Goal: Task Accomplishment & Management: Manage account settings

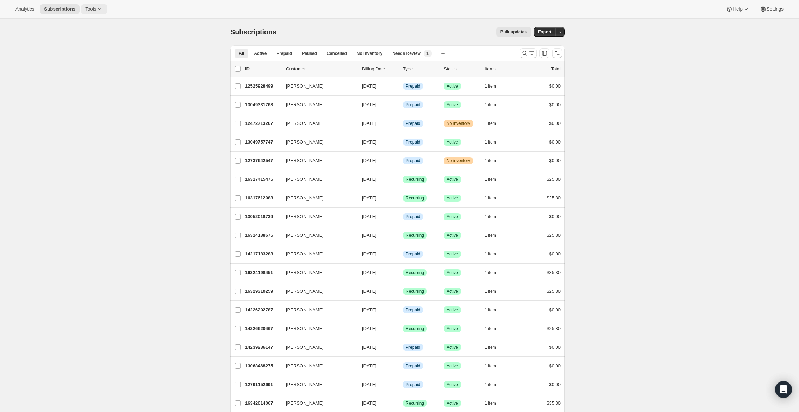
click at [103, 8] on icon at bounding box center [99, 9] width 7 height 7
click at [103, 22] on span "Subscription Plans" at bounding box center [87, 23] width 38 height 5
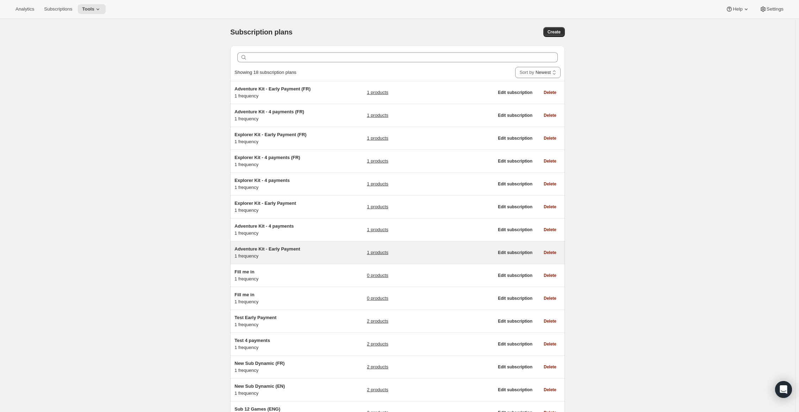
click at [293, 250] on span "Adventure Kit - Early Payment" at bounding box center [267, 248] width 65 height 5
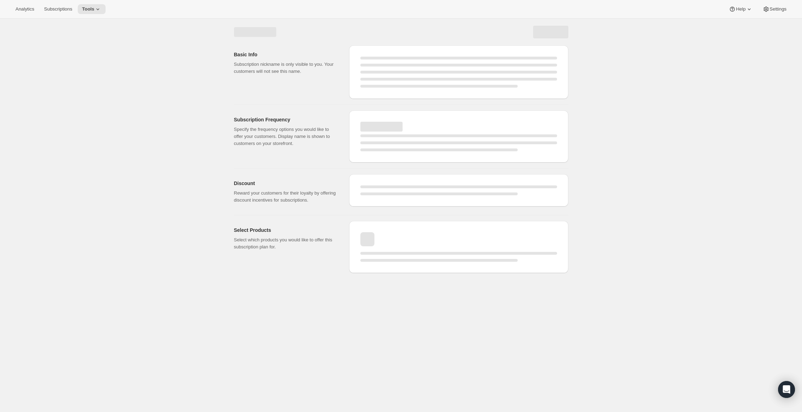
select select "WEEK"
select select "MONTH"
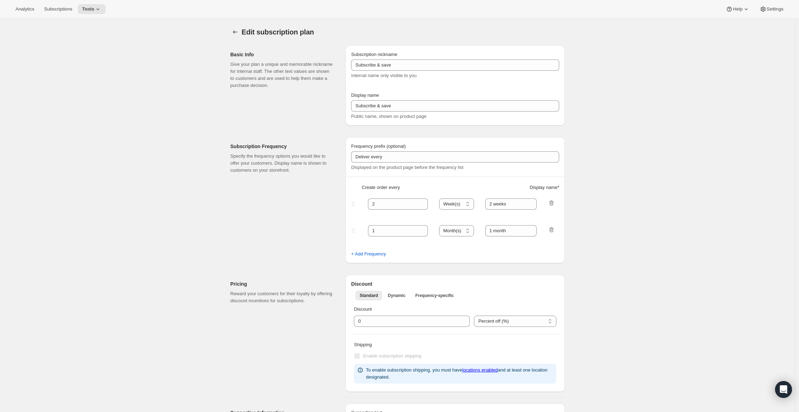
type input "Adventure Kit - Early Payment"
type input "Full Year Prepay - Save 25%"
select select "ENABLED"
select select "MONTH"
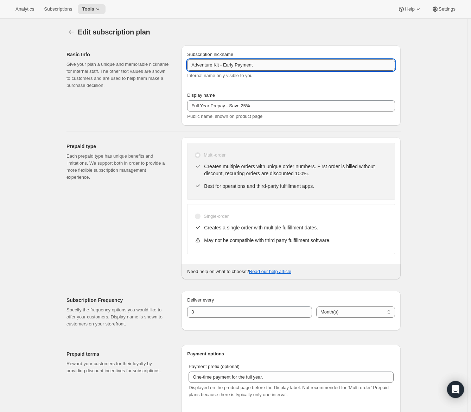
click at [295, 66] on input "Adventure Kit - Early Payment" at bounding box center [291, 65] width 208 height 11
click at [240, 67] on input "Adventure Kit - Early Payment" at bounding box center [291, 65] width 208 height 11
drag, startPoint x: 231, startPoint y: 65, endPoint x: 294, endPoint y: 63, distance: 63.0
click at [294, 63] on input "Adventure Kit - Early Payment" at bounding box center [291, 65] width 208 height 11
click at [285, 64] on input "Adventure Kit - Early Payment" at bounding box center [291, 65] width 208 height 11
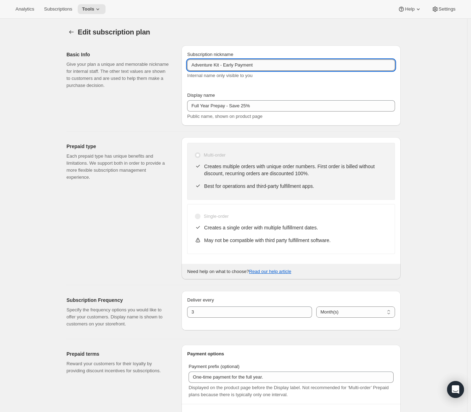
click at [285, 64] on input "Adventure Kit - Early Payment" at bounding box center [291, 65] width 208 height 11
drag, startPoint x: 269, startPoint y: 62, endPoint x: 260, endPoint y: 63, distance: 9.9
click at [269, 62] on input "Adventure Kit - Early Payment" at bounding box center [291, 65] width 208 height 11
click at [230, 65] on input "Adventure Kit - Early Payment" at bounding box center [291, 65] width 208 height 11
drag, startPoint x: 224, startPoint y: 64, endPoint x: 189, endPoint y: 67, distance: 34.6
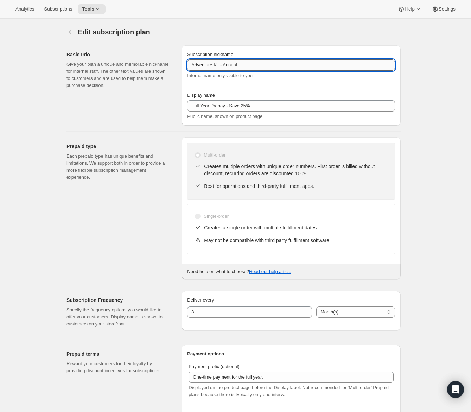
click at [189, 67] on input "Adventure Kit - Annual" at bounding box center [291, 65] width 208 height 11
click at [205, 66] on input "Adventure Kit - Annual" at bounding box center [291, 65] width 208 height 11
drag, startPoint x: 224, startPoint y: 65, endPoint x: 190, endPoint y: 65, distance: 33.1
click at [190, 65] on input "Adventure Kit - Annual" at bounding box center [291, 65] width 208 height 11
click at [230, 66] on input "Adventure Kit - Annual" at bounding box center [291, 65] width 208 height 11
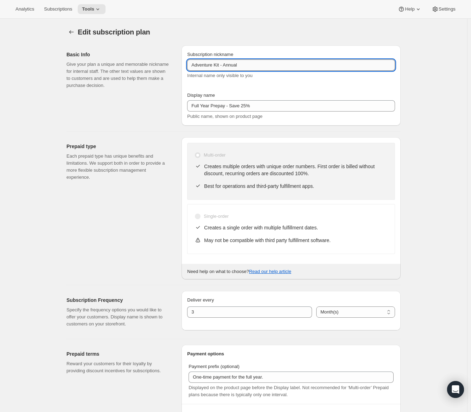
click at [245, 65] on input "Adventure Kit - Annual" at bounding box center [291, 65] width 208 height 11
click at [223, 64] on input "Adventure Kit - Annual" at bounding box center [291, 65] width 208 height 11
type input "Adventure Kit (PlayCards Only) - Annual"
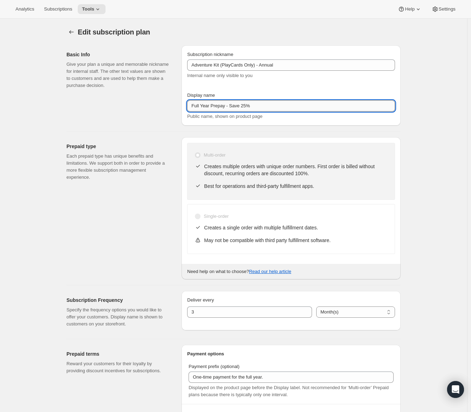
click at [231, 110] on input "Full Year Prepay - Save 25%" at bounding box center [291, 105] width 208 height 11
paste input "Annual (1 Payment for the Year – SAVE 25%) —"
type input "Annual (1 Payment for the Year – SAVE 25%) —"
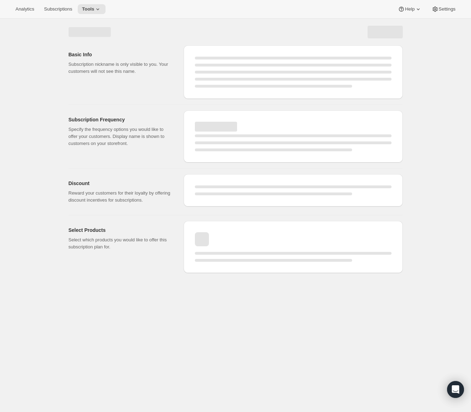
select select "MONTH"
select select "ENABLED"
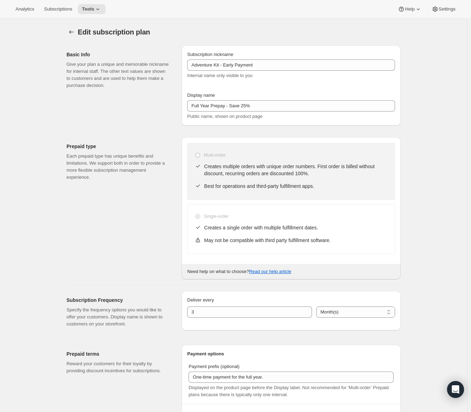
type input "Adventure Kit (PlayCards Only) - Annual"
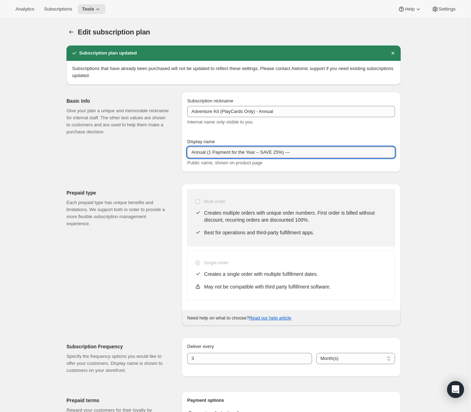
click at [309, 153] on input "Annual (1 Payment for the Year – SAVE 25%) —" at bounding box center [291, 152] width 208 height 11
type input "Annual (1 Payment for the Year – SAVE 25%)"
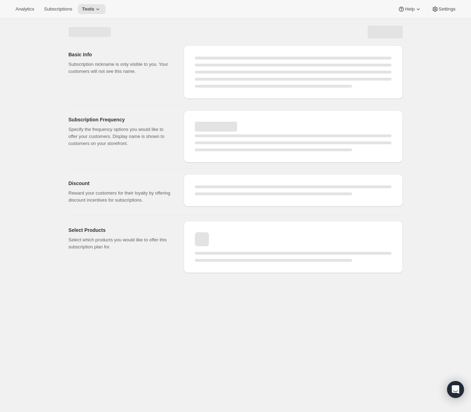
select select "MONTH"
select select "ENABLED"
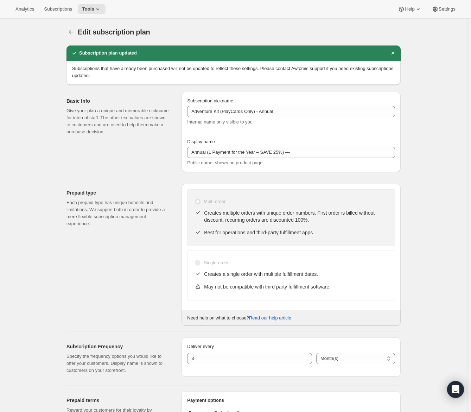
type input "Annual (1 Payment for the Year – SAVE 25%)"
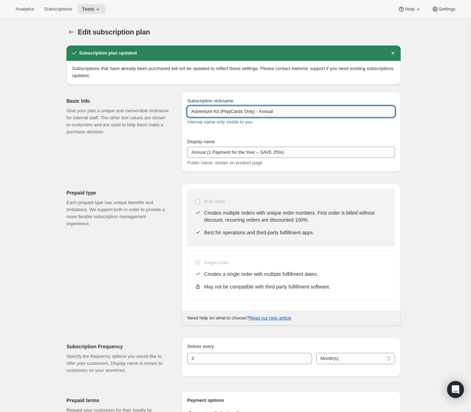
click at [224, 111] on input "Adventure Kit (PlayCards Only) - Annual" at bounding box center [291, 111] width 208 height 11
click at [252, 111] on input "Adventure Kit (PlayCards Only) - Annual" at bounding box center [291, 111] width 208 height 11
click at [292, 112] on input "Adventure Kit (PlayCards Only) - Annual" at bounding box center [291, 111] width 208 height 11
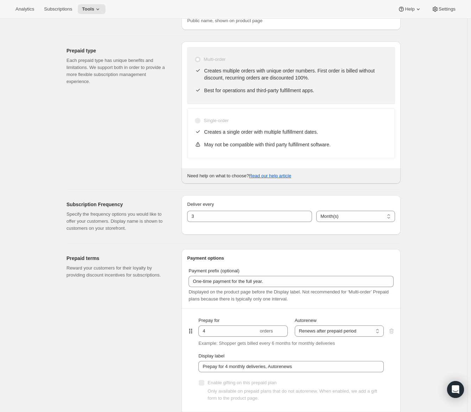
scroll to position [176, 0]
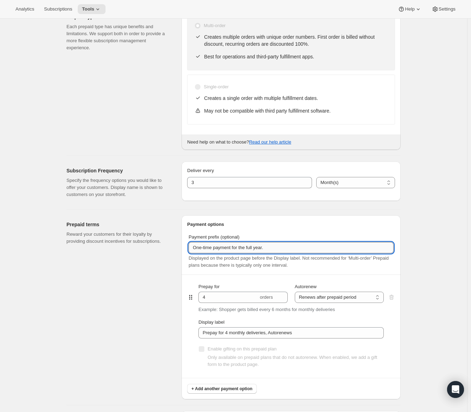
click at [204, 244] on input "One-time payment for the full year." at bounding box center [291, 247] width 205 height 11
paste input "No recurring charges to think about for 12 months"
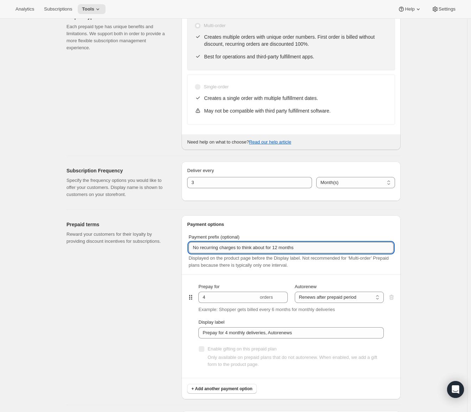
click at [310, 248] on input "No recurring charges to think about for 12 months" at bounding box center [291, 247] width 205 height 11
type input "No recurring charges to think about for 12 months"
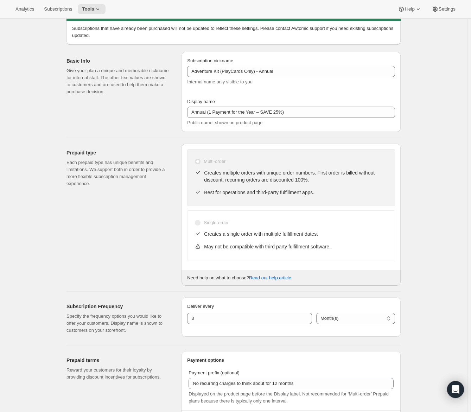
scroll to position [35, 0]
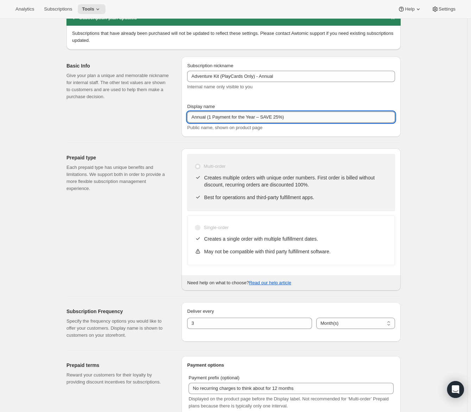
click at [220, 117] on input "Annual (1 Payment for the Year – SAVE 25%)" at bounding box center [291, 117] width 208 height 11
click at [212, 118] on input "Annual (1 Payment for the Year – SAVE 25%)" at bounding box center [291, 117] width 208 height 11
drag, startPoint x: 208, startPoint y: 118, endPoint x: 246, endPoint y: 117, distance: 37.3
click at [246, 117] on input "Annual (1 Payment for the Year – SAVE 25%)" at bounding box center [291, 117] width 208 height 11
click at [224, 117] on input "Annual (1 Payment for the Year – SAVE 25%)" at bounding box center [291, 117] width 208 height 11
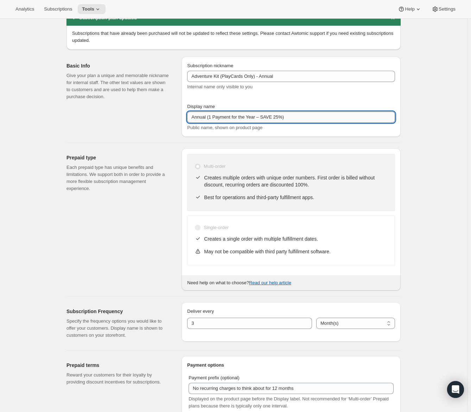
click at [224, 117] on input "Annual (1 Payment for the Year – SAVE 25%)" at bounding box center [291, 117] width 208 height 11
paste input "Best Value – Annual ("
type input "Best Value – Annual (SAVE 25%)"
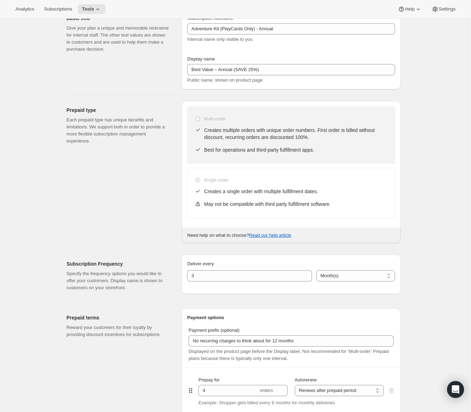
scroll to position [106, 0]
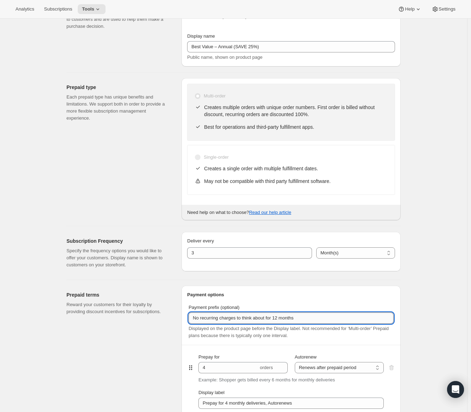
click at [214, 319] on input "No recurring charges to think about for 12 months" at bounding box center [291, 318] width 205 height 11
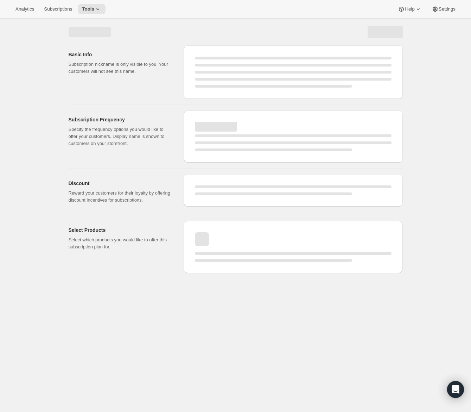
scroll to position [0, 0]
select select "MONTH"
select select "ENABLED"
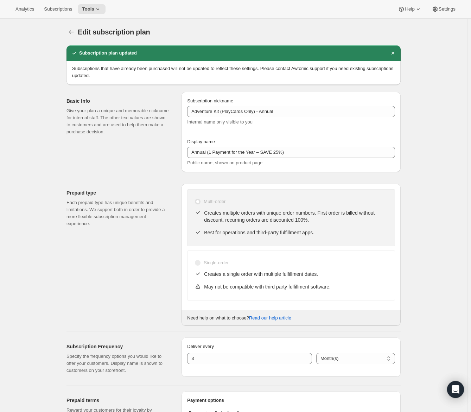
type input "Best Value – Annual (SAVE 25%)"
type input "No recurring charges to think about for 12 months"
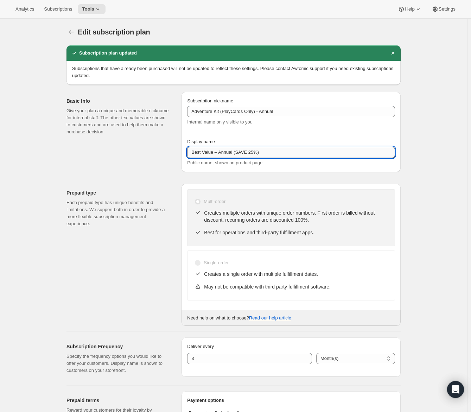
click at [225, 150] on input "Best Value – Annual (SAVE 25%)" at bounding box center [291, 152] width 208 height 11
paste input "Annual (1 Payment for the Year -"
type input "Annual (1 Payment for the Year - SAVE 25%)"
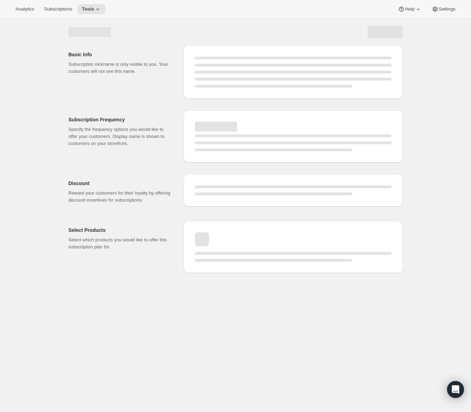
select select "MONTH"
select select "ENABLED"
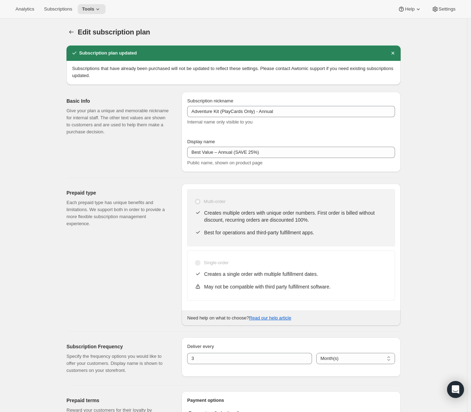
type input "Annual (1 Payment for the Year - SAVE 25%)"
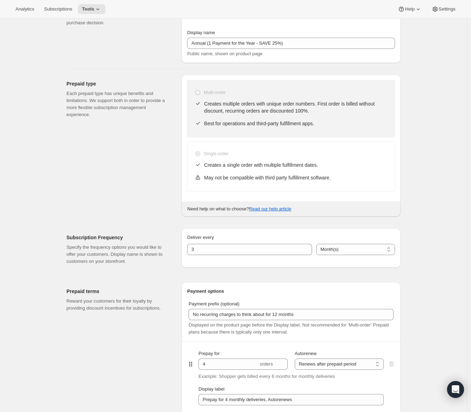
scroll to position [141, 0]
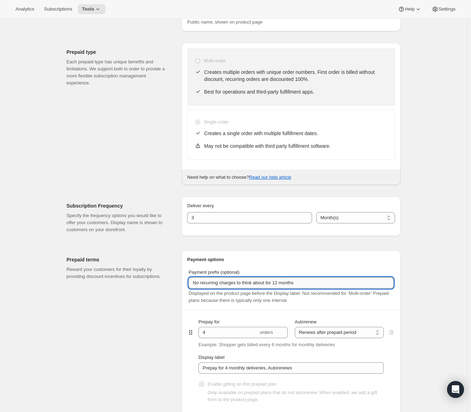
click at [290, 281] on input "No recurring charges to think about for 12 months" at bounding box center [291, 282] width 205 height 11
paste input "text"
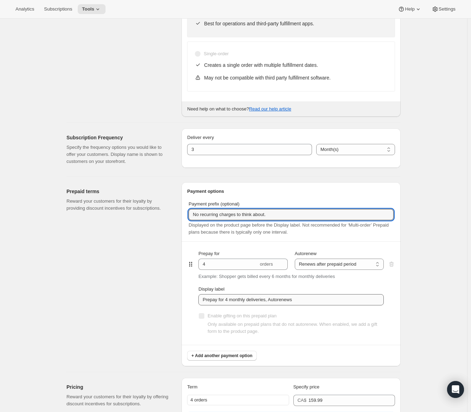
scroll to position [211, 0]
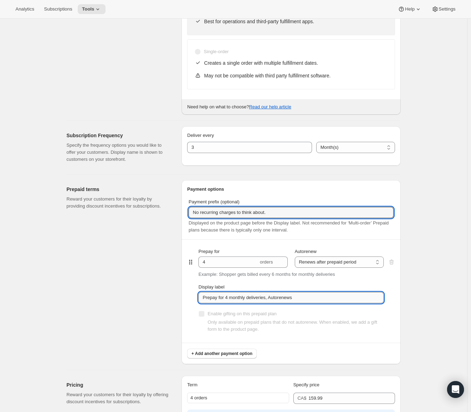
click at [240, 300] on input "Prepay for 4 monthly deliveries, Autorenews" at bounding box center [292, 297] width 186 height 11
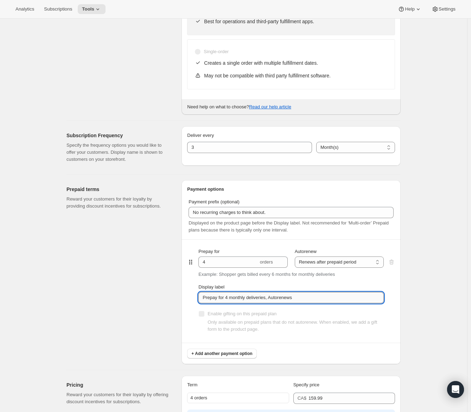
click at [240, 300] on input "Prepay for 4 monthly deliveries, Autorenews" at bounding box center [292, 297] width 186 height 11
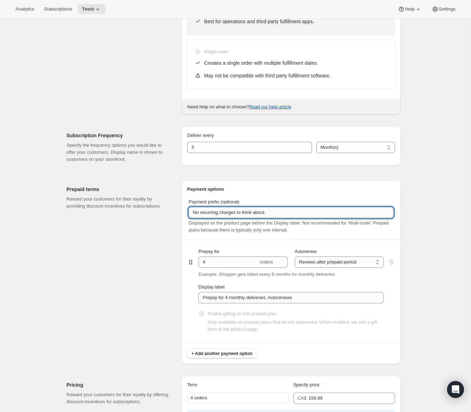
click at [308, 214] on input "No recurring charges to think about." at bounding box center [291, 212] width 205 height 11
click at [321, 214] on input "No recurring charges to think about." at bounding box center [291, 212] width 205 height 11
paste input "3 new PlayCards every 3 months PlayCubes included in first delivery"
click at [339, 213] on input "No recurring charges to think about. 3 new PlayCards every 3 months PlayCubes i…" at bounding box center [291, 212] width 205 height 11
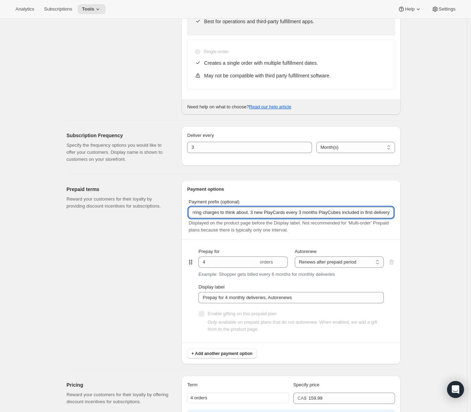
click at [314, 211] on input "No recurring charges to think about. 3 new PlayCards every 3 months PlayCubes i…" at bounding box center [291, 212] width 205 height 11
drag, startPoint x: 317, startPoint y: 212, endPoint x: 408, endPoint y: 217, distance: 91.7
click at [408, 217] on div "Edit subscription plan. This page is ready Edit subscription plan Subscription …" at bounding box center [233, 262] width 351 height 911
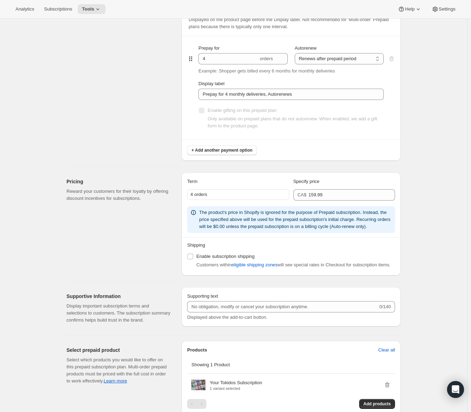
scroll to position [458, 0]
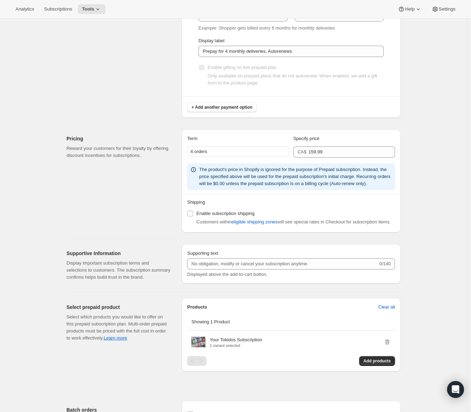
type input "No recurring charges to think about. 3 new PlayCards every 3 months."
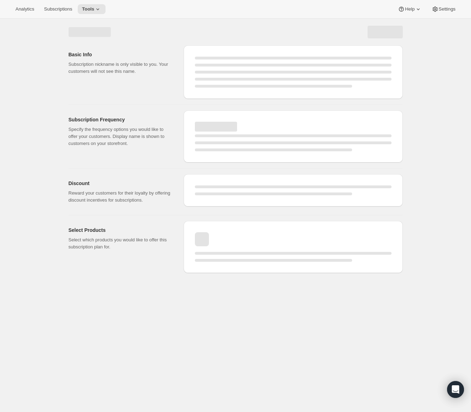
scroll to position [0, 0]
select select "MONTH"
select select "ENABLED"
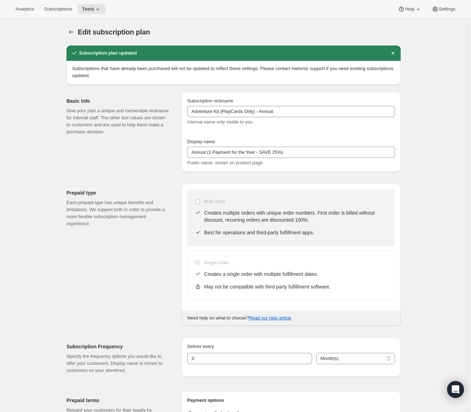
type input "No recurring charges to think about. 3 new PlayCards every 3 months."
click at [104, 17] on div "Analytics Subscriptions Tools Help Settings" at bounding box center [235, 9] width 471 height 19
click at [101, 11] on icon at bounding box center [97, 9] width 7 height 7
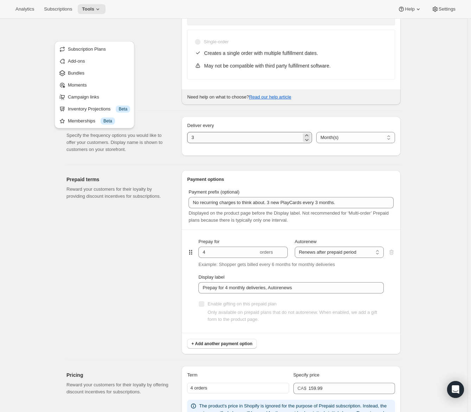
scroll to position [246, 0]
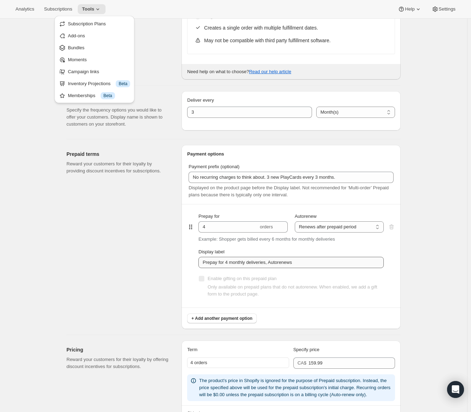
click at [271, 268] on div "Enable gifting on this prepaid plan Only available on prepaid plans that do not…" at bounding box center [292, 287] width 186 height 39
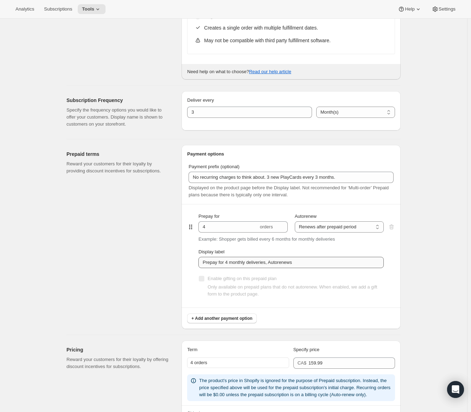
click at [271, 268] on div "Enable gifting on this prepaid plan Only available on prepaid plans that do not…" at bounding box center [292, 287] width 186 height 39
click at [274, 263] on input "Prepay for 4 monthly deliveries, Autorenews" at bounding box center [292, 262] width 186 height 11
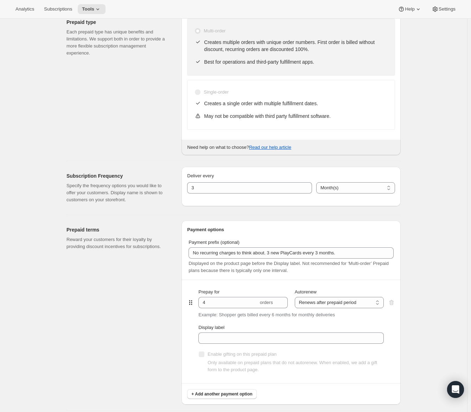
scroll to position [352, 0]
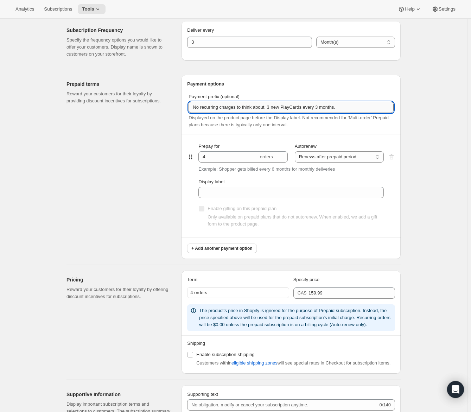
drag, startPoint x: 276, startPoint y: 106, endPoint x: 358, endPoint y: 105, distance: 82.8
click at [358, 105] on input "No recurring charges to think about. 3 new PlayCards every 3 months." at bounding box center [291, 107] width 205 height 11
type input "No recurring charges to think about."
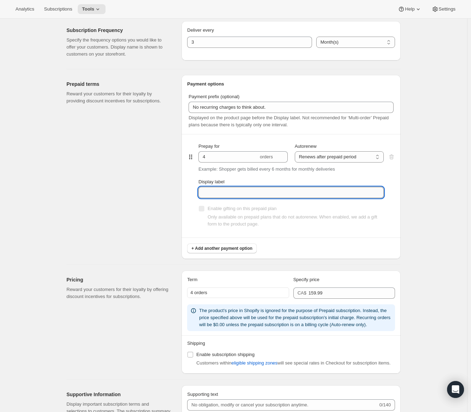
click at [252, 189] on input "Display label" at bounding box center [292, 192] width 186 height 11
paste input "3 new PlayCards every 3 months."
click at [204, 193] on input "3 new PlayCards every 3 months." at bounding box center [292, 192] width 186 height 11
type input "3 new PlayCards every 3 months."
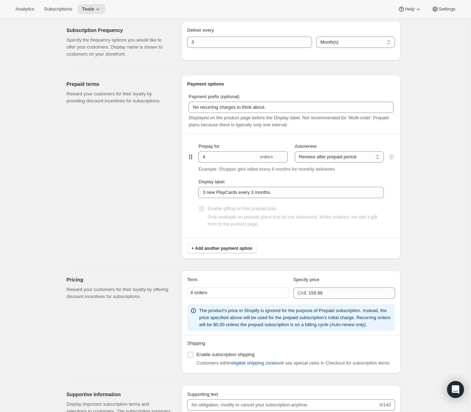
scroll to position [0, 0]
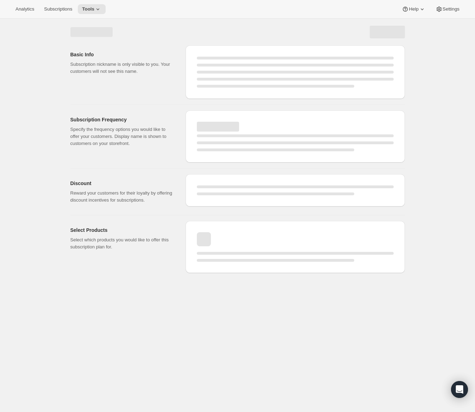
select select "MONTH"
select select "ENABLED"
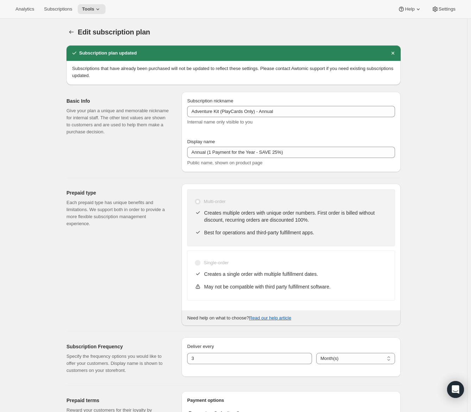
type input "No recurring charges to think about."
type input "3 new PlayCards every 3 months."
click at [75, 32] on icon "Subscription plans" at bounding box center [71, 32] width 7 height 7
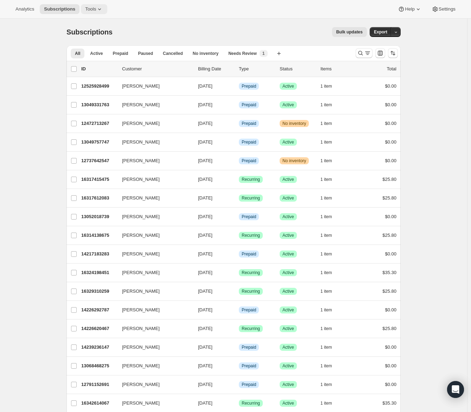
click at [98, 13] on button "Tools" at bounding box center [94, 9] width 26 height 10
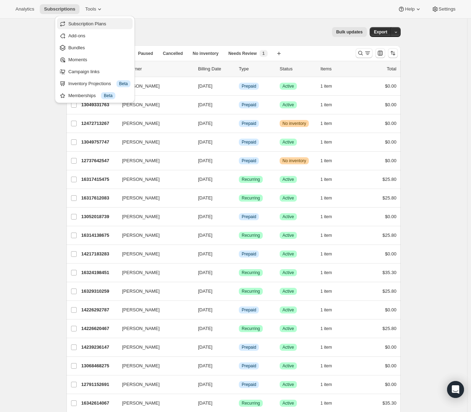
click at [101, 29] on button "Subscription Plans" at bounding box center [95, 23] width 76 height 11
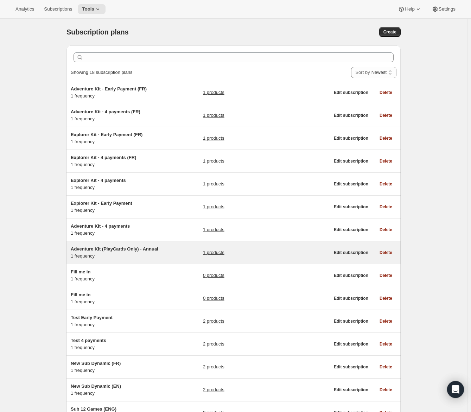
click at [105, 248] on span "Adventure Kit (PlayCards Only) - Annual" at bounding box center [115, 248] width 88 height 5
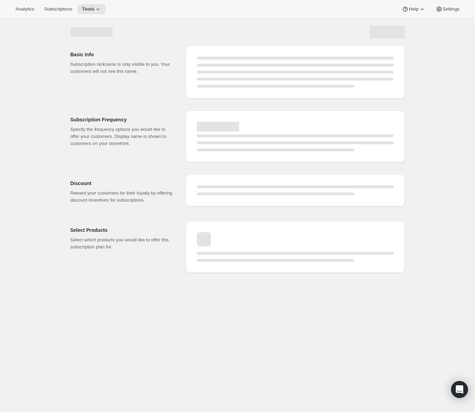
select select "WEEK"
select select "MONTH"
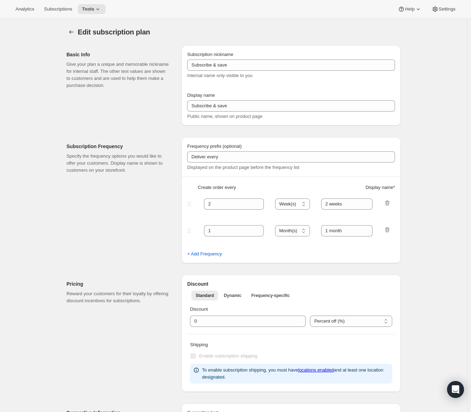
select select "ENABLED"
select select "MONTH"
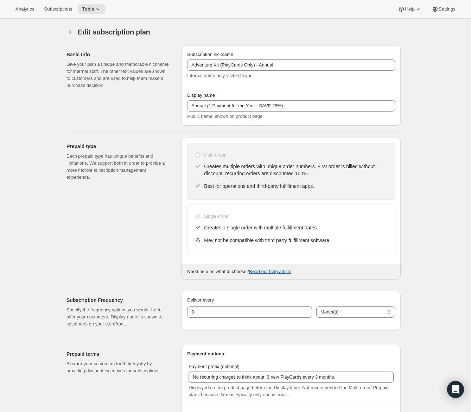
type input "Adventure Kit (PlayCards Only) - Annual"
type input "Annual (1 Payment for the Year - SAVE 25%)"
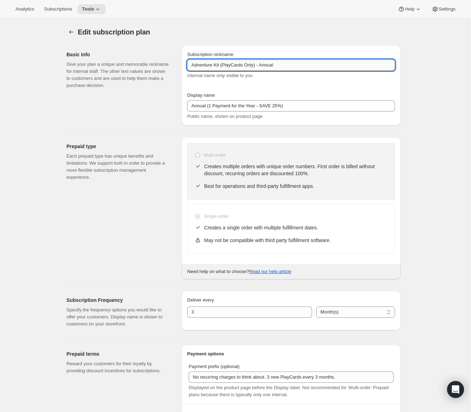
click at [224, 67] on input "Adventure Kit (PlayCards Only) - Annual" at bounding box center [291, 65] width 208 height 11
click at [226, 65] on input "Adventure Kit (PlayCards Only) - Annual" at bounding box center [291, 65] width 208 height 11
drag, startPoint x: 262, startPoint y: 65, endPoint x: 224, endPoint y: 64, distance: 38.0
click at [224, 64] on input "Adventure Kit (PlayCards Only) - Annual" at bounding box center [291, 65] width 208 height 11
click at [255, 65] on input "Adventure Kit - Annual" at bounding box center [291, 65] width 208 height 11
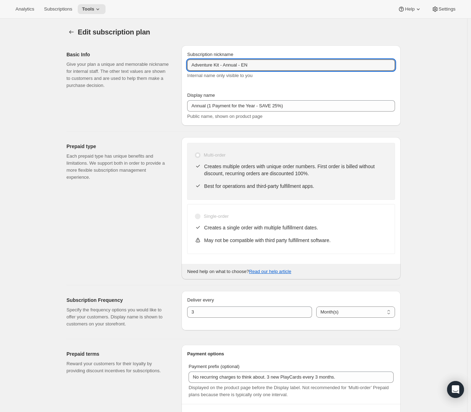
type input "Adventure Kit - Annual - EN"
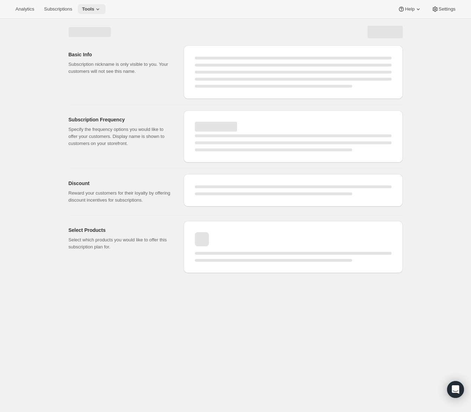
select select "MONTH"
select select "ENABLED"
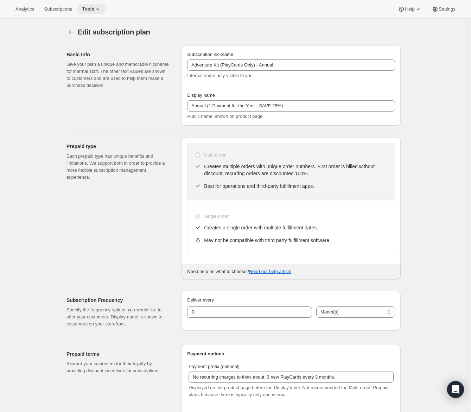
click at [101, 10] on icon at bounding box center [97, 9] width 7 height 7
type input "Adventure Kit - Annual - EN"
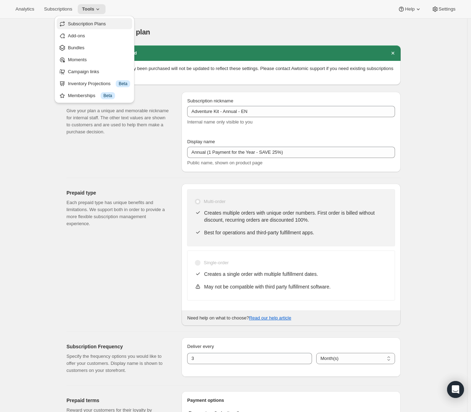
click at [102, 23] on span "Subscription Plans" at bounding box center [87, 23] width 38 height 5
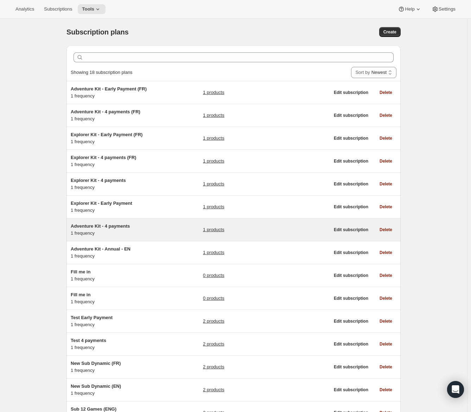
click at [118, 224] on span "Adventure Kit - 4 payments" at bounding box center [100, 226] width 59 height 5
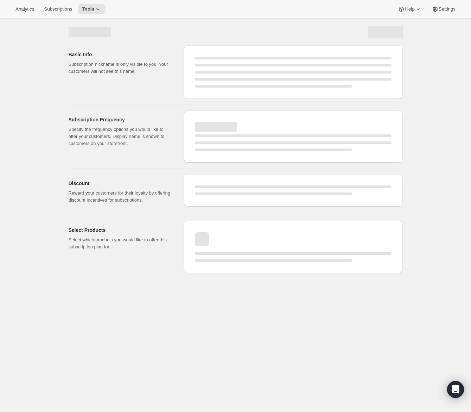
select select "WEEK"
select select "MONTH"
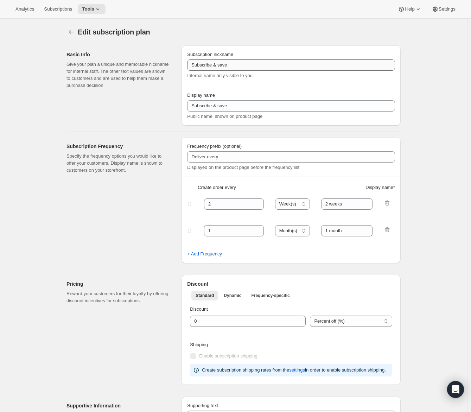
type input "Adventure Kit - 4 payments"
type input "Quarterly Plan"
type input "3 new PlayCards every"
type input "3"
type input "3 months"
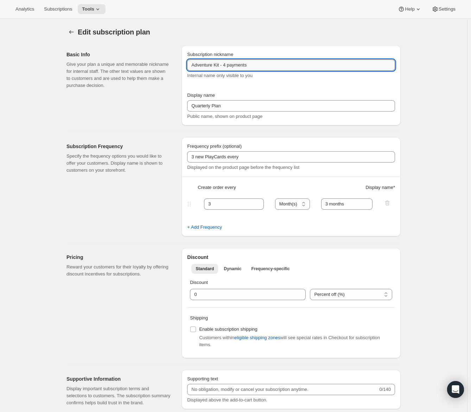
click at [220, 66] on input "Adventure Kit - 4 payments" at bounding box center [291, 65] width 208 height 11
click at [223, 64] on input "Adventure Kit - 4 payments" at bounding box center [291, 65] width 208 height 11
click at [263, 63] on input "Adventure Kit - 4 payments" at bounding box center [291, 65] width 208 height 11
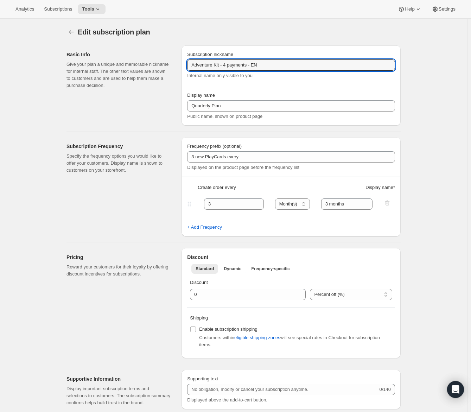
type input "Adventure Kit - 4 payments - EN"
click at [252, 65] on input "Adventure Kit - 4 payments - EN" at bounding box center [291, 65] width 208 height 11
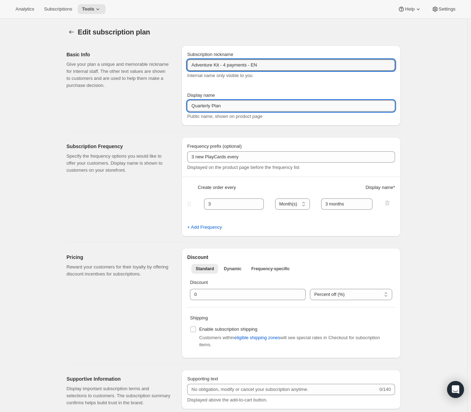
click at [241, 107] on input "Quarterly Plan" at bounding box center [291, 105] width 208 height 11
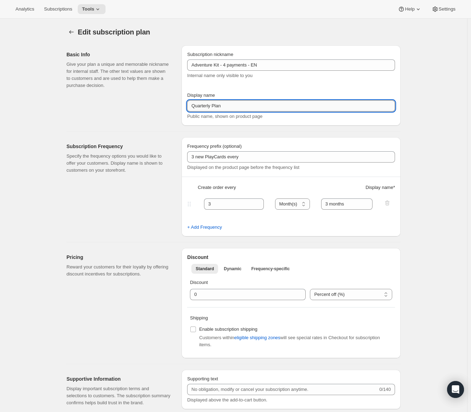
click at [241, 107] on input "Quarterly Plan" at bounding box center [291, 105] width 208 height 11
paste input "Every 3 months (Quarterly)"
type input "Every 3 months (Quarterly)"
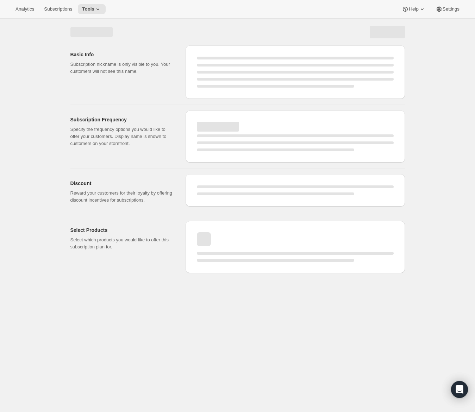
select select "MONTH"
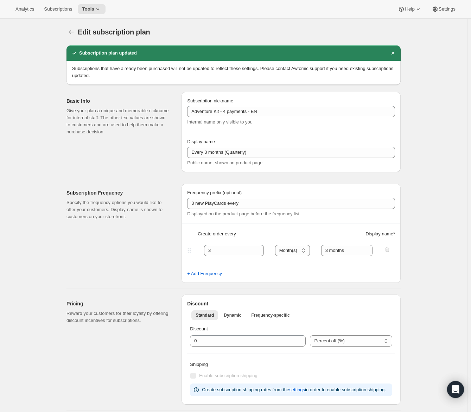
type input "Adventure Kit - 4 payments - EN"
type input "Every 3 months (Quarterly)"
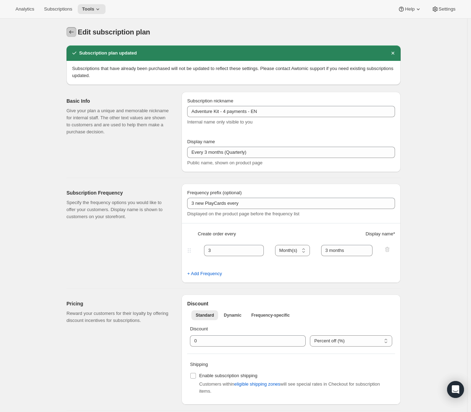
click at [76, 31] on button "Subscription plans" at bounding box center [72, 32] width 10 height 10
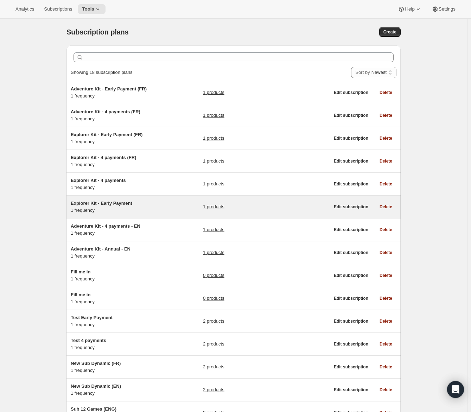
click at [122, 202] on span "Explorer Kit - Early Payment" at bounding box center [102, 203] width 62 height 5
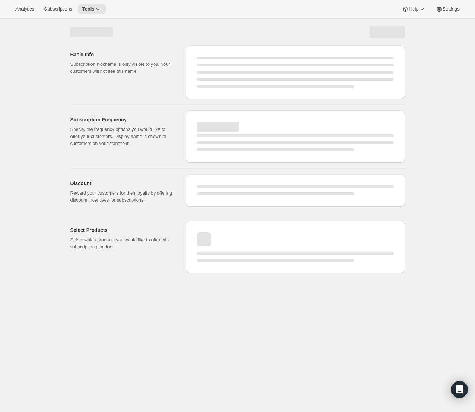
select select "WEEK"
select select "MONTH"
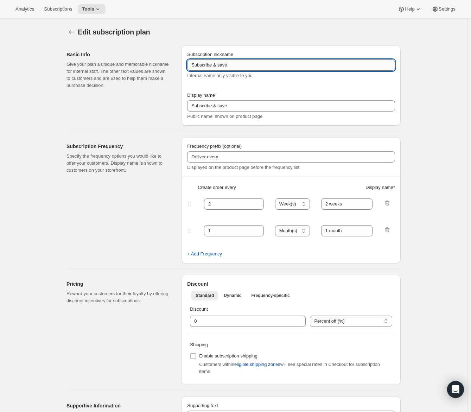
click at [270, 60] on input "Subscribe & save" at bounding box center [291, 65] width 208 height 11
type input "Explorer Kit - Early Payment"
select select "ENABLED"
select select "MONTH"
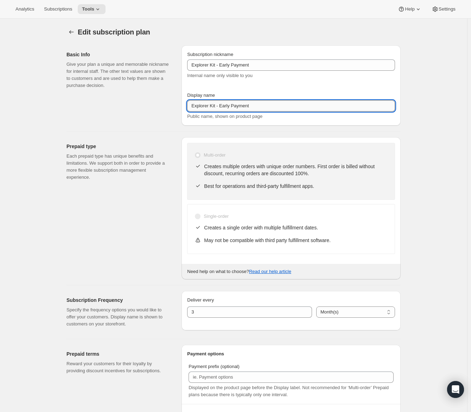
click at [263, 102] on input "Explorer Kit - Early Payment" at bounding box center [291, 105] width 208 height 11
type input "Explorer Kit - Early Payment"
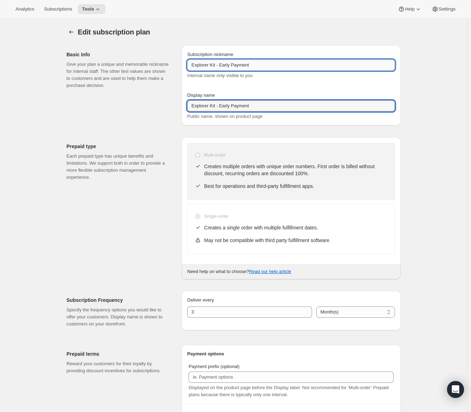
click at [281, 64] on input "Explorer Kit - Early Payment" at bounding box center [291, 65] width 208 height 11
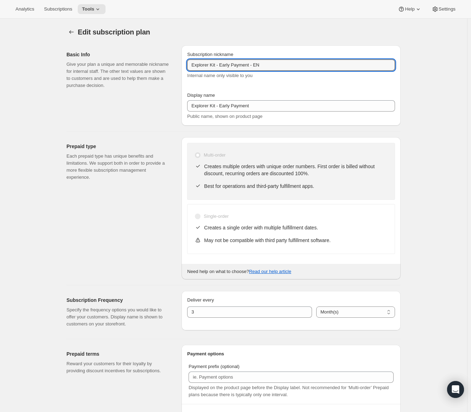
type input "Explorer Kit - Early Payment - EN"
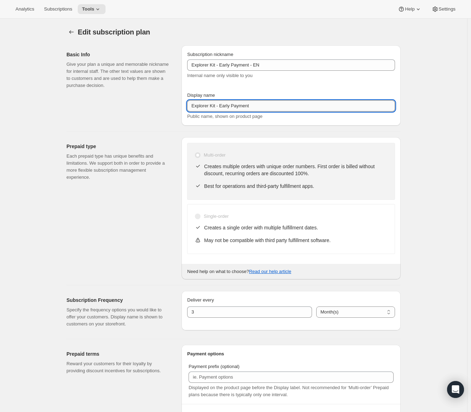
click at [201, 104] on input "Explorer Kit - Early Payment" at bounding box center [291, 105] width 208 height 11
paste input "very 3 months (Quarterly)"
click at [225, 104] on input "Every 3 months (Quarterly)" at bounding box center [291, 105] width 208 height 11
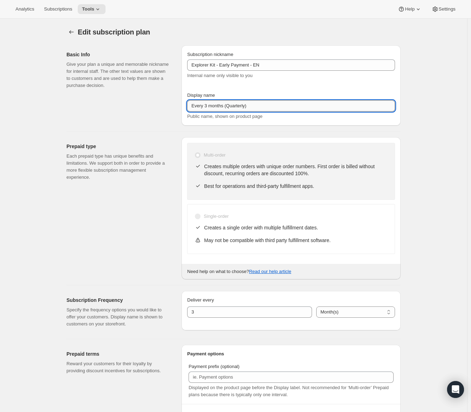
click at [225, 104] on input "Every 3 months (Quarterly)" at bounding box center [291, 105] width 208 height 11
paste input "Annual (1 Payment for the Year - SAVE 25%"
click at [197, 108] on input "Annual (1 Payment for the Year - SAVE 25%)" at bounding box center [291, 105] width 208 height 11
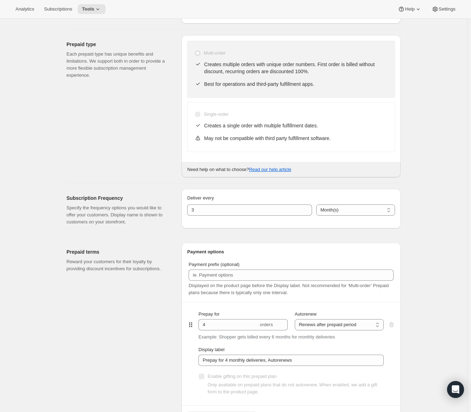
scroll to position [141, 0]
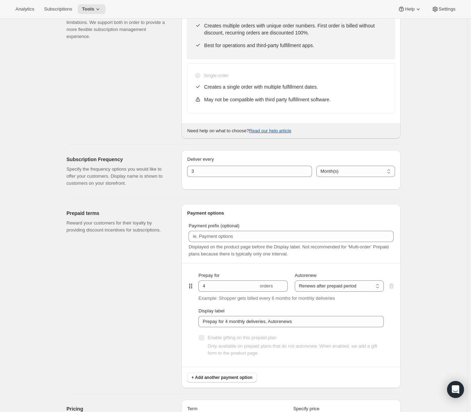
type input "Annual (1 Payment for the Year - SAVE 25%)"
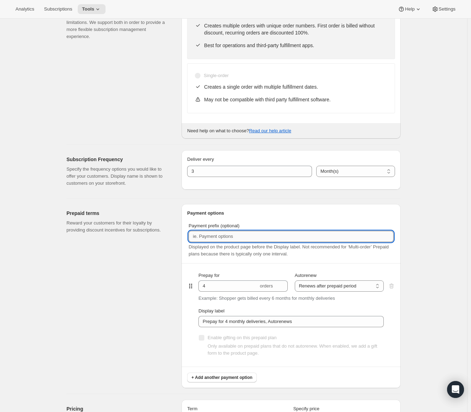
click at [229, 235] on input "Payment prefix (optional)" at bounding box center [291, 236] width 205 height 11
paste input "No recurring charges to think about 3 new PlayCards every 3 months PlayCubes in…"
click at [229, 235] on input "No recurring charges to think about 3 new PlayCards every 3 months PlayCubes in…" at bounding box center [291, 236] width 205 height 11
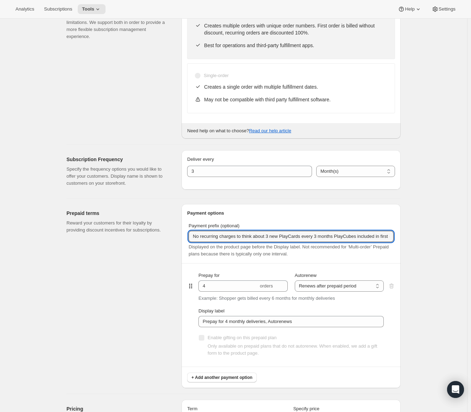
drag, startPoint x: 229, startPoint y: 235, endPoint x: 182, endPoint y: 236, distance: 46.5
click at [182, 236] on div "Prepaid terms Reward your customers for their loyalty by providing discount inc…" at bounding box center [231, 294] width 340 height 190
click at [274, 234] on input "No recurring charges to think about 3 new PlayCards every 3 months PlayCubes in…" at bounding box center [291, 236] width 205 height 11
drag, startPoint x: 327, startPoint y: 235, endPoint x: 360, endPoint y: 236, distance: 32.0
click at [360, 236] on input "No recurring charges to think about. 3 new PlayCards every 3 months PlayCubes i…" at bounding box center [291, 236] width 205 height 11
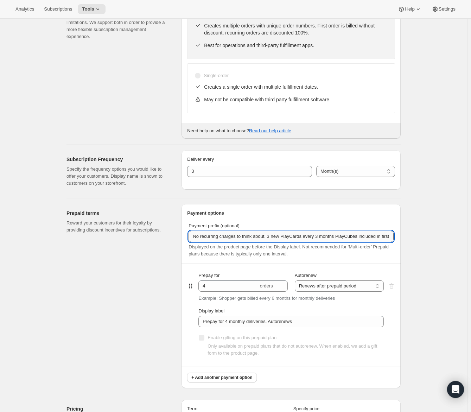
click at [338, 237] on input "No recurring charges to think about. 3 new PlayCards every 3 months PlayCubes i…" at bounding box center [291, 236] width 205 height 11
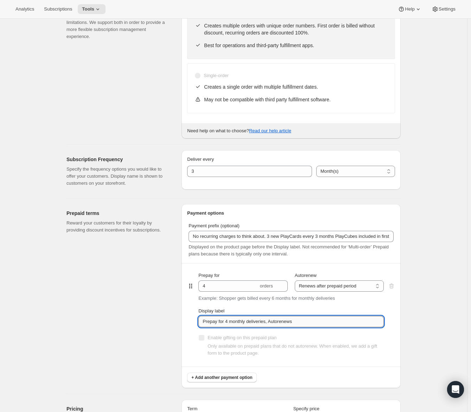
click at [293, 318] on input "Prepay for 4 monthly deliveries, Autorenews" at bounding box center [292, 321] width 186 height 11
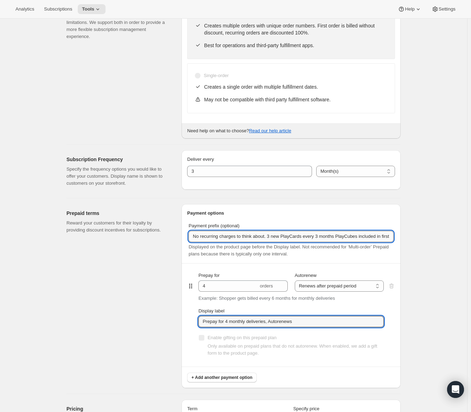
click at [283, 240] on input "No recurring charges to think about. 3 new PlayCards every 3 months PlayCubes i…" at bounding box center [291, 236] width 205 height 11
click at [277, 236] on input "No recurring charges to think about. 3 new PlayCards every 3 months PlayCubes i…" at bounding box center [291, 236] width 205 height 11
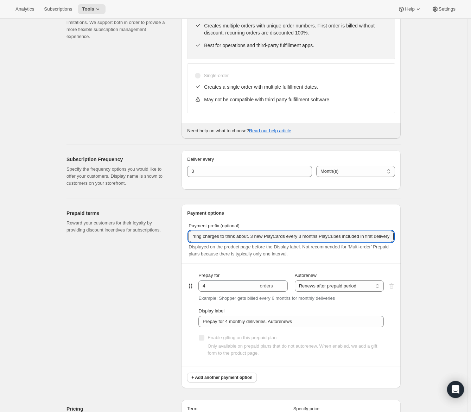
drag, startPoint x: 276, startPoint y: 235, endPoint x: 417, endPoint y: 242, distance: 141.0
click at [417, 242] on div "Edit subscription plan. This page is ready Edit subscription plan Basic Info Gi…" at bounding box center [234, 310] width 468 height 864
click at [350, 236] on input "No recurring charges to think about. 3 new PlayCards every 3 months PlayCubes i…" at bounding box center [291, 236] width 205 height 11
click at [312, 234] on input "No recurring charges to think about. 3 new PlayCards every 3 months PlayCubes i…" at bounding box center [291, 236] width 205 height 11
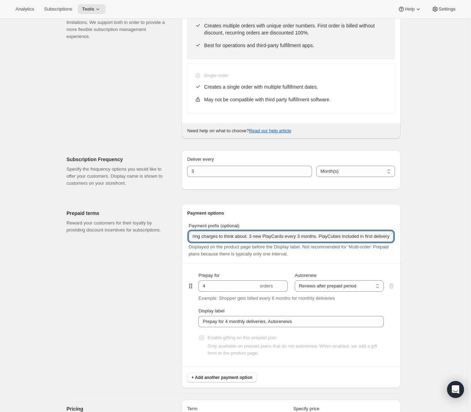
drag, startPoint x: 315, startPoint y: 236, endPoint x: 418, endPoint y: 243, distance: 103.4
click at [418, 243] on div "Edit subscription plan. This page is ready Edit subscription plan Basic Info Gi…" at bounding box center [234, 310] width 468 height 864
type input "No recurring charges to think about. 3 new PlayCards every 3 months."
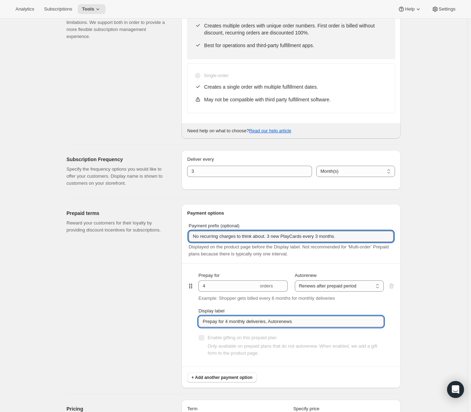
click at [265, 324] on input "Prepay for 4 monthly deliveries, Autorenews" at bounding box center [292, 321] width 186 height 11
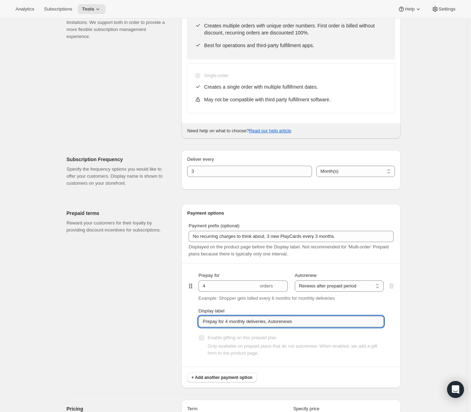
click at [267, 321] on input "Prepay for 4 monthly deliveries, Autorenews" at bounding box center [292, 321] width 186 height 11
paste input "PlayCubes included in first delivery"
type input "PlayCubes included in first delivery."
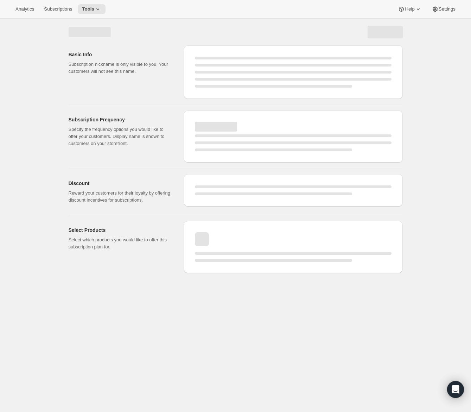
select select "MONTH"
select select "ENABLED"
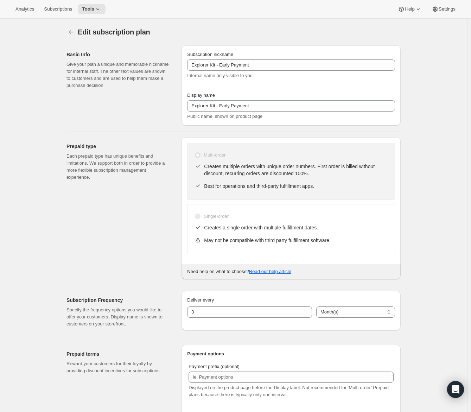
type input "Explorer Kit - Early Payment - EN"
type input "Annual (1 Payment for the Year - SAVE 25%)"
type input "No recurring charges to think about. 3 new PlayCards every 3 months."
type input "PlayCubes included in first delivery."
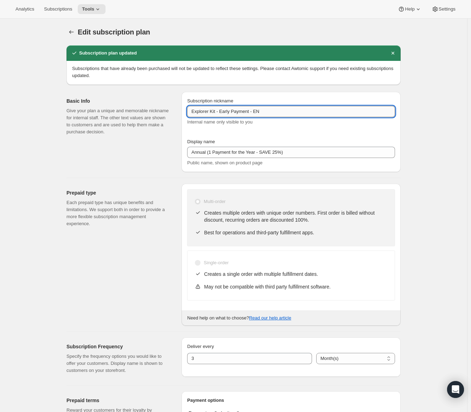
click at [219, 114] on input "Explorer Kit - Early Payment - EN" at bounding box center [291, 111] width 208 height 11
drag, startPoint x: 219, startPoint y: 112, endPoint x: 186, endPoint y: 110, distance: 32.5
click at [186, 110] on div "Subscription nickname Explorer Kit - Early Payment - EN Internal name only visi…" at bounding box center [291, 132] width 219 height 80
drag, startPoint x: 224, startPoint y: 113, endPoint x: 254, endPoint y: 114, distance: 30.6
click at [254, 114] on input "Explorer Kit - Early Payment - EN" at bounding box center [291, 111] width 208 height 11
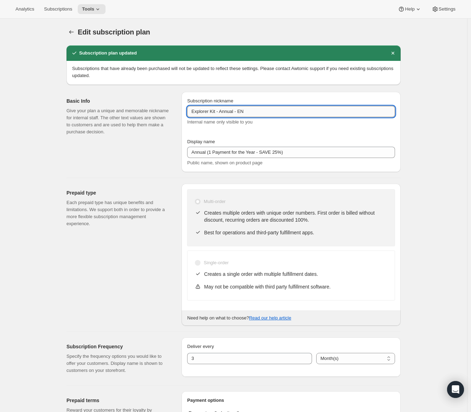
drag, startPoint x: 217, startPoint y: 112, endPoint x: 189, endPoint y: 110, distance: 27.1
click at [189, 110] on input "Explorer Kit - Annual - EN" at bounding box center [291, 111] width 208 height 11
click at [274, 115] on input "Explorer Kit - Annual - EN" at bounding box center [291, 111] width 208 height 11
type input "Explorer Kit - Annual - EN"
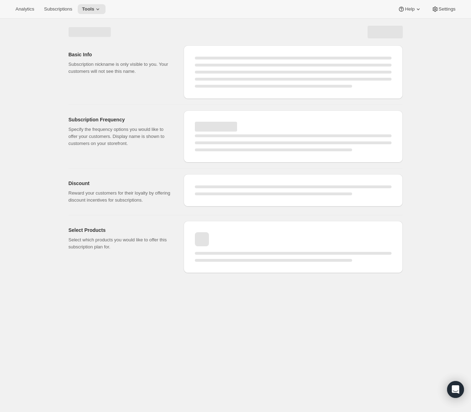
select select "MONTH"
select select "ENABLED"
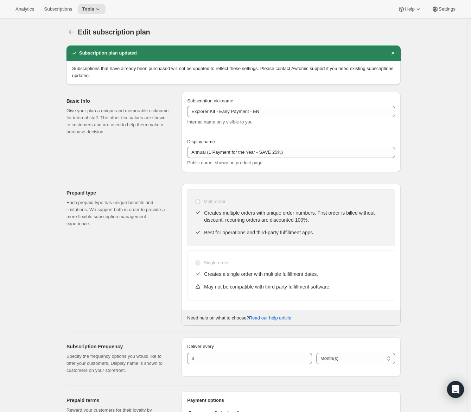
type input "Explorer Kit - Annual - EN"
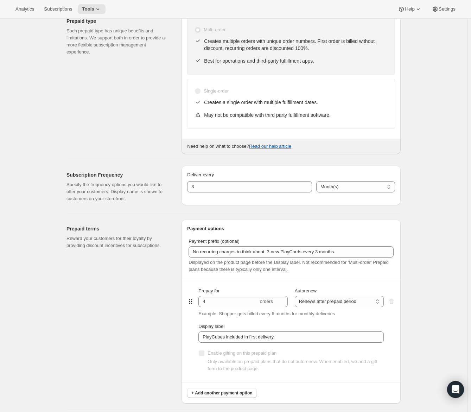
scroll to position [176, 0]
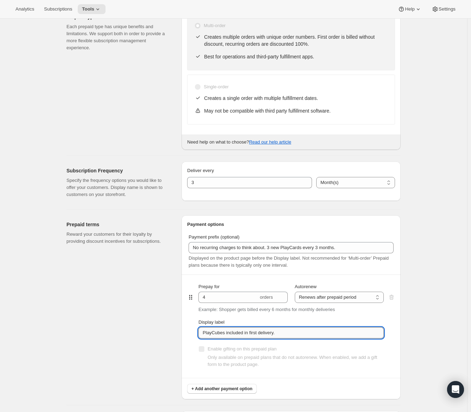
click at [295, 331] on input "PlayCubes included in first delivery." at bounding box center [292, 332] width 186 height 11
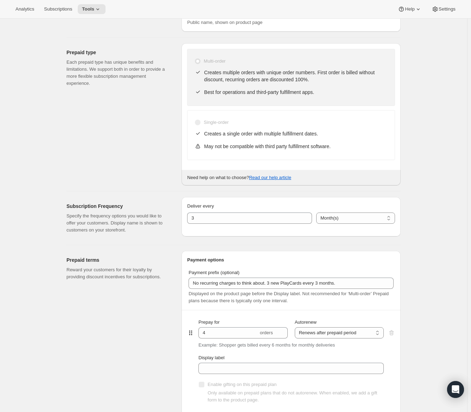
scroll to position [211, 0]
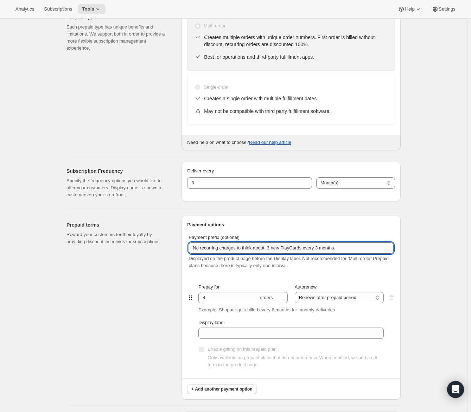
click at [276, 252] on input "No recurring charges to think about. 3 new PlayCards every 3 months." at bounding box center [291, 248] width 205 height 11
click at [244, 339] on div "Enable gifting on this prepaid plan Only available on prepaid plans that do not…" at bounding box center [292, 358] width 186 height 39
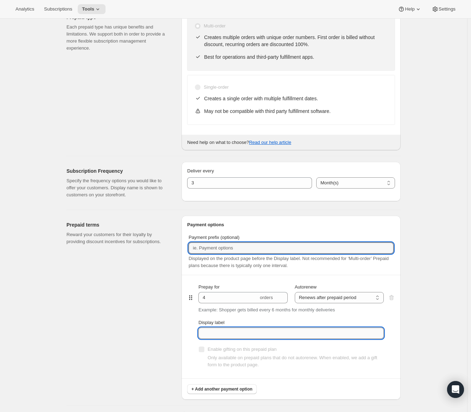
click at [246, 332] on input "Display label" at bounding box center [292, 333] width 186 height 11
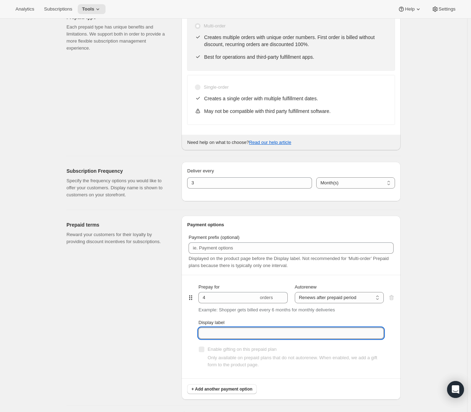
paste input "No recurring charges to think about. 3 new PlayCards every 3 months."
type input "No recurring charges to think about. 3 new PlayCards every 3 months."
click at [156, 321] on div "Prepaid terms Reward your customers for their loyalty by providing discount inc…" at bounding box center [122, 308] width 110 height 184
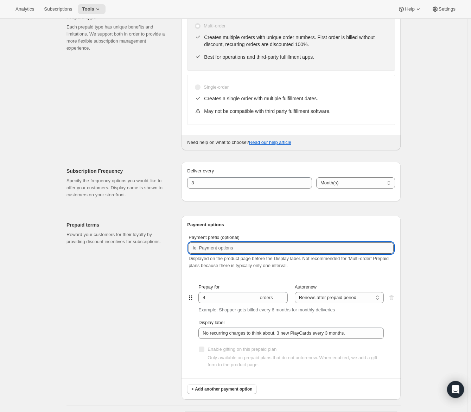
click at [235, 248] on input "Payment prefix (optional)" at bounding box center [291, 248] width 205 height 11
type input "Choose"
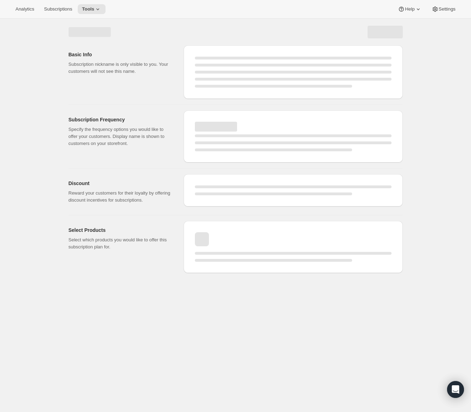
scroll to position [0, 0]
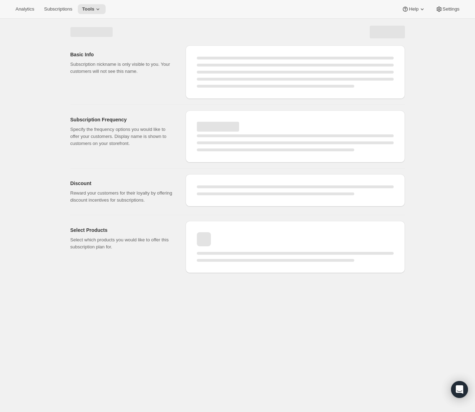
select select "MONTH"
select select "ENABLED"
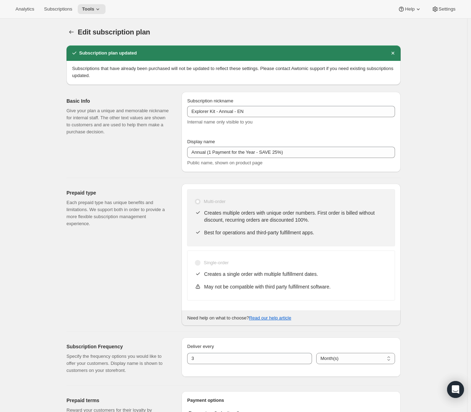
type input "Choose"
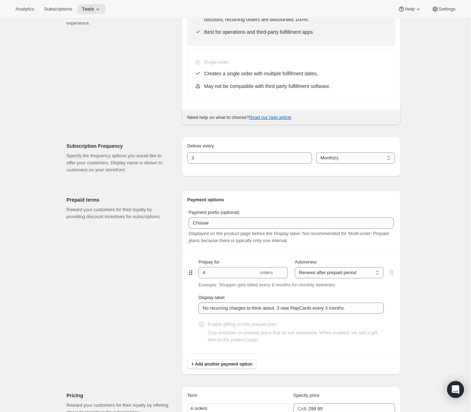
scroll to position [211, 0]
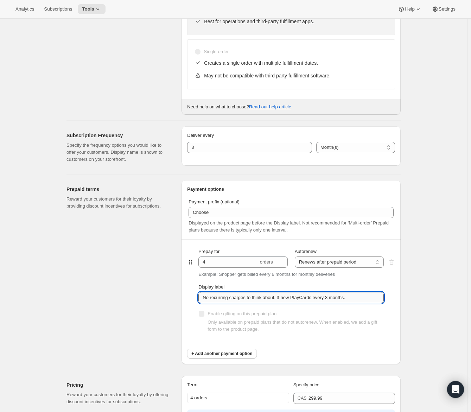
click at [283, 297] on input "No recurring charges to think about. 3 new PlayCards every 3 months." at bounding box center [292, 297] width 186 height 11
drag, startPoint x: 286, startPoint y: 297, endPoint x: 192, endPoint y: 294, distance: 94.0
click at [192, 294] on div "Prepay for 4 orders Autorenew Does not autorenew Renews after prepaid period Re…" at bounding box center [291, 291] width 208 height 103
click at [309, 299] on input "No recurring charges to think about. 3 new PlayCards every 3 months." at bounding box center [292, 297] width 186 height 11
drag, startPoint x: 285, startPoint y: 297, endPoint x: 203, endPoint y: 298, distance: 81.7
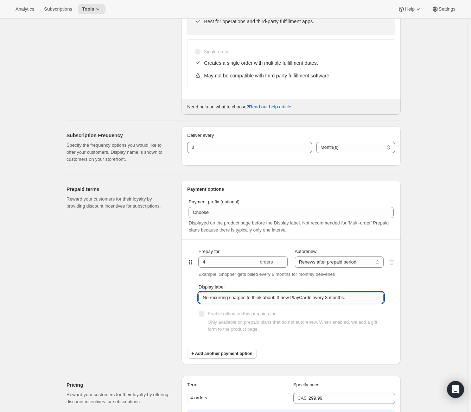
click at [203, 298] on input "No recurring charges to think about. 3 new PlayCards every 3 months." at bounding box center [292, 297] width 186 height 11
type input "3 new PlayCards every 3 months."
click at [213, 220] on span "Displayed on the product page before the Display label. Not recommended for ‘Mu…" at bounding box center [289, 226] width 200 height 12
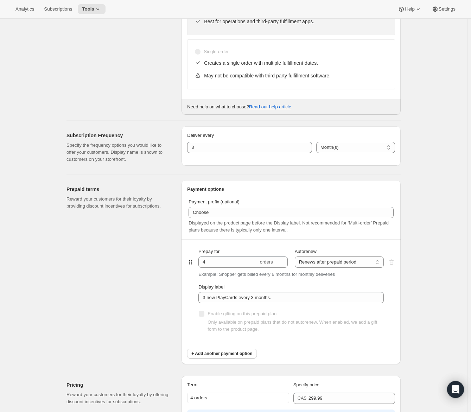
click at [214, 220] on span "Displayed on the product page before the Display label. Not recommended for ‘Mu…" at bounding box center [289, 226] width 200 height 12
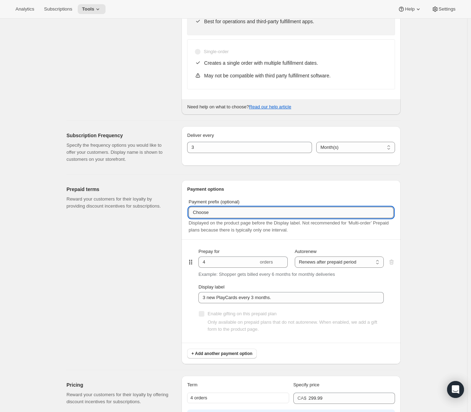
click at [217, 217] on input "Choose" at bounding box center [291, 212] width 205 height 11
paste input "No recurring charges to think about."
type input "No recurring charges to think about."
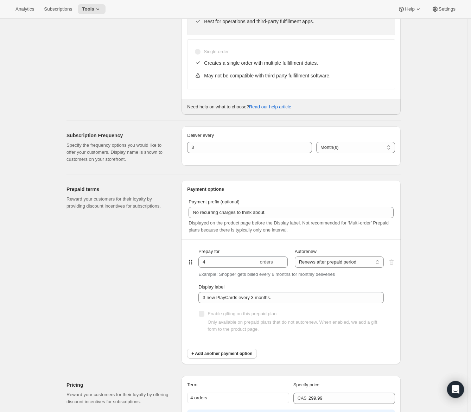
scroll to position [0, 0]
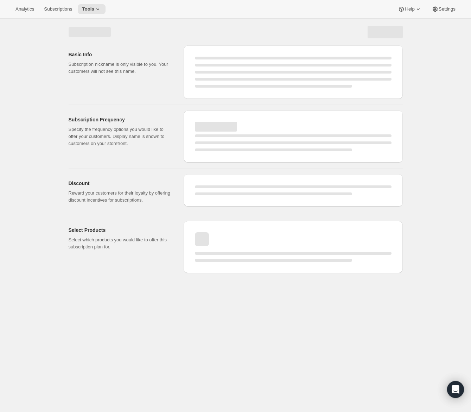
select select "MONTH"
select select "ENABLED"
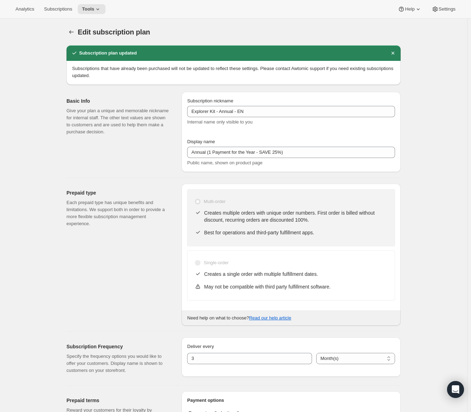
type input "No recurring charges to think about."
type input "3 new PlayCards every 3 months."
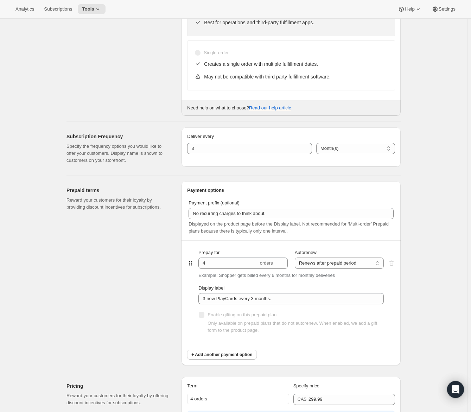
scroll to position [246, 0]
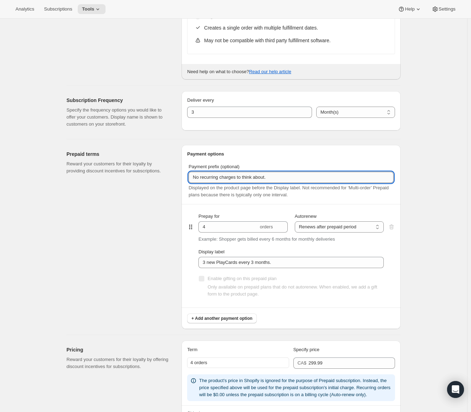
click at [232, 174] on input "No recurring charges to think about." at bounding box center [291, 177] width 205 height 11
click at [296, 268] on div "Enable gifting on this prepaid plan Only available on prepaid plans that do not…" at bounding box center [292, 287] width 186 height 39
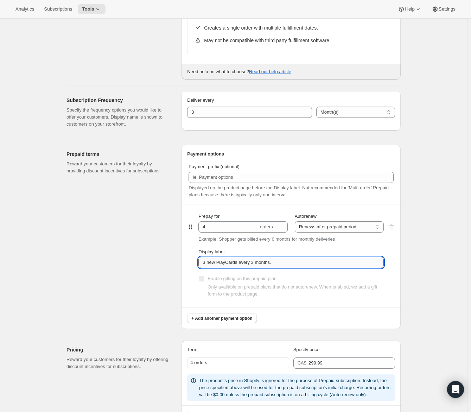
click at [300, 262] on input "3 new PlayCards every 3 months." at bounding box center [292, 262] width 186 height 11
paste input "No recurring charges to think about."
type input "3 new PlayCards every 3 months. No recurring charges to think about."
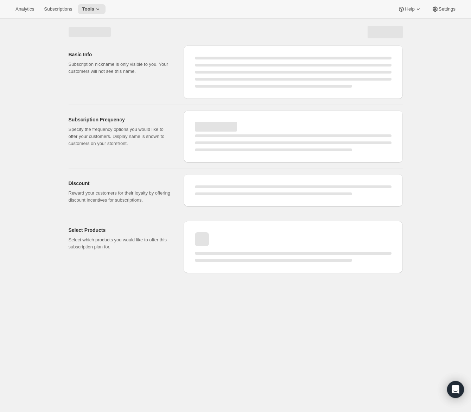
scroll to position [0, 0]
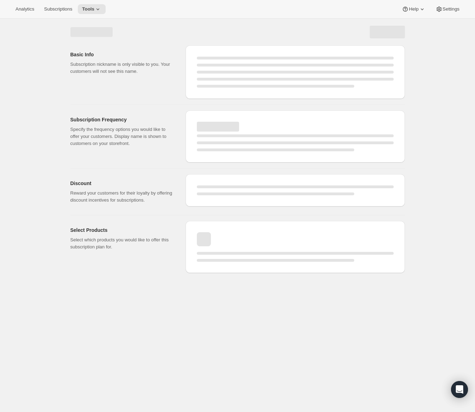
select select "MONTH"
select select "ENABLED"
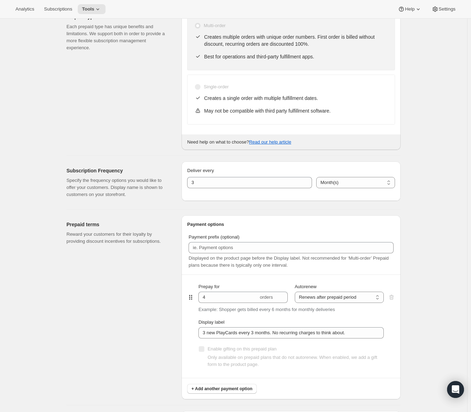
scroll to position [352, 0]
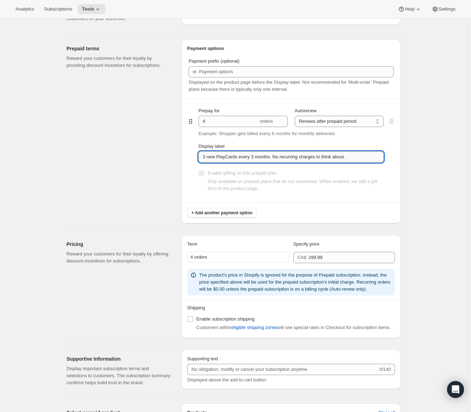
click at [289, 154] on input "3 new PlayCards every 3 months. No recurring charges to think about." at bounding box center [292, 156] width 186 height 11
drag, startPoint x: 279, startPoint y: 154, endPoint x: 366, endPoint y: 157, distance: 86.7
click at [366, 157] on input "3 new PlayCards every 3 months. No recurring charges to think about." at bounding box center [292, 156] width 186 height 11
type input "3 new PlayCards every 3 months + PlayCubes in first delivery."
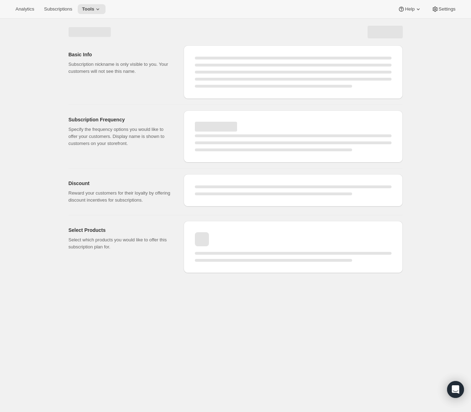
select select "MONTH"
select select "ENABLED"
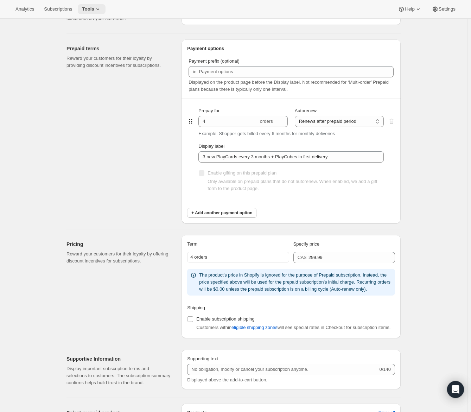
click at [93, 11] on span "Tools" at bounding box center [88, 9] width 12 height 6
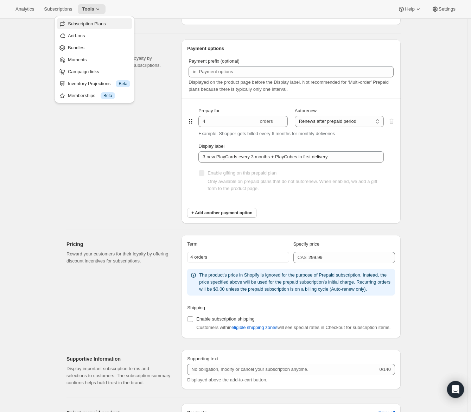
click at [93, 21] on span "Subscription Plans" at bounding box center [87, 23] width 38 height 5
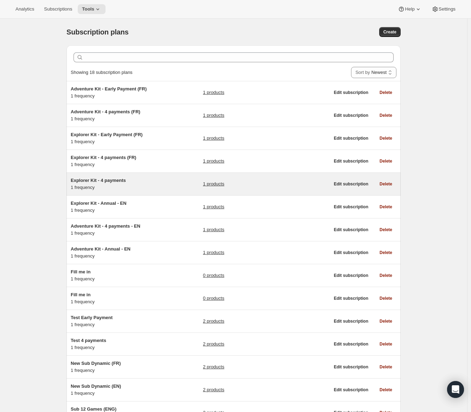
click at [142, 181] on h5 "Explorer Kit - 4 payments" at bounding box center [115, 180] width 88 height 7
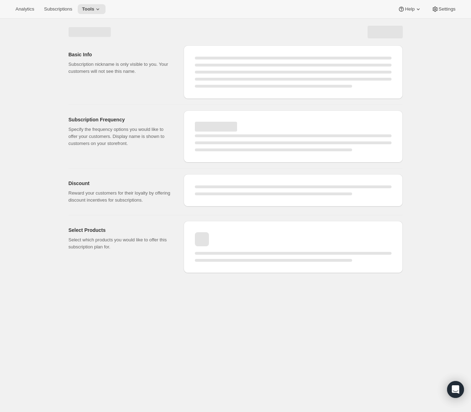
select select "WEEK"
select select "MONTH"
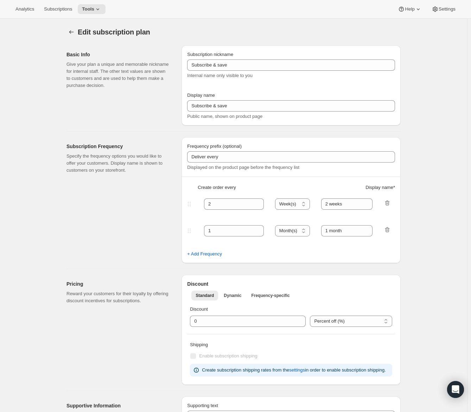
type input "Explorer Kit - 4 payments - EN"
type input "Every 3 months (Quarterly)"
type input "3 new PlayCards delivered every 3 months."
type input "3"
type input "PlayCubes included in first delivery."
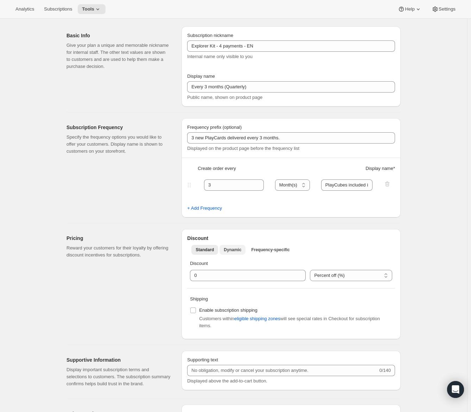
scroll to position [35, 0]
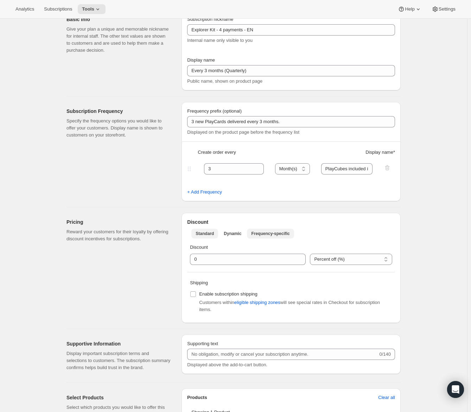
click at [266, 232] on span "Frequency-specific" at bounding box center [270, 234] width 38 height 6
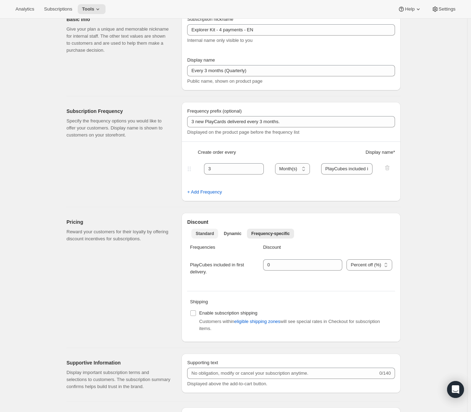
click at [201, 237] on button "Standard" at bounding box center [205, 234] width 27 height 10
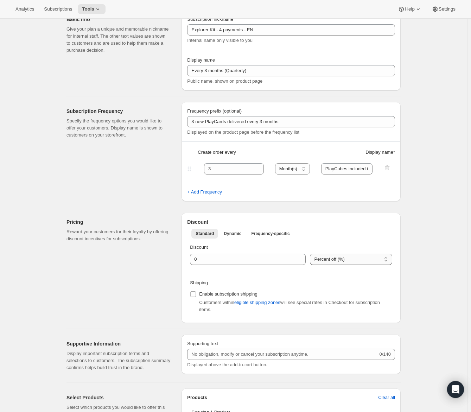
click at [351, 262] on select "Percent off (%) Canadian Dollars off (CA$)" at bounding box center [351, 259] width 82 height 11
click at [310, 254] on select "Percent off (%) Canadian Dollars off (CA$)" at bounding box center [351, 259] width 82 height 11
click at [361, 262] on select "Percent off (%) Canadian Dollars off (CA$)" at bounding box center [348, 259] width 89 height 11
select select "PERCENTAGE"
click at [313, 254] on select "Percent off (%) Canadian Dollars off (CA$)" at bounding box center [348, 259] width 89 height 11
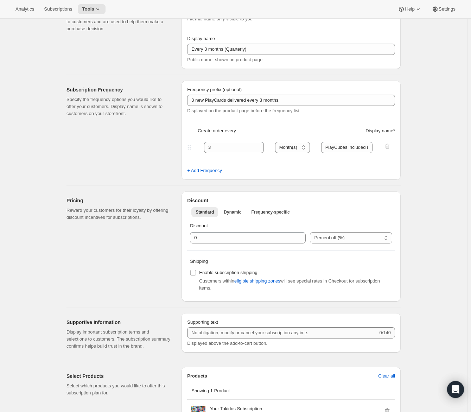
scroll to position [0, 0]
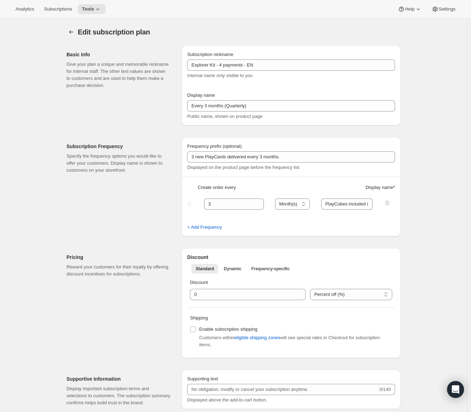
click at [403, 142] on div "Edit subscription plan. This page is ready Edit subscription plan Basic Info Gi…" at bounding box center [233, 350] width 351 height 662
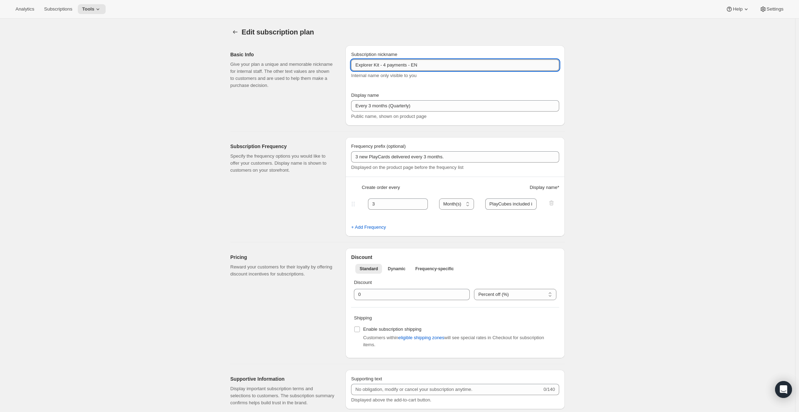
click at [418, 67] on input "Explorer Kit - 4 payments - EN" at bounding box center [455, 65] width 208 height 11
type input "Explorer Kit - 4 payments (EN)"
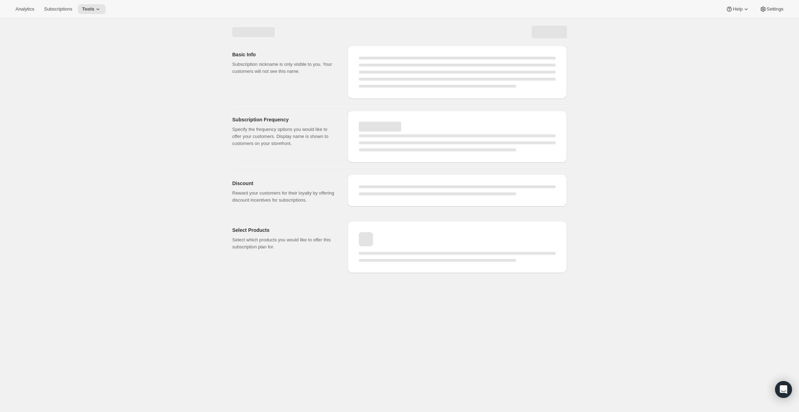
select select "MONTH"
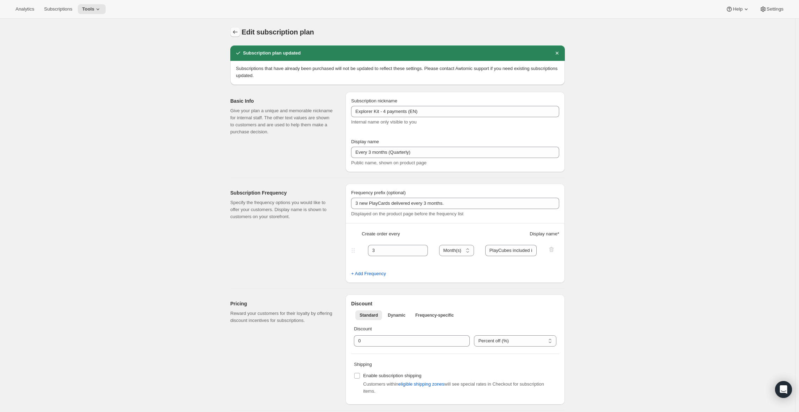
click at [234, 31] on icon "Subscription plans" at bounding box center [235, 32] width 7 height 7
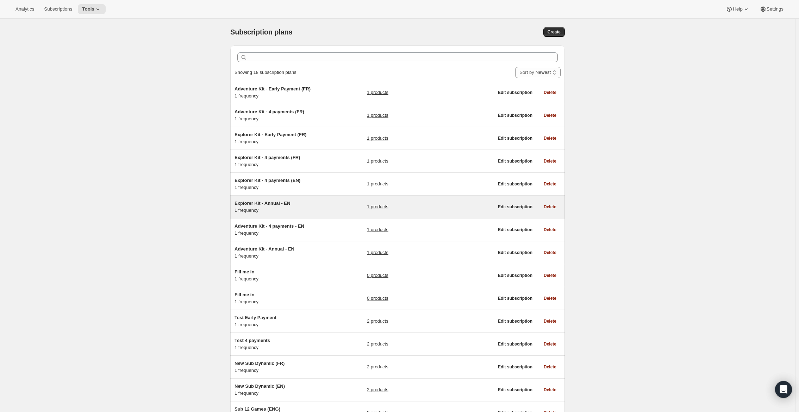
click at [326, 204] on div "Explorer Kit - Annual - EN 1 frequency 1 products" at bounding box center [364, 207] width 259 height 14
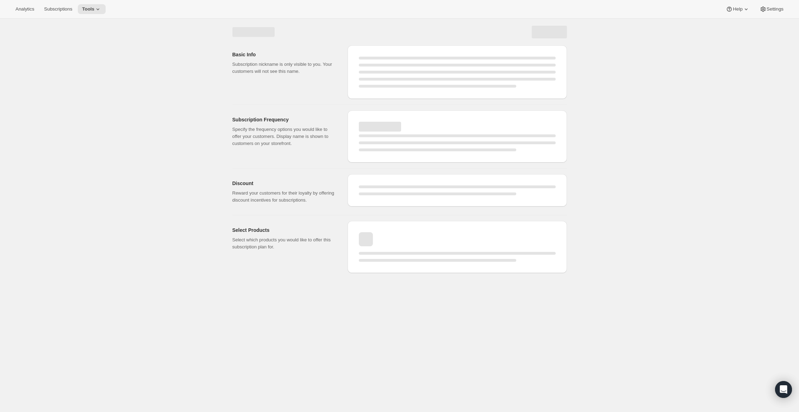
select select "WEEK"
select select "MONTH"
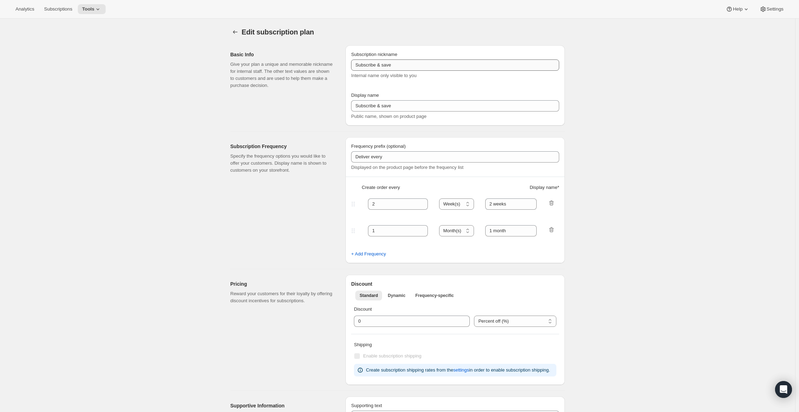
type input "Explorer Kit - Annual - EN"
type input "Annual (1 Payment for the Year - SAVE 25%)"
select select "ENABLED"
select select "MONTH"
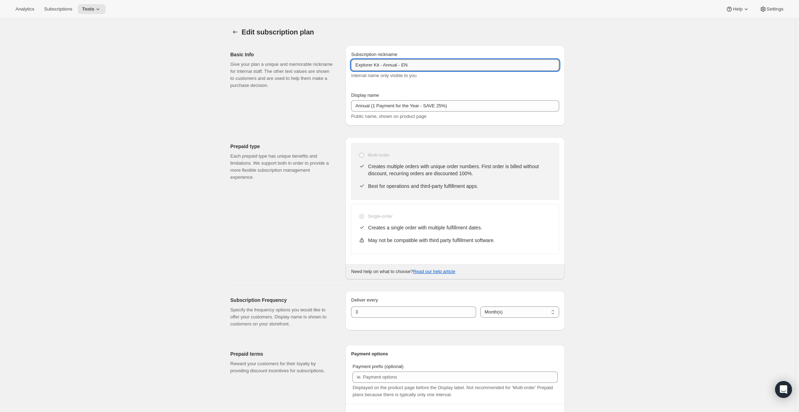
click at [407, 64] on input "Explorer Kit - Annual - EN" at bounding box center [455, 65] width 208 height 11
type input "Explorer Kit - Annual (EN)"
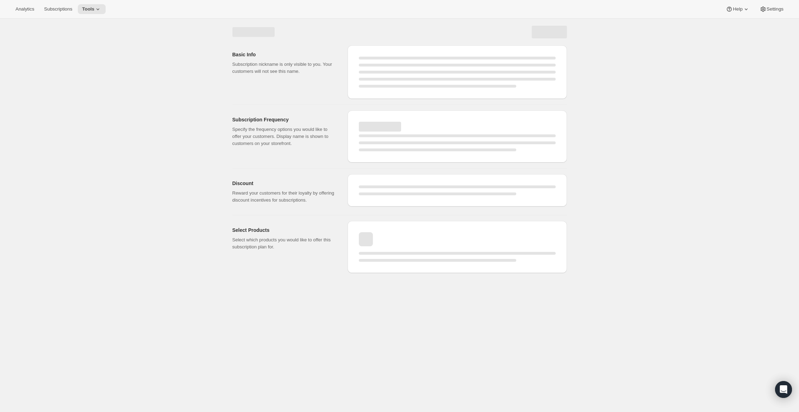
select select "MONTH"
select select "ENABLED"
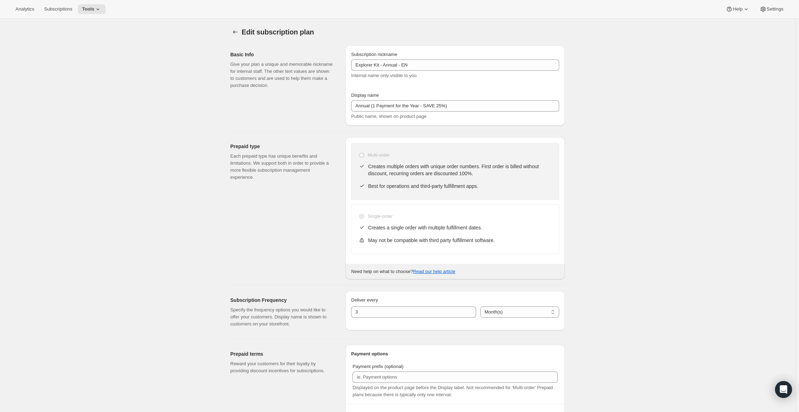
type input "Explorer Kit - Annual (EN)"
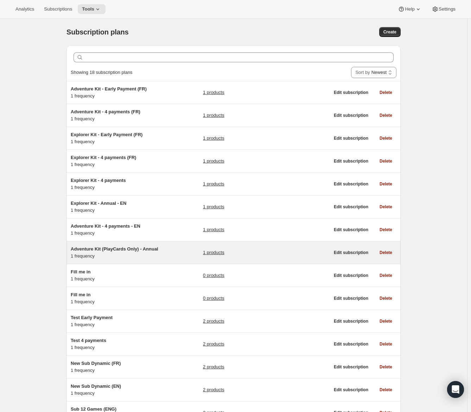
click at [94, 248] on span "Adventure Kit (PlayCards Only) - Annual" at bounding box center [115, 248] width 88 height 5
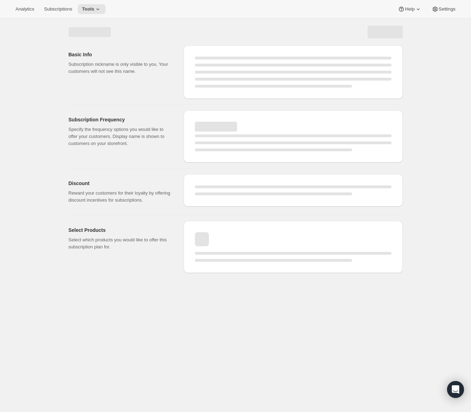
select select "WEEK"
select select "MONTH"
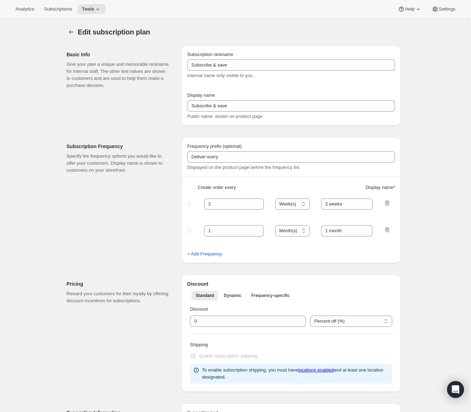
type input "Adventure Kit (PlayCards Only) - Annual"
type input "Annual (1 Payment for the Year - SAVE 25%)"
select select "ENABLED"
select select "MONTH"
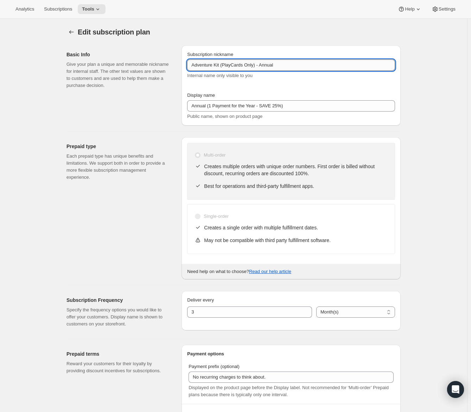
drag, startPoint x: 226, startPoint y: 64, endPoint x: 262, endPoint y: 64, distance: 35.9
click at [262, 64] on input "Adventure Kit (PlayCards Only) - Annual" at bounding box center [291, 65] width 208 height 11
click at [252, 63] on input "Adventure Kit - Annual" at bounding box center [291, 65] width 208 height 11
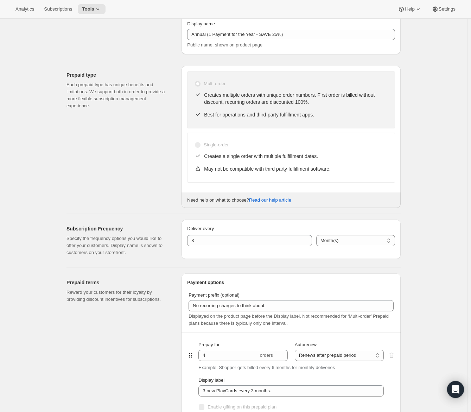
scroll to position [176, 0]
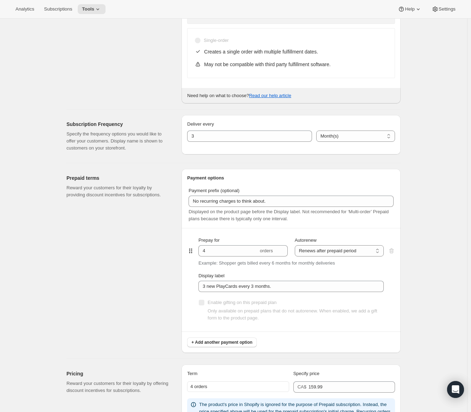
type input "Adventure Kit - Annual - EN"
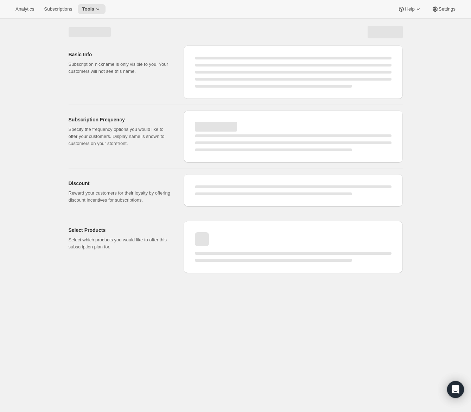
scroll to position [0, 0]
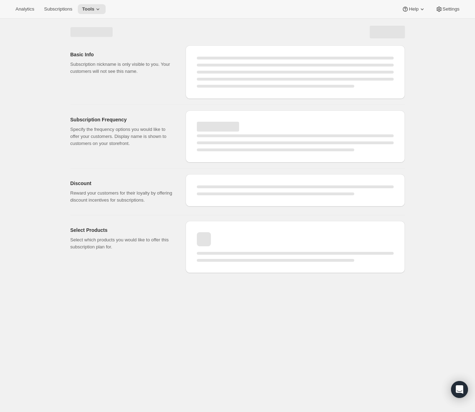
select select "MONTH"
select select "ENABLED"
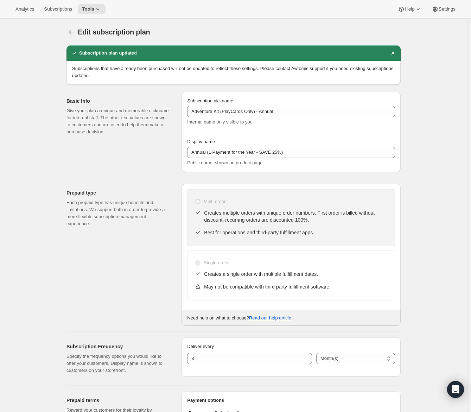
type input "Adventure Kit - Annual - EN"
click at [75, 31] on icon "Subscription plans" at bounding box center [71, 32] width 7 height 7
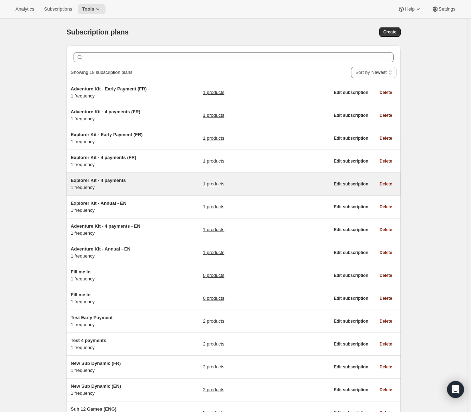
click at [119, 179] on span "Explorer Kit - 4 payments" at bounding box center [98, 180] width 55 height 5
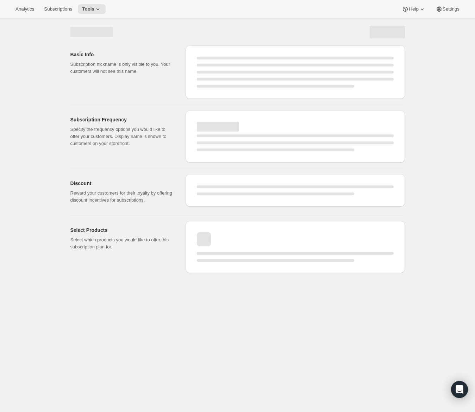
select select "WEEK"
select select "MONTH"
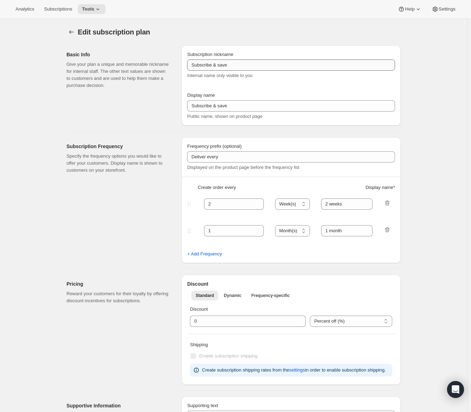
type input "Explorer Kit - 4 payments"
type input "Every 3 months"
type input "3 new PlayCards delivered every 3 months"
type input "3"
type input "PlayCubes included in first delivery"
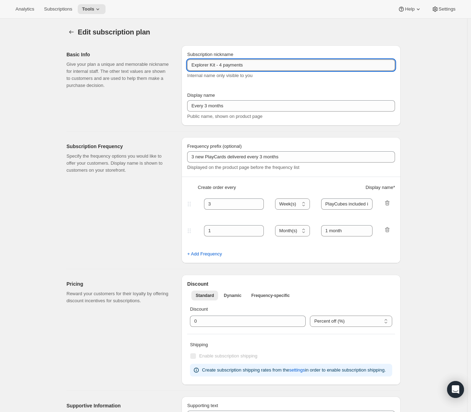
click at [280, 62] on input "Explorer Kit - 4 payments" at bounding box center [291, 65] width 208 height 11
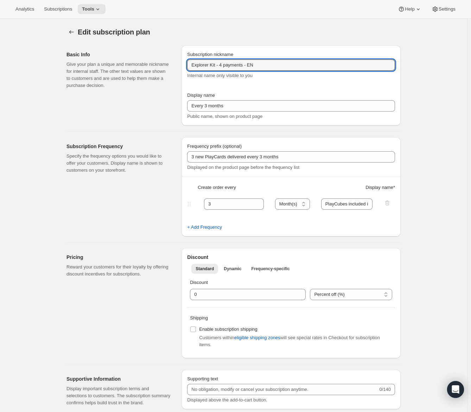
type input "Explorer Kit - 4 payments - EN"
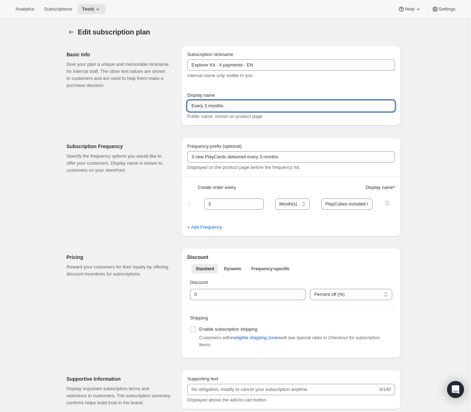
click at [219, 108] on input "Every 3 months" at bounding box center [291, 105] width 208 height 11
paste input "(Quarterly)"
type input "Every 3 months (Quarterly)"
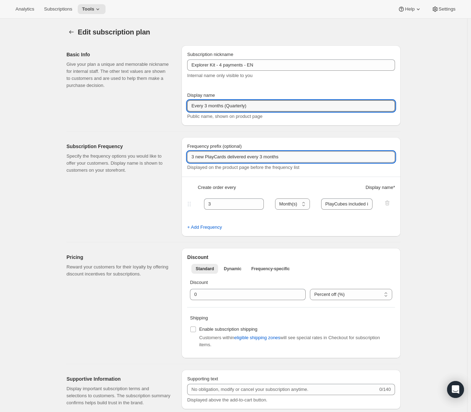
click at [296, 157] on input "3 new PlayCards delivered every 3 months" at bounding box center [291, 156] width 208 height 11
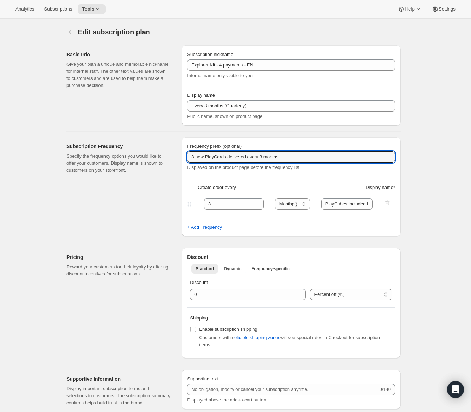
type input "3 new PlayCards delivered every 3 months."
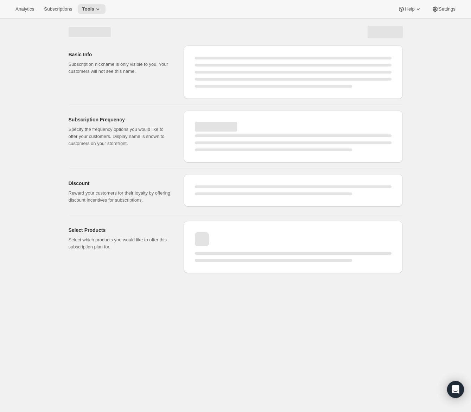
select select "MONTH"
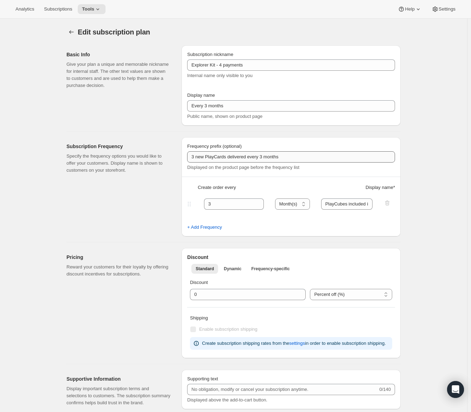
type input "Explorer Kit - 4 payments - EN"
type input "Every 3 months (Quarterly)"
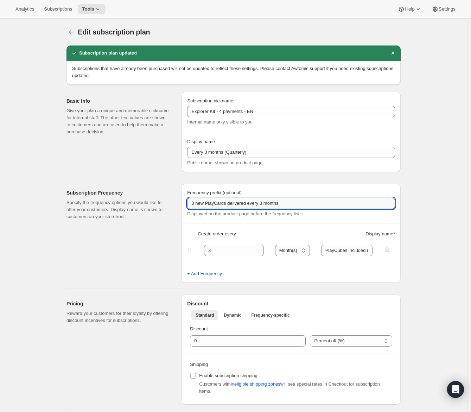
click at [326, 203] on input "3 new PlayCards delivered every 3 months." at bounding box center [291, 203] width 208 height 11
type input "3 new PlayCards delivered every 3 months."
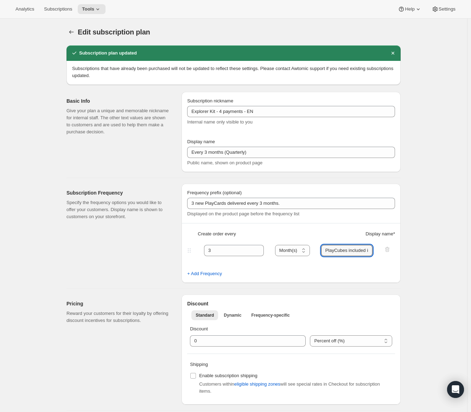
scroll to position [0, 34]
drag, startPoint x: 334, startPoint y: 253, endPoint x: 404, endPoint y: 250, distance: 69.8
click at [404, 250] on div "Edit subscription plan. This page is ready Edit subscription plan Subscription …" at bounding box center [233, 373] width 351 height 708
click at [369, 250] on input "PlayCubes included in first delivery" at bounding box center [347, 250] width 52 height 11
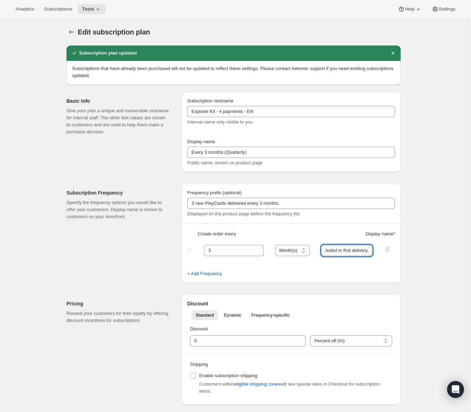
click at [363, 249] on input "PlayCubes included in first delivery." at bounding box center [347, 250] width 52 height 11
type input "PlayCubes included in first delivery."
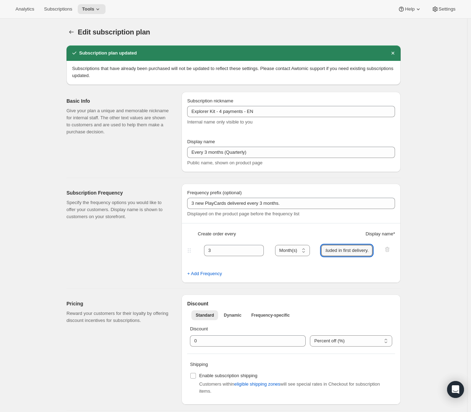
scroll to position [0, 0]
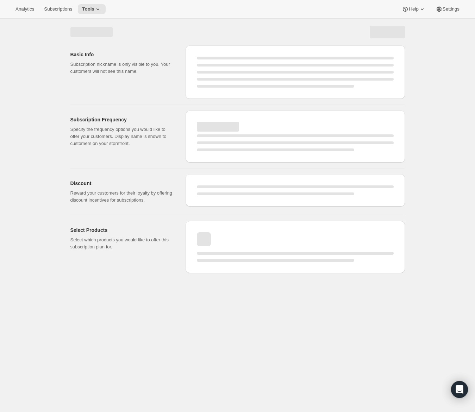
select select "MONTH"
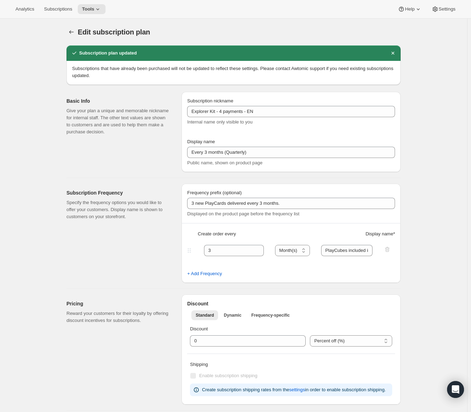
type input "3 new PlayCards delivered every 3 months."
type input "PlayCubes included in first delivery."
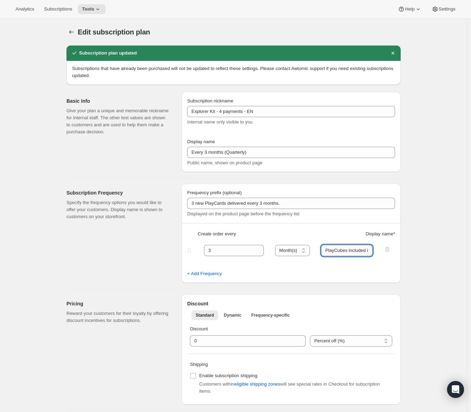
click at [334, 249] on input "PlayCubes included in first delivery." at bounding box center [347, 250] width 52 height 11
click at [333, 252] on input "PlayCubes included in first delivery." at bounding box center [347, 250] width 52 height 11
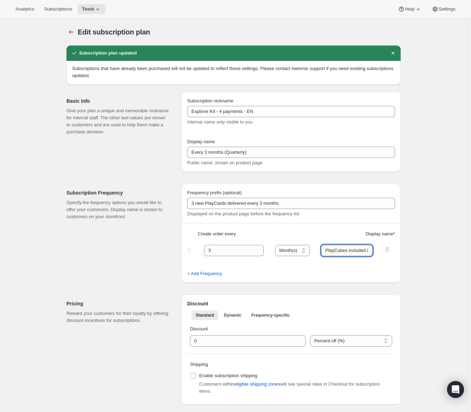
click at [333, 252] on input "PlayCubes included in first delivery." at bounding box center [347, 250] width 52 height 11
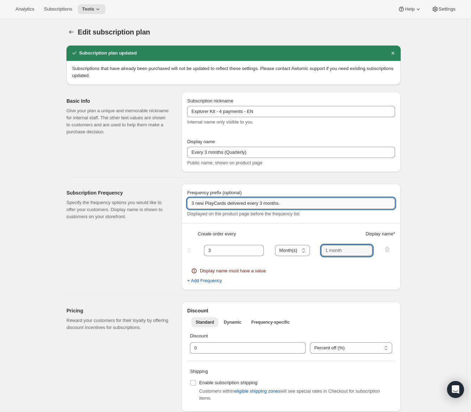
click at [312, 200] on input "3 new PlayCards delivered every 3 months." at bounding box center [291, 203] width 208 height 11
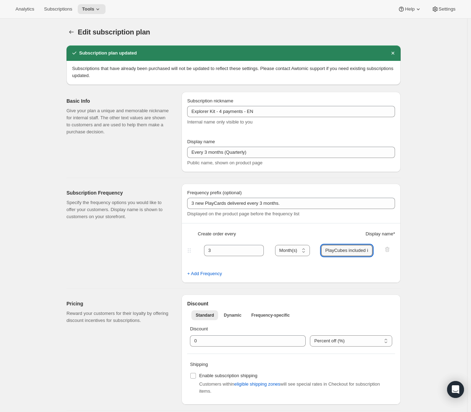
type input "PlayCubes included in first delivery."
click at [346, 268] on fieldset "3 Day(s) Week(s) Month(s) Year(s) Month(s) PlayCubes included in first delivery." at bounding box center [291, 256] width 207 height 27
click at [346, 251] on input "PlayCubes included in first delivery." at bounding box center [347, 250] width 52 height 11
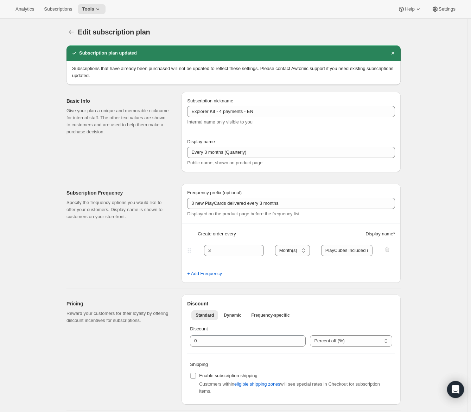
click at [428, 276] on div "Edit subscription plan. This page is ready Edit subscription plan Subscription …" at bounding box center [234, 373] width 468 height 708
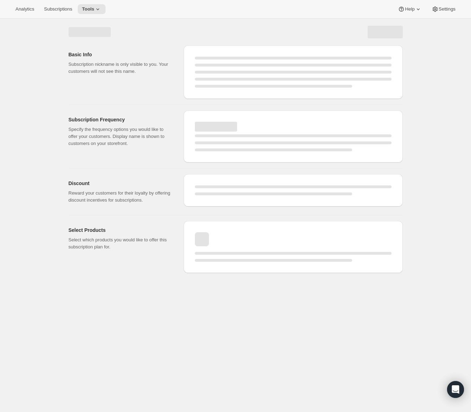
select select "MONTH"
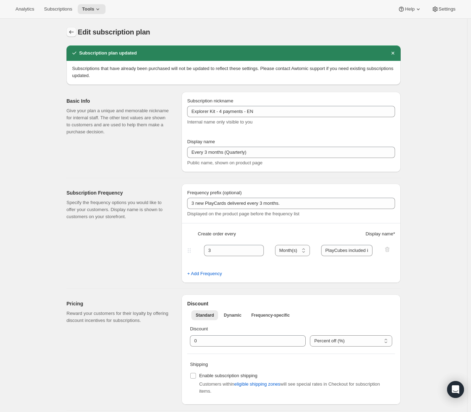
click at [75, 35] on icon "Subscription plans" at bounding box center [71, 32] width 7 height 7
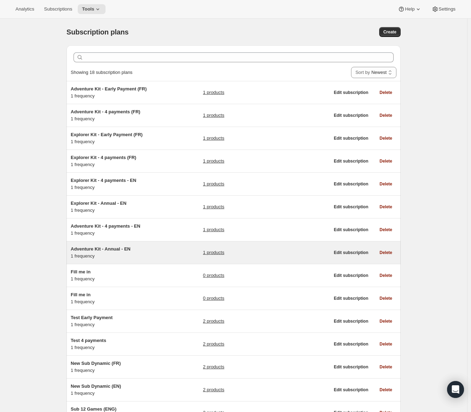
click at [110, 247] on span "Adventure Kit - Annual - EN" at bounding box center [101, 248] width 60 height 5
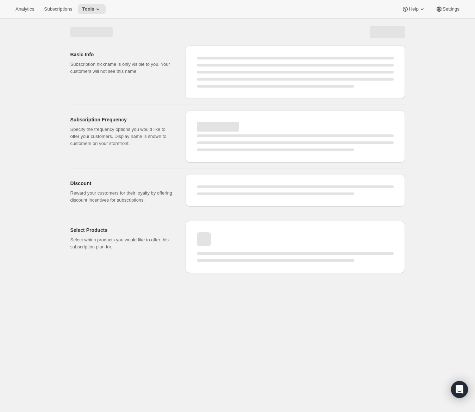
select select "WEEK"
select select "MONTH"
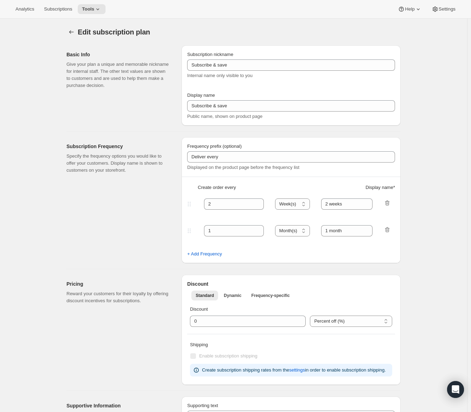
type input "Adventure Kit - Annual - EN"
type input "Annual (1 Payment for the Year - SAVE 25%)"
select select "ENABLED"
select select "MONTH"
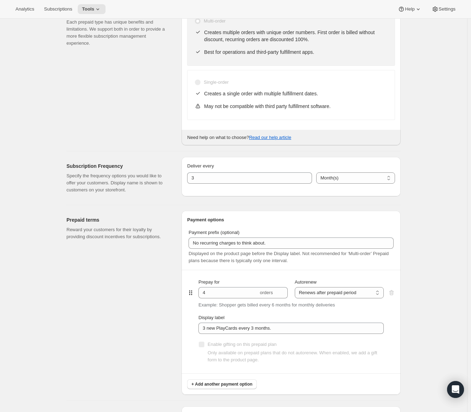
scroll to position [176, 0]
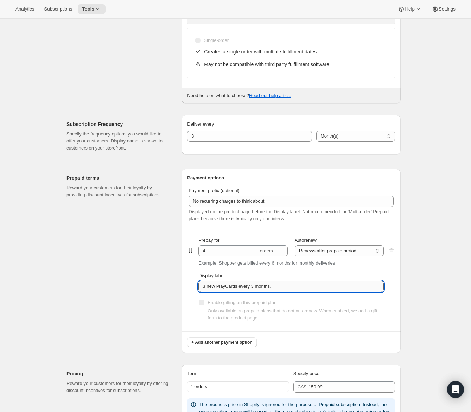
click at [242, 284] on input "3 new PlayCards every 3 months." at bounding box center [292, 286] width 186 height 11
click at [245, 285] on input "3 new PlayCards every 3 months." at bounding box center [292, 286] width 186 height 11
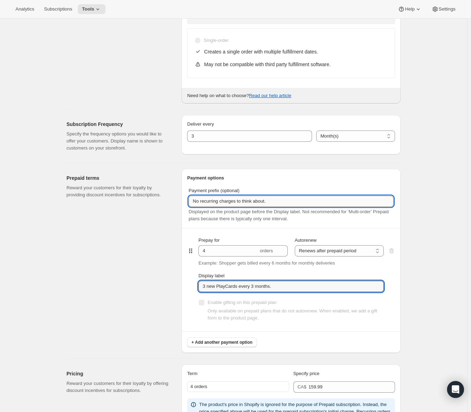
click at [242, 198] on input "No recurring charges to think about." at bounding box center [291, 201] width 205 height 11
click at [293, 285] on input "3 new PlayCards every 3 months." at bounding box center [292, 286] width 186 height 11
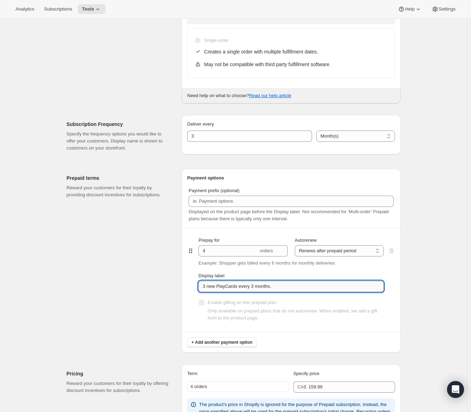
paste input "No recurring charges to think about."
type input "3 new PlayCards every 3 months. No recurring charges to think about."
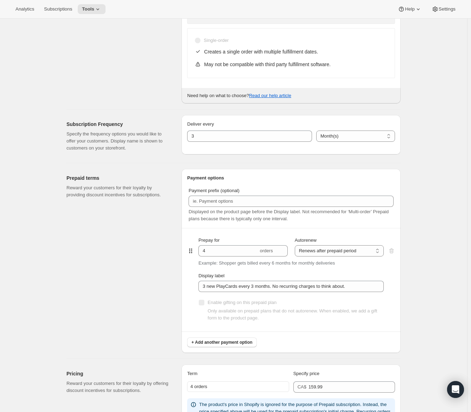
scroll to position [0, 0]
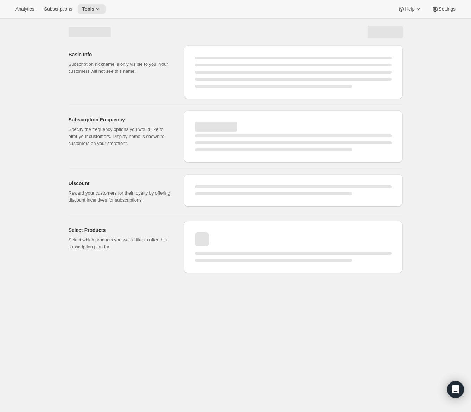
select select "MONTH"
select select "ENABLED"
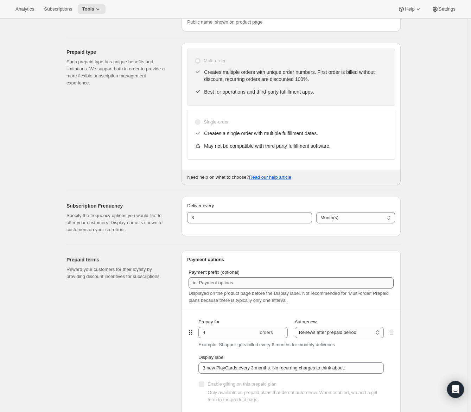
scroll to position [176, 0]
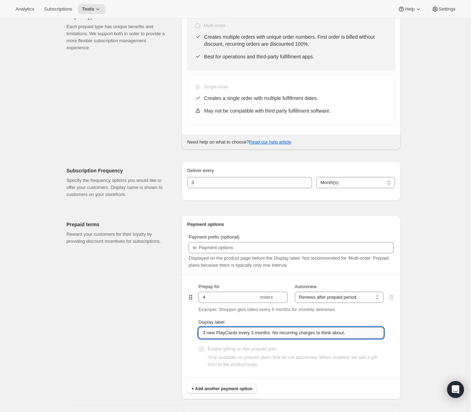
click at [293, 333] on input "3 new PlayCards every 3 months. No recurring charges to think about." at bounding box center [292, 332] width 186 height 11
drag, startPoint x: 281, startPoint y: 331, endPoint x: 379, endPoint y: 332, distance: 97.9
click at [379, 332] on input "3 new PlayCards every 3 months. No recurring charges to think about." at bounding box center [292, 332] width 186 height 11
type input "3 new PlayCards every 3 months."
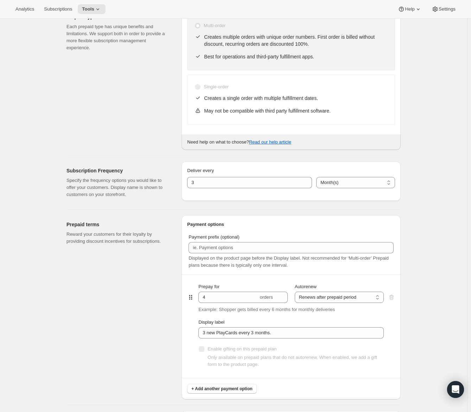
scroll to position [0, 0]
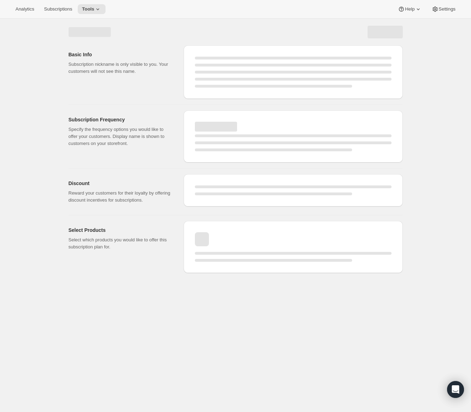
select select "MONTH"
select select "ENABLED"
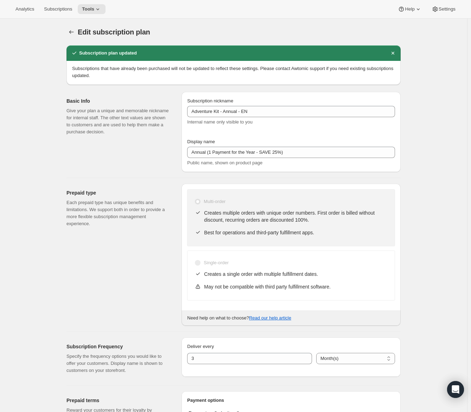
type input "3 new PlayCards every 3 months."
click at [89, 12] on span "Tools" at bounding box center [88, 9] width 12 height 6
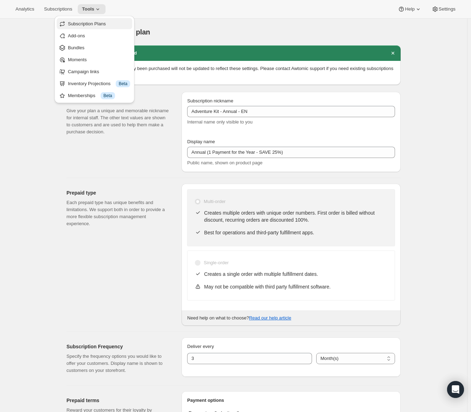
click at [89, 26] on span "Subscription Plans" at bounding box center [87, 23] width 38 height 5
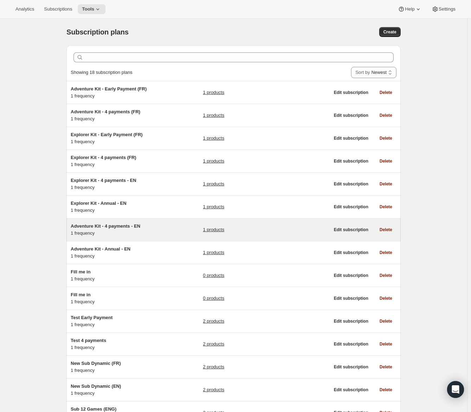
click at [116, 225] on span "Adventure Kit - 4 payments - EN" at bounding box center [106, 226] width 70 height 5
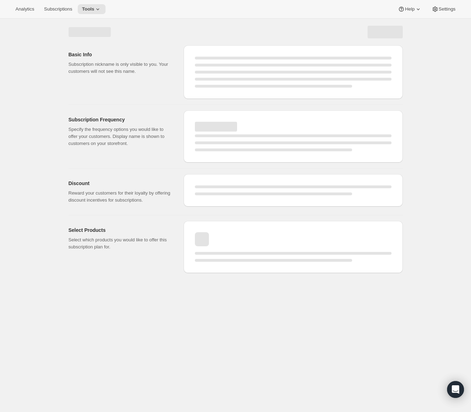
select select "WEEK"
select select "MONTH"
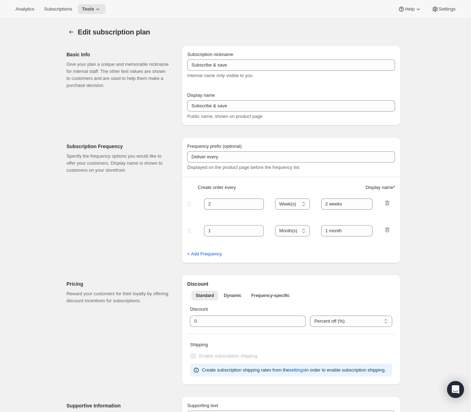
type input "Adventure Kit - 4 payments - EN"
type input "Every 3 months (Quarterly)"
type input "3 new PlayCards every"
type input "3"
type input "3 months"
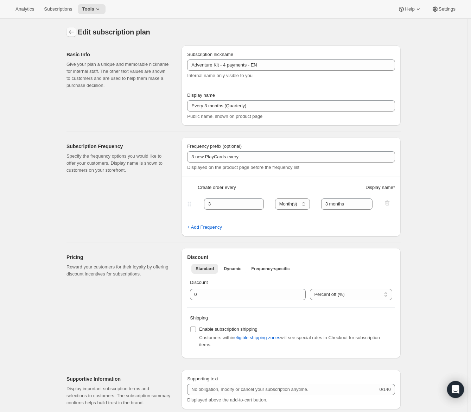
click at [74, 27] on button "Subscription plans" at bounding box center [72, 32] width 10 height 10
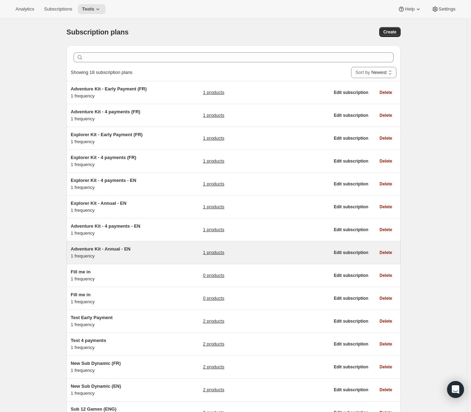
click at [159, 251] on h5 "Adventure Kit - Annual - EN" at bounding box center [115, 249] width 88 height 7
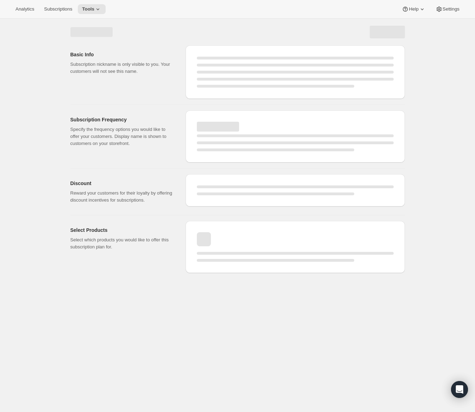
select select "WEEK"
select select "MONTH"
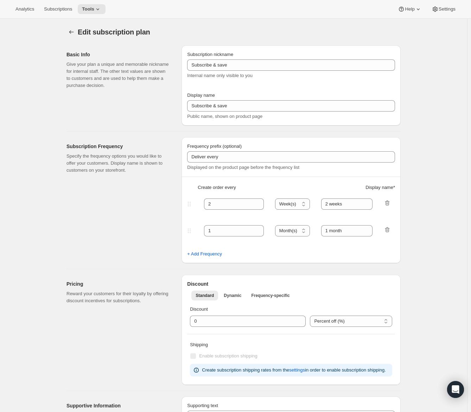
type input "Adventure Kit - Annual - EN"
type input "Annual (1 Payment for the Year - SAVE 25%)"
select select "ENABLED"
select select "MONTH"
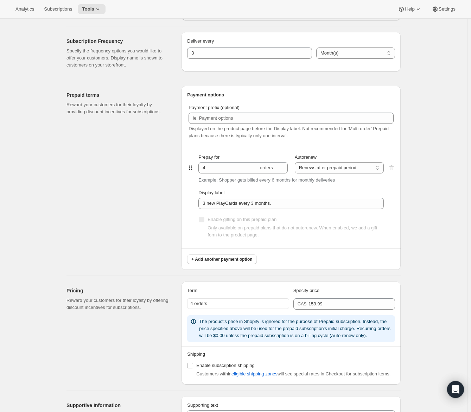
scroll to position [282, 0]
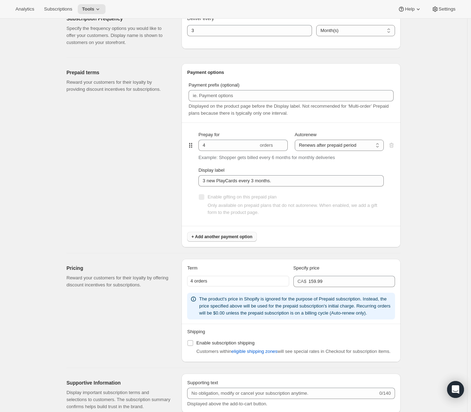
click at [231, 237] on span "+ Add another payment option" at bounding box center [222, 237] width 61 height 6
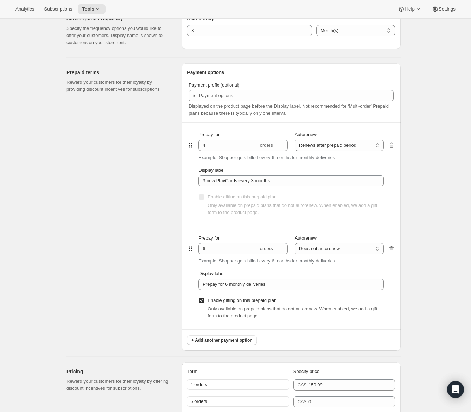
click at [390, 248] on icon "button" at bounding box center [391, 248] width 7 height 7
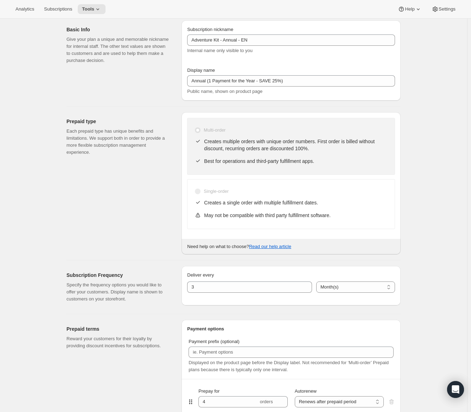
scroll to position [0, 0]
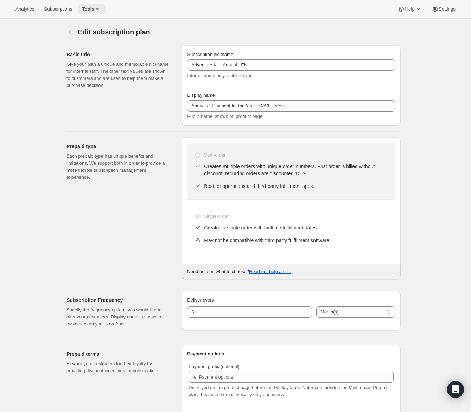
click at [101, 13] on button "Tools" at bounding box center [92, 9] width 28 height 10
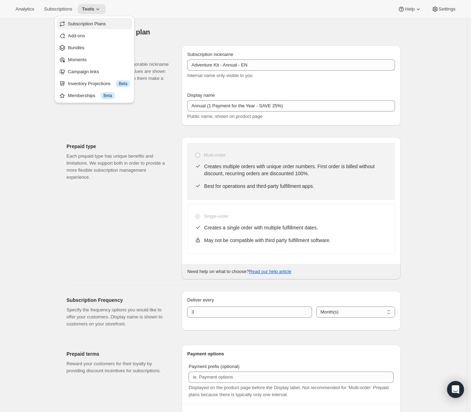
click at [100, 25] on span "Subscription Plans" at bounding box center [87, 23] width 38 height 5
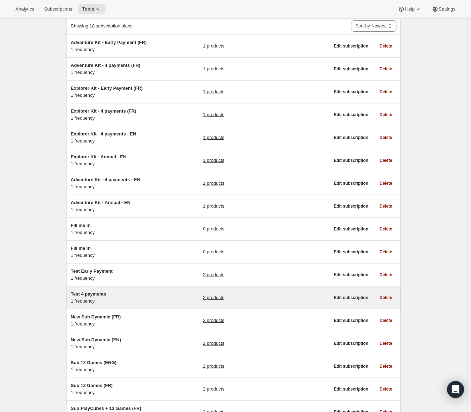
scroll to position [70, 0]
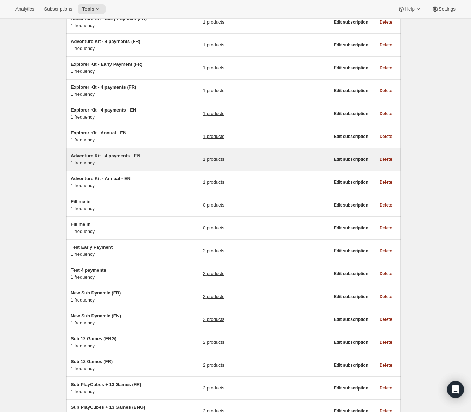
click at [131, 156] on span "Adventure Kit - 4 payments - EN" at bounding box center [106, 155] width 70 height 5
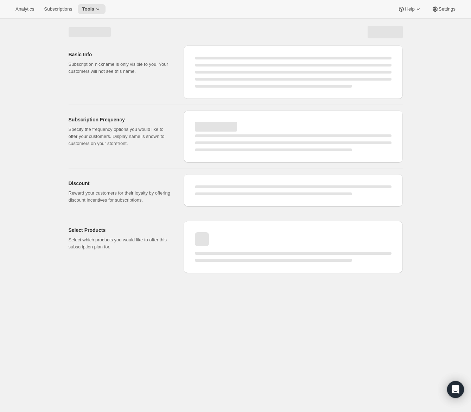
select select "WEEK"
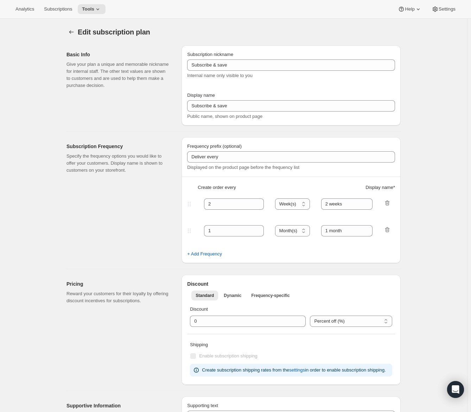
type input "Adventure Kit - 4 payments - EN"
type input "Every 3 months (Quarterly)"
type input "3 new PlayCards every"
type input "3"
type input "3 months"
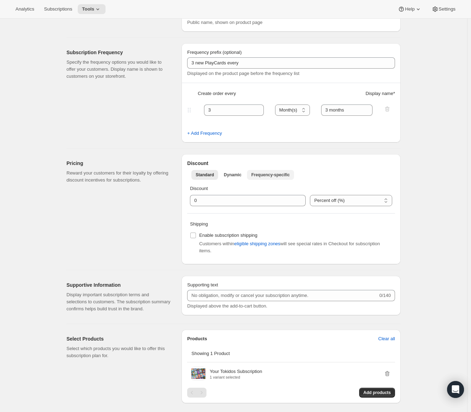
scroll to position [106, 0]
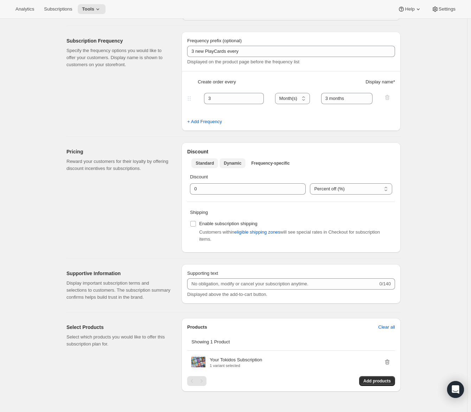
click at [242, 164] on span "Dynamic" at bounding box center [233, 164] width 18 height 6
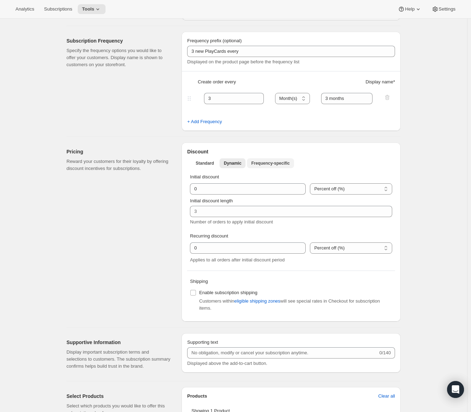
click at [266, 162] on span "Frequency-specific" at bounding box center [270, 164] width 38 height 6
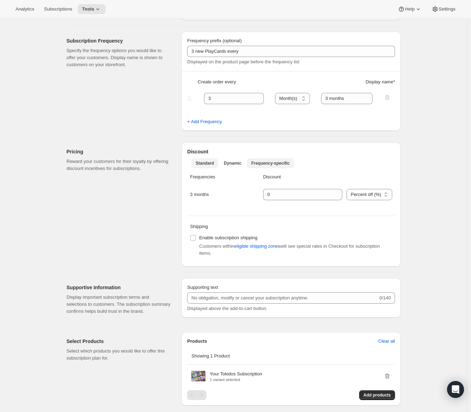
click at [205, 163] on span "Standard" at bounding box center [205, 164] width 18 height 6
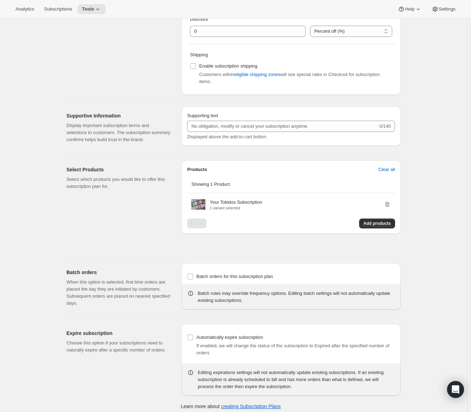
scroll to position [274, 0]
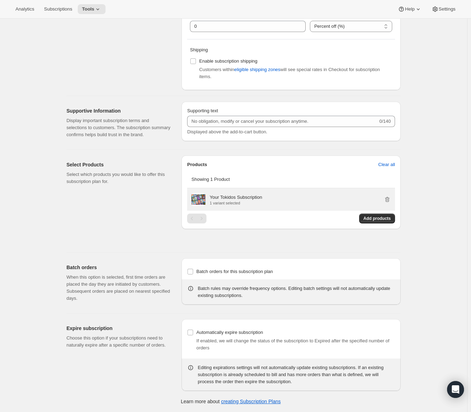
click at [206, 196] on span at bounding box center [199, 200] width 14 height 14
click at [211, 202] on div "Your Tokidos Subscription 1 variant selected" at bounding box center [292, 200] width 200 height 14
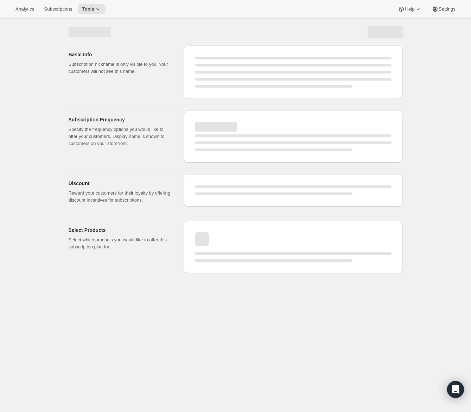
scroll to position [0, 0]
select select "MONTH"
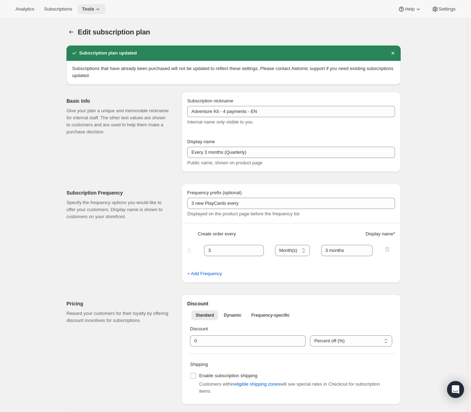
click at [90, 11] on span "Tools" at bounding box center [88, 9] width 12 height 6
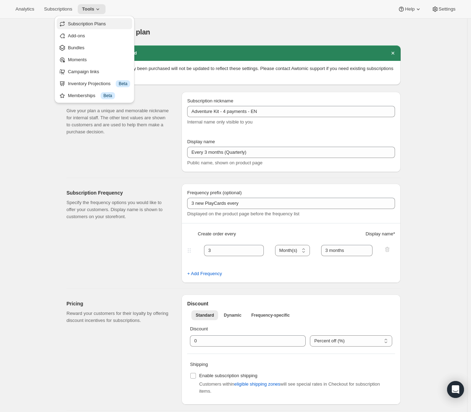
click at [93, 21] on span "Subscription Plans" at bounding box center [87, 23] width 38 height 5
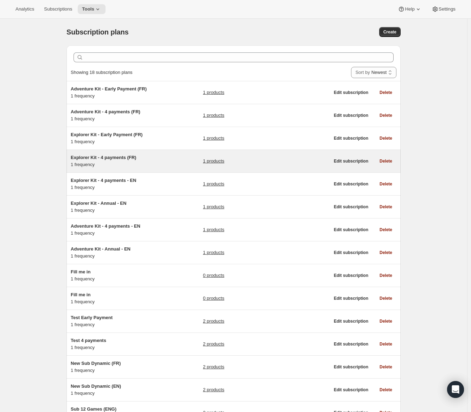
click at [136, 157] on span "Explorer Kit - 4 payments (FR)" at bounding box center [103, 157] width 65 height 5
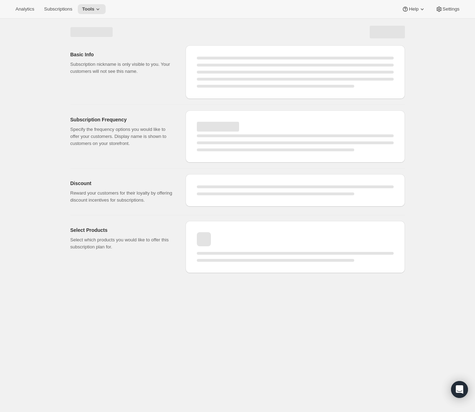
select select "WEEK"
select select "MONTH"
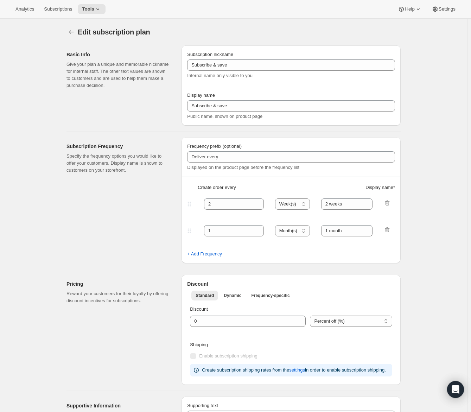
type input "Explorer Kit - 4 payments (FR)"
type input "Explorer Kit - 4 payments"
type input "Deliver & charge every"
type input "3"
type input "3 months"
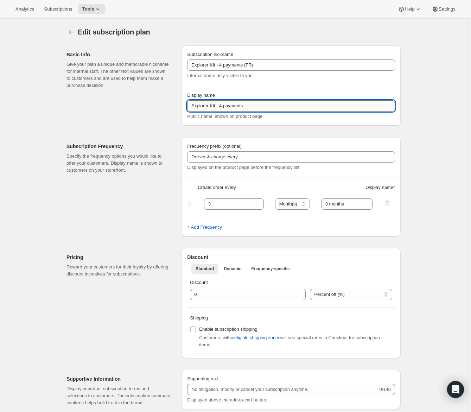
click at [225, 106] on input "Explorer Kit - 4 payments" at bounding box center [291, 105] width 208 height 11
paste input "Tous les 3 mois (trimestriel)"
drag, startPoint x: 195, startPoint y: 103, endPoint x: 188, endPoint y: 104, distance: 7.1
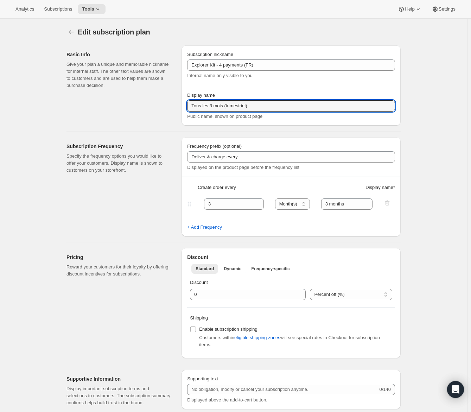
click at [188, 104] on div "Subscription nickname Explorer Kit - 4 payments (FR) Internal name only visible…" at bounding box center [291, 85] width 219 height 80
click at [194, 105] on input "Tous les 3 mois (trimestriel)" at bounding box center [291, 105] width 208 height 11
type input "Tous les 3 mois (trimestriel)"
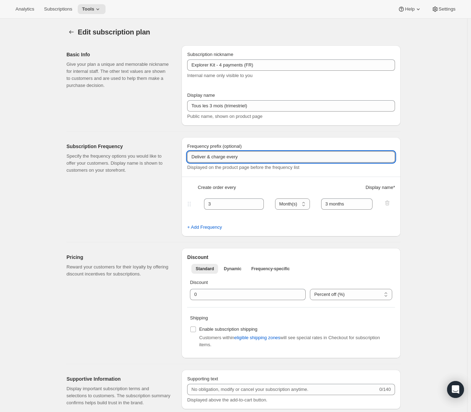
click at [234, 156] on input "Deliver & charge every" at bounding box center [291, 156] width 208 height 11
paste input "3 nouvelles PlayCards tous les"
type input "3 nouvelles PlayCards tous les"
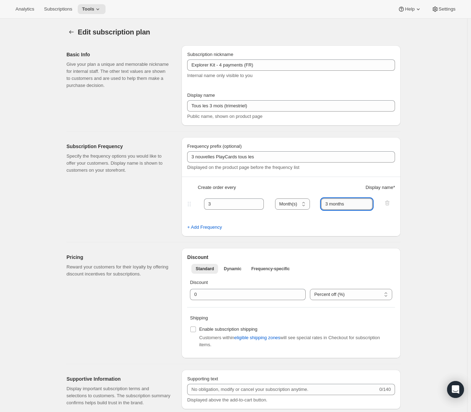
drag, startPoint x: 350, startPoint y: 205, endPoint x: 333, endPoint y: 204, distance: 17.6
click at [333, 204] on input "3 months" at bounding box center [347, 204] width 52 height 11
type input "3 mois"
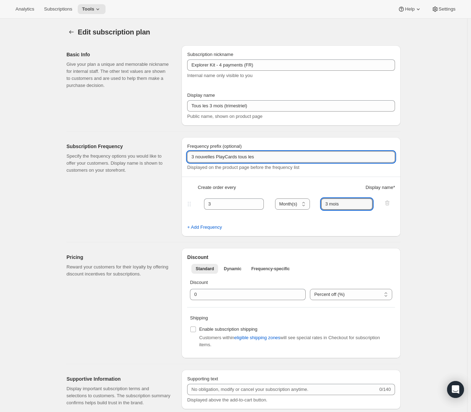
click at [340, 156] on input "3 nouvelles PlayCards tous les" at bounding box center [291, 156] width 208 height 11
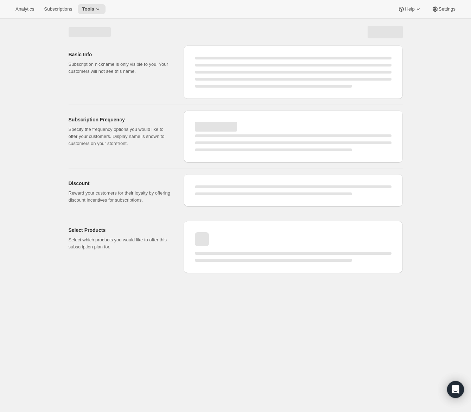
select select "MONTH"
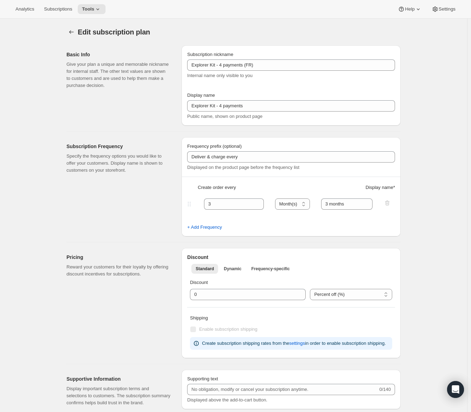
type input "Tous les 3 mois (trimestriel)"
type input "3 nouvelles PlayCards tous les"
type input "3 mois"
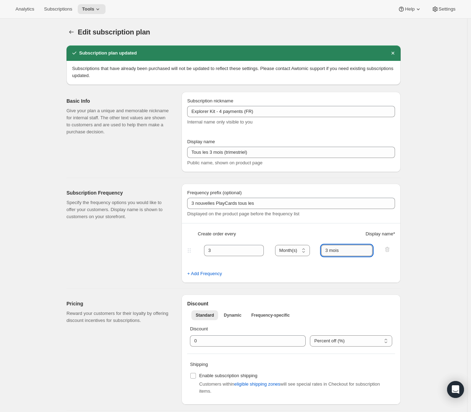
click at [349, 249] on input "3 mois" at bounding box center [347, 250] width 52 height 11
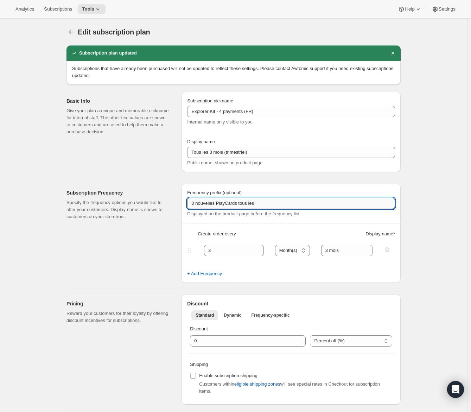
click at [292, 204] on input "3 nouvelles PlayCards tous les" at bounding box center [291, 203] width 208 height 11
click at [194, 202] on input "3 nouvelles PlayCards tous les 3 mois." at bounding box center [291, 203] width 208 height 11
paste input "PlayCubes inclus dans la première livraison"
type input "PlayCubes inclus dans la première livraison. 3 nouvelles PlayCards tous les 3 m…"
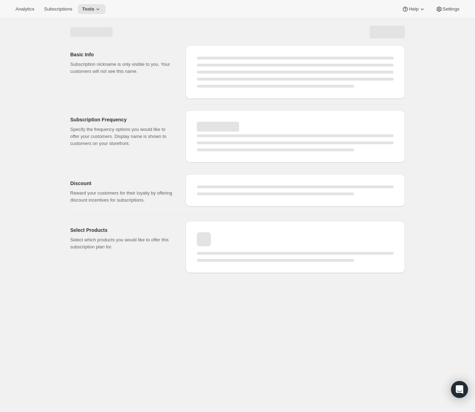
select select "MONTH"
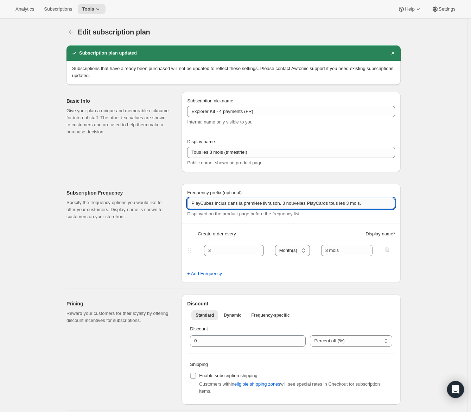
click at [196, 204] on input "PlayCubes inclus dans la première livraison. 3 nouvelles PlayCards tous les 3 m…" at bounding box center [291, 203] width 208 height 11
click at [194, 203] on input "PlayCubes inclus dans la première livraison. 3 nouvelles PlayCards tous les 3 m…" at bounding box center [291, 203] width 208 height 11
paste input "✔️"
click at [299, 202] on input "✔️ PlayCubes inclus dans la première livraison. 3 nouvelles PlayCards tous les …" at bounding box center [291, 203] width 208 height 11
drag, startPoint x: 299, startPoint y: 202, endPoint x: 389, endPoint y: 202, distance: 90.1
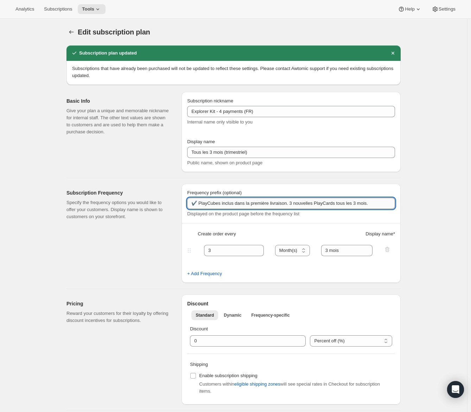
click at [389, 202] on input "✔️ PlayCubes inclus dans la première livraison. 3 nouvelles PlayCards tous les …" at bounding box center [291, 203] width 208 height 11
type input "✔️ PlayCubes inclus dans la première livraison."
click at [351, 245] on input "3 mois" at bounding box center [347, 250] width 52 height 11
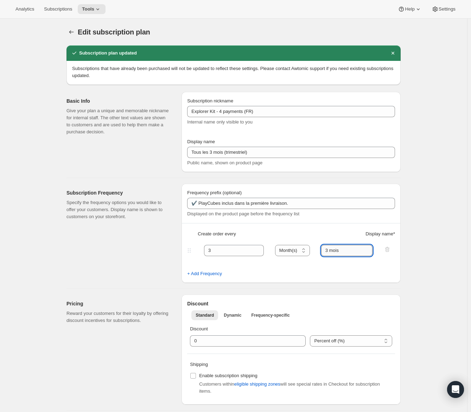
click at [351, 245] on input "3 mois" at bounding box center [347, 250] width 52 height 11
paste input "nouvelles PlayCards tous les 3 mois."
drag, startPoint x: 343, startPoint y: 253, endPoint x: 315, endPoint y: 252, distance: 27.8
click at [315, 252] on div "3 Day(s) Week(s) Month(s) Year(s) Month(s) 3 nouvelles PlayCards tous les 3 moi…" at bounding box center [288, 250] width 205 height 11
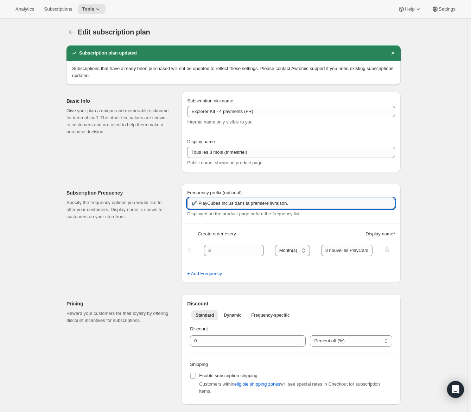
drag, startPoint x: 194, startPoint y: 205, endPoint x: 198, endPoint y: 205, distance: 4.2
click at [198, 205] on input "✔️ PlayCubes inclus dans la première livraison." at bounding box center [291, 203] width 208 height 11
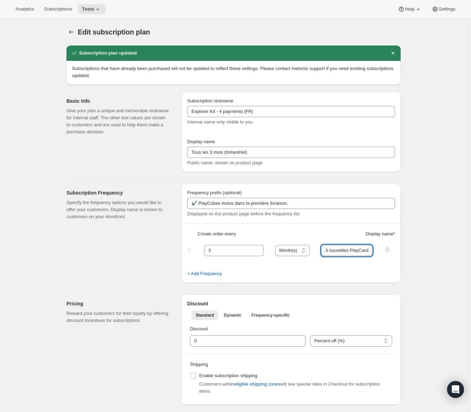
click at [327, 250] on input "3 nouvelles PlayCards tous les 3 mois." at bounding box center [347, 250] width 52 height 11
paste input "✔️"
type input "✔️ 3 nouvelles PlayCards tous les 3 mois."
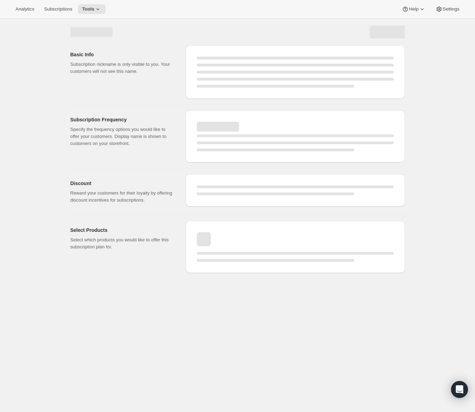
select select "MONTH"
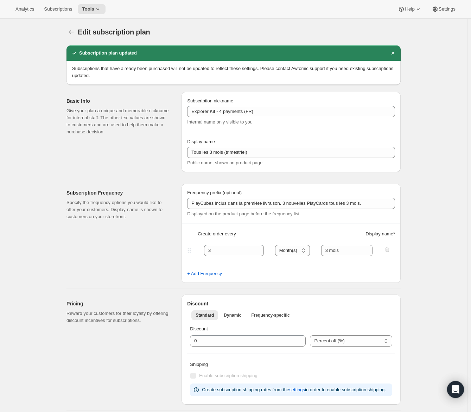
type input "✔️ PlayCubes inclus dans la première livraison."
type input "✔️ 3 nouvelles PlayCards tous les 3 mois."
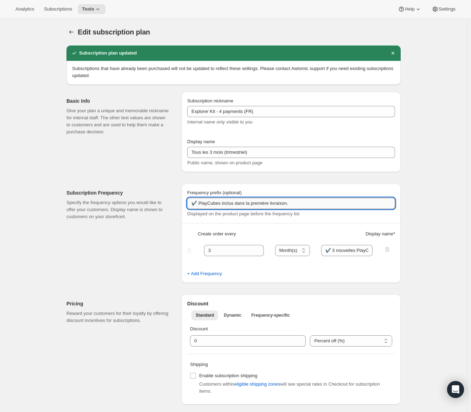
drag, startPoint x: 200, startPoint y: 207, endPoint x: 194, endPoint y: 205, distance: 6.5
click at [194, 205] on input "✔️ PlayCubes inclus dans la première livraison." at bounding box center [291, 203] width 208 height 11
drag, startPoint x: 201, startPoint y: 203, endPoint x: 192, endPoint y: 203, distance: 9.2
click at [192, 203] on input "✔️ PlayCubes inclus dans la première livraison." at bounding box center [291, 203] width 208 height 11
click at [99, 8] on icon at bounding box center [97, 9] width 7 height 7
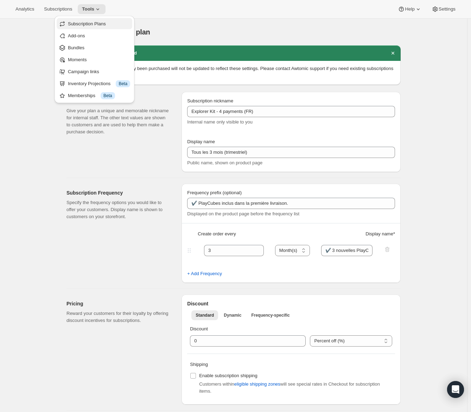
click at [102, 25] on span "Subscription Plans" at bounding box center [87, 23] width 38 height 5
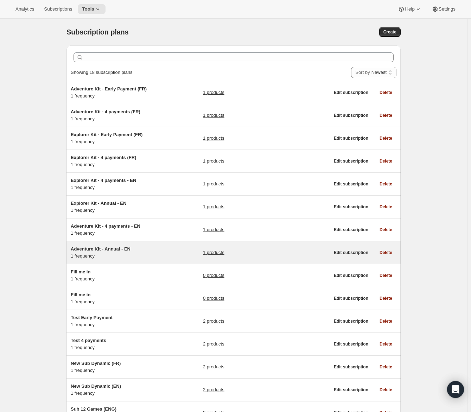
click at [131, 249] on span "Adventure Kit - Annual - EN" at bounding box center [101, 248] width 60 height 5
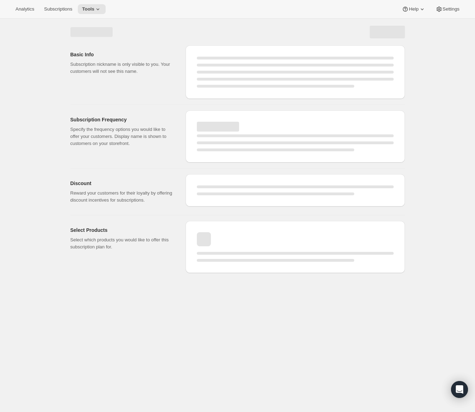
select select "WEEK"
select select "MONTH"
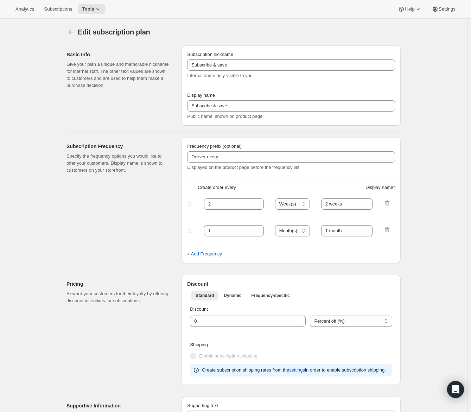
type input "Adventure Kit - Annual - EN"
type input "Annual (1 Payment for the Year - SAVE 25%)"
select select "ENABLED"
select select "MONTH"
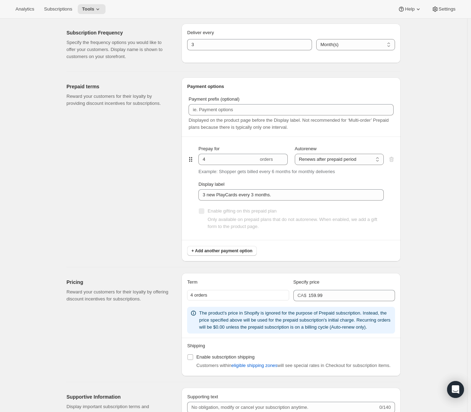
scroll to position [317, 0]
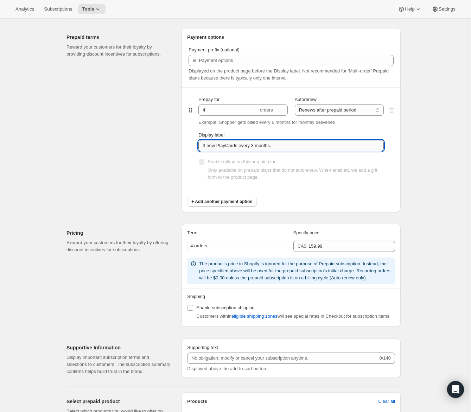
click at [205, 145] on input "3 new PlayCards every 3 months." at bounding box center [292, 145] width 186 height 11
paste input "✔️"
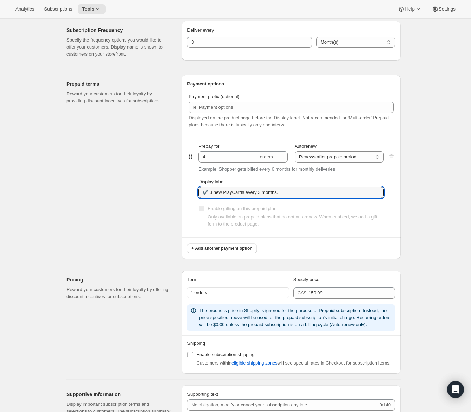
scroll to position [246, 0]
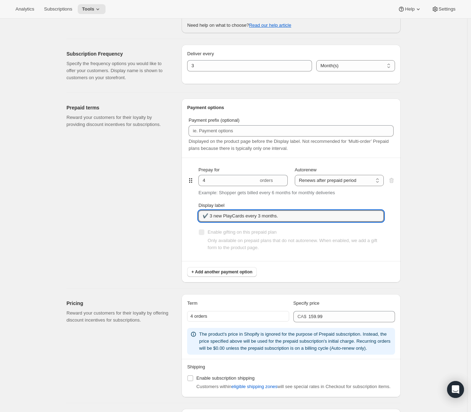
type input "✔️ 3 new PlayCards every 3 months."
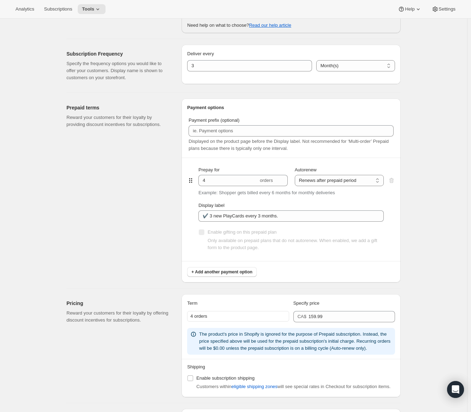
scroll to position [0, 0]
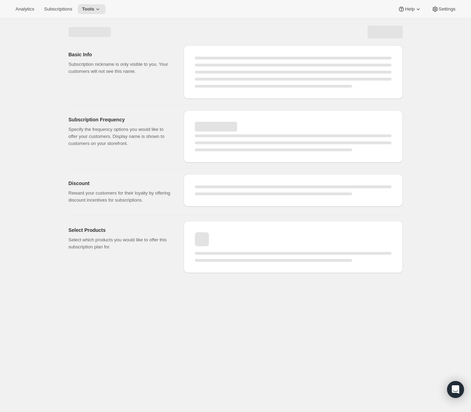
select select "MONTH"
select select "ENABLED"
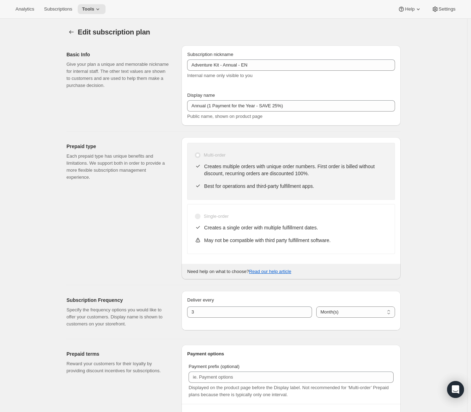
type input "✔️ 3 new PlayCards every 3 months."
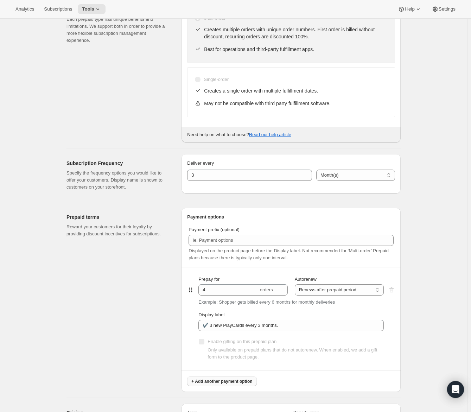
scroll to position [106, 0]
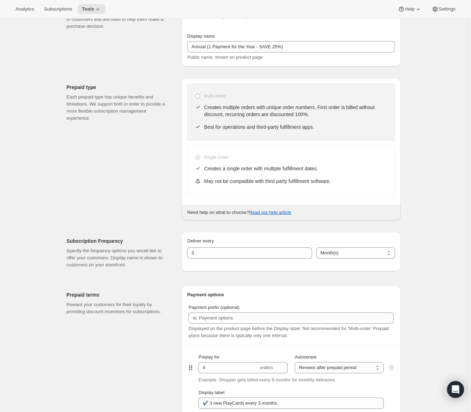
drag, startPoint x: 195, startPoint y: 105, endPoint x: 203, endPoint y: 105, distance: 8.5
click at [203, 105] on div "Multi-order Creates multiple orders with unique order numbers. First order is b…" at bounding box center [291, 112] width 208 height 57
click at [199, 107] on icon at bounding box center [198, 107] width 7 height 7
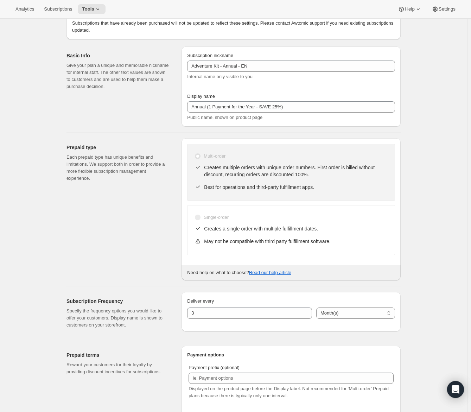
scroll to position [0, 0]
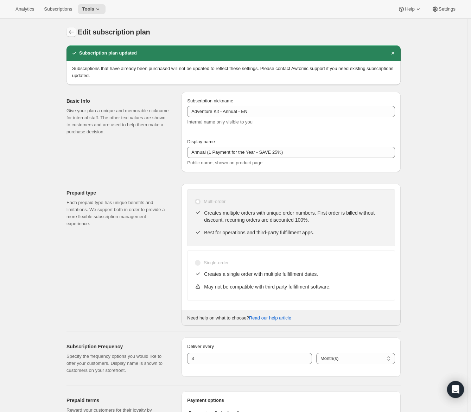
click at [74, 30] on icon "Subscription plans" at bounding box center [71, 32] width 7 height 7
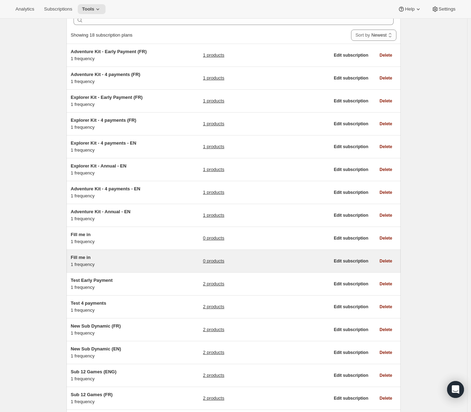
scroll to position [70, 0]
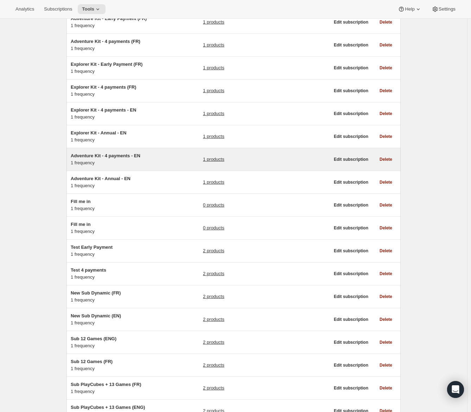
click at [158, 157] on h5 "Adventure Kit - 4 payments - EN" at bounding box center [115, 155] width 88 height 7
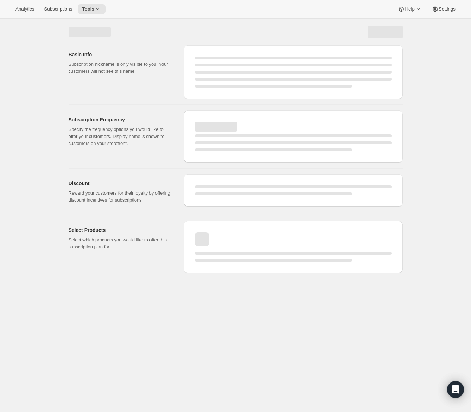
select select "WEEK"
select select "MONTH"
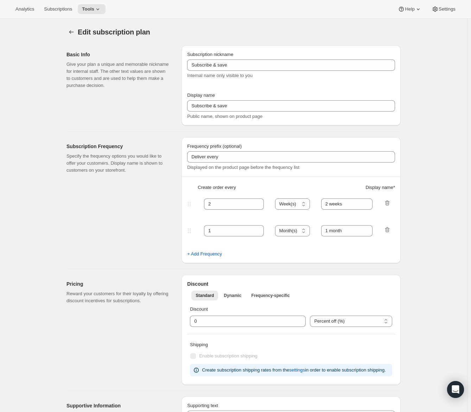
type input "Adventure Kit - 4 payments - EN"
type input "Every 3 months (Quarterly)"
type input "3 new PlayCards every"
type input "3"
type input "3 months"
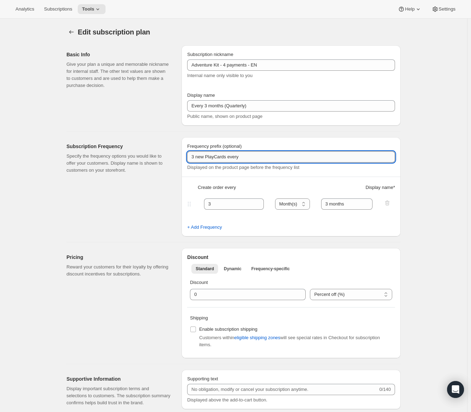
click at [195, 160] on input "3 new PlayCards every" at bounding box center [291, 156] width 208 height 11
paste input "✔️"
click at [257, 157] on input "✔️3 new PlayCards every" at bounding box center [291, 156] width 208 height 11
click at [198, 156] on input "✔️3 new PlayCards every" at bounding box center [291, 156] width 208 height 11
type input "✔️ 3 new PlayCards every"
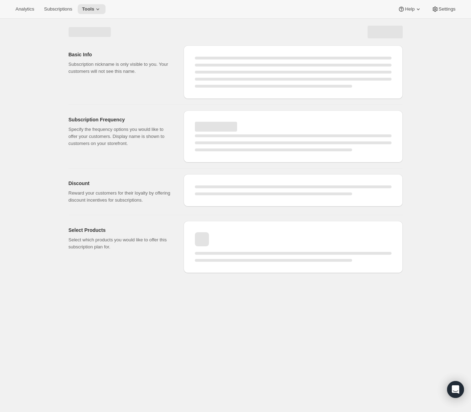
select select "MONTH"
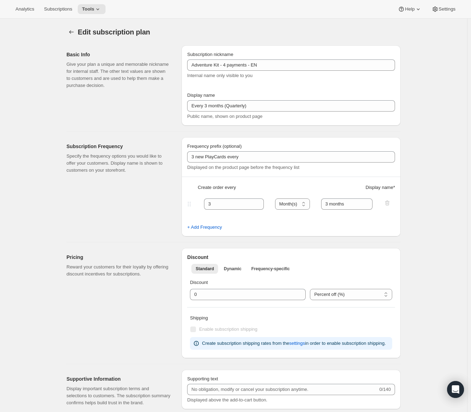
type input "✔️ 3 new PlayCards every"
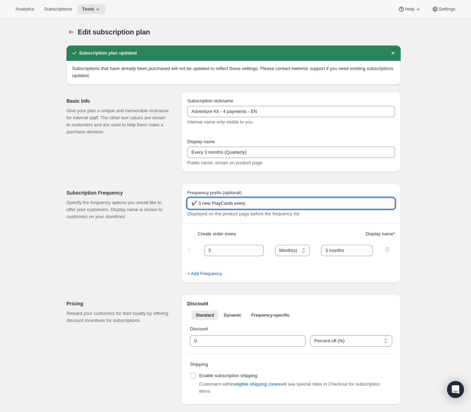
click at [230, 204] on input "✔️ 3 new PlayCards every" at bounding box center [291, 203] width 208 height 11
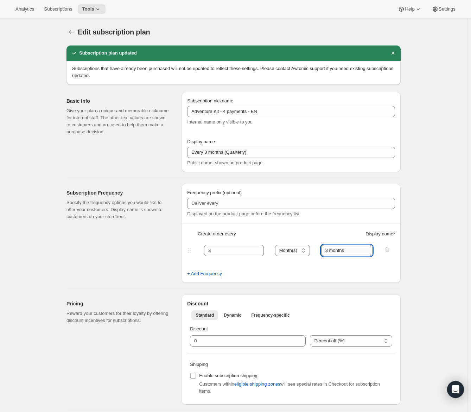
click at [332, 248] on input "3 months" at bounding box center [347, 250] width 52 height 11
paste input "✔️ 3 new PlayCards every"
click at [337, 250] on input "3 ✔️ 3 new PlayCards every months" at bounding box center [347, 250] width 52 height 11
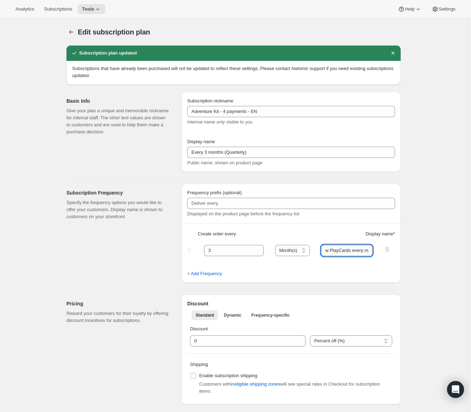
click at [337, 250] on input "3 ✔️ 3 new PlayCards every months" at bounding box center [347, 250] width 52 height 11
drag, startPoint x: 337, startPoint y: 250, endPoint x: 321, endPoint y: 249, distance: 16.2
click at [321, 249] on div "3 Day(s) Week(s) Month(s) Year(s) Month(s) 3 ✔️ 3 new PlayCards every months" at bounding box center [288, 250] width 205 height 11
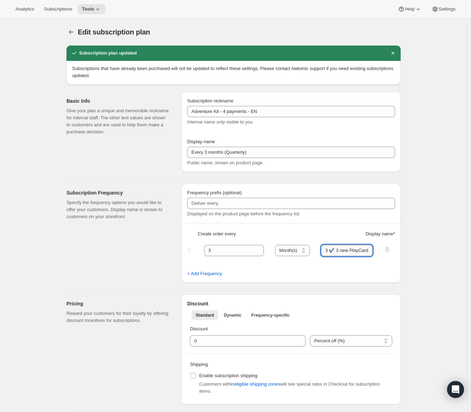
click at [337, 250] on input "3 ✔️ 3 new PlayCards every months" at bounding box center [347, 250] width 52 height 11
drag, startPoint x: 332, startPoint y: 250, endPoint x: 311, endPoint y: 250, distance: 21.5
click at [311, 250] on div "3 Day(s) Week(s) Month(s) Year(s) Month(s) 3 ✔️ 3 new PlayCards every months" at bounding box center [288, 250] width 205 height 11
drag, startPoint x: 330, startPoint y: 251, endPoint x: 386, endPoint y: 255, distance: 55.8
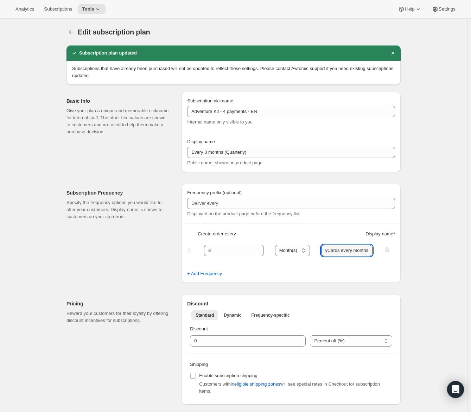
click at [386, 255] on div "3 Day(s) Week(s) Month(s) Year(s) Month(s) ✔️ 3 new PlayCards every months" at bounding box center [288, 250] width 205 height 11
click at [371, 250] on input "✔️ 3 new PlayCards every months" at bounding box center [347, 250] width 52 height 11
type input "✔️ 3 new PlayCards every months"
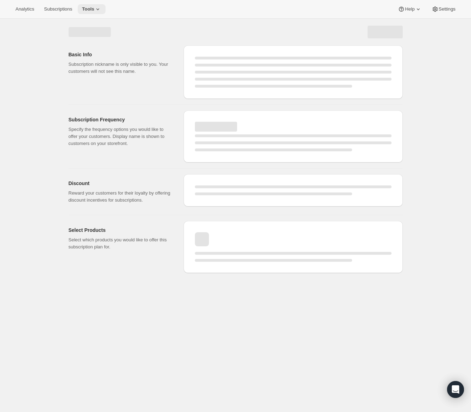
select select "MONTH"
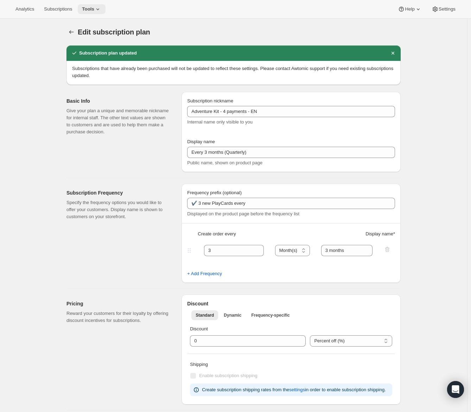
type input "✔️ 3 new PlayCards every months"
click at [94, 10] on span "Tools" at bounding box center [88, 9] width 12 height 6
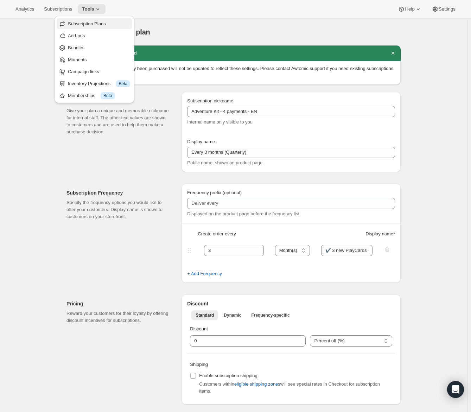
click at [99, 22] on span "Subscription Plans" at bounding box center [87, 23] width 38 height 5
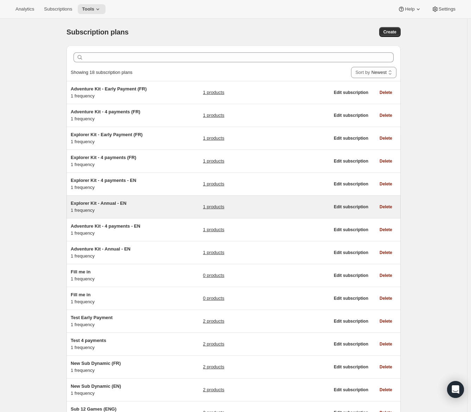
click at [131, 196] on div "Explorer Kit - Annual - EN 1 frequency 1 products Edit subscription Delete" at bounding box center [234, 207] width 335 height 23
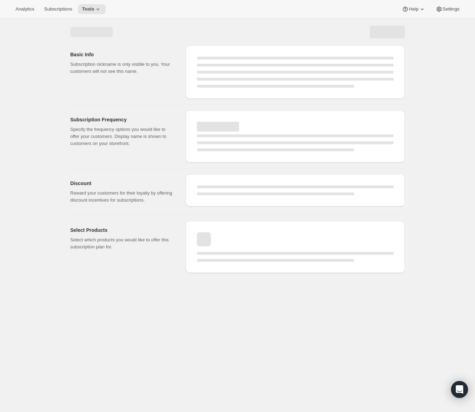
select select "WEEK"
select select "MONTH"
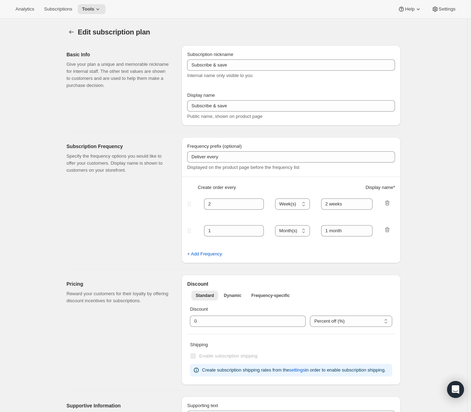
type input "Explorer Kit - Annual - EN"
type input "Annual (1 Payment for the Year - SAVE 25%)"
select select "ENABLED"
select select "MONTH"
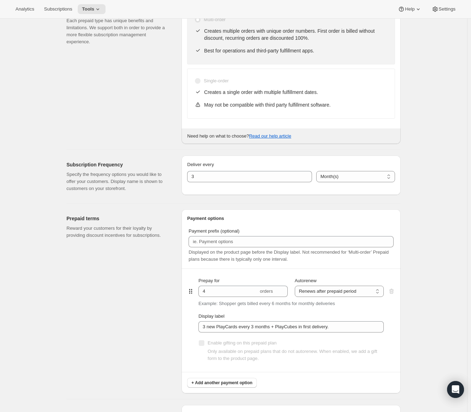
scroll to position [141, 0]
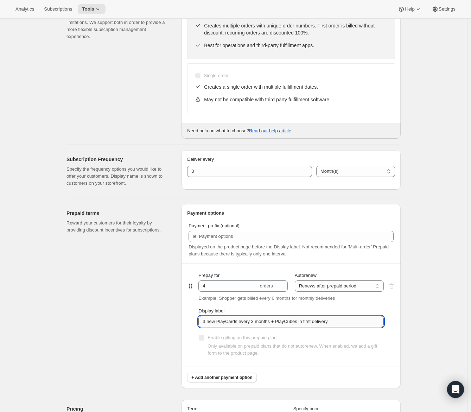
click at [206, 323] on input "3 new PlayCards every 3 months + PlayCubes in first delivery." at bounding box center [292, 321] width 186 height 11
click at [205, 322] on input "3 new PlayCards every 3 months + PlayCubes in first delivery." at bounding box center [292, 321] width 186 height 11
paste input "✔️"
click at [287, 325] on input "✔️3 new PlayCards every 3 months + PlayCubes in first delivery." at bounding box center [292, 321] width 186 height 11
paste input "✔️"
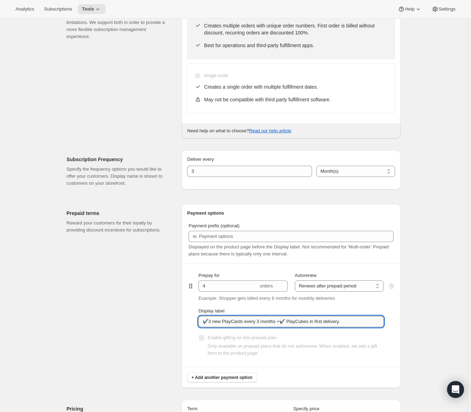
click at [288, 321] on input "✔️3 new PlayCards every 3 months +✔️ PlayCubes in first delivery." at bounding box center [292, 321] width 186 height 11
click at [363, 324] on input "✔️3 new PlayCards every 3 months.✔️ PlayCubes in first delivery." at bounding box center [292, 321] width 186 height 11
type input "✔️3 new PlayCards every 3 months."
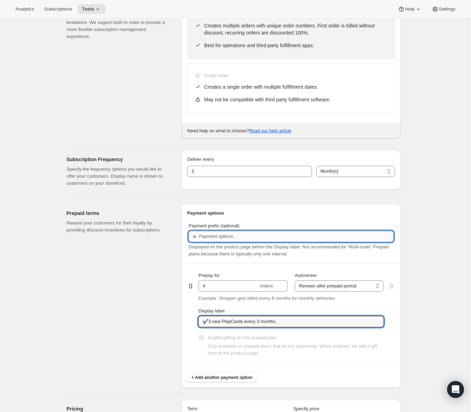
click at [249, 237] on input "Payment prefix (optional)" at bounding box center [291, 236] width 205 height 11
paste input "✔️ PlayCubes in first delivery."
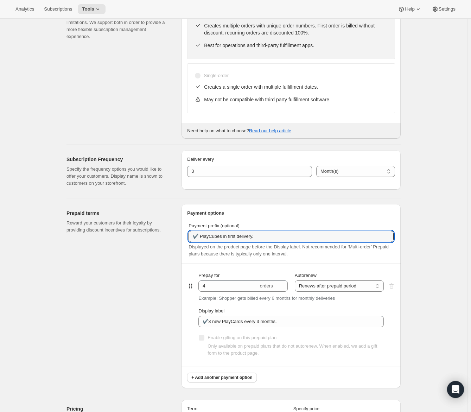
type input "✔️ PlayCubes in first delivery."
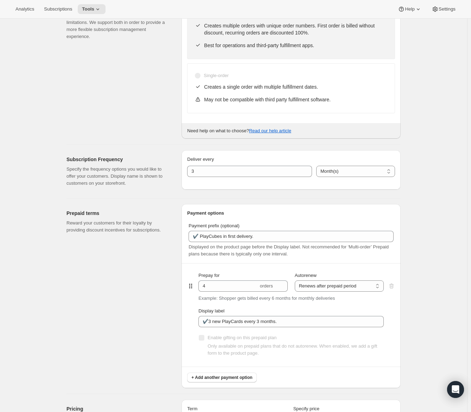
scroll to position [0, 0]
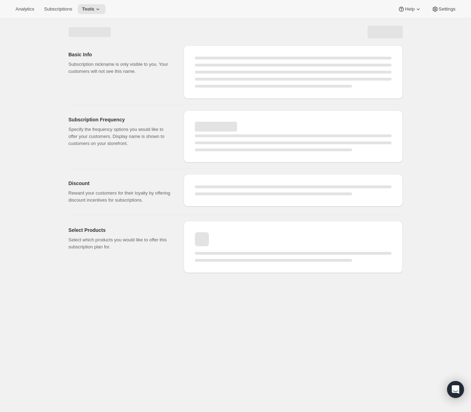
select select "MONTH"
select select "ENABLED"
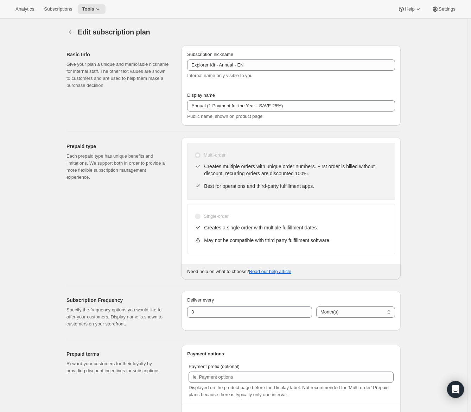
type input "✔️ PlayCubes in first delivery."
type input "✔️3 new PlayCards every 3 months."
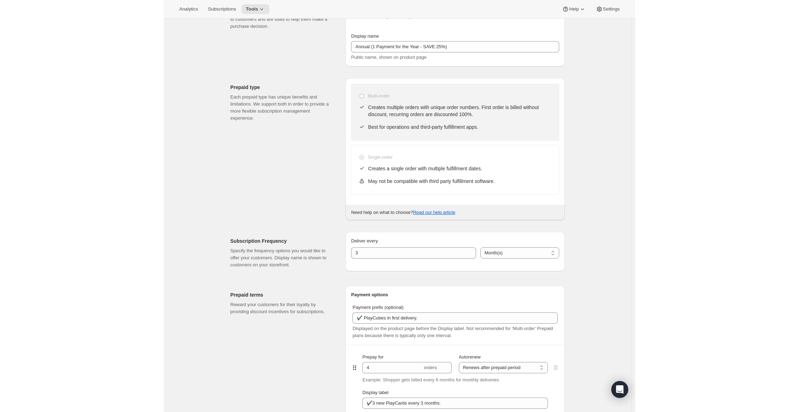
scroll to position [176, 0]
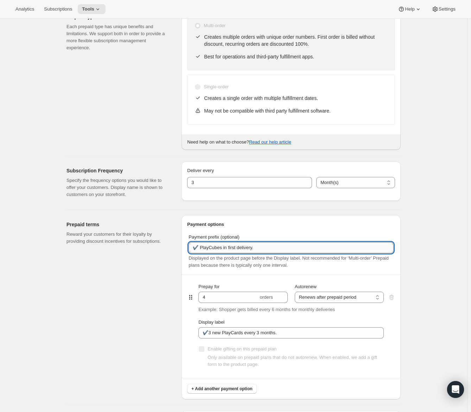
drag, startPoint x: 198, startPoint y: 250, endPoint x: 201, endPoint y: 249, distance: 3.5
click at [201, 249] on input "✔️ PlayCubes in first delivery." at bounding box center [291, 247] width 205 height 11
click at [266, 244] on input "✔️ PlayCubes in first delivery." at bounding box center [291, 247] width 205 height 11
paste input "(value $199)"
click at [262, 248] on input "✔️ PlayCubes in first delivery. (value $199)" at bounding box center [291, 247] width 205 height 11
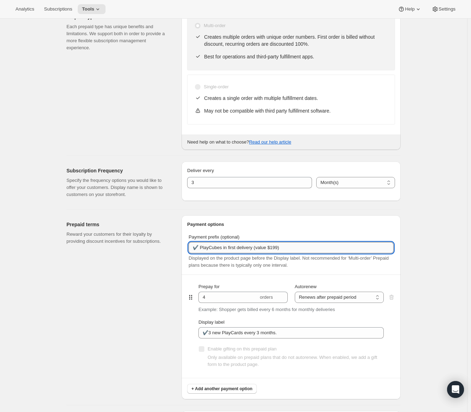
click at [287, 249] on input "✔️ PlayCubes in first delivery (value $199)" at bounding box center [291, 247] width 205 height 11
click at [262, 245] on input "✔️ PlayCubes in first delivery (value $199)" at bounding box center [291, 247] width 205 height 11
click at [296, 240] on div "Payment prefix (optional) ✔️ PlayCubes in first delivery (value $199) Displayed…" at bounding box center [291, 251] width 205 height 35
click at [295, 244] on input "✔️ PlayCubes in first delivery (value $199)" at bounding box center [291, 247] width 205 height 11
type input "✔️ PlayCubes in first delivery (value $199)."
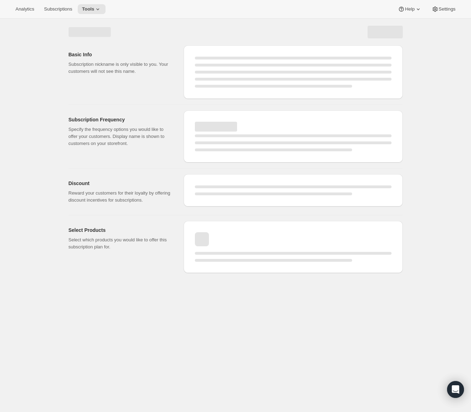
select select "MONTH"
select select "ENABLED"
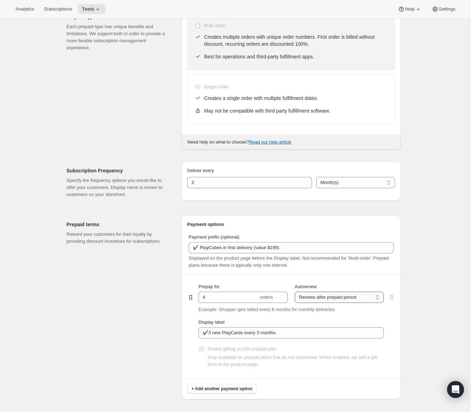
click at [309, 299] on select "Does not autorenew Renews after prepaid period" at bounding box center [339, 297] width 89 height 11
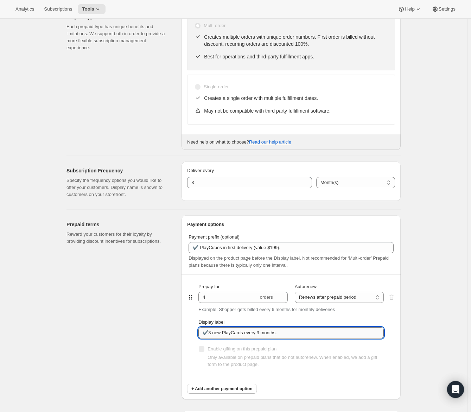
drag, startPoint x: 245, startPoint y: 336, endPoint x: 238, endPoint y: 336, distance: 7.0
click at [245, 336] on input "✔️3 new PlayCards every 3 months." at bounding box center [292, 332] width 186 height 11
click at [207, 333] on input "✔️3 new PlayCards every 3 months." at bounding box center [292, 332] width 186 height 11
click at [212, 333] on input "✔️3 new PlayCards every 3 months." at bounding box center [292, 332] width 186 height 11
type input "✔️ 3 new PlayCards every 3 months."
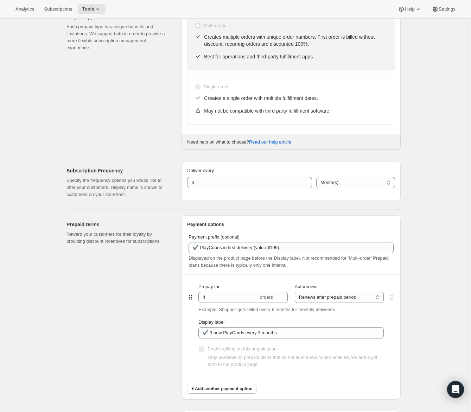
select select "MONTH"
select select "ENABLED"
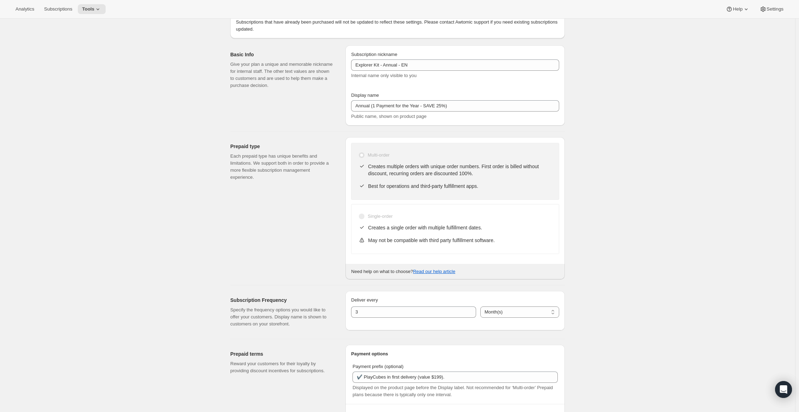
scroll to position [0, 0]
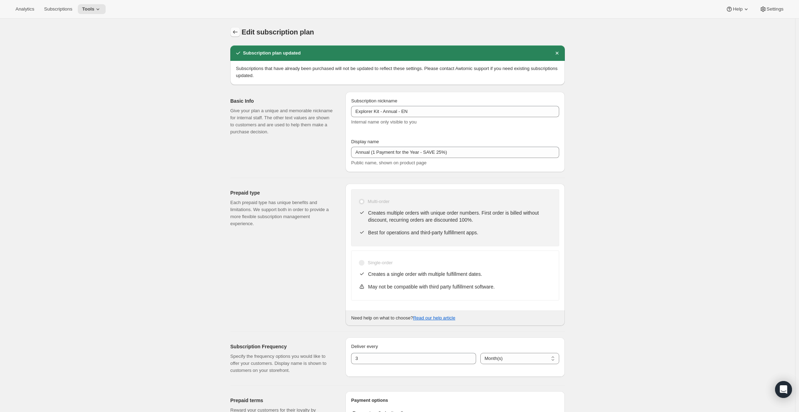
click at [240, 33] on button "Subscription plans" at bounding box center [235, 32] width 10 height 10
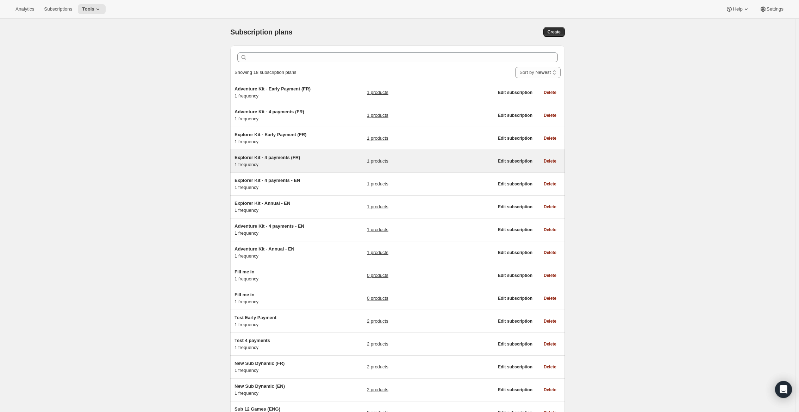
click at [321, 160] on h5 "Explorer Kit - 4 payments (FR)" at bounding box center [279, 157] width 88 height 7
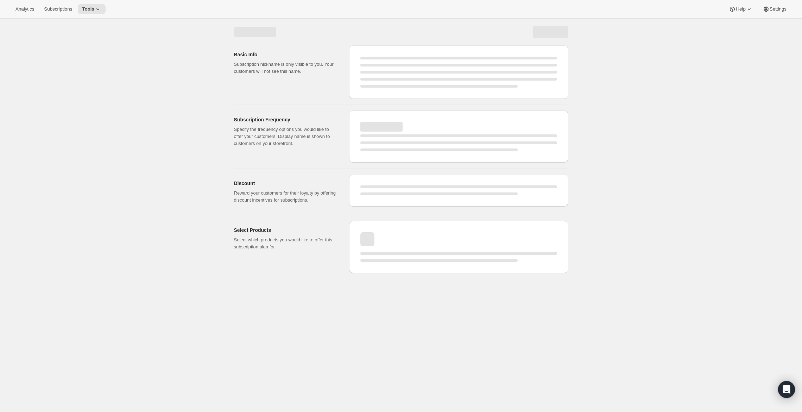
select select "WEEK"
select select "MONTH"
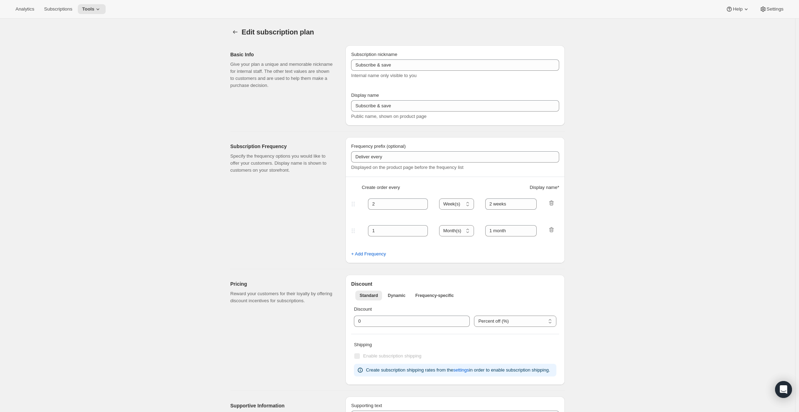
type input "Explorer Kit - 4 payments (FR)"
type input "Tous les 3 mois (trimestriel)"
type input "✔️ PlayCubes inclus dans la première livraison."
type input "3"
type input "✔️ 3 nouvelles PlayCards tous les 3 mois."
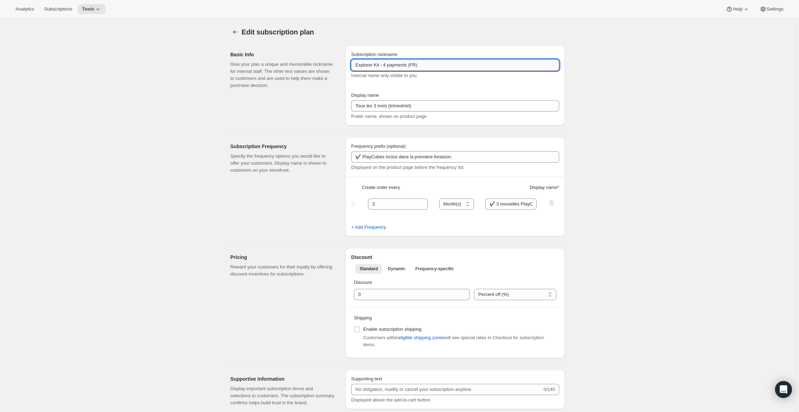
click at [432, 64] on input "Explorer Kit - 4 payments (FR)" at bounding box center [455, 65] width 208 height 11
paste input "PlayCubes+PlayCards - 4 payments - EN"
click at [440, 65] on input "PlayCubes+PlayCards - 4 payments - EN" at bounding box center [455, 65] width 208 height 11
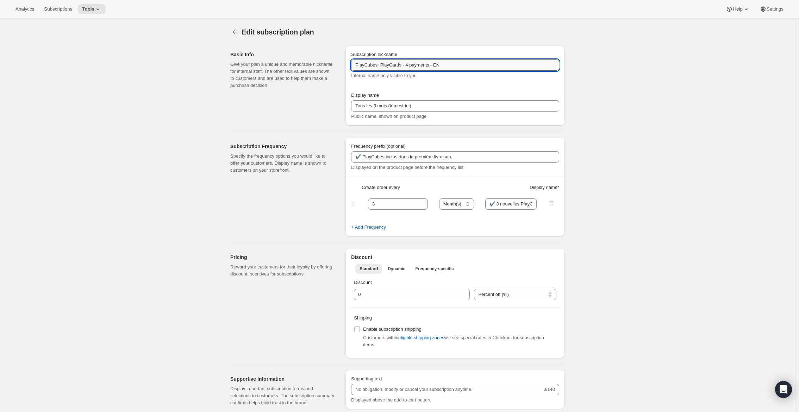
click at [441, 64] on input "PlayCubes+PlayCards - 4 payments - EN" at bounding box center [455, 65] width 208 height 11
click at [471, 65] on input "PlayCubes+PlayCards - 4 payments (EN" at bounding box center [455, 65] width 208 height 11
click at [470, 65] on input "PlayCubes+PlayCards - 4 payments (FR)" at bounding box center [455, 65] width 208 height 11
type input "PlayCubes+PlayCards - 4 payments (FR)"
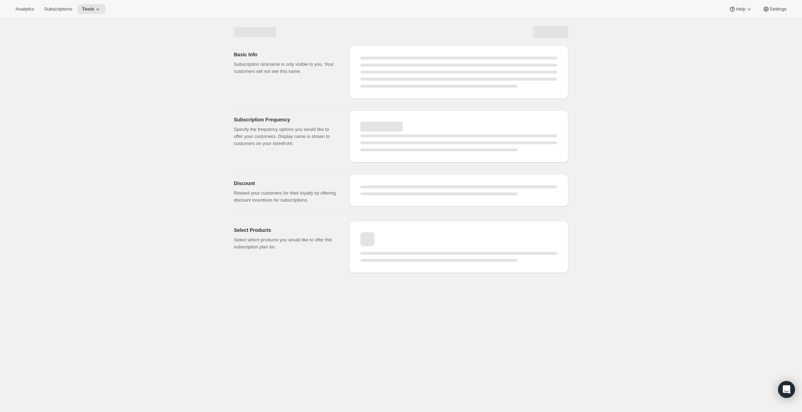
select select "MONTH"
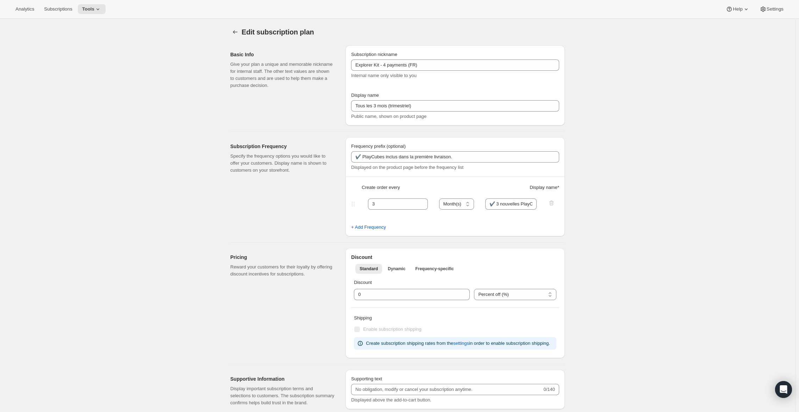
type input "PlayCubes+PlayCards - 4 payments (FR)"
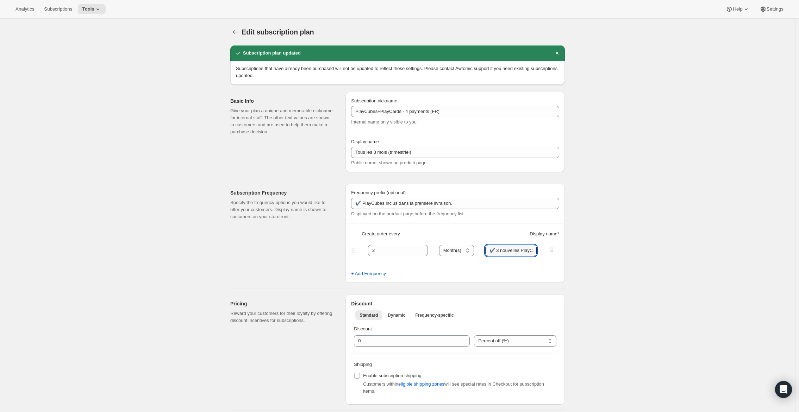
drag, startPoint x: 496, startPoint y: 254, endPoint x: 484, endPoint y: 254, distance: 11.6
click at [475, 254] on div "3 Day(s) Week(s) Month(s) Year(s) Month(s) ✔️ 3 nouvelles PlayCards tous les 3 …" at bounding box center [452, 250] width 205 height 11
click at [475, 251] on input "✔️ 3 nouvelles PlayCards tous les 3 mois." at bounding box center [511, 250] width 52 height 11
click at [475, 249] on input "✔️ 3 nouvelles PlayCards tous les 3 mois." at bounding box center [511, 250] width 52 height 11
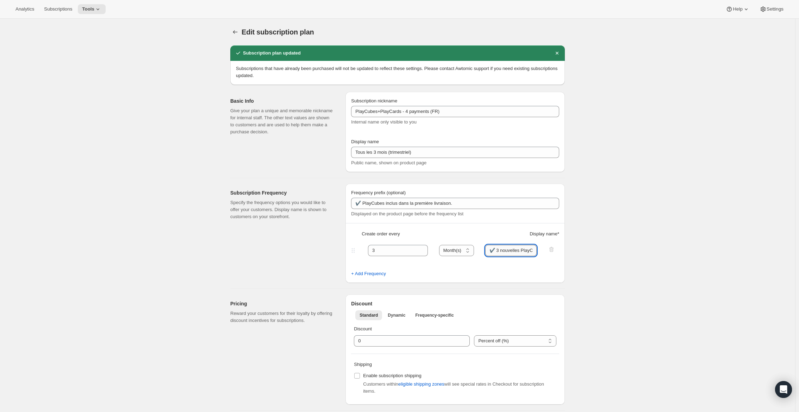
click at [475, 249] on input "✔️ 3 nouvelles PlayCards tous les 3 mois." at bounding box center [511, 250] width 52 height 11
click at [239, 34] on icon "Subscription plans" at bounding box center [235, 32] width 7 height 7
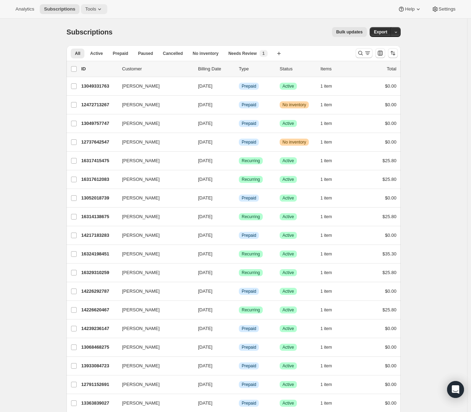
click at [96, 5] on button "Tools" at bounding box center [94, 9] width 26 height 10
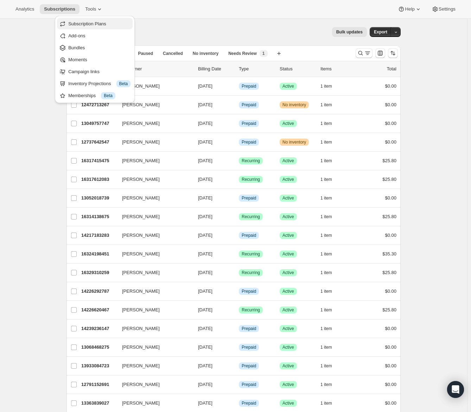
click at [98, 24] on span "Subscription Plans" at bounding box center [87, 23] width 38 height 5
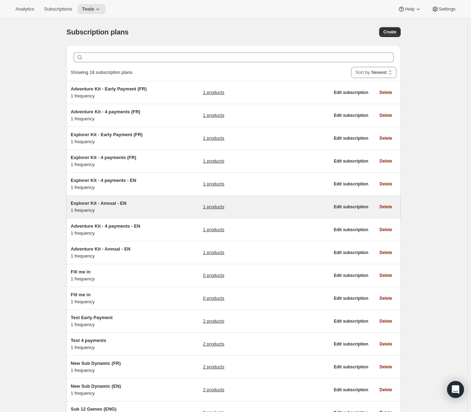
click at [111, 203] on span "Explorer Kit - Annual - EN" at bounding box center [99, 203] width 56 height 5
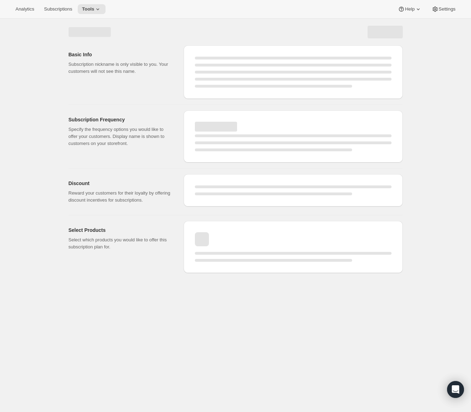
select select "WEEK"
select select "MONTH"
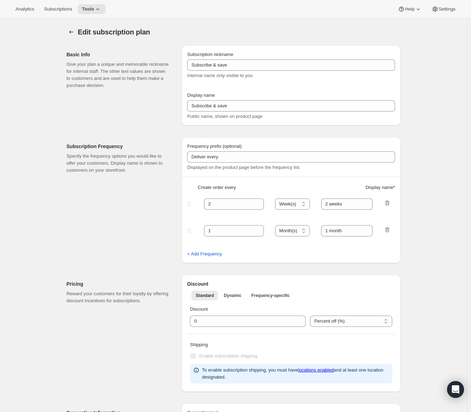
type input "Explorer Kit - Annual - EN"
type input "Annual (1 Payment for the Year - SAVE 25%)"
select select "ENABLED"
select select "MONTH"
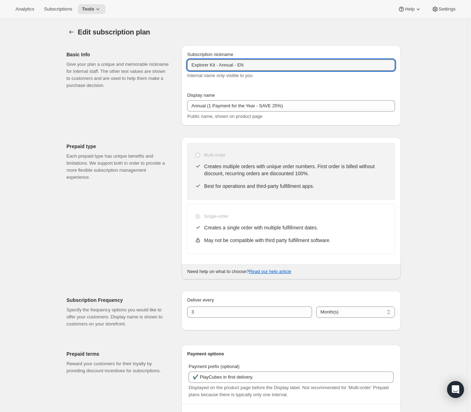
drag, startPoint x: 220, startPoint y: 63, endPoint x: 187, endPoint y: 62, distance: 33.8
click at [187, 62] on div "Subscription nickname Explorer Kit - Annual - EN Internal name only visible to …" at bounding box center [291, 85] width 219 height 80
paste input "PlayCubes Set + PlayCards"
click at [276, 65] on input "PlayCubes Set + PlayCards / Annual - EN" at bounding box center [291, 65] width 208 height 11
click at [332, 62] on input "PlayCubes Set + PlayCards / Annual / EN" at bounding box center [291, 65] width 208 height 11
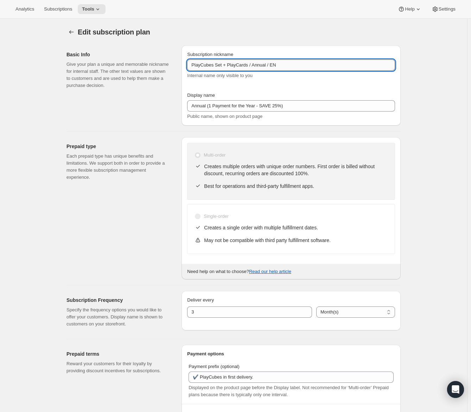
click at [332, 62] on input "PlayCubes Set + PlayCards / Annual / EN" at bounding box center [291, 65] width 208 height 11
click at [228, 67] on input "PlayCubes Set + PlayCards / Annual / EN" at bounding box center [291, 65] width 208 height 11
click at [226, 65] on input "PlayCubes Set + PlayCards / Annual / EN" at bounding box center [291, 65] width 208 height 11
click at [289, 60] on input "PlayCubes + PlayCards / Annual / EN" at bounding box center [291, 65] width 208 height 11
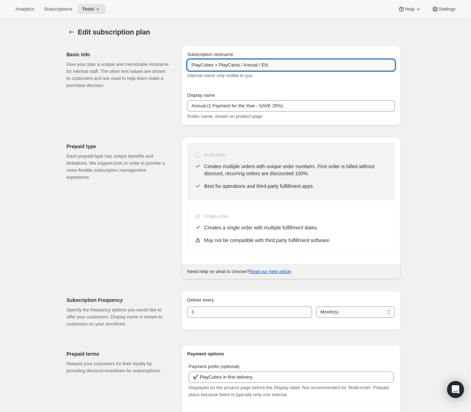
click at [194, 66] on input "PlayCubes + PlayCards / Annual / EN" at bounding box center [291, 65] width 208 height 11
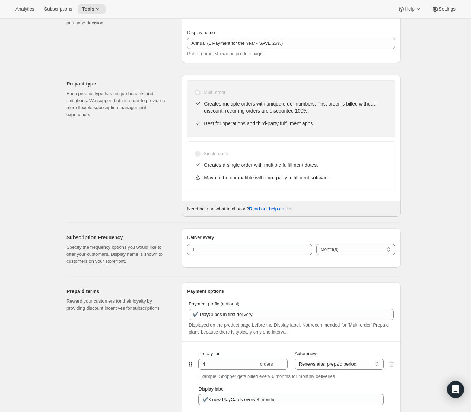
scroll to position [106, 0]
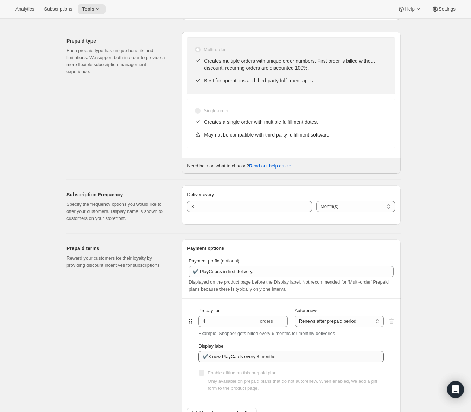
type input "PlayCubes + PlayCards / Annual / EN"
click at [211, 357] on input "✔️3 new PlayCards every 3 months." at bounding box center [292, 356] width 186 height 11
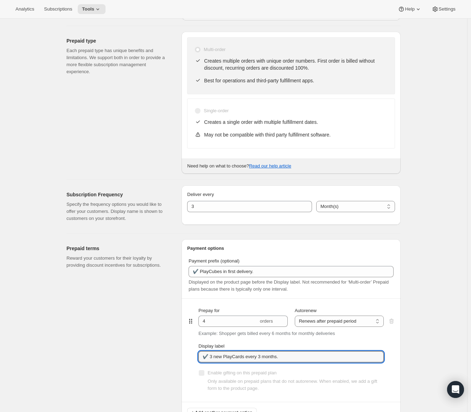
scroll to position [0, 0]
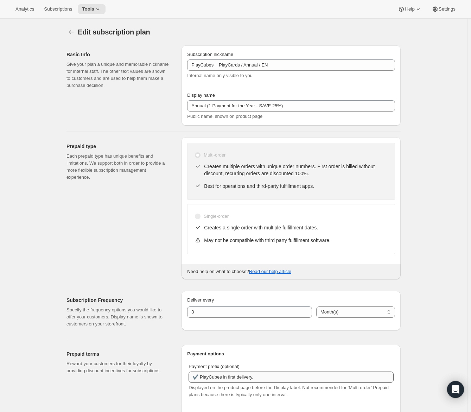
type input "✔️ 3 new PlayCards every 3 months."
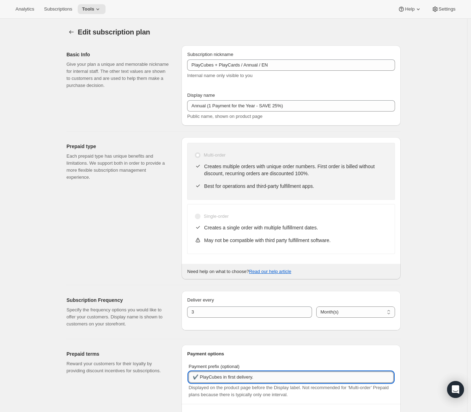
click at [205, 375] on input "✔️ PlayCubes in first delivery." at bounding box center [291, 377] width 205 height 11
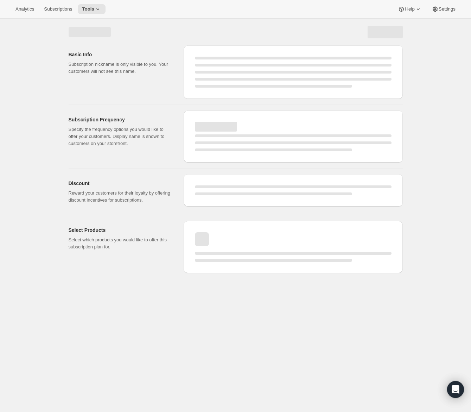
select select "MONTH"
select select "ENABLED"
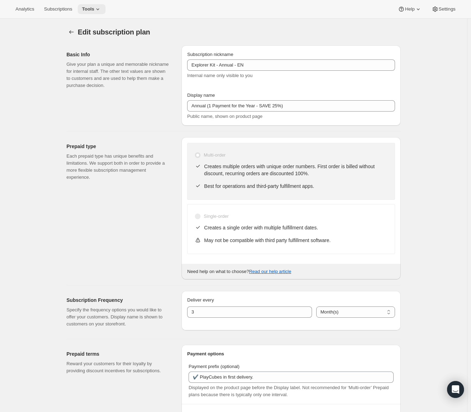
type input "PlayCubes + PlayCards / Annual / EN"
type input "✔️ 3 new PlayCards every 3 months."
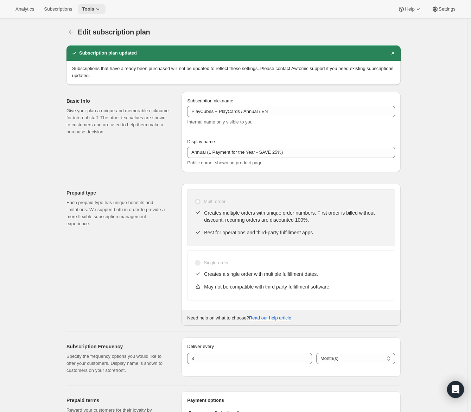
click at [101, 12] on icon at bounding box center [97, 9] width 7 height 7
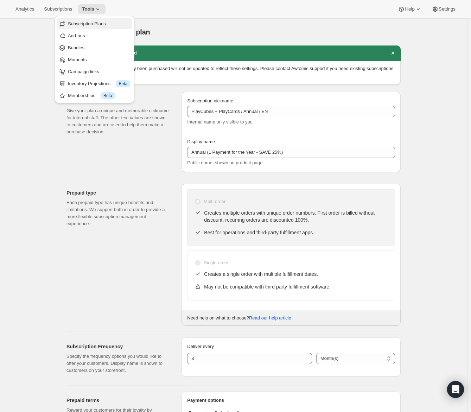
click at [98, 22] on span "Subscription Plans" at bounding box center [87, 23] width 38 height 5
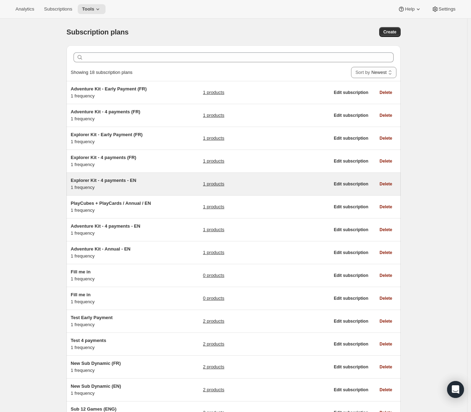
click at [118, 180] on span "Explorer Kit - 4 payments - EN" at bounding box center [103, 180] width 65 height 5
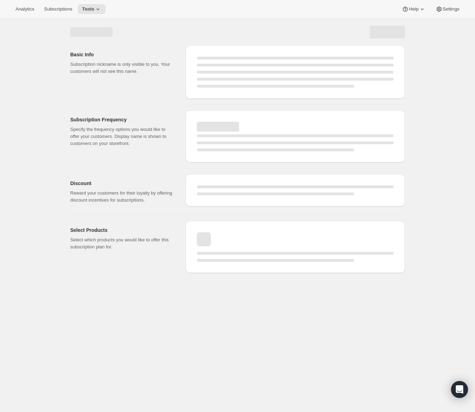
select select "WEEK"
select select "MONTH"
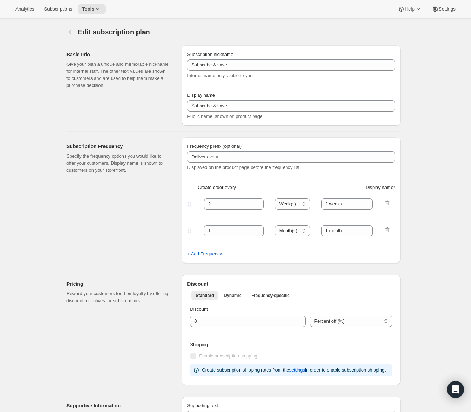
type input "Explorer Kit - 4 payments - EN"
type input "Every 3 months (Quarterly)"
type input "3 new PlayCards delivered every 3 months."
type input "3"
type input "PlayCubes included in first delivery."
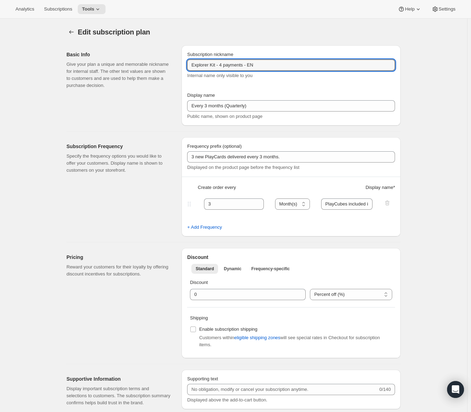
drag, startPoint x: 219, startPoint y: 65, endPoint x: 186, endPoint y: 66, distance: 33.5
click at [186, 66] on div "Subscription nickname Explorer Kit - 4 payments - EN Internal name only visible…" at bounding box center [291, 85] width 219 height 80
click at [204, 64] on input "Explorer Kit - 4 payments - EN" at bounding box center [291, 65] width 208 height 11
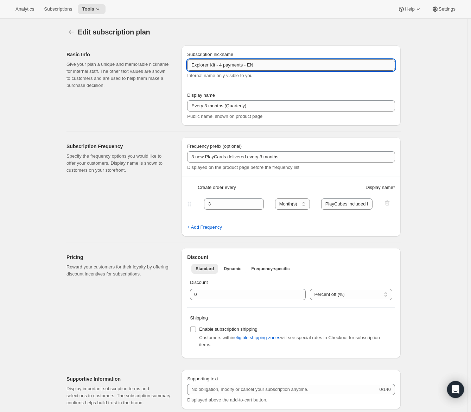
paste input "✔️ PlayCubes in first delivery."
click at [211, 66] on input "Explorer Kit - 4 payments - EN" at bounding box center [291, 65] width 208 height 11
drag, startPoint x: 219, startPoint y: 66, endPoint x: 175, endPoint y: 67, distance: 44.4
click at [175, 67] on div "Basic Info Give your plan a unique and memorable nickname for internal staff. T…" at bounding box center [231, 83] width 340 height 86
click at [277, 64] on input "PlayCubes + PlayCards / 4 payments - EN" at bounding box center [291, 65] width 208 height 11
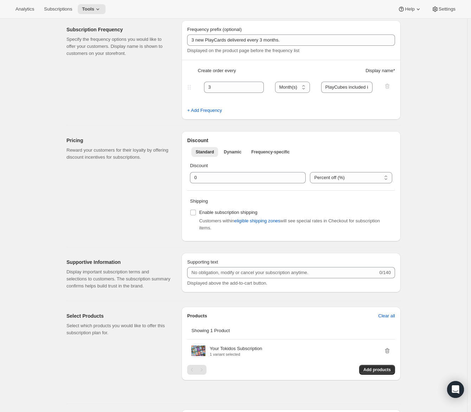
scroll to position [70, 0]
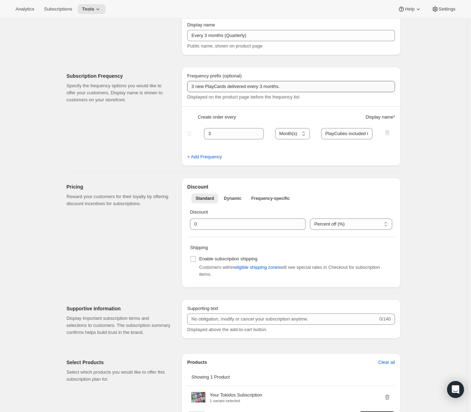
type input "PlayCubes + PlayCards / 4 payments / EN"
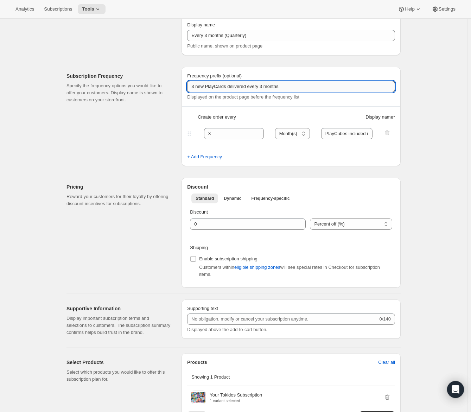
click at [195, 87] on input "3 new PlayCards delivered every 3 months." at bounding box center [291, 86] width 208 height 11
click at [194, 87] on input "3 new PlayCards delivered every 3 months." at bounding box center [291, 86] width 208 height 11
paste input "✔️ PlayCubes in first delivery."
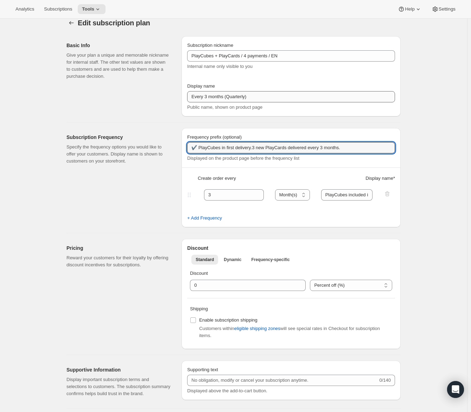
scroll to position [0, 0]
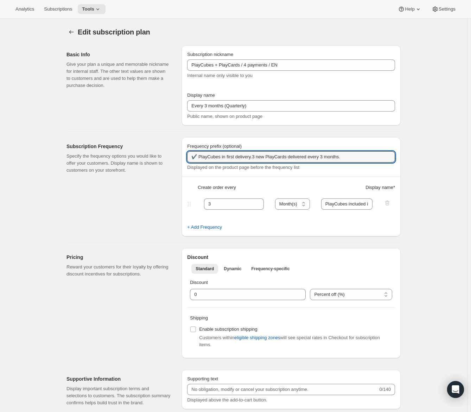
type input "3 new PlayCards delivered every 3 months."
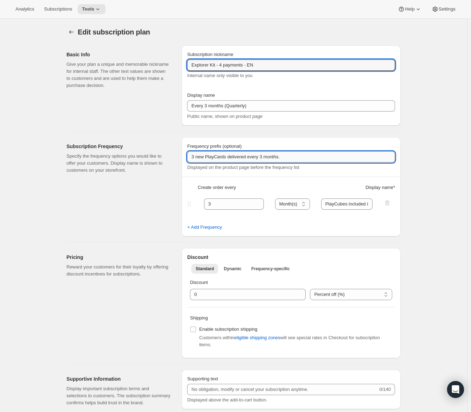
click at [195, 158] on input "3 new PlayCards delivered every 3 months." at bounding box center [291, 156] width 208 height 11
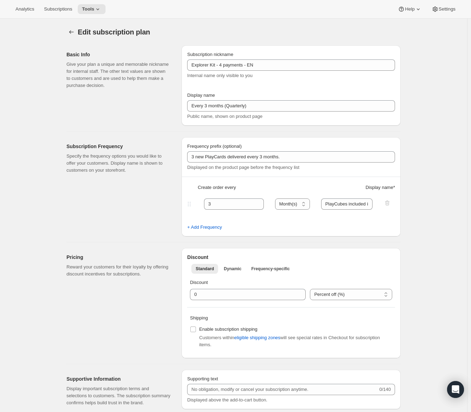
click at [462, 140] on div "Edit subscription plan. This page is ready Edit subscription plan Basic Info Gi…" at bounding box center [234, 350] width 468 height 662
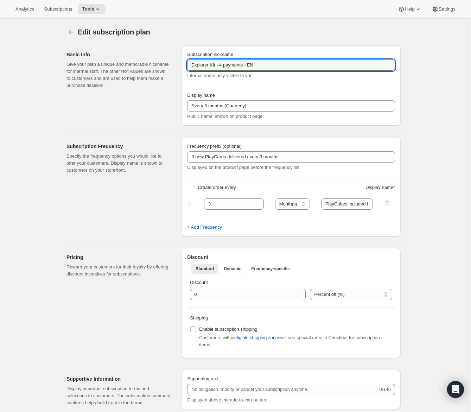
click at [220, 64] on input "Explorer Kit - 4 payments - EN" at bounding box center [291, 65] width 208 height 11
drag, startPoint x: 219, startPoint y: 64, endPoint x: 183, endPoint y: 68, distance: 36.1
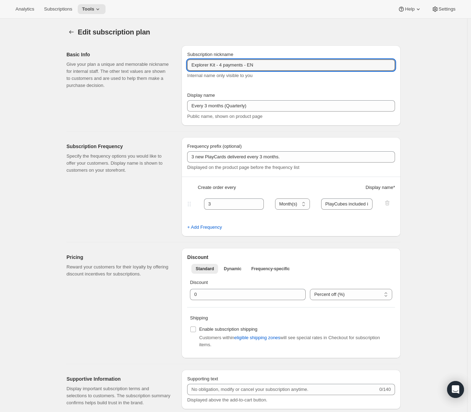
click at [183, 68] on div "Subscription nickname Explorer Kit - 4 payments - EN Internal name only visible…" at bounding box center [291, 85] width 219 height 80
click at [284, 65] on input "PlayCubes + PlayCards / 4 payments - EN" at bounding box center [291, 65] width 208 height 11
type input "PlayCubes + PlayCards / 4 payments - ENG"
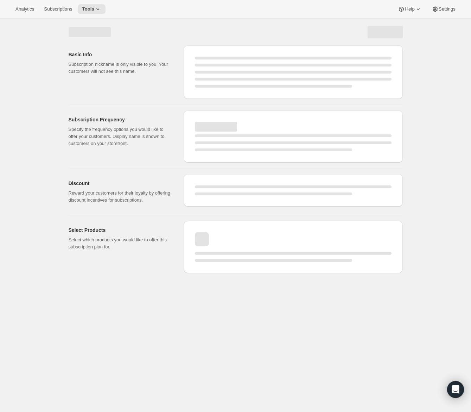
select select "MONTH"
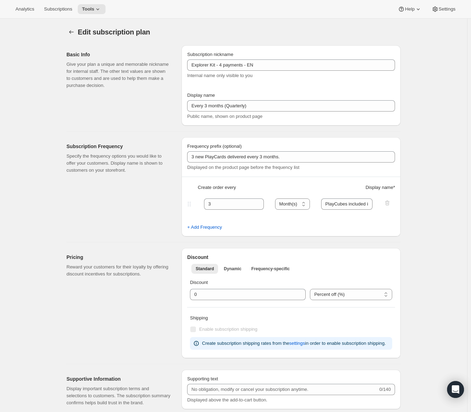
type input "PlayCubes + PlayCards / 4 payments - ENG"
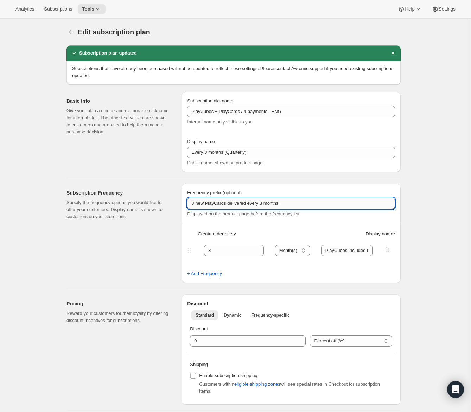
click at [194, 206] on input "3 new PlayCards delivered every 3 months." at bounding box center [291, 203] width 208 height 11
paste input "✔️"
type input "✔️ 3 new PlayCards delivered every 3 months."
click at [328, 251] on input "PlayCubes included in first delivery." at bounding box center [347, 250] width 52 height 11
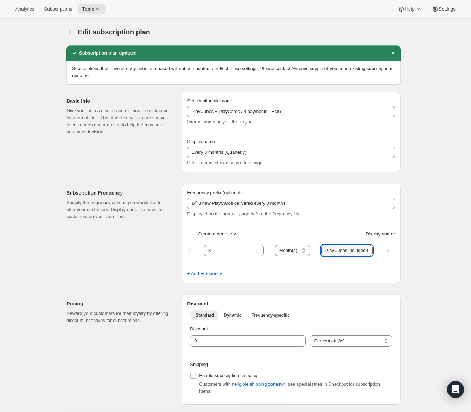
paste input "✔️"
type input "✔️ PlayCubes included in first delivery."
click at [355, 250] on input "✔️ PlayCubes included in first delivery." at bounding box center [347, 250] width 52 height 11
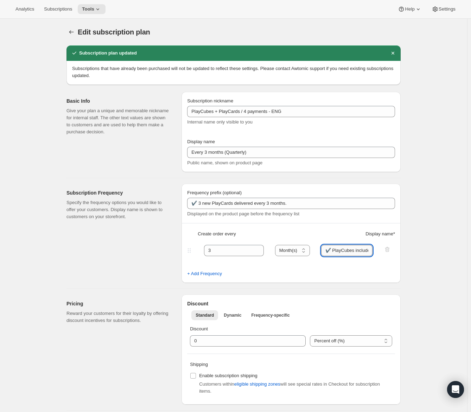
click at [355, 250] on input "✔️ PlayCubes included in first delivery." at bounding box center [347, 250] width 52 height 11
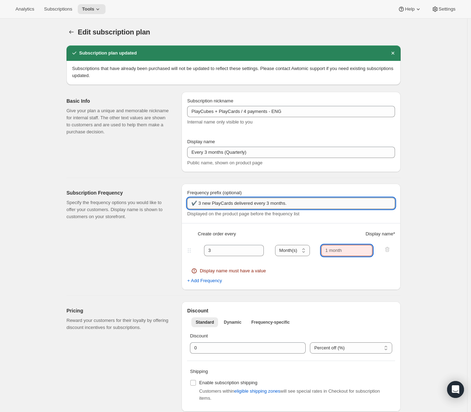
click at [194, 203] on input "✔️ 3 new PlayCards delivered every 3 months." at bounding box center [291, 203] width 208 height 11
paste input "✔️ PlayCubes included in first delivery."
click at [385, 204] on input "✔️ PlayCubes included in first delivery.✔️ 3 new PlayCards delivered every 3 mo…" at bounding box center [291, 203] width 208 height 11
type input "✔️ PlayCubes included in first delivery."
click at [339, 245] on input "text" at bounding box center [347, 250] width 52 height 11
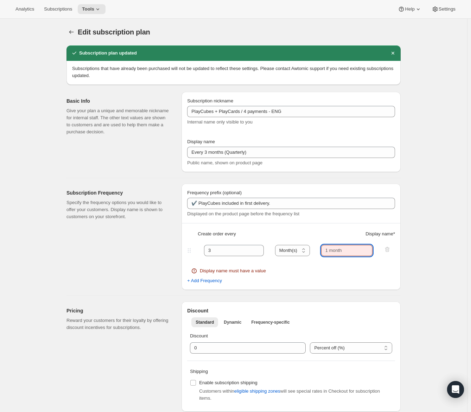
click at [339, 250] on input "text" at bounding box center [347, 250] width 52 height 11
paste input "✔️ 3 new PlayCards delivered every 3 months."
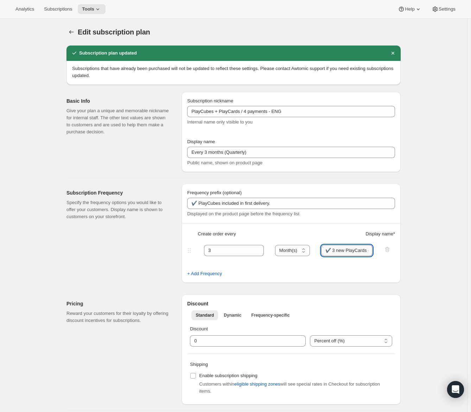
scroll to position [0, 60]
type input "✔️ 3 new PlayCards delivered every 3 months."
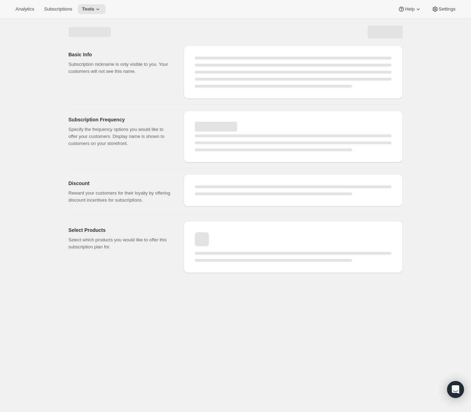
select select "MONTH"
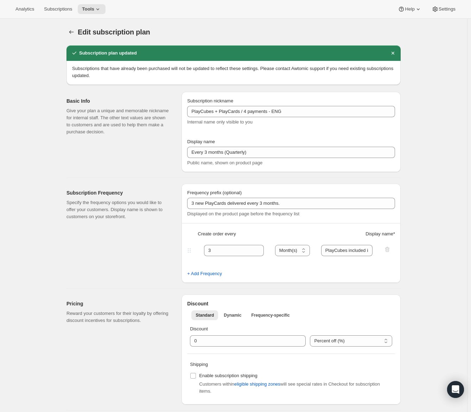
type input "✔️ PlayCubes included in first delivery."
type input "✔️ 3 new PlayCards delivered every 3 months."
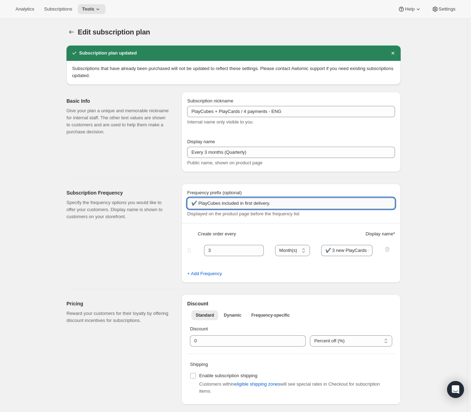
click at [284, 205] on input "✔️ PlayCubes included in first delivery." at bounding box center [291, 203] width 208 height 11
paste input "(value $199)"
click at [281, 203] on input "✔️ PlayCubes included in first delivery. (value $199)" at bounding box center [291, 203] width 208 height 11
drag, startPoint x: 281, startPoint y: 203, endPoint x: 321, endPoint y: 204, distance: 39.5
click at [321, 204] on input "✔️ PlayCubes included in first delivery. (value $199)" at bounding box center [291, 203] width 208 height 11
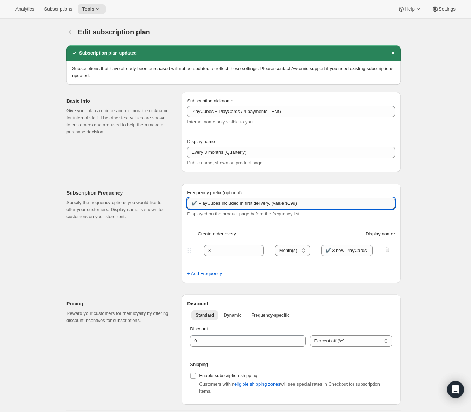
click at [243, 200] on input "✔️ PlayCubes included in first delivery. (value $199)" at bounding box center [291, 203] width 208 height 11
paste input "first delivery (value $199)."
type input "✔️ PlayCubes in first delivery (value $199)."
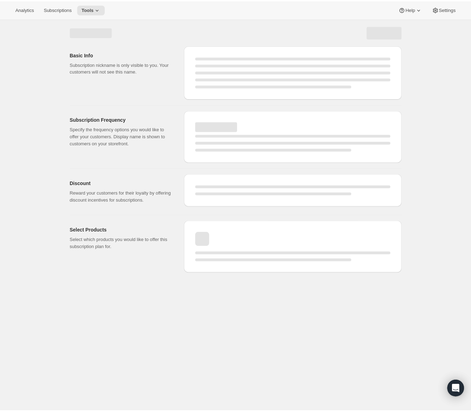
select select "MONTH"
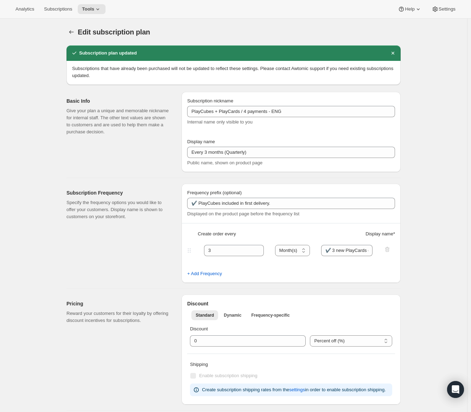
type input "✔️ PlayCubes in first delivery (value $199)."
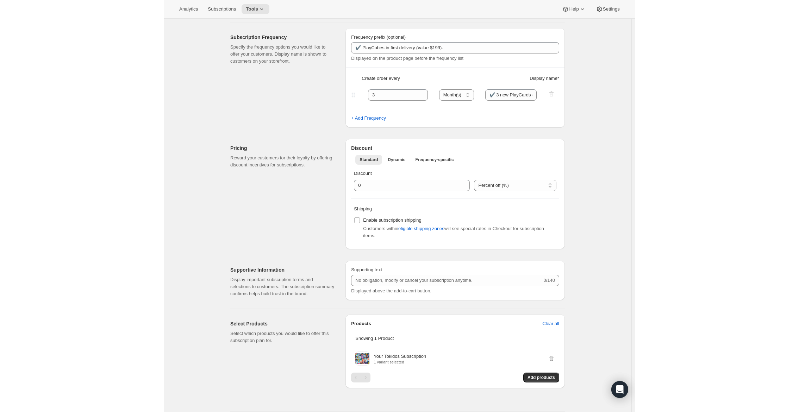
scroll to position [106, 0]
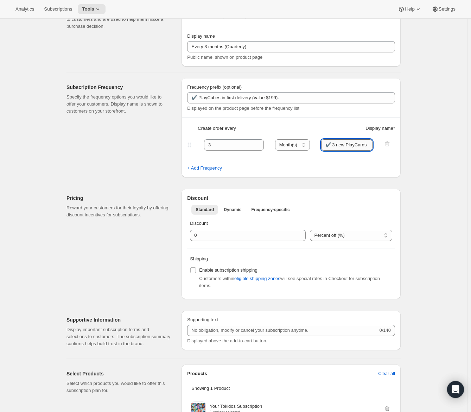
click at [335, 148] on input "✔️ 3 new PlayCards delivered every 3 months." at bounding box center [347, 144] width 52 height 11
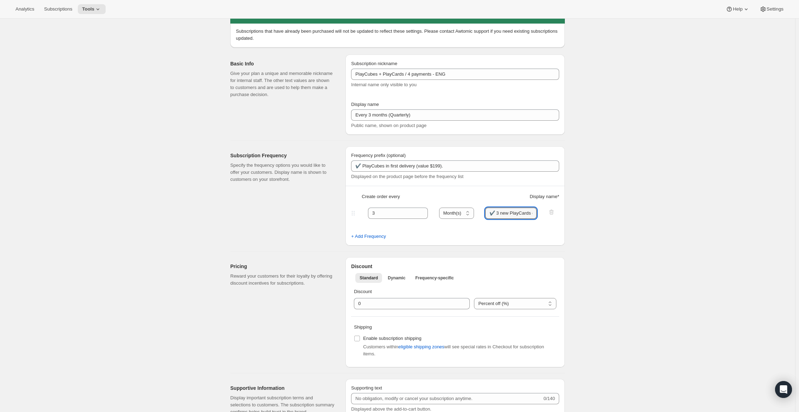
scroll to position [0, 0]
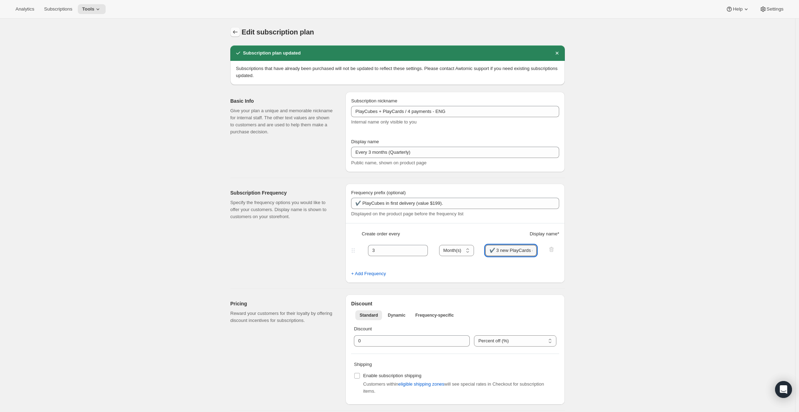
click at [239, 32] on icon "Subscription plans" at bounding box center [235, 32] width 7 height 7
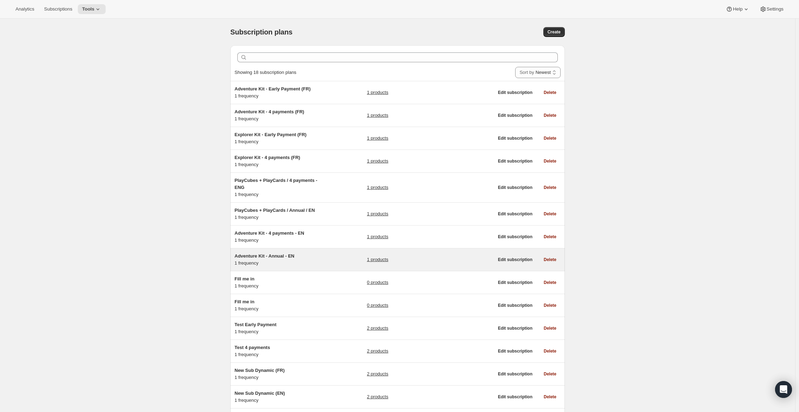
click at [293, 258] on h5 "Adventure Kit - Annual - EN" at bounding box center [279, 256] width 88 height 7
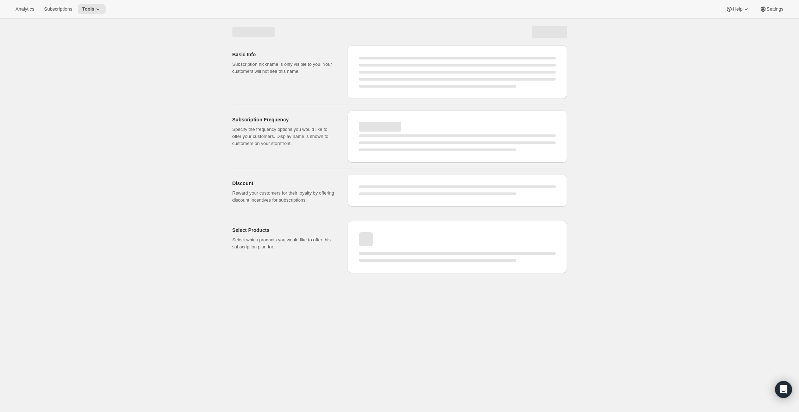
select select "WEEK"
select select "MONTH"
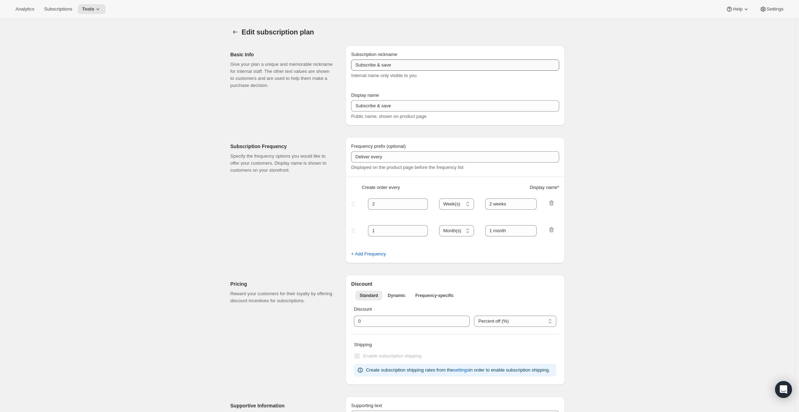
type input "Adventure Kit - Annual - EN"
type input "Annual (1 Payment for the Year - SAVE 25%)"
select select "ENABLED"
select select "MONTH"
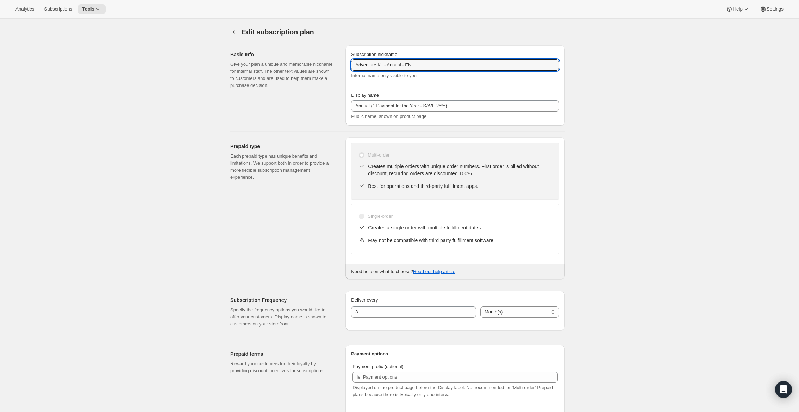
drag, startPoint x: 387, startPoint y: 64, endPoint x: 341, endPoint y: 65, distance: 46.1
click at [341, 65] on div "Basic Info Give your plan a unique and memorable nickname for internal staff. T…" at bounding box center [395, 83] width 340 height 86
click at [410, 66] on input "PlayCubes+PlayCards - Annual - EN" at bounding box center [455, 65] width 208 height 11
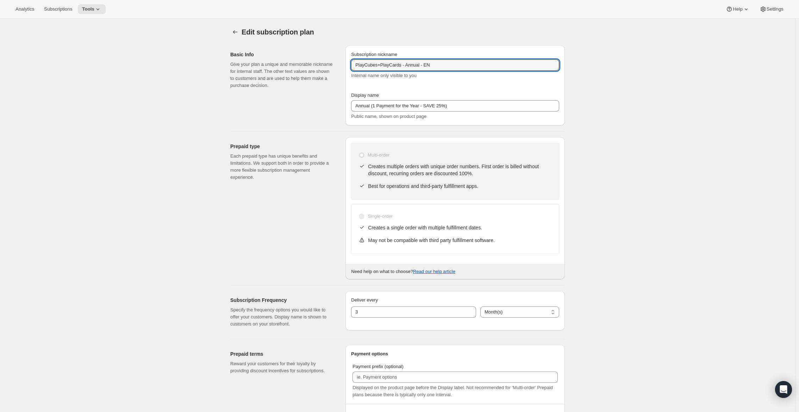
type input "PlayCubes+PlayCards - Annual - EN"
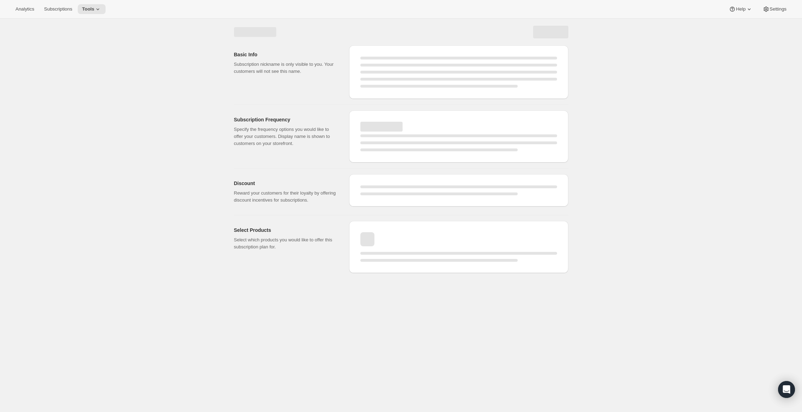
select select "MONTH"
select select "ENABLED"
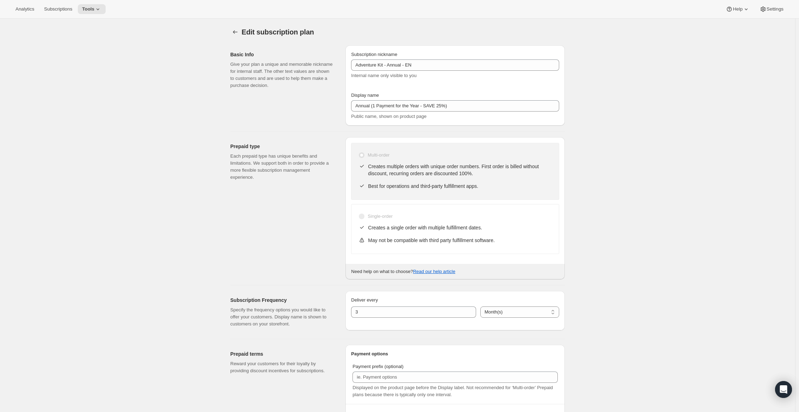
type input "PlayCubes+PlayCards - Annual - EN"
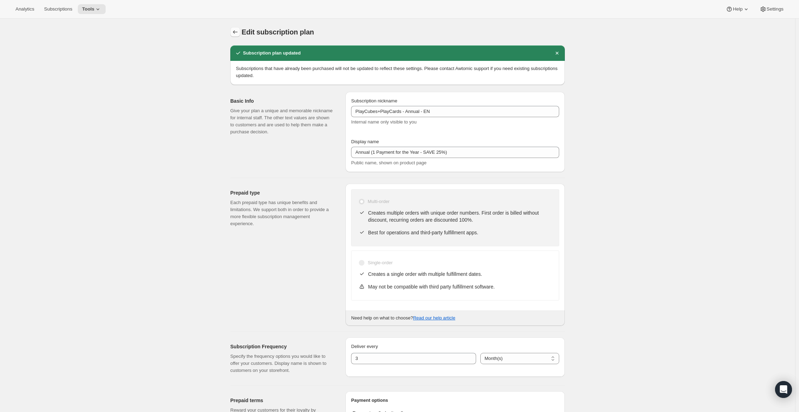
click at [237, 31] on icon "Subscription plans" at bounding box center [235, 32] width 7 height 7
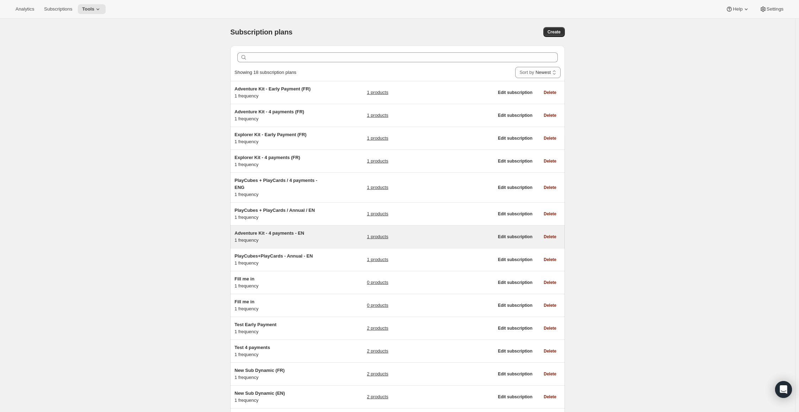
click at [316, 230] on h5 "Adventure Kit - 4 payments - EN" at bounding box center [279, 233] width 88 height 7
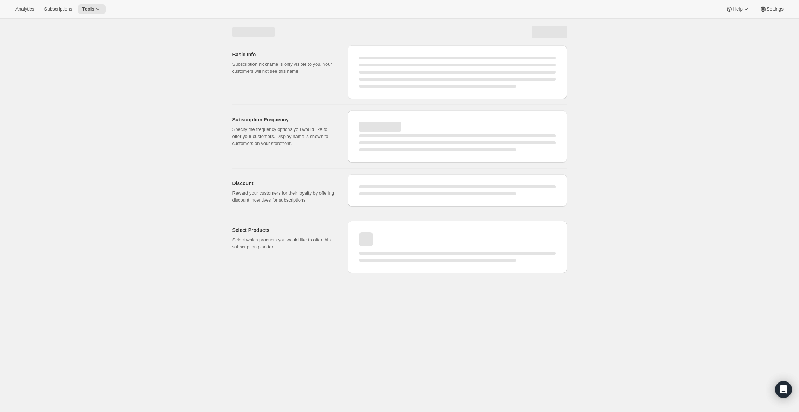
select select "WEEK"
select select "MONTH"
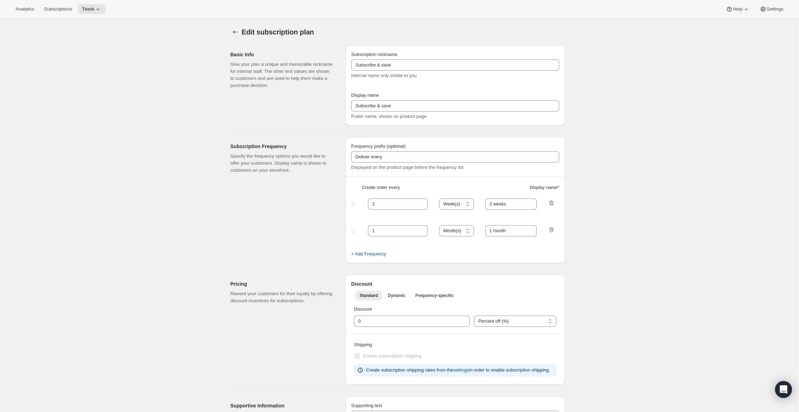
type input "Adventure Kit - 4 payments - EN"
type input "Every 3 months (Quarterly)"
type input "3"
type input "✔️ 3 new PlayCards every months"
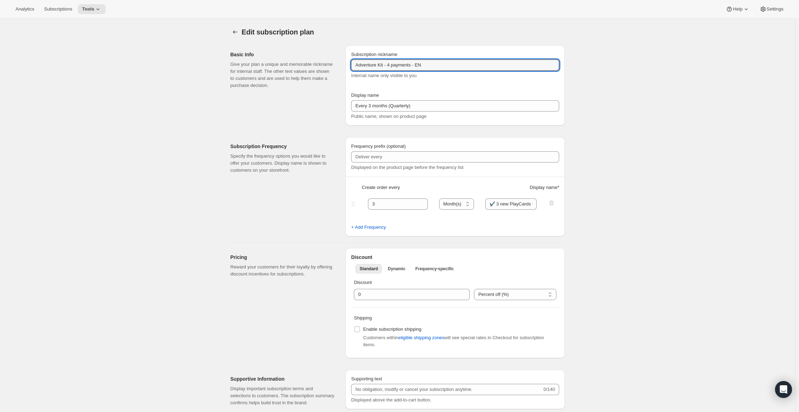
drag, startPoint x: 388, startPoint y: 65, endPoint x: 346, endPoint y: 63, distance: 41.6
click at [346, 63] on div "Basic Info Give your plan a unique and memorable nickname for internal staff. T…" at bounding box center [395, 83] width 340 height 86
paste input "PlayCubes+PlayCards - Annual - EN"
type input "PlayCubes+PlayCards - Annual - EN - 4 payments - EN"
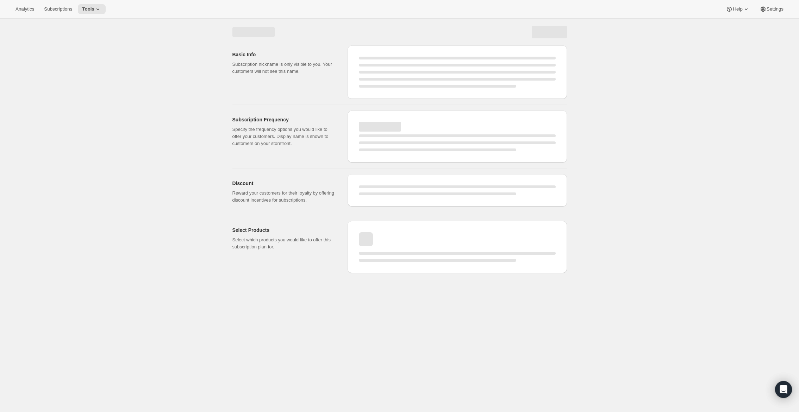
select select "MONTH"
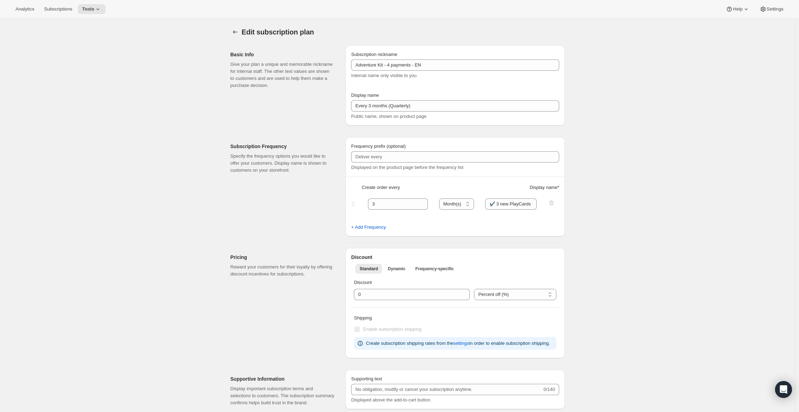
type input "PlayCubes+PlayCards - Annual - EN - 4 payments - EN"
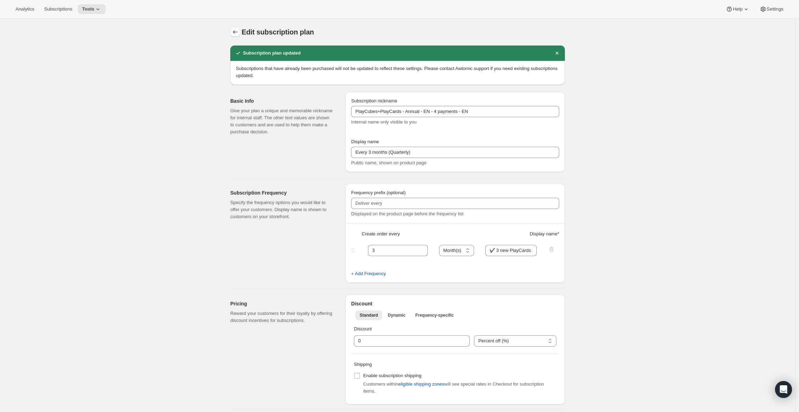
click at [240, 32] on button "Subscription plans" at bounding box center [235, 32] width 10 height 10
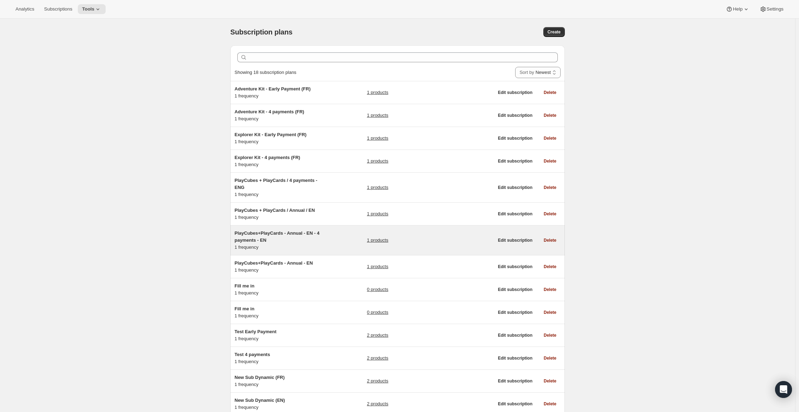
click at [319, 233] on span "PlayCubes+PlayCards - Annual - EN - 4 payments - EN" at bounding box center [277, 237] width 85 height 12
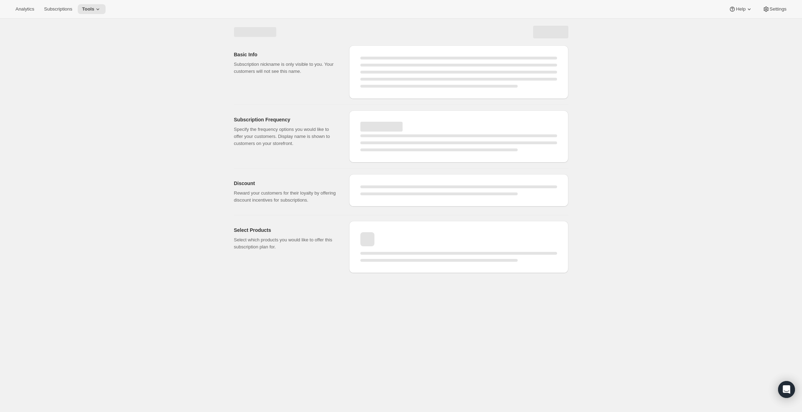
select select "WEEK"
select select "MONTH"
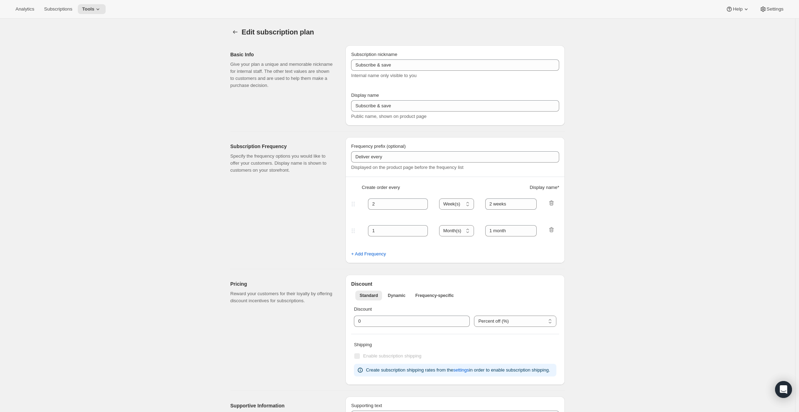
type input "PlayCubes+PlayCards - Annual - EN - 4 payments - EN"
type input "Every 3 months (Quarterly)"
type input "3"
type input "✔️ 3 new PlayCards every months"
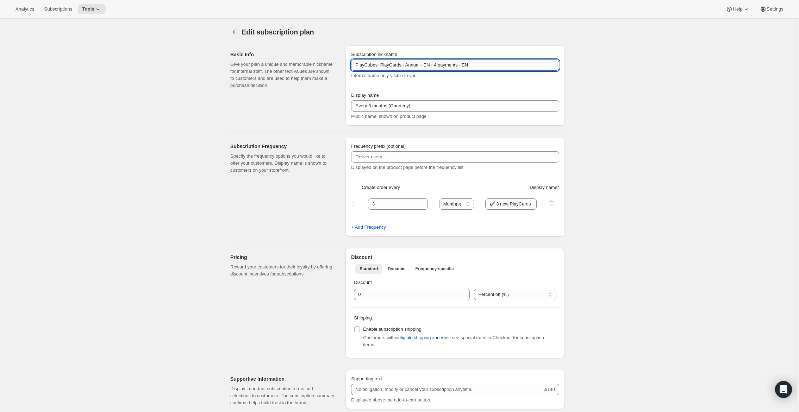
drag, startPoint x: 442, startPoint y: 64, endPoint x: 408, endPoint y: 67, distance: 33.5
click at [408, 67] on input "PlayCubes+PlayCards - Annual - EN - 4 payments - EN" at bounding box center [455, 65] width 208 height 11
type input "PlayCubes+PlayCards - 4 payments - EN"
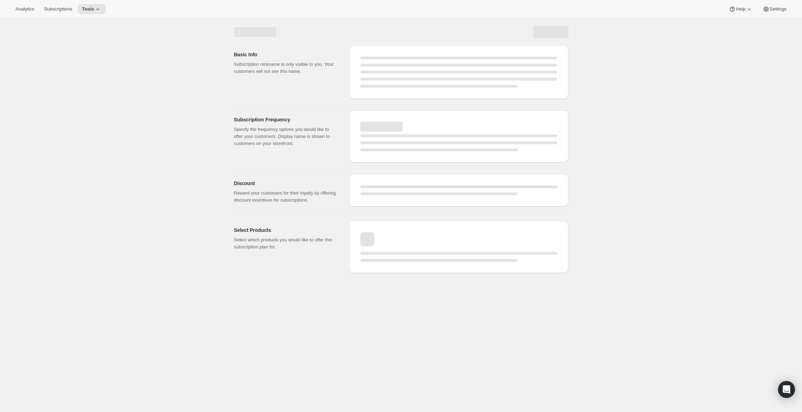
select select "MONTH"
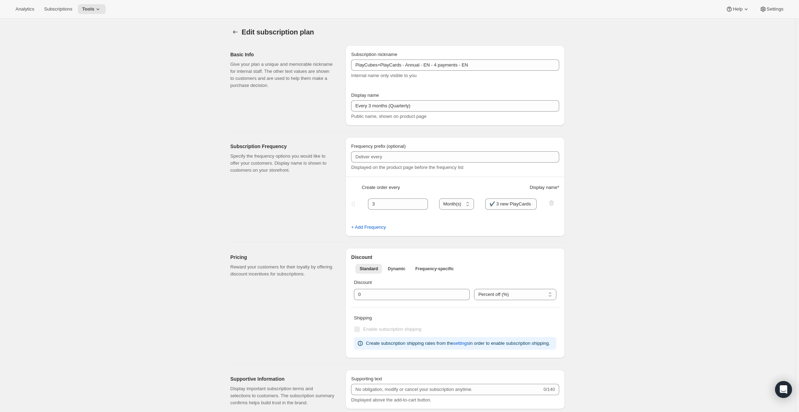
type input "PlayCubes+PlayCards - 4 payments - EN"
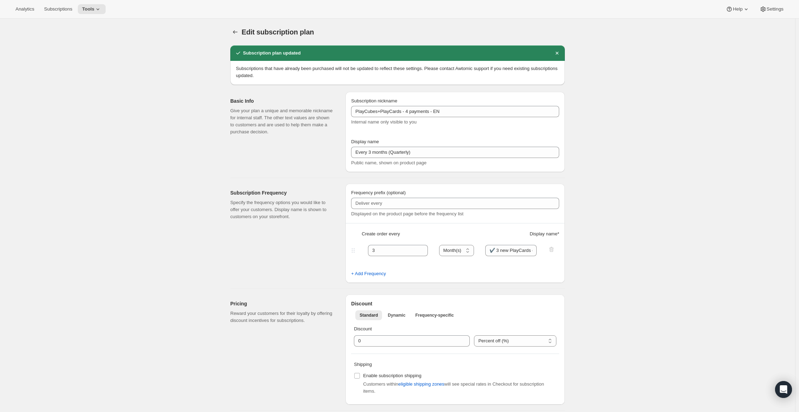
click at [242, 31] on div at bounding box center [235, 32] width 11 height 10
click at [239, 31] on icon "Subscription plans" at bounding box center [235, 32] width 7 height 7
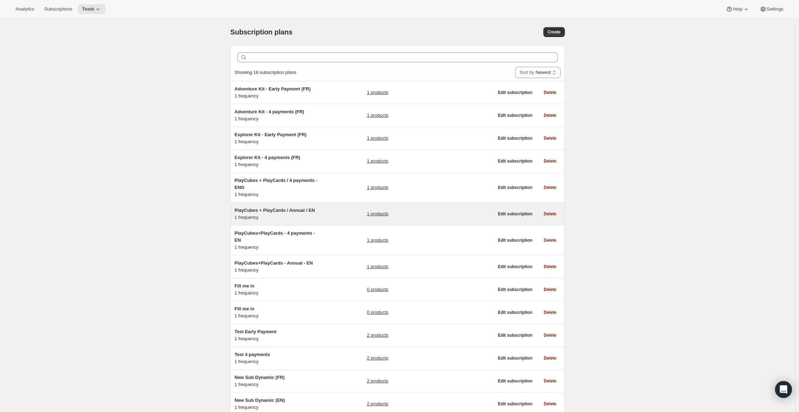
click at [276, 213] on h5 "PlayCubes + PlayCards / Annual / EN" at bounding box center [279, 210] width 88 height 7
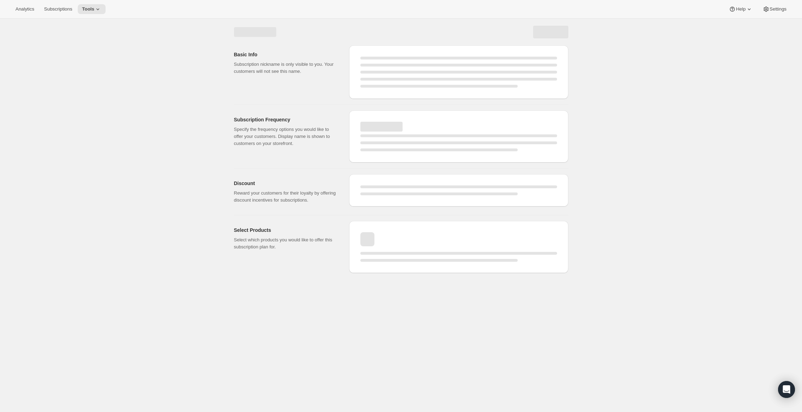
select select "WEEK"
select select "MONTH"
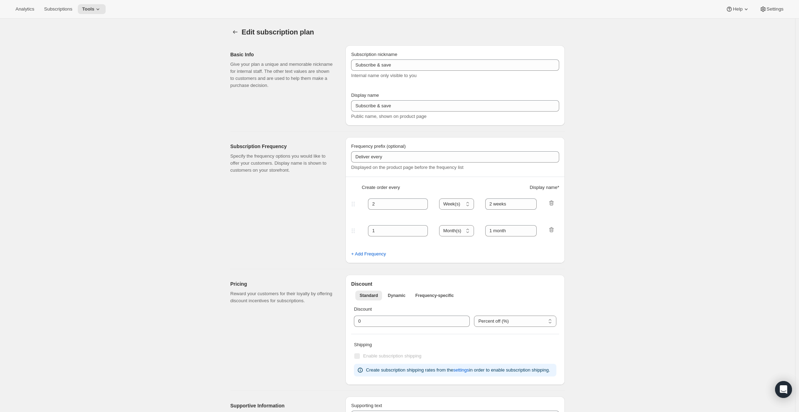
type input "PlayCubes + PlayCards / Annual / EN"
type input "Annual (1 Payment for the Year - SAVE 25%)"
select select "ENABLED"
select select "MONTH"
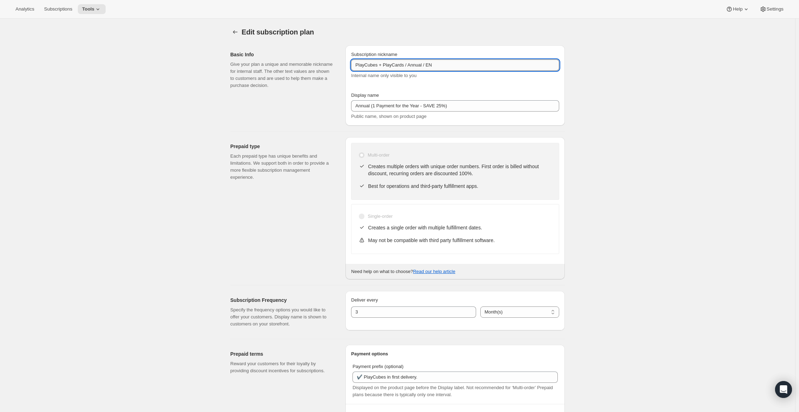
click at [383, 64] on input "PlayCubes + PlayCards / Annual / EN" at bounding box center [455, 65] width 208 height 11
type input "PlayCubes+PlayCards / Annual / EN"
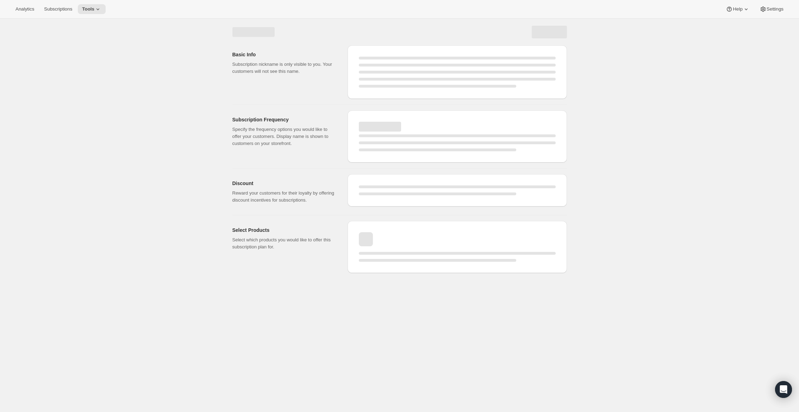
select select "MONTH"
select select "ENABLED"
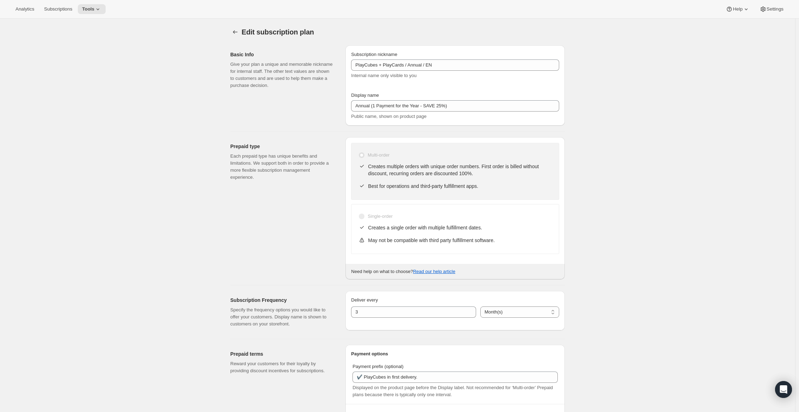
type input "PlayCubes+PlayCards / Annual / EN"
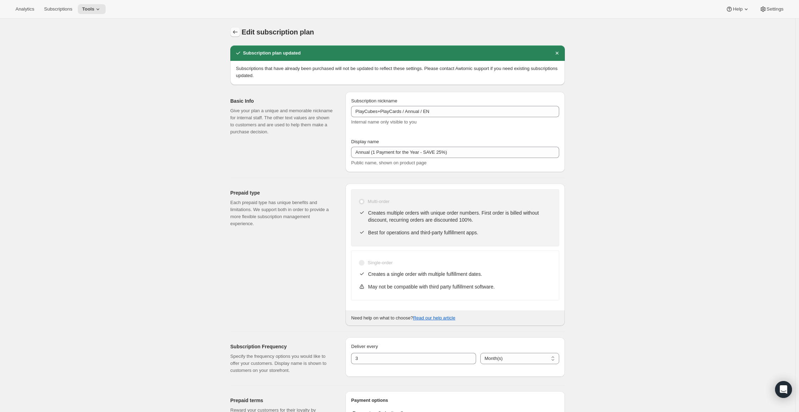
click at [239, 34] on icon "Subscription plans" at bounding box center [235, 32] width 7 height 7
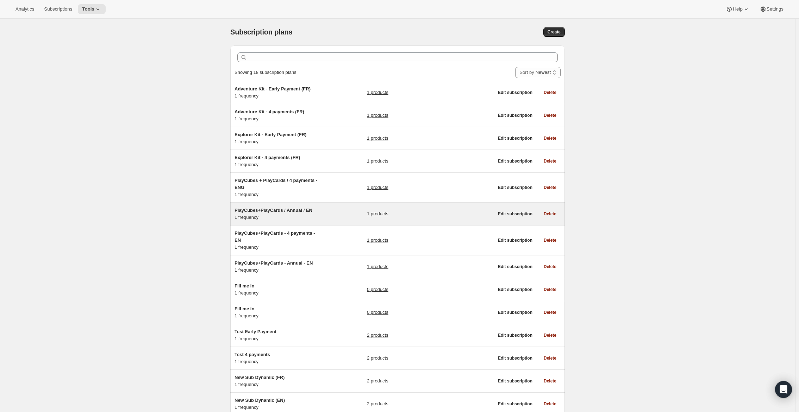
click at [297, 207] on h5 "PlayCubes+PlayCards / Annual / EN" at bounding box center [279, 210] width 88 height 7
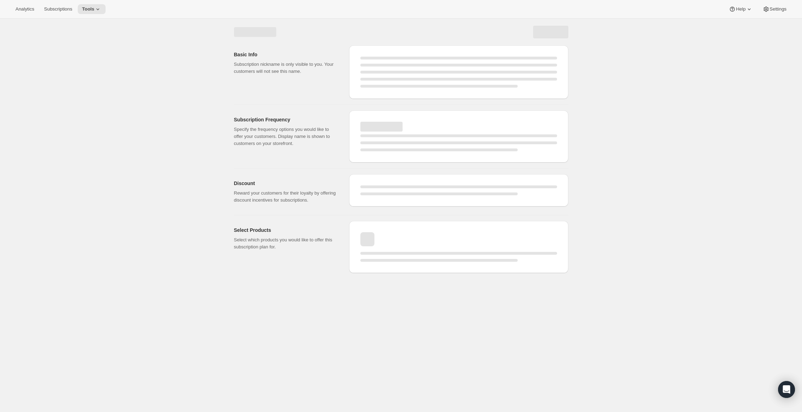
select select "WEEK"
select select "MONTH"
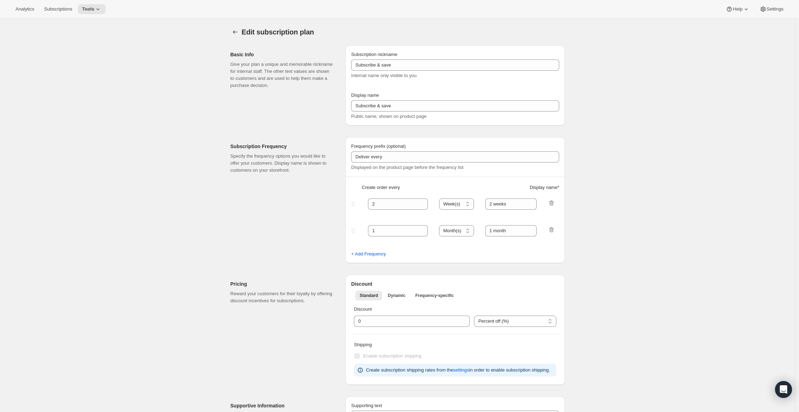
type input "PlayCubes+PlayCards / Annual / EN"
type input "Annual (1 Payment for the Year - SAVE 25%)"
select select "ENABLED"
select select "MONTH"
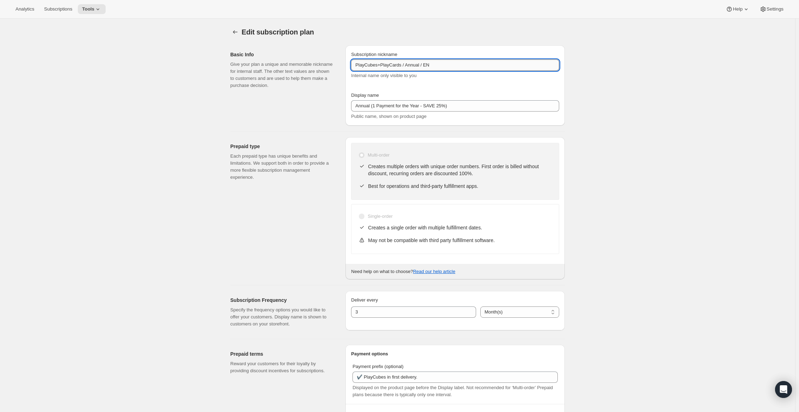
click at [410, 67] on input "PlayCubes+PlayCards / Annual / EN" at bounding box center [455, 65] width 208 height 11
type input "PlayCubes+PlayCards - Annual - EN"
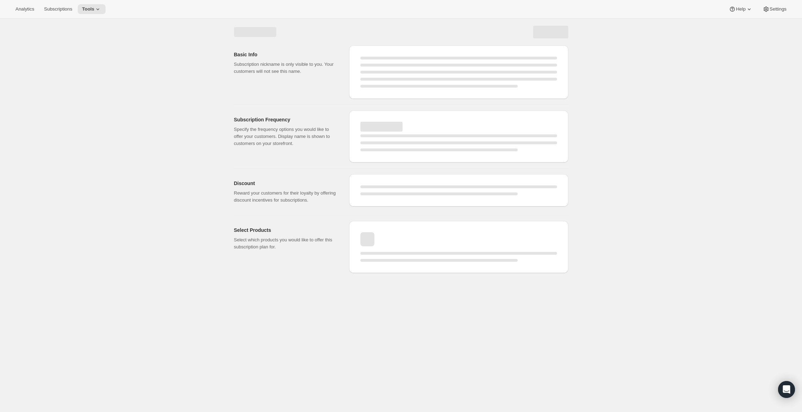
select select "MONTH"
select select "ENABLED"
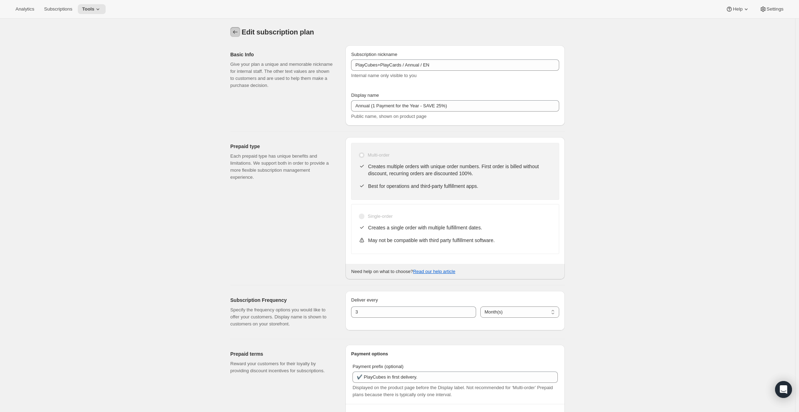
type input "PlayCubes+PlayCards - Annual - EN"
click at [240, 36] on button "Subscription plans" at bounding box center [235, 32] width 10 height 10
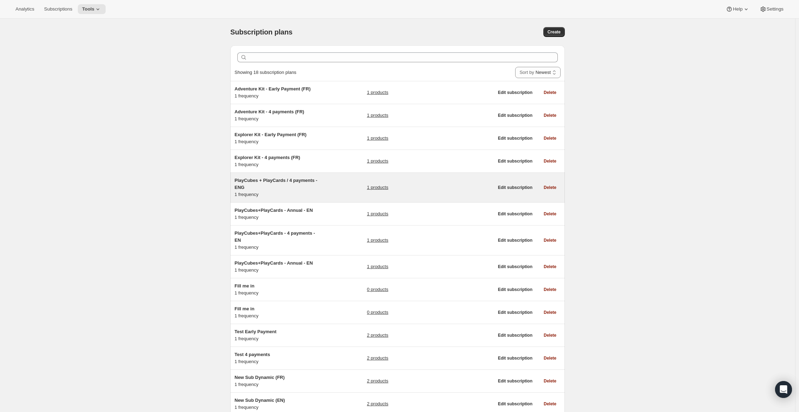
click at [323, 183] on h5 "PlayCubes + PlayCards / 4 payments - ENG" at bounding box center [279, 184] width 88 height 14
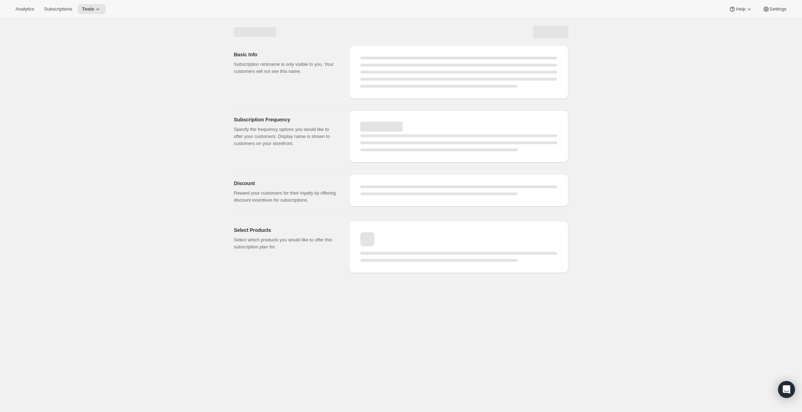
select select "WEEK"
select select "MONTH"
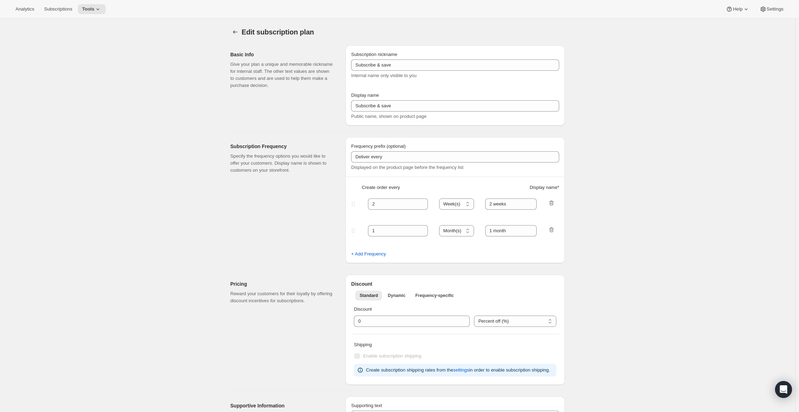
type input "PlayCubes + PlayCards / 4 payments - ENG"
type input "Every 3 months (Quarterly)"
type input "✔️ PlayCubes in first delivery (value $199)."
type input "3"
type input "✔️ 3 new PlayCards delivered every 3 months."
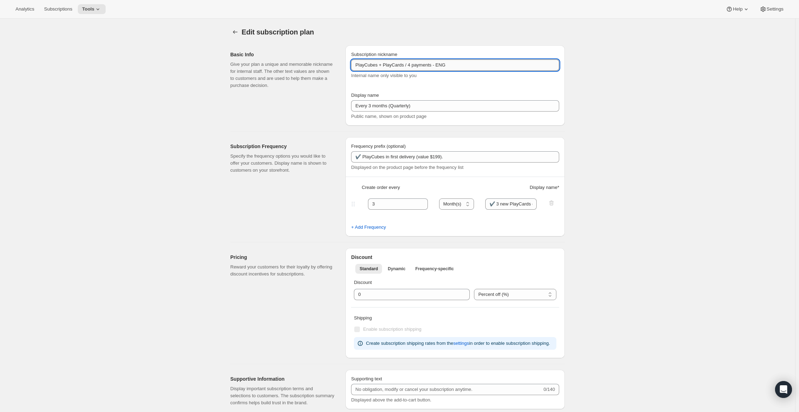
click at [410, 67] on input "PlayCubes + PlayCards / 4 payments - ENG" at bounding box center [455, 65] width 208 height 11
type input "PlayCubes+PlayCards- 4 payments - ENG"
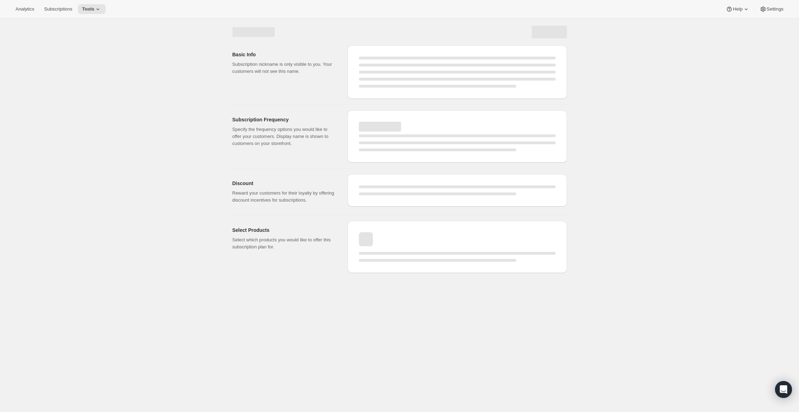
select select "MONTH"
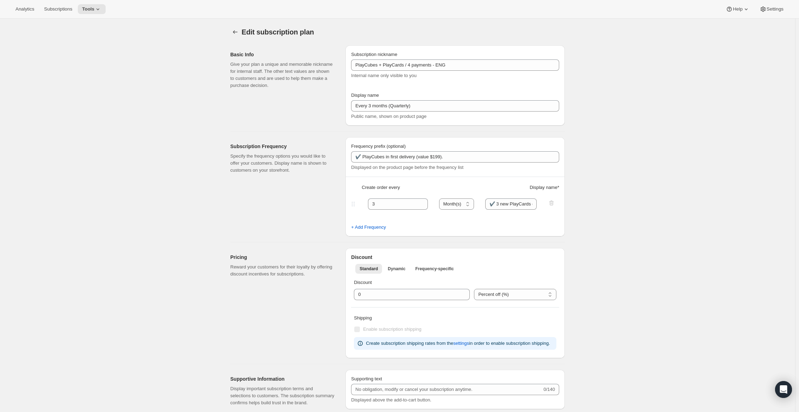
type input "PlayCubes+PlayCards- 4 payments - ENG"
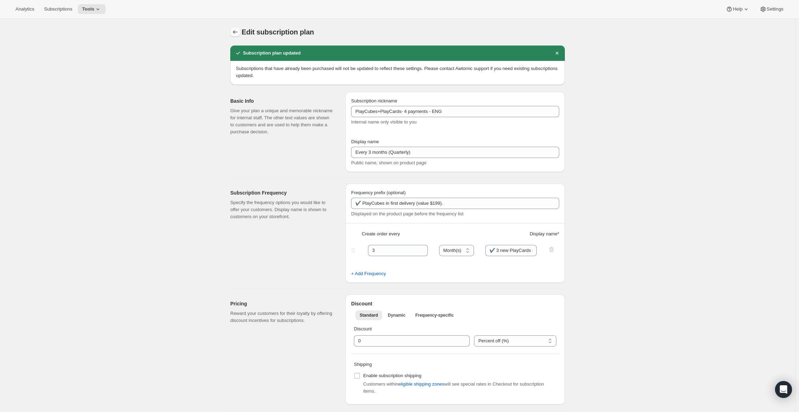
click at [237, 33] on icon "Subscription plans" at bounding box center [235, 32] width 7 height 7
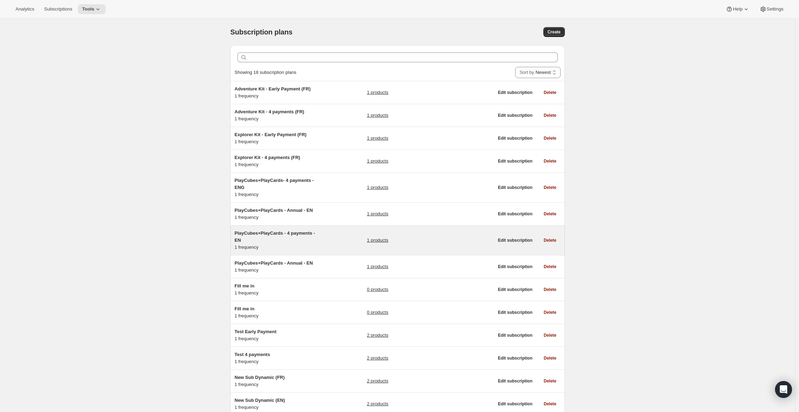
click at [325, 243] on div "PlayCubes+PlayCards - 4 payments - EN 1 frequency 1 products" at bounding box center [364, 240] width 259 height 21
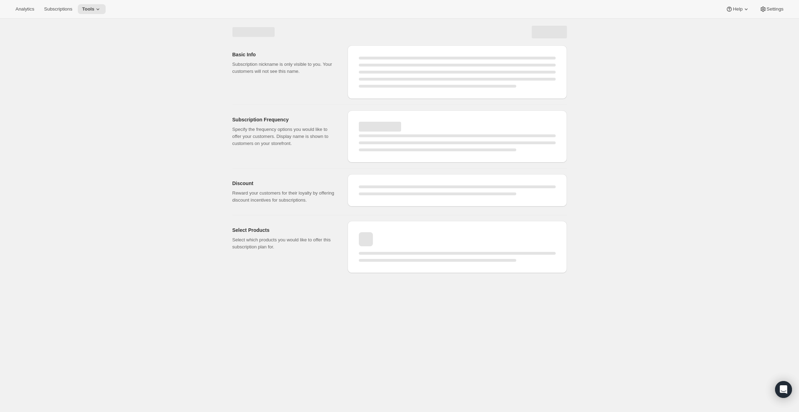
select select "WEEK"
select select "MONTH"
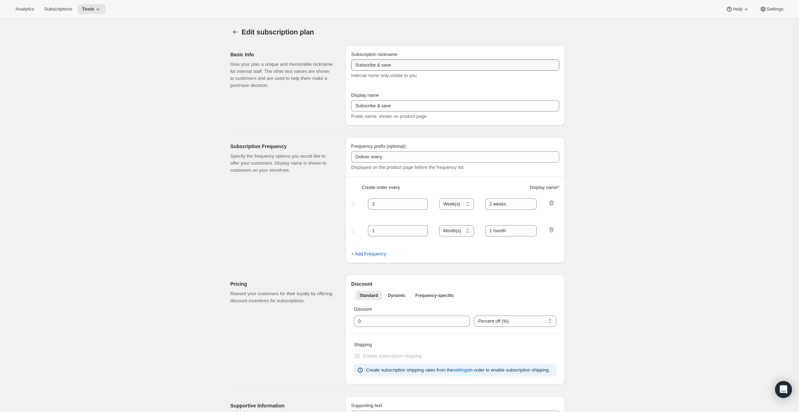
type input "PlayCubes+PlayCards - 4 payments - EN"
type input "Every 3 months (Quarterly)"
type input "3"
type input "✔️ 3 new PlayCards every months"
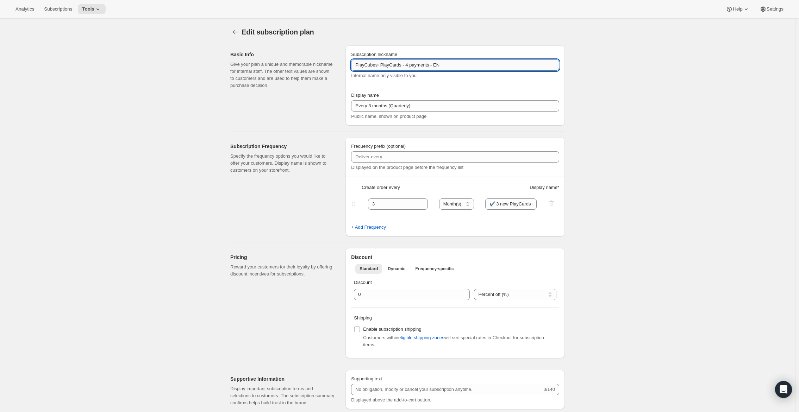
click at [440, 64] on input "PlayCubes+PlayCards - 4 payments - EN" at bounding box center [455, 65] width 208 height 11
click at [443, 64] on input "PlayCubes+PlayCards - 4 payments - EN" at bounding box center [455, 65] width 208 height 11
type input "PlayCubes+PlayCards - 4 payments (EN)"
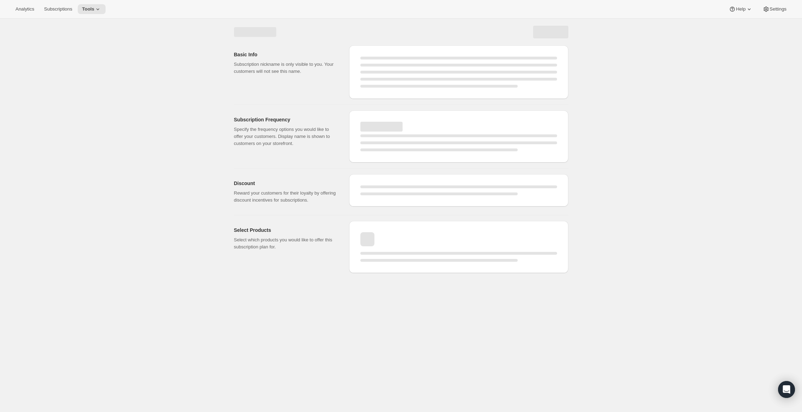
select select "MONTH"
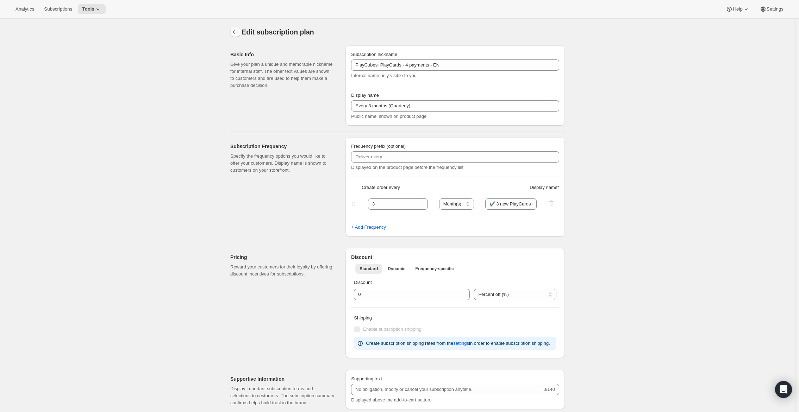
type input "PlayCubes+PlayCards - 4 payments (EN)"
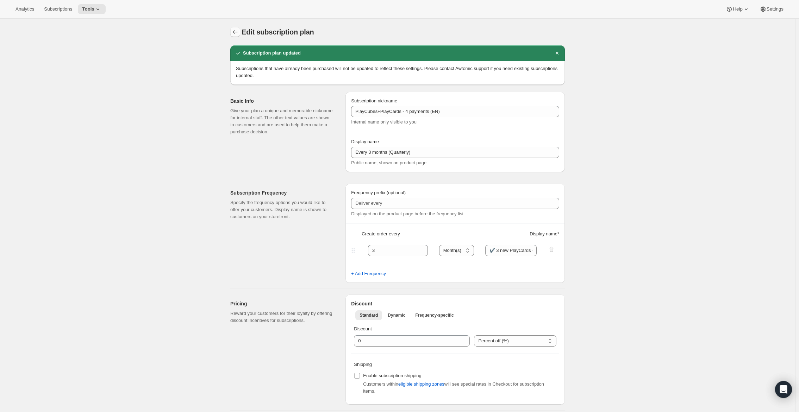
click at [237, 31] on icon "Subscription plans" at bounding box center [235, 32] width 7 height 7
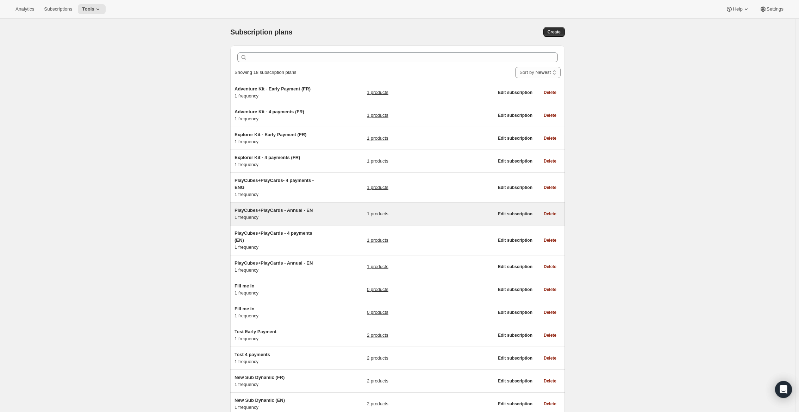
click at [323, 213] on h5 "PlayCubes+PlayCards - Annual - EN" at bounding box center [279, 210] width 88 height 7
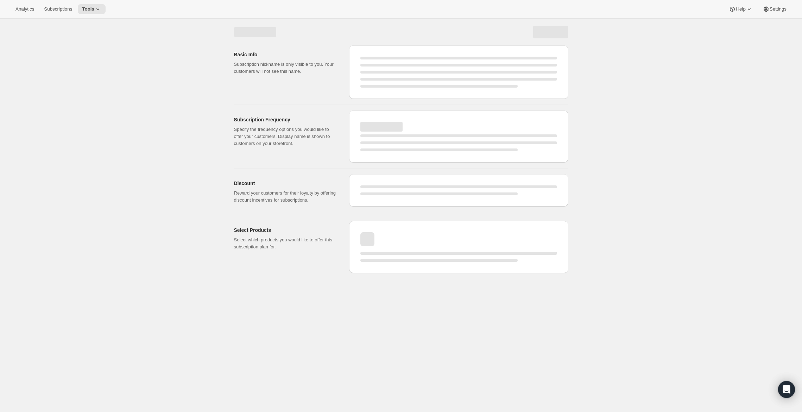
select select "WEEK"
select select "MONTH"
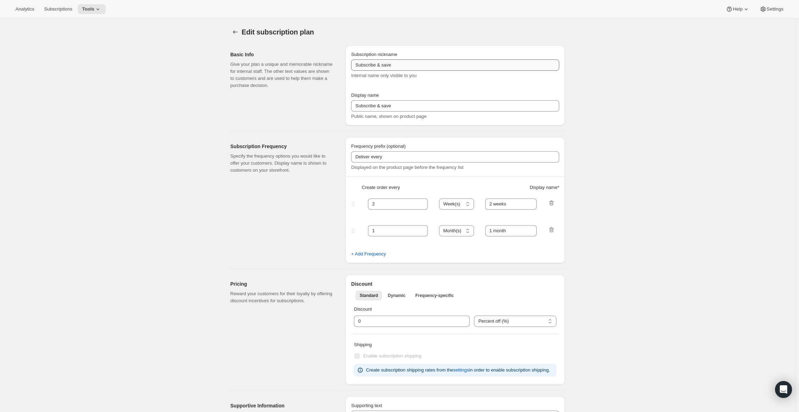
type input "PlayCubes+PlayCards - Annual - EN"
type input "Annual (1 Payment for the Year - SAVE 25%)"
select select "ENABLED"
select select "MONTH"
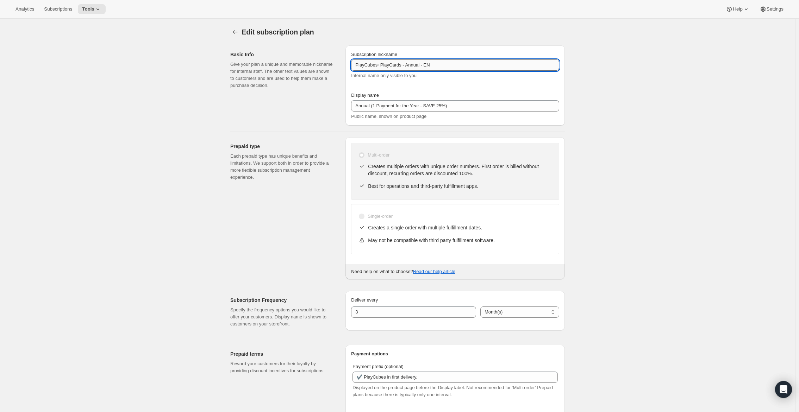
click at [431, 64] on input "PlayCubes+PlayCards - Annual - EN" at bounding box center [455, 65] width 208 height 11
drag, startPoint x: 429, startPoint y: 64, endPoint x: 476, endPoint y: 69, distance: 48.1
click at [467, 68] on input "PlayCubes+PlayCards - Annual - EN" at bounding box center [455, 65] width 208 height 11
type input "PlayCubes+PlayCards - Annual (EN)"
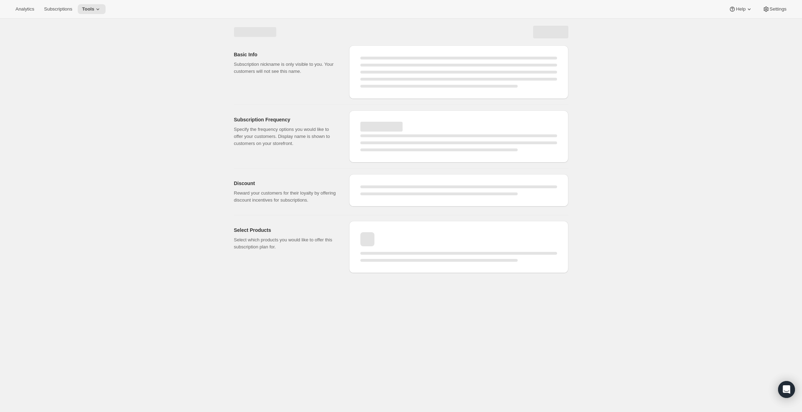
select select "MONTH"
select select "ENABLED"
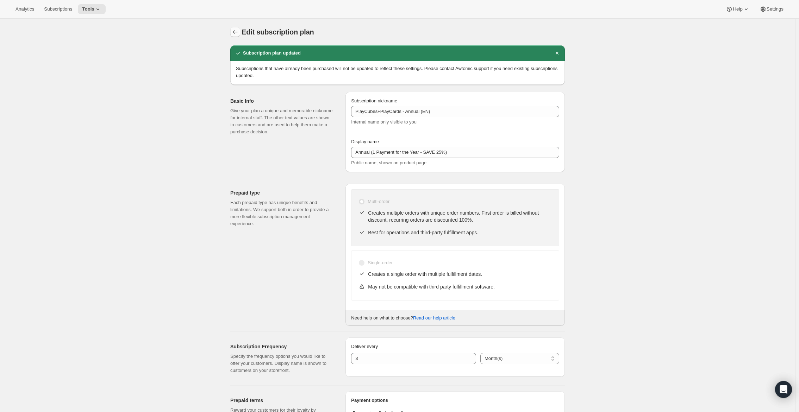
type input "PlayCubes+PlayCards - Annual (EN)"
click at [239, 31] on icon "Subscription plans" at bounding box center [235, 32] width 7 height 7
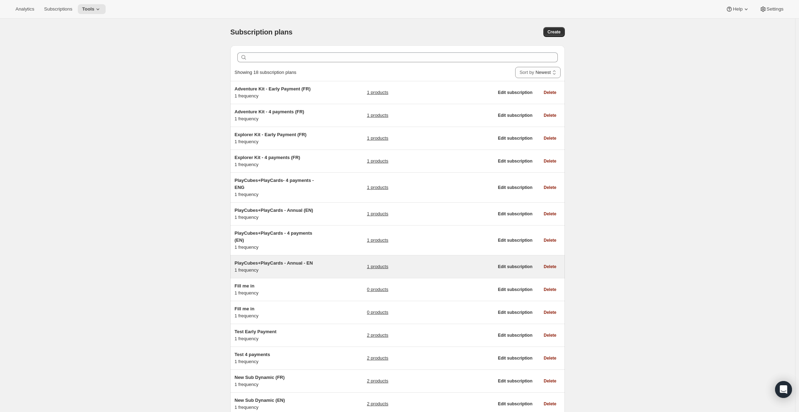
click at [328, 262] on div "PlayCubes+PlayCards - Annual - EN 1 frequency 1 products" at bounding box center [364, 267] width 259 height 14
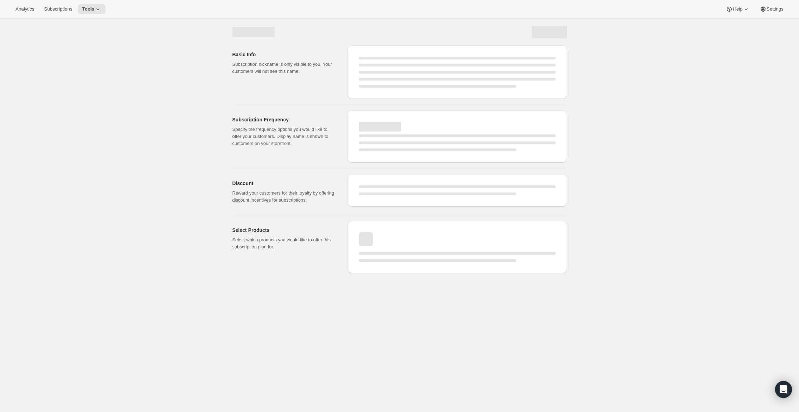
select select "WEEK"
select select "MONTH"
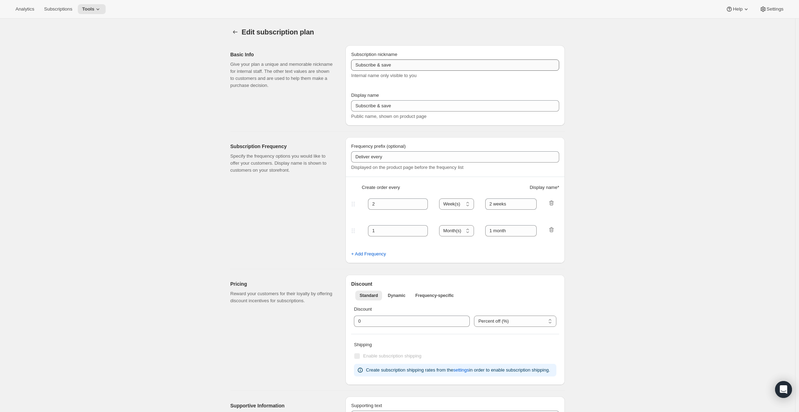
type input "PlayCubes+PlayCards - Annual - EN"
type input "Annual (1 Payment for the Year - SAVE 25%)"
select select "ENABLED"
select select "MONTH"
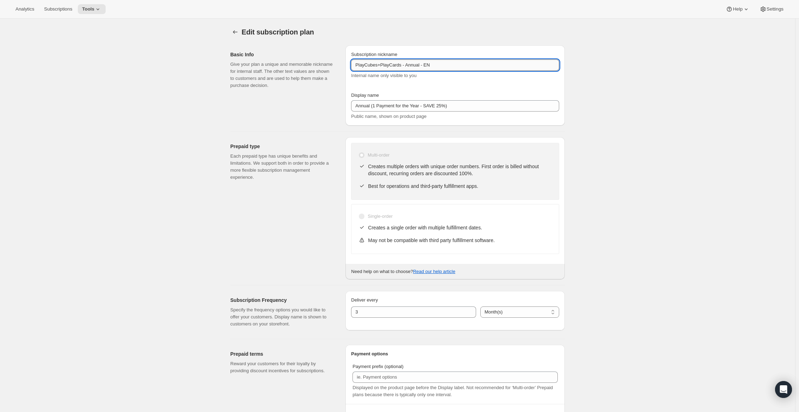
drag, startPoint x: 439, startPoint y: 65, endPoint x: 426, endPoint y: 66, distance: 12.7
click at [426, 66] on input "PlayCubes+PlayCards - Annual - EN" at bounding box center [455, 65] width 208 height 11
paste input "(EN)"
type input "PlayCubes+PlayCards - Annual (EN)"
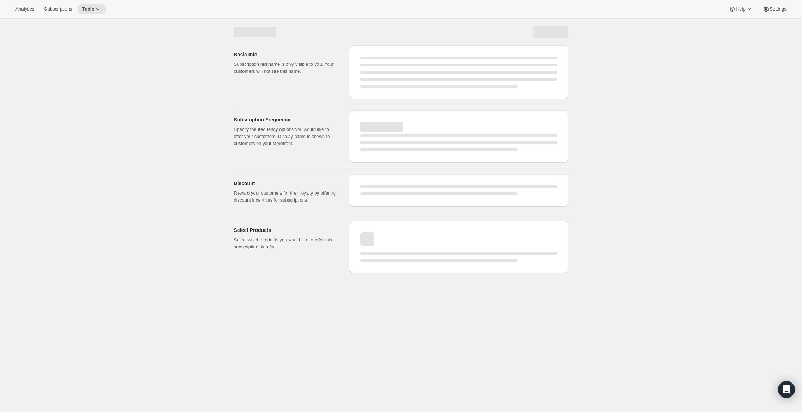
select select "MONTH"
select select "ENABLED"
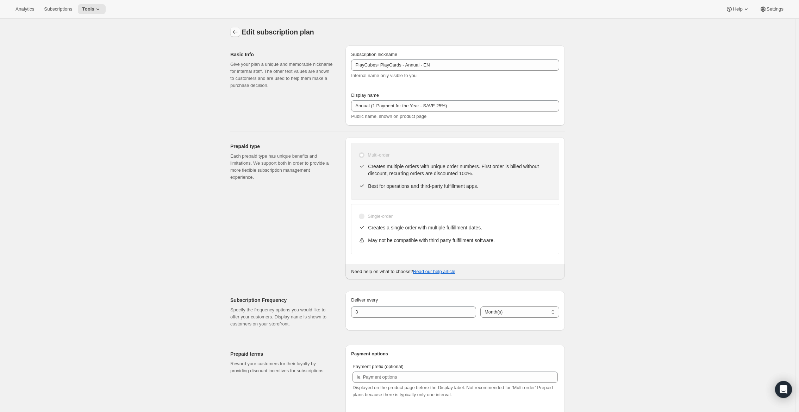
type input "PlayCubes+PlayCards - Annual (EN)"
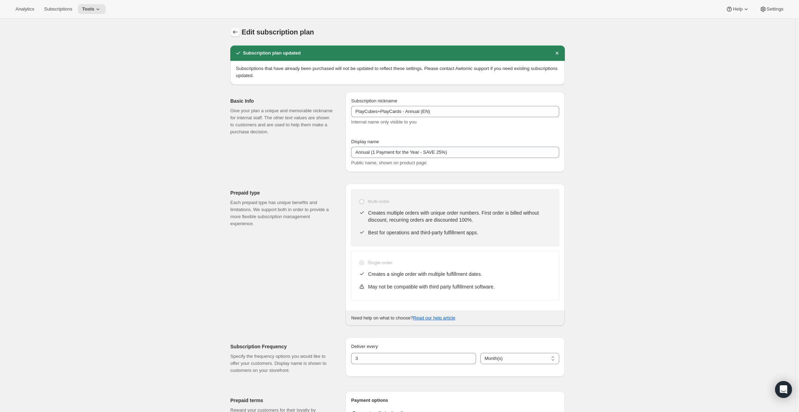
click at [239, 33] on icon "Subscription plans" at bounding box center [235, 32] width 7 height 7
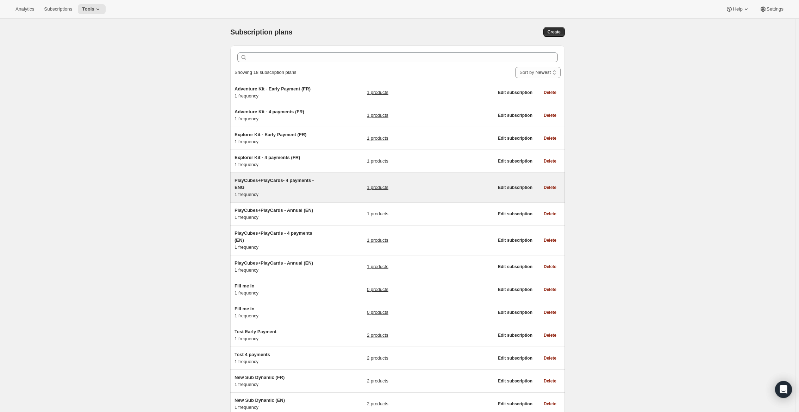
click at [340, 187] on div "PlayCubes+PlayCards- 4 payments - ENG 1 frequency 1 products" at bounding box center [364, 187] width 259 height 21
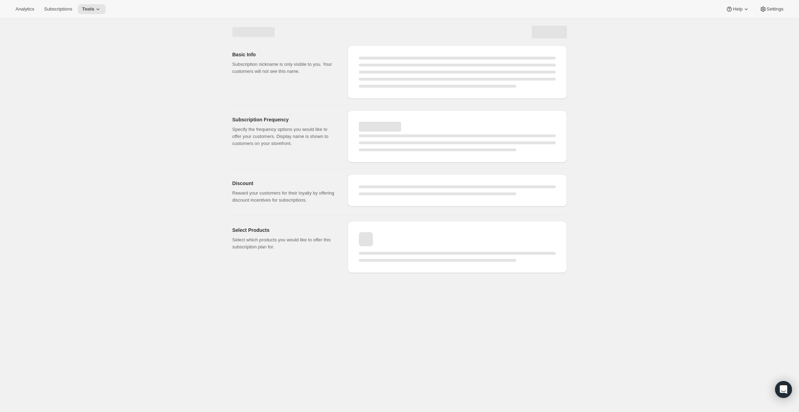
select select "WEEK"
select select "MONTH"
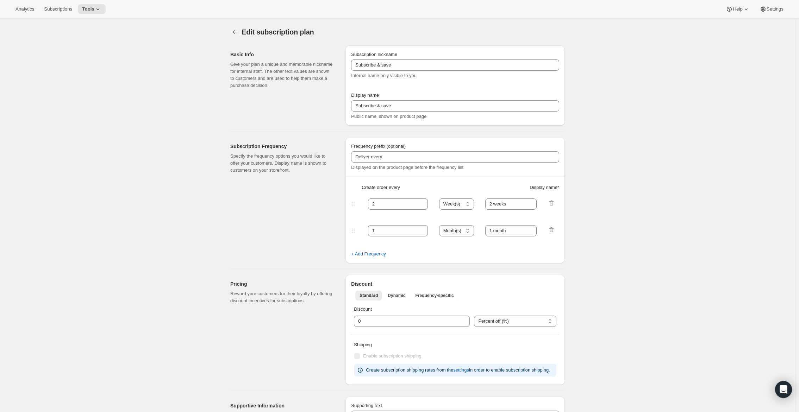
type input "PlayCubes+PlayCards- 4 payments - ENG"
type input "Every 3 months (Quarterly)"
type input "✔️ PlayCubes in first delivery (value $199)."
type input "3"
type input "✔️ 3 new PlayCards delivered every 3 months."
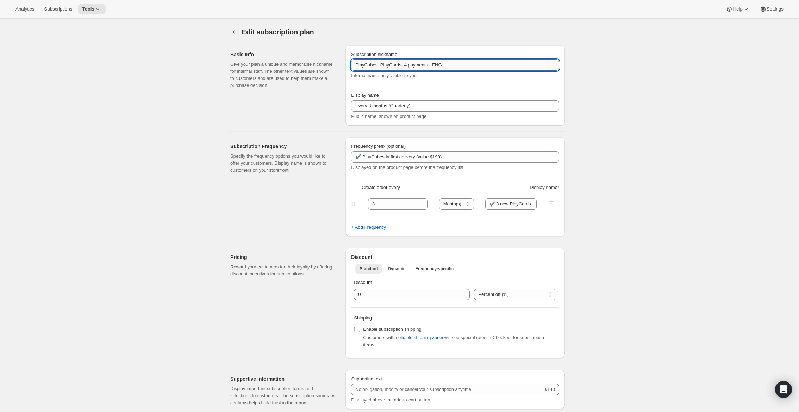
drag, startPoint x: 453, startPoint y: 68, endPoint x: 436, endPoint y: 67, distance: 17.6
click at [436, 67] on input "PlayCubes+PlayCards- 4 payments - ENG" at bounding box center [455, 65] width 208 height 11
paste input "(EN)"
type input "PlayCubes+PlayCards- 4 payments (EN)"
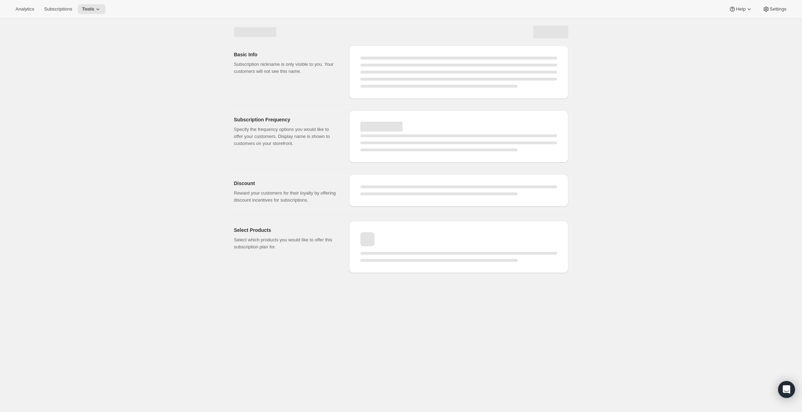
select select "MONTH"
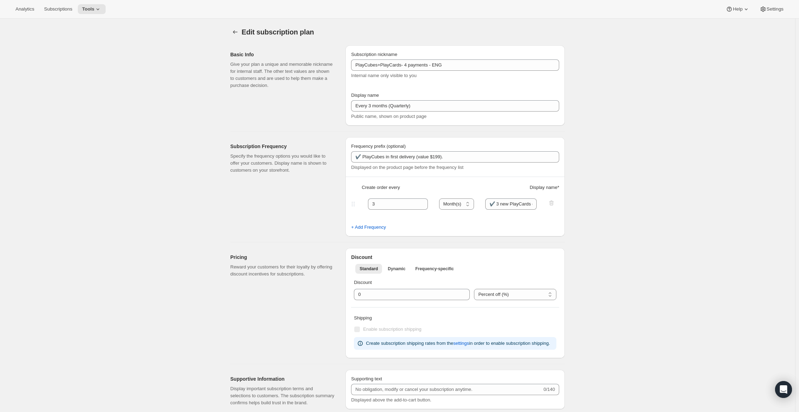
type input "PlayCubes+PlayCards- 4 payments (EN)"
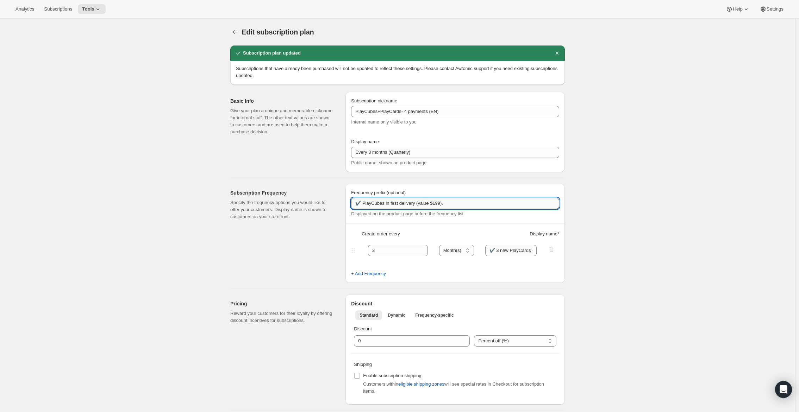
click at [360, 205] on input "✔️ PlayCubes in first delivery (value $199)." at bounding box center [455, 203] width 208 height 11
click at [239, 31] on icon "Subscription plans" at bounding box center [235, 32] width 7 height 7
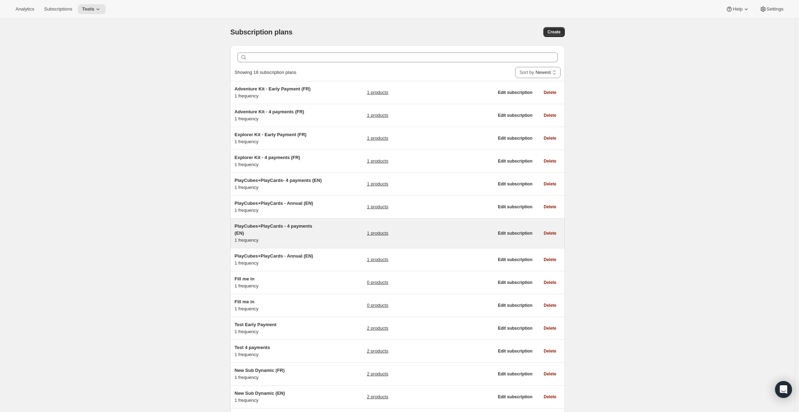
click at [317, 244] on div "PlayCubes+PlayCards - 4 payments (EN) 1 frequency" at bounding box center [279, 233] width 88 height 21
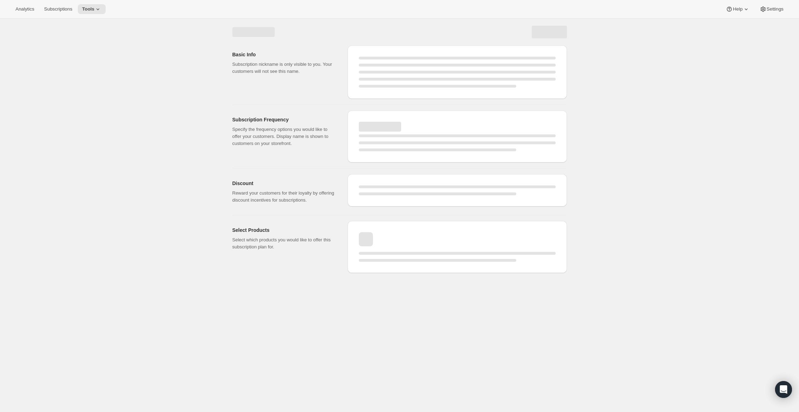
select select "WEEK"
select select "MONTH"
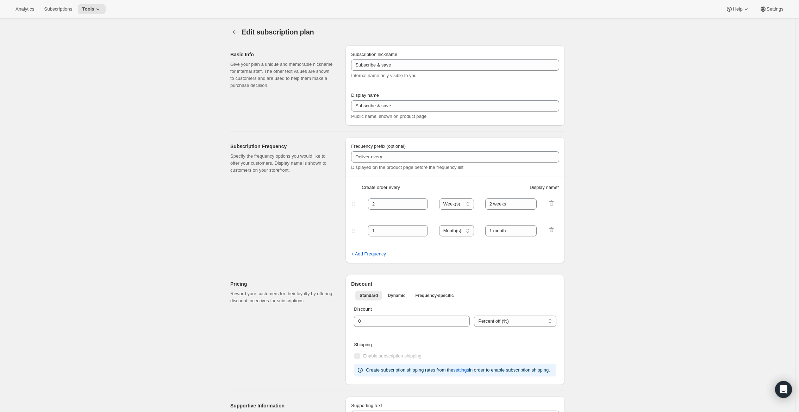
type input "PlayCubes+PlayCards - 4 payments (EN)"
type input "Every 3 months (Quarterly)"
type input "3"
type input "✔️ 3 new PlayCards every months"
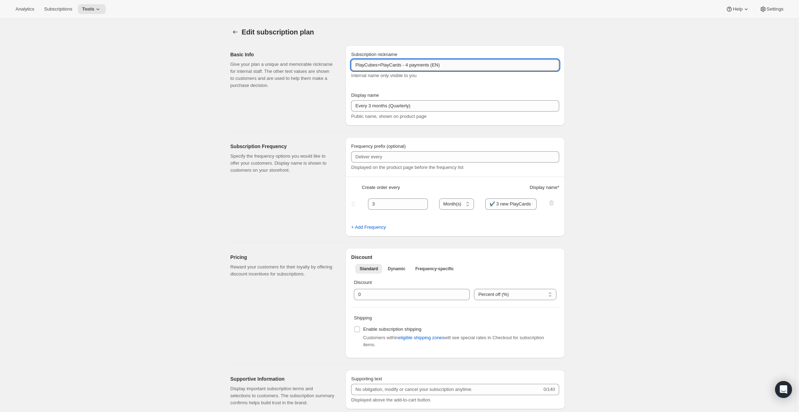
click at [383, 65] on input "PlayCubes+PlayCards - 4 payments (EN)" at bounding box center [455, 65] width 208 height 11
type input "PlayCards - 4 payments (EN)"
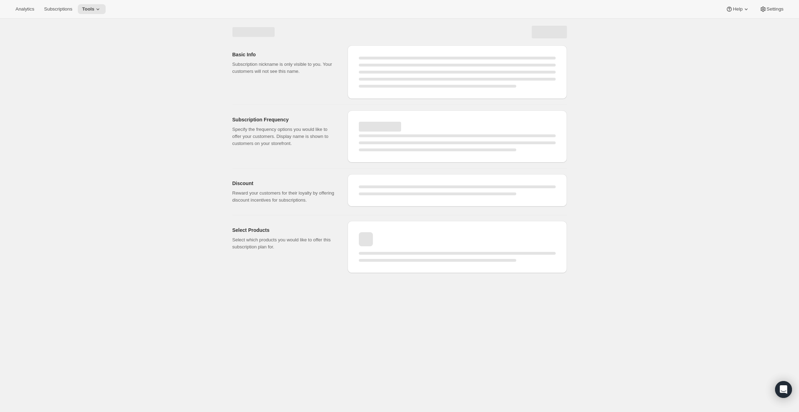
select select "MONTH"
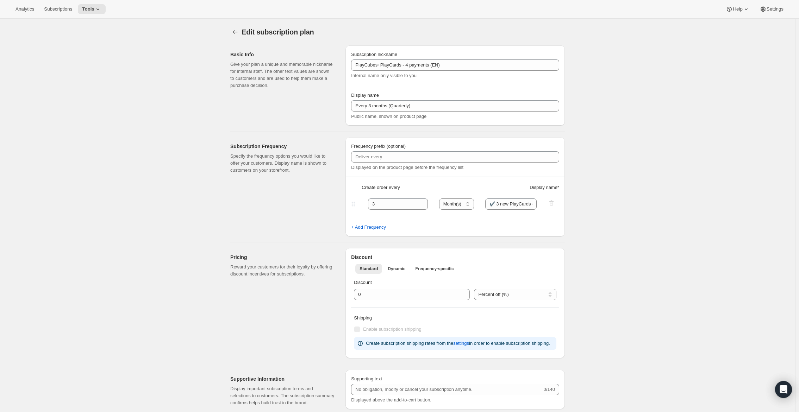
type input "PlayCards - 4 payments (EN)"
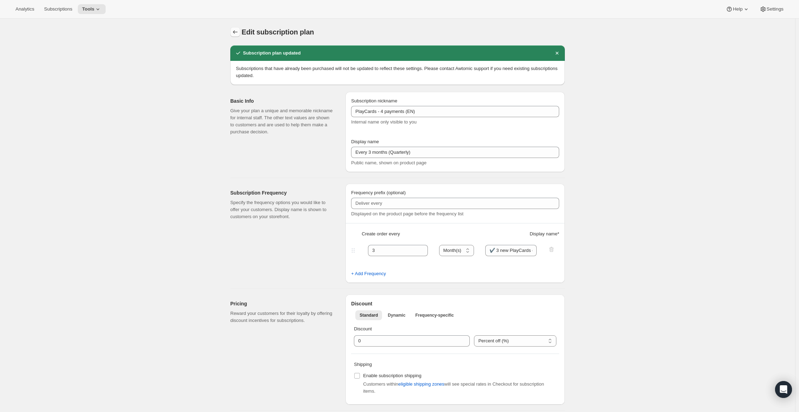
click at [239, 33] on icon "Subscription plans" at bounding box center [235, 32] width 7 height 7
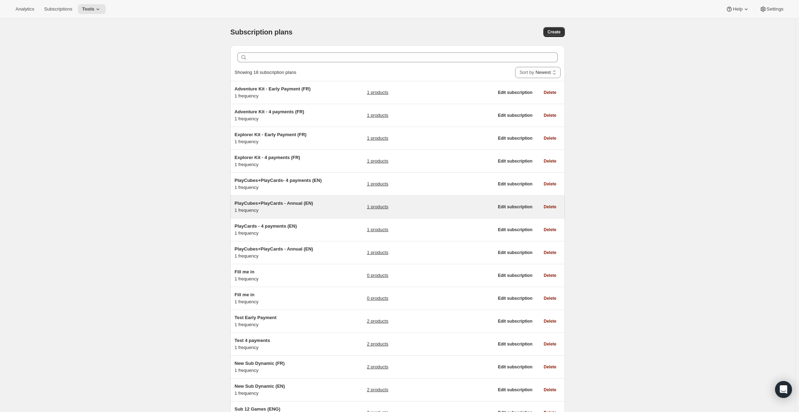
click at [313, 206] on span "PlayCubes+PlayCards - Annual (EN)" at bounding box center [274, 203] width 79 height 5
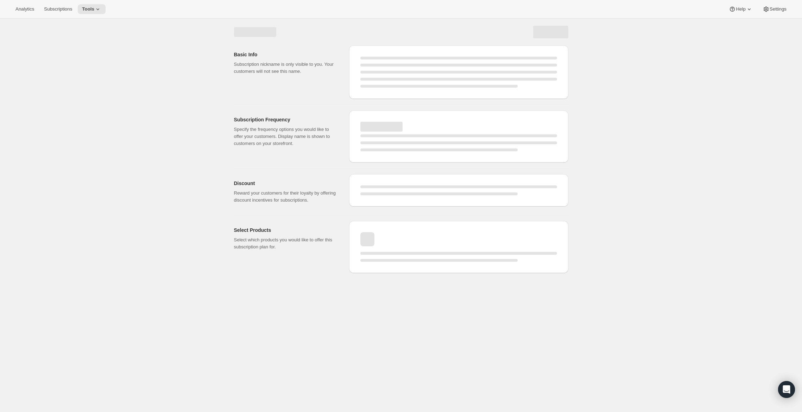
select select "WEEK"
select select "MONTH"
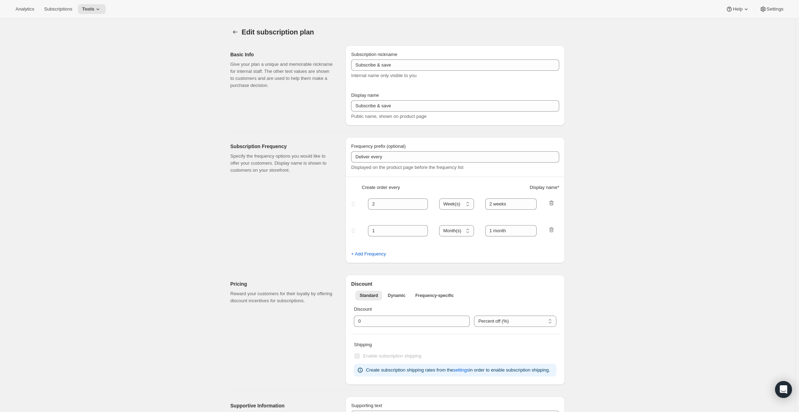
type input "PlayCubes+PlayCards - Annual (EN)"
type input "Annual (1 Payment for the Year - SAVE 25%)"
select select "ENABLED"
select select "MONTH"
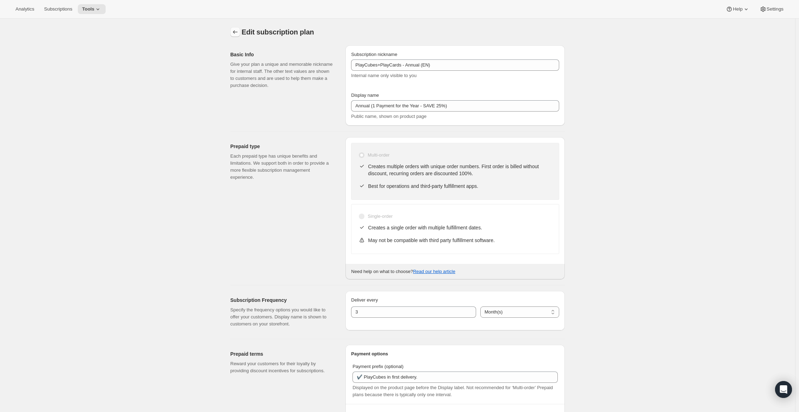
click at [238, 32] on icon "Subscription plans" at bounding box center [235, 32] width 5 height 4
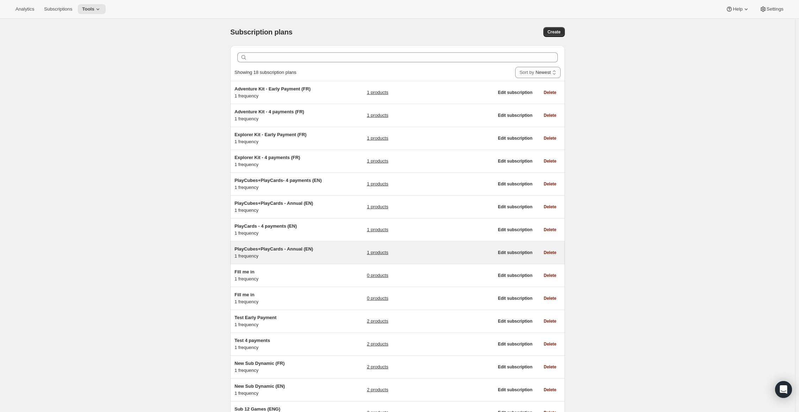
click at [320, 260] on div "PlayCubes+PlayCards - Annual (EN) 1 frequency" at bounding box center [279, 253] width 88 height 14
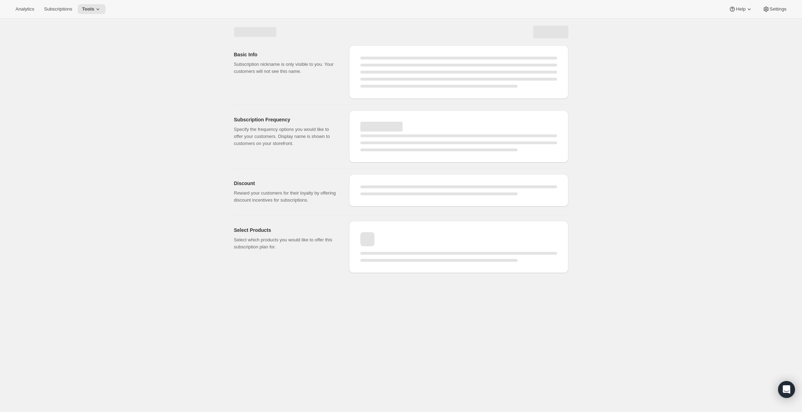
select select "WEEK"
select select "MONTH"
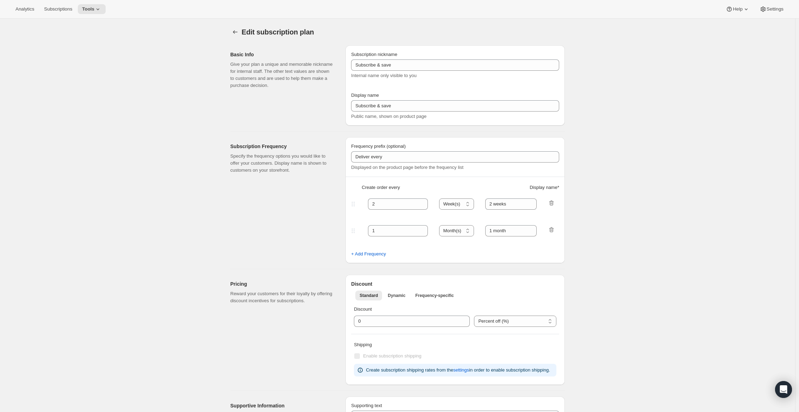
type input "PlayCubes+PlayCards - Annual (EN)"
type input "Annual (1 Payment for the Year - SAVE 25%)"
select select "ENABLED"
select select "MONTH"
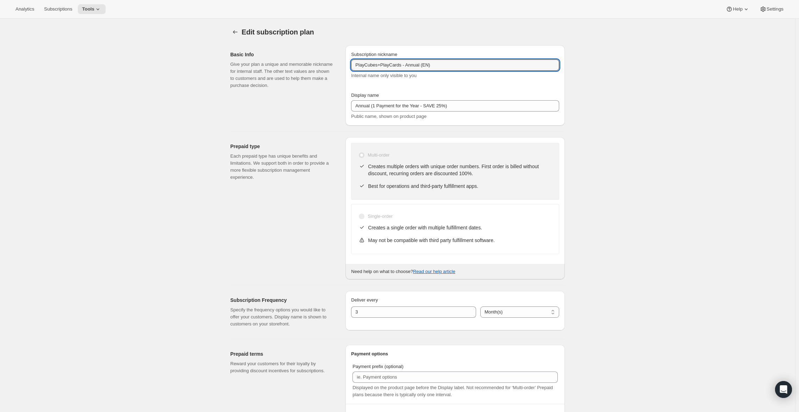
drag, startPoint x: 383, startPoint y: 66, endPoint x: 350, endPoint y: 62, distance: 34.0
click at [350, 62] on div "Subscription nickname PlayCubes+PlayCards - Annual (EN) Internal name only visi…" at bounding box center [454, 85] width 219 height 80
type input "PlayCards - Annual (EN)"
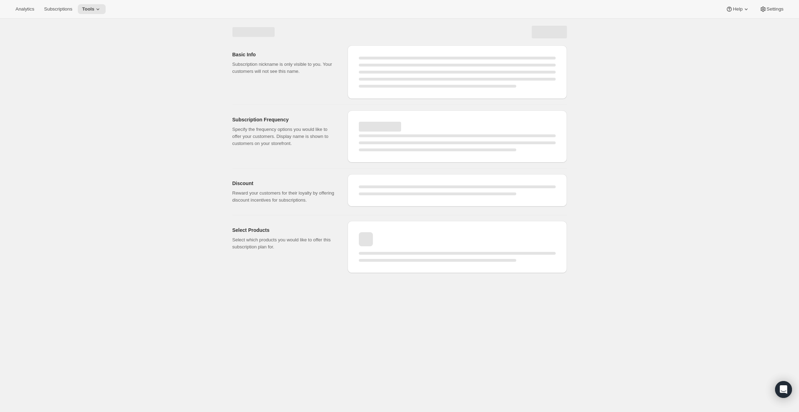
select select "MONTH"
select select "ENABLED"
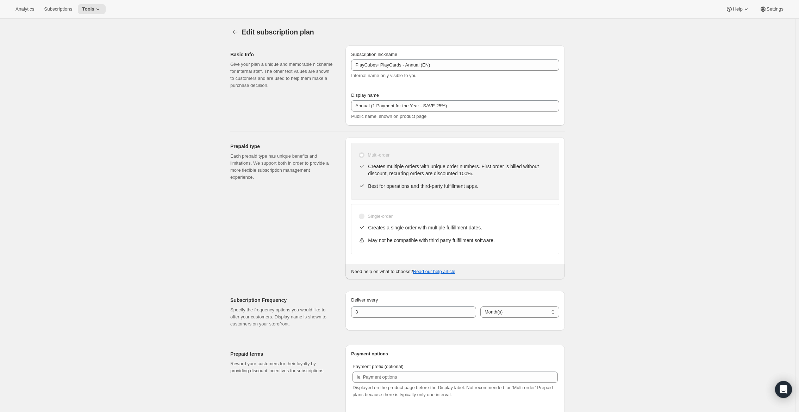
type input "PlayCards - Annual (EN)"
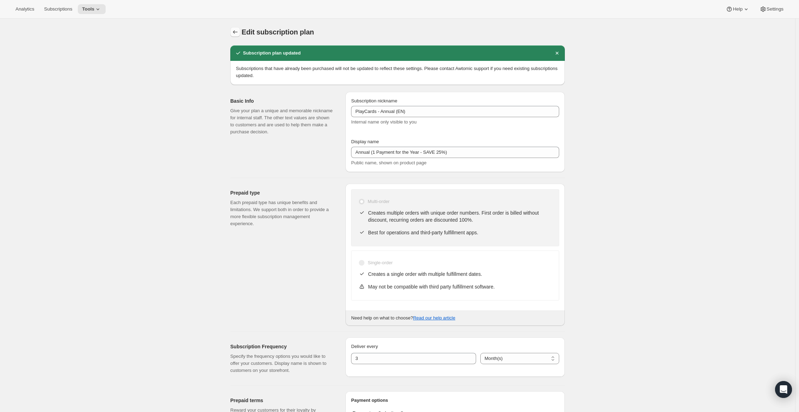
click at [237, 33] on icon "Subscription plans" at bounding box center [235, 32] width 7 height 7
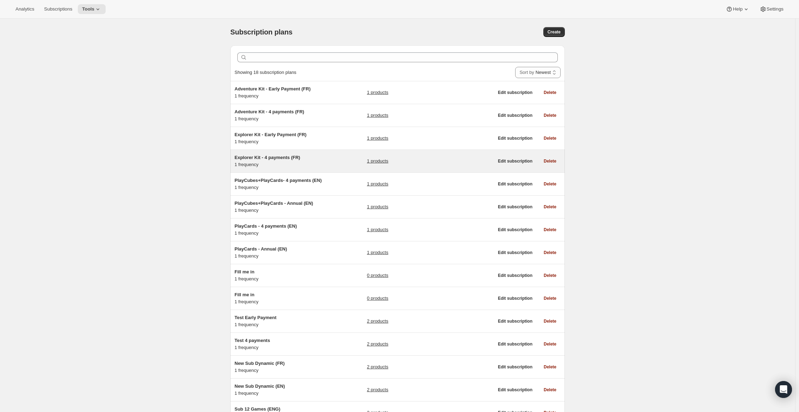
click at [304, 162] on div "Explorer Kit - 4 payments (FR) 1 frequency" at bounding box center [279, 161] width 88 height 14
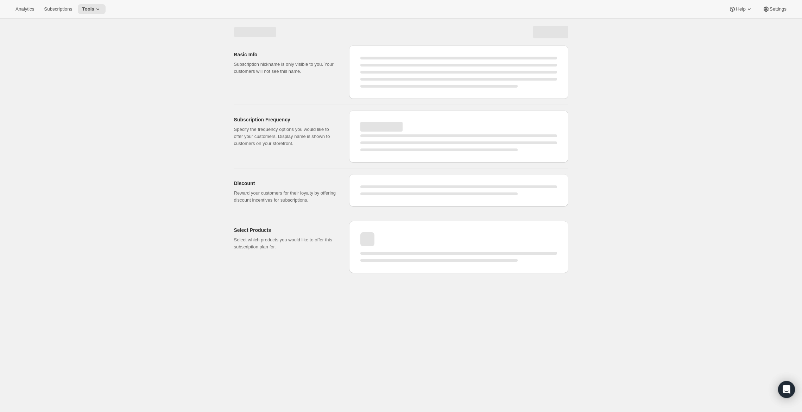
select select "WEEK"
select select "MONTH"
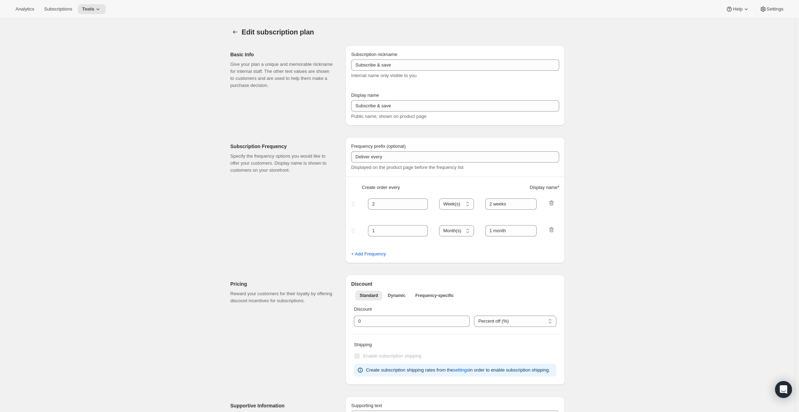
type input "PlayCubes+PlayCards - 4 payments (FR)"
type input "Tous les 3 mois (trimestriel)"
type input "✔️ PlayCubes inclus dans la première livraison."
type input "3"
type input "✔️ 3 nouvelles PlayCards tous les 3 mois."
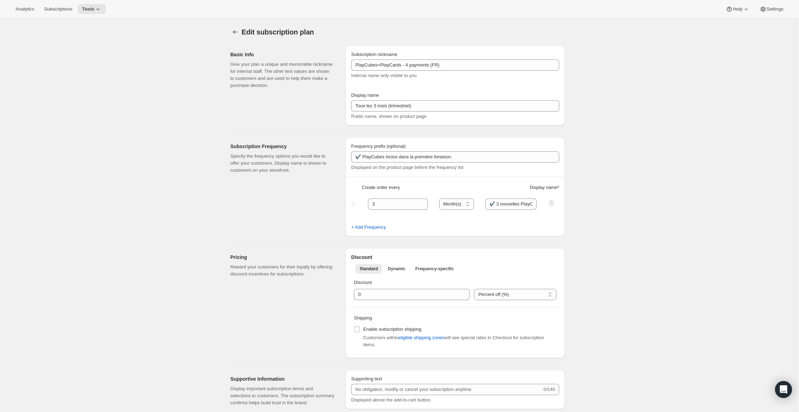
click at [407, 112] on div "Display name Tous les 3 mois (trimestriel) Public name, shown on product page" at bounding box center [455, 106] width 208 height 28
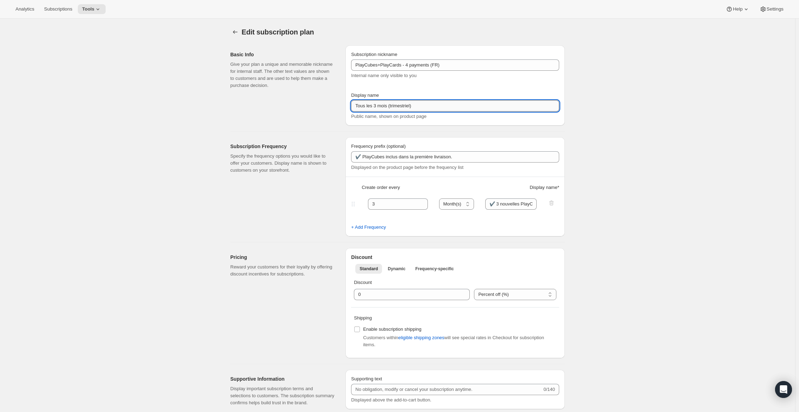
click at [412, 103] on input "Tous les 3 mois (trimestriel)" at bounding box center [455, 105] width 208 height 11
click at [431, 102] on input "Tous les 3 mois (trimestriel)" at bounding box center [455, 105] width 208 height 11
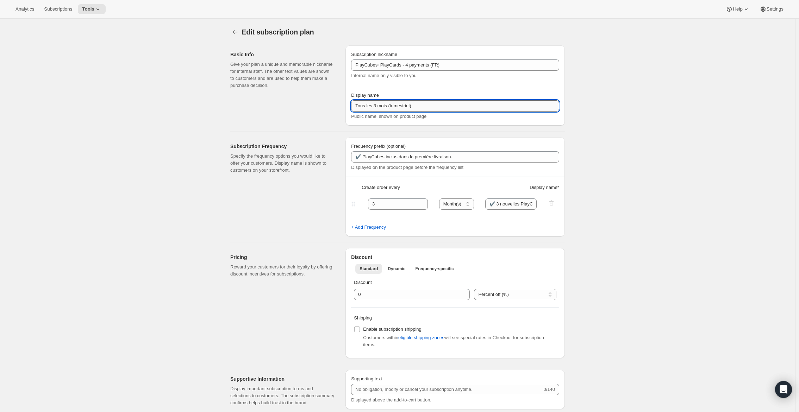
click at [431, 102] on input "Tous les 3 mois (trimestriel)" at bounding box center [455, 105] width 208 height 11
click at [429, 105] on input "Tous les 3 mois (trimestriel)" at bounding box center [455, 105] width 208 height 11
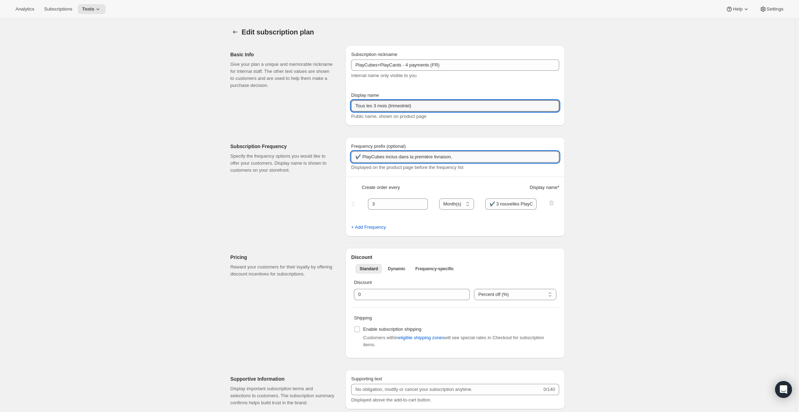
click at [424, 156] on input "✔️ PlayCubes inclus dans la première livraison." at bounding box center [455, 156] width 208 height 11
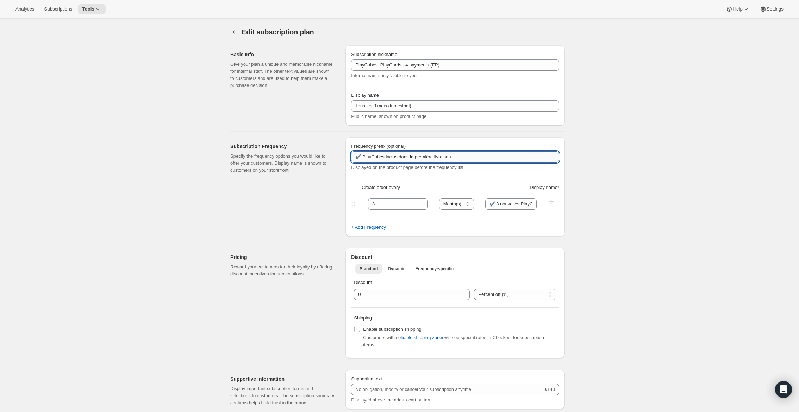
click at [424, 156] on input "✔️ PlayCubes inclus dans la première livraison." at bounding box center [455, 156] width 208 height 11
click at [475, 207] on input "✔️ 3 nouvelles PlayCards tous les 3 mois." at bounding box center [511, 204] width 52 height 11
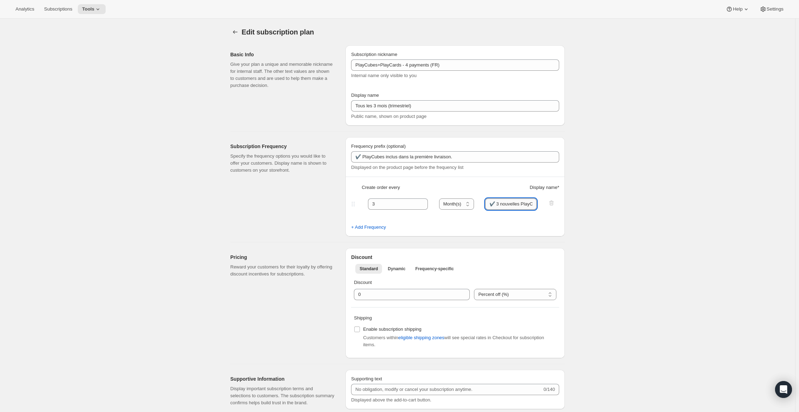
click at [475, 207] on input "✔️ 3 nouvelles PlayCards tous les 3 mois." at bounding box center [511, 204] width 52 height 11
click at [270, 78] on p "Give your plan a unique and memorable nickname for internal staff. The other te…" at bounding box center [282, 75] width 104 height 28
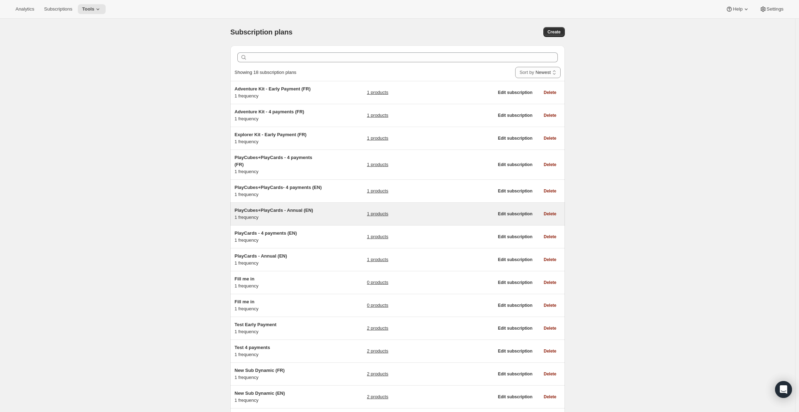
click at [286, 214] on h5 "PlayCubes+PlayCards - Annual (EN)" at bounding box center [279, 210] width 88 height 7
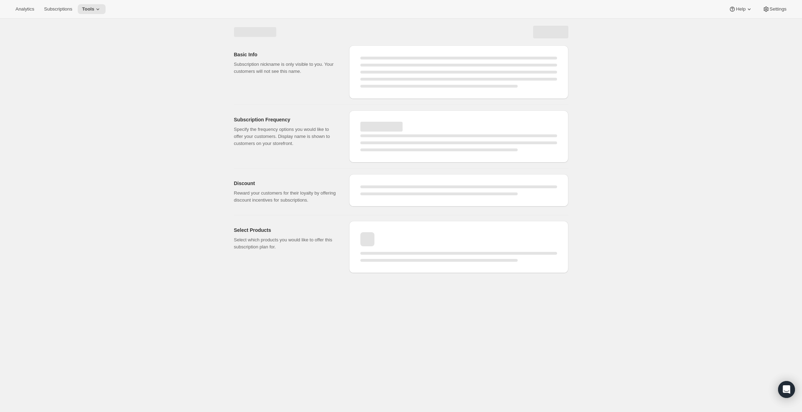
select select "WEEK"
select select "MONTH"
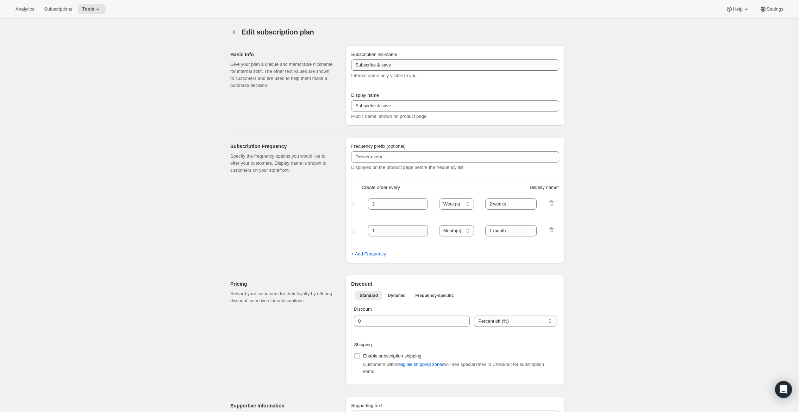
type input "PlayCubes+PlayCards - Annual (EN)"
type input "Annual (1 Payment for the Year - SAVE 25%)"
select select "ENABLED"
select select "MONTH"
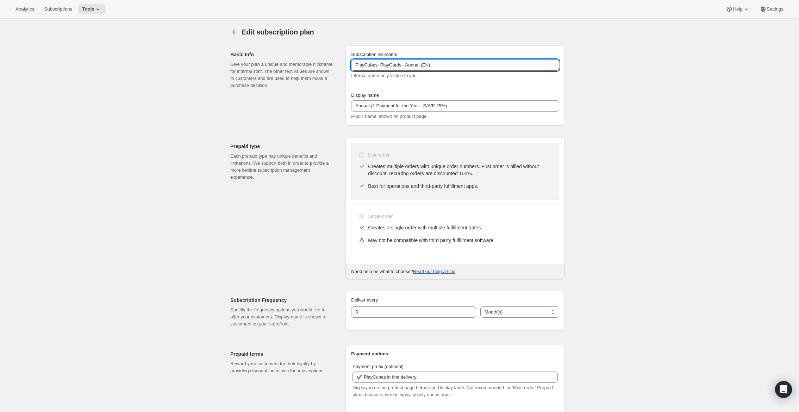
click at [405, 64] on input "PlayCubes+PlayCards - Annual (EN)" at bounding box center [455, 65] width 208 height 11
click at [240, 32] on button "Subscription plans" at bounding box center [235, 32] width 10 height 10
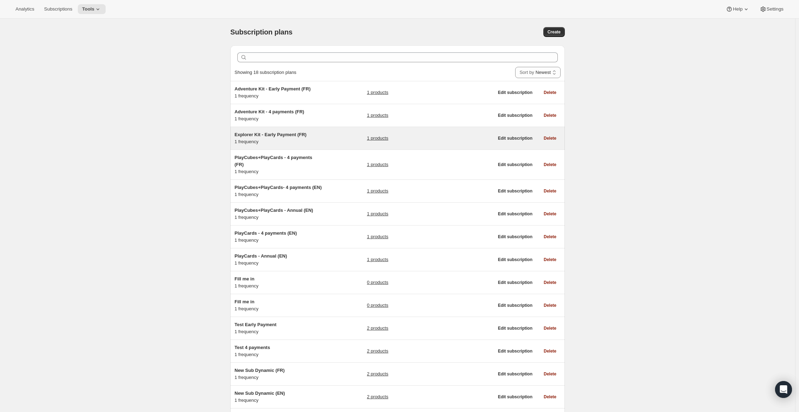
click at [314, 142] on div "Explorer Kit - Early Payment (FR) 1 frequency" at bounding box center [279, 138] width 88 height 14
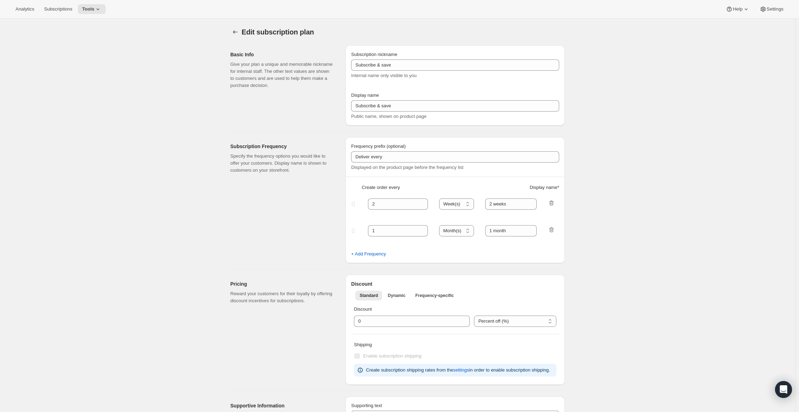
type input "Explorer Kit - Early Payment (FR)"
type input "Explorer Kit - Early Payment"
select select "ENABLED"
select select "MONTH"
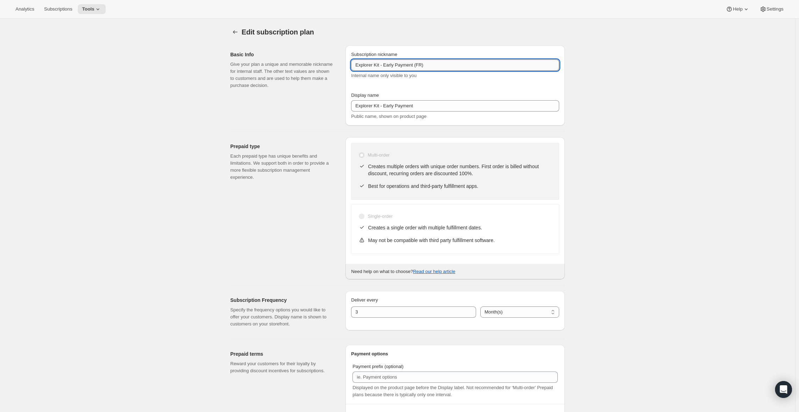
click at [397, 66] on input "Explorer Kit - Early Payment (FR)" at bounding box center [455, 65] width 208 height 11
paste input "PlayCubes+PlayCards - Annual (EN"
click at [431, 64] on input "PlayCubes+PlayCards - Annual (EN)" at bounding box center [455, 65] width 208 height 11
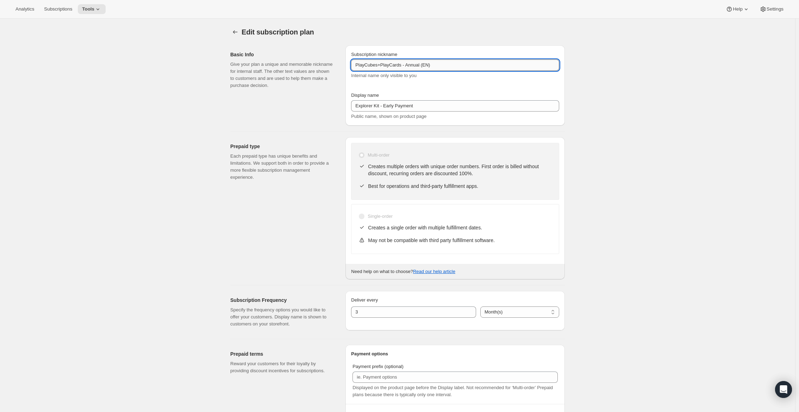
click at [431, 64] on input "PlayCubes+PlayCards - Annual (EN)" at bounding box center [455, 65] width 208 height 11
type input "PlayCubes+PlayCards - Annual (FR)"
click at [440, 87] on div "Subscription nickname PlayCubes+PlayCards - Annual (FR) Internal name only visi…" at bounding box center [455, 85] width 208 height 69
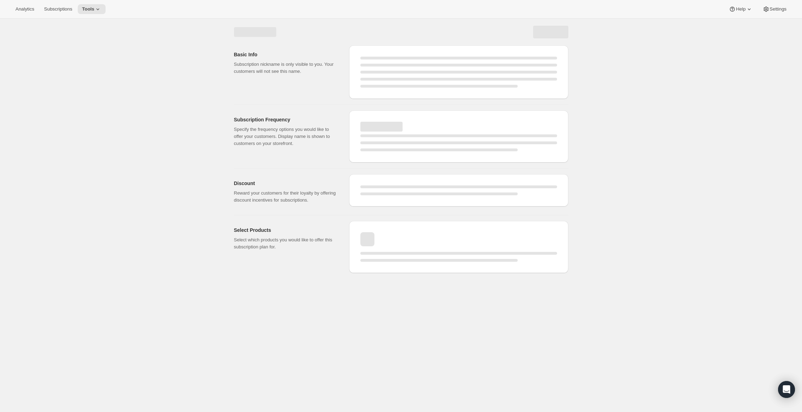
select select "MONTH"
select select "ENABLED"
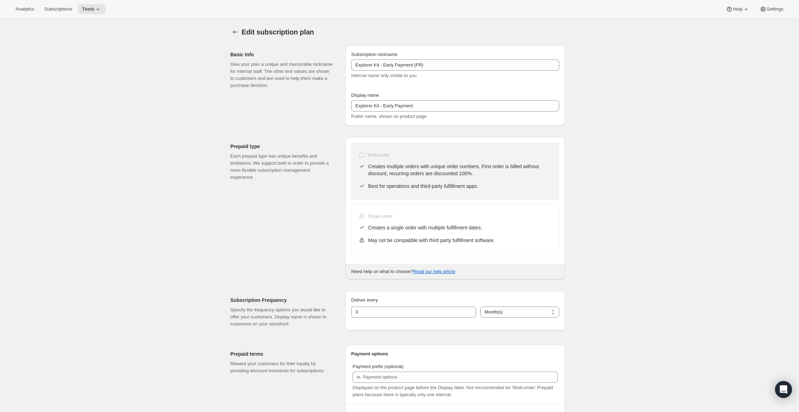
type input "PlayCubes+PlayCards - Annual (FR)"
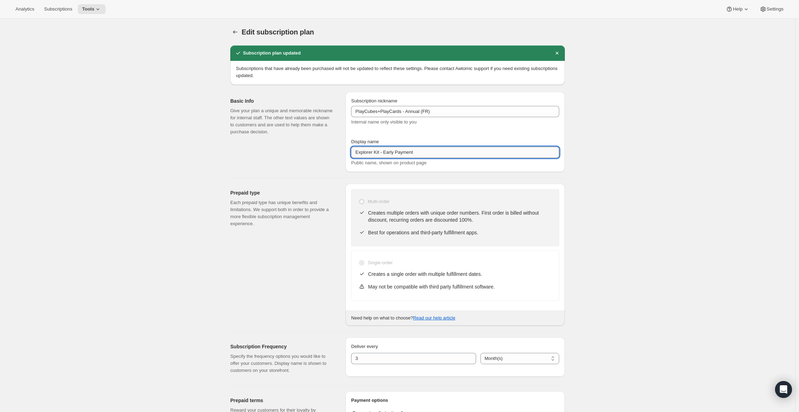
click at [458, 150] on input "Explorer Kit - Early Payment" at bounding box center [455, 152] width 208 height 11
paste input "Annuel (1 paiement pour l’année – ÉCONOMISEZ 25 %)"
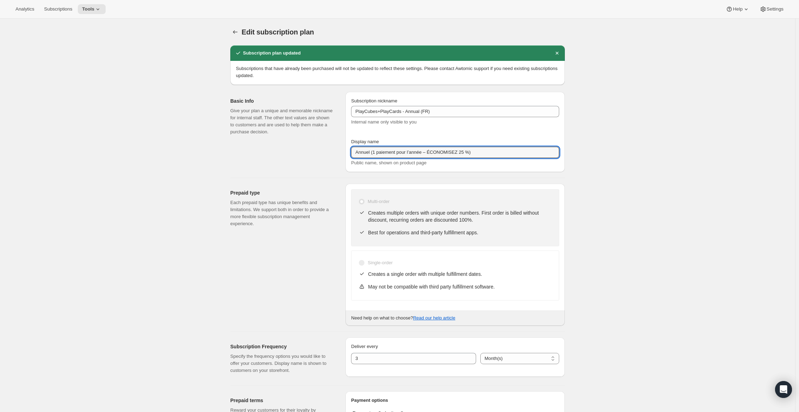
type input "Annuel (1 paiement pour l’année – ÉCONOMISEZ 25 %)"
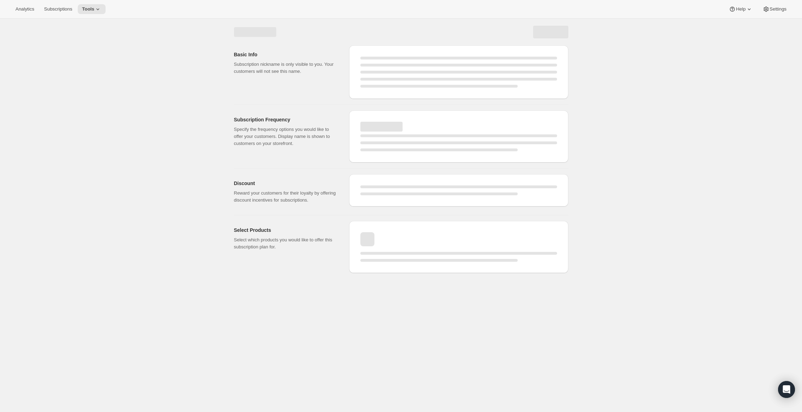
select select "MONTH"
select select "ENABLED"
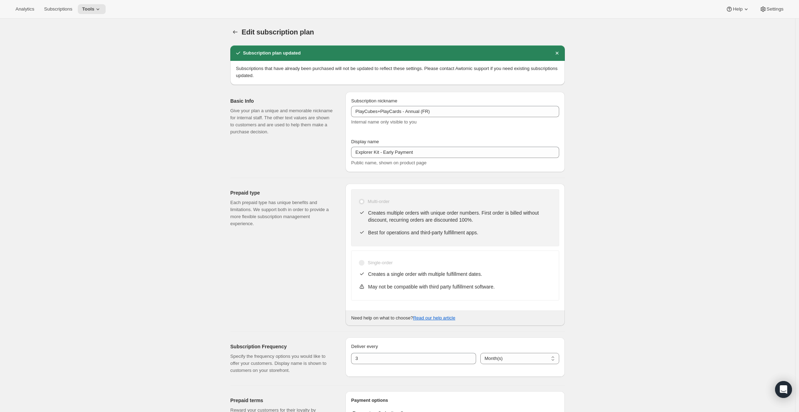
type input "Annuel (1 paiement pour l’année – ÉCONOMISEZ 25 %)"
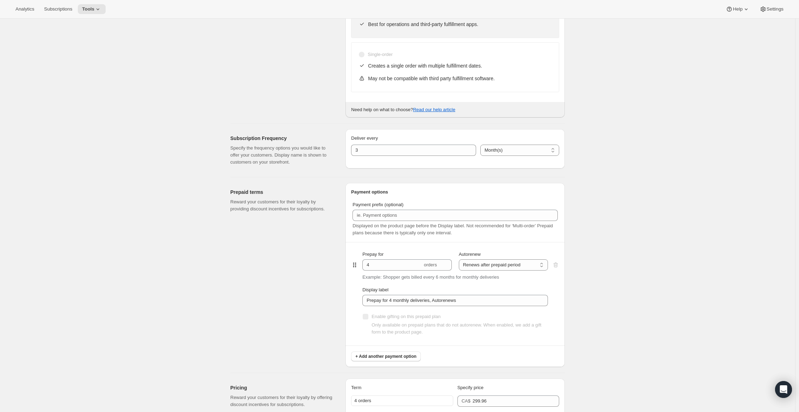
scroll to position [211, 0]
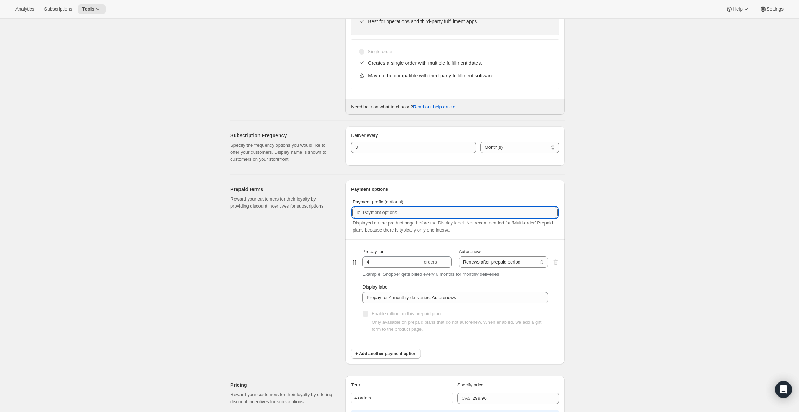
click at [390, 209] on input "Payment prefix (optional)" at bounding box center [454, 212] width 205 height 11
paste input "✔️ PlayCubes inclus dans la première livraison."
type input "✔️ PlayCubes inclus dans la première livraison."
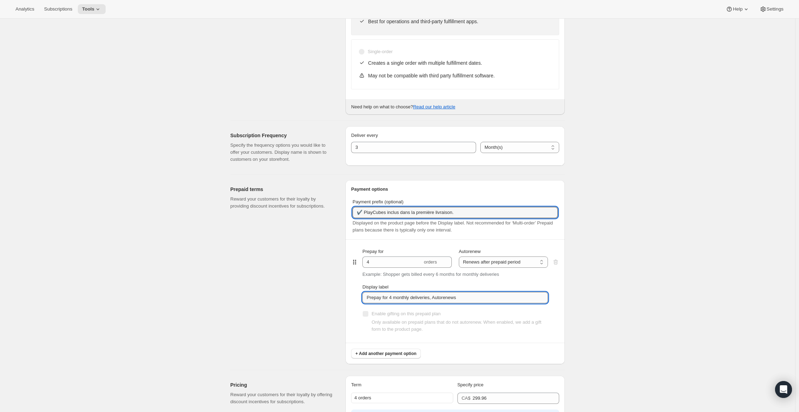
click at [452, 299] on input "Prepay for 4 monthly deliveries, Autorenews" at bounding box center [455, 297] width 186 height 11
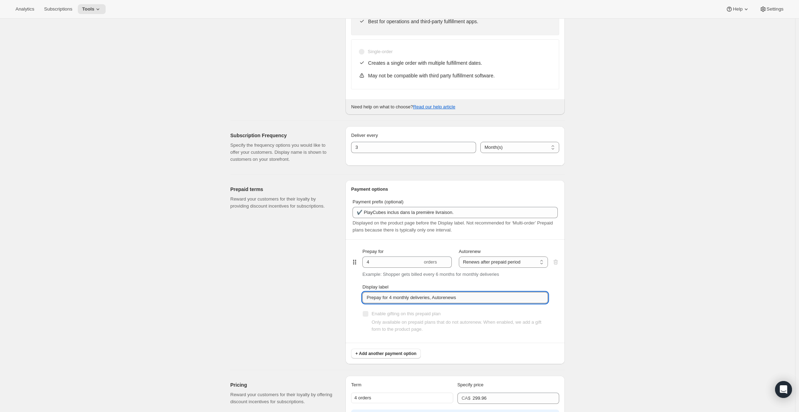
click at [452, 299] on input "Prepay for 4 monthly deliveries, Autorenews" at bounding box center [455, 297] width 186 height 11
paste input "✔️ 3 nouvelles PlayCards tous les 3 mois."
type input "✔️ 3 nouvelles PlayCards tous les 3 mois."
click at [581, 291] on div "Edit subscription plan. This page is ready Edit subscription plan Subscription …" at bounding box center [397, 262] width 795 height 911
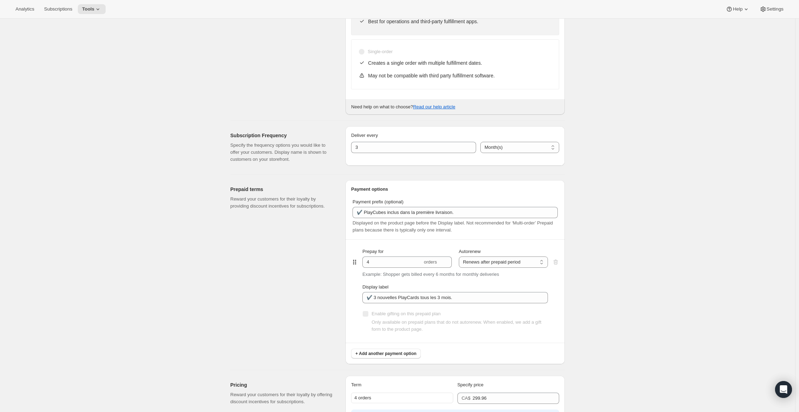
scroll to position [0, 0]
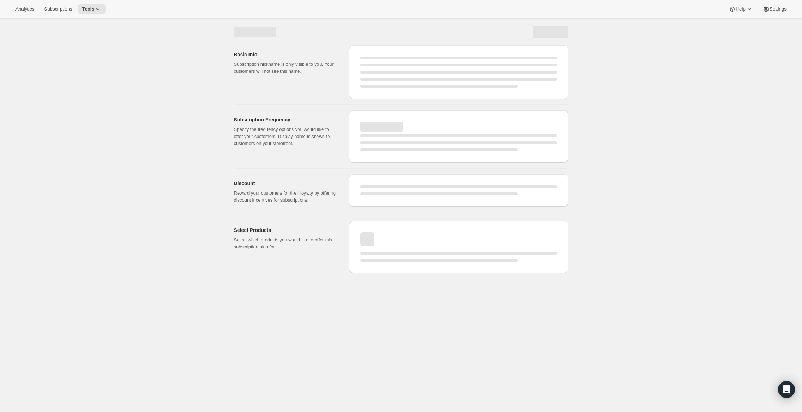
select select "MONTH"
select select "ENABLED"
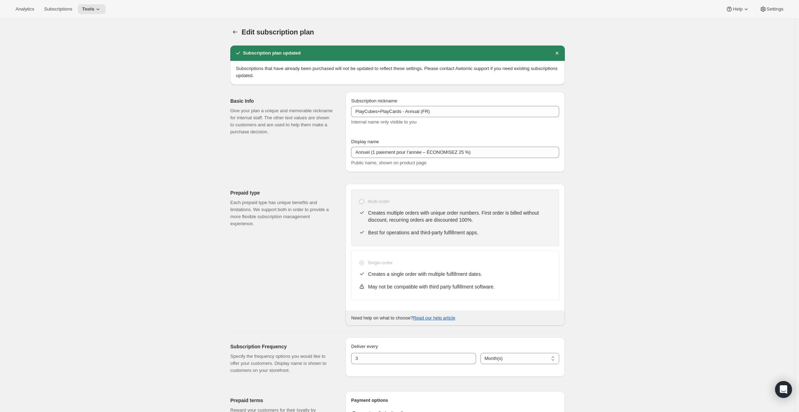
type input "✔️ PlayCubes inclus dans la première livraison."
type input "✔️ 3 nouvelles PlayCards tous les 3 mois."
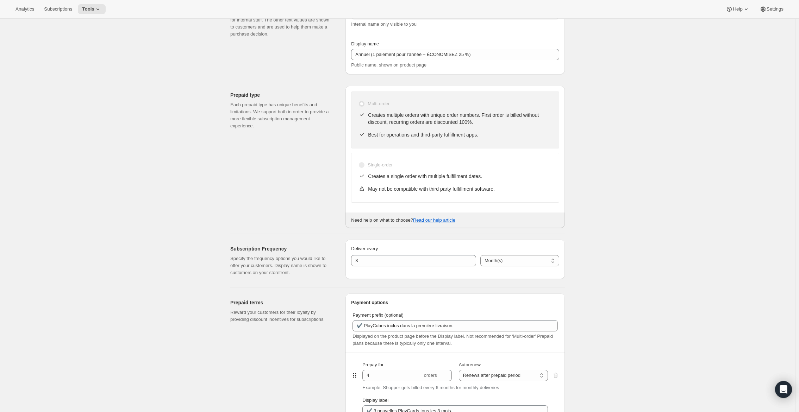
scroll to position [141, 0]
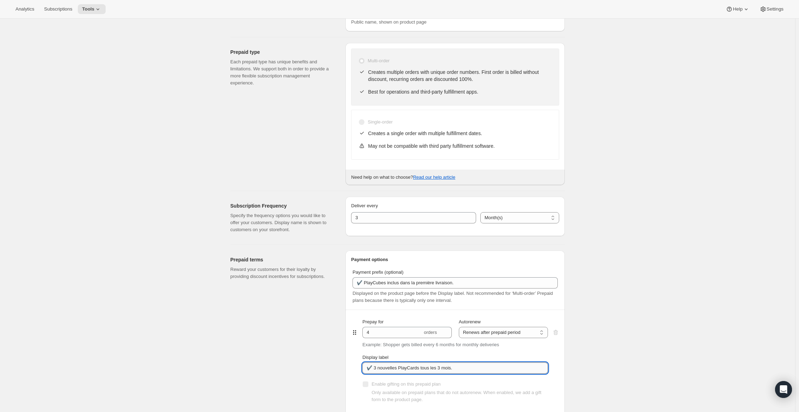
click at [420, 368] on input "✔️ 3 nouvelles PlayCards tous les 3 mois." at bounding box center [455, 368] width 186 height 11
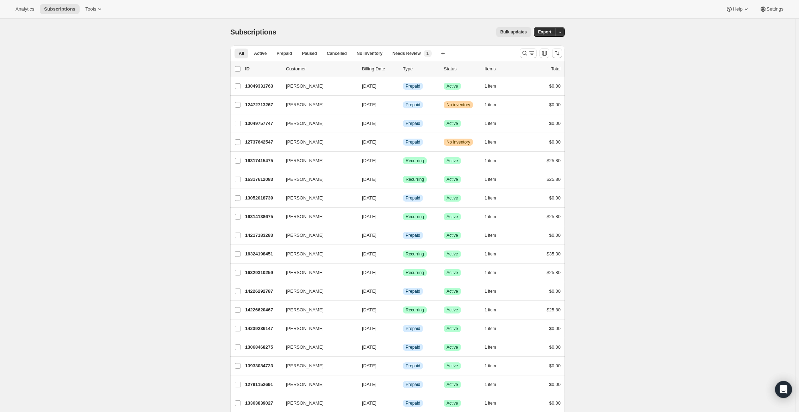
click at [93, 3] on div "Analytics Subscriptions Tools Help Settings" at bounding box center [399, 9] width 799 height 19
click at [93, 7] on span "Tools" at bounding box center [90, 9] width 11 height 6
click at [95, 22] on span "Subscription Plans" at bounding box center [87, 23] width 38 height 5
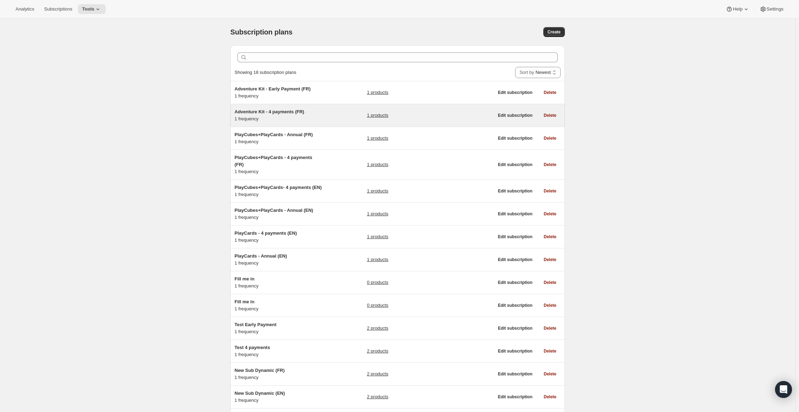
click at [300, 113] on span "Adventure Kit - 4 payments (FR)" at bounding box center [270, 111] width 70 height 5
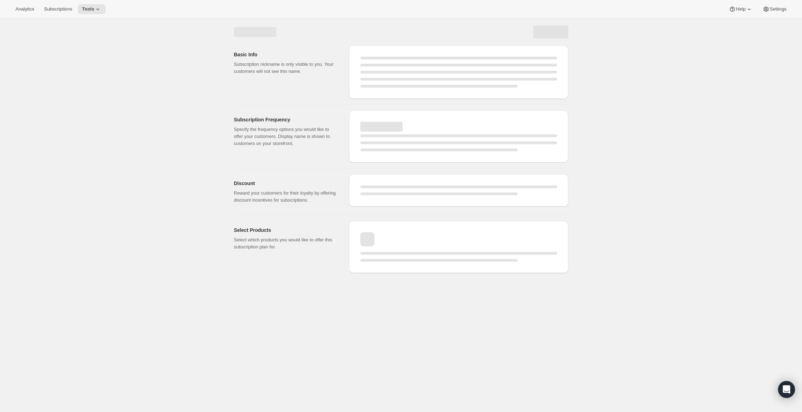
select select "WEEK"
select select "MONTH"
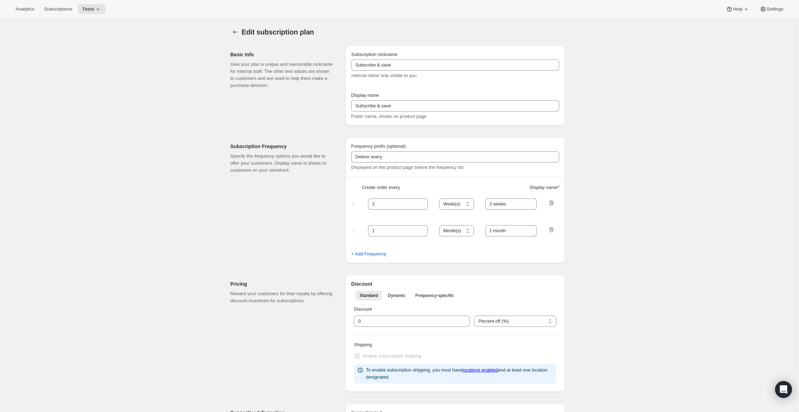
type input "Adventure Kit - 4 payments (FR)"
type input "Adventure Kit - 4 payments"
type input "3"
select select "MONTH"
type input "3 months"
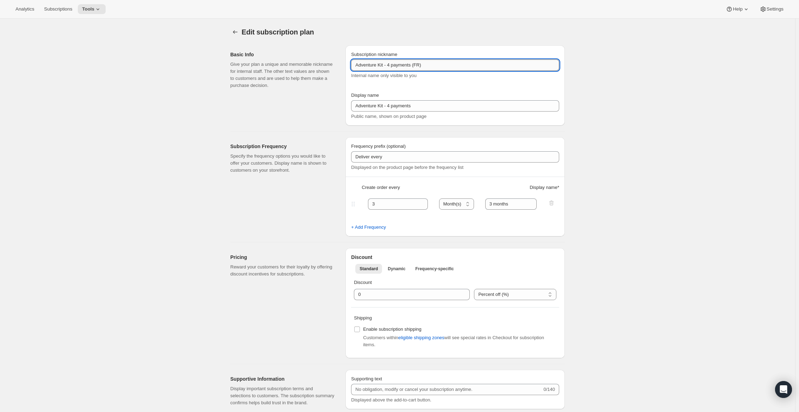
click at [386, 69] on input "Adventure Kit - 4 payments (FR)" at bounding box center [455, 65] width 208 height 11
drag, startPoint x: 388, startPoint y: 64, endPoint x: 340, endPoint y: 64, distance: 48.2
click at [340, 64] on div "Basic Info Give your plan a unique and memorable nickname for internal staff. T…" at bounding box center [395, 83] width 340 height 86
type input "PlayCards - 4 payments (FR)"
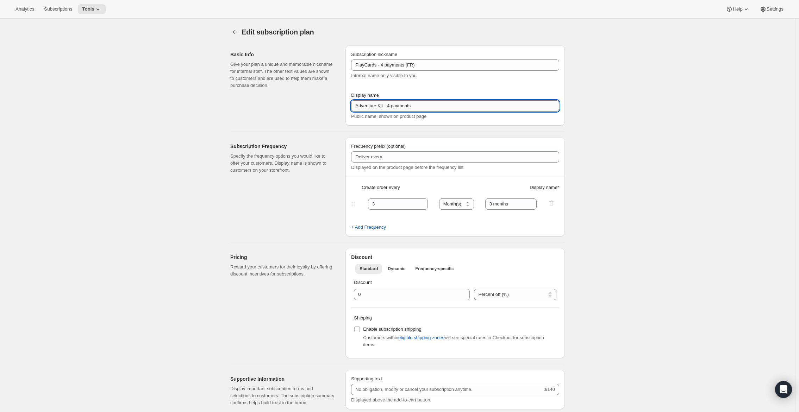
click at [379, 108] on input "Adventure Kit - 4 payments" at bounding box center [455, 105] width 208 height 11
click at [379, 107] on input "Adventure Kit - 4 payments" at bounding box center [455, 105] width 208 height 11
paste input "Tous les 3 mois (trimestriel)"
type input "Tous les 3 mois (trimestriel)"
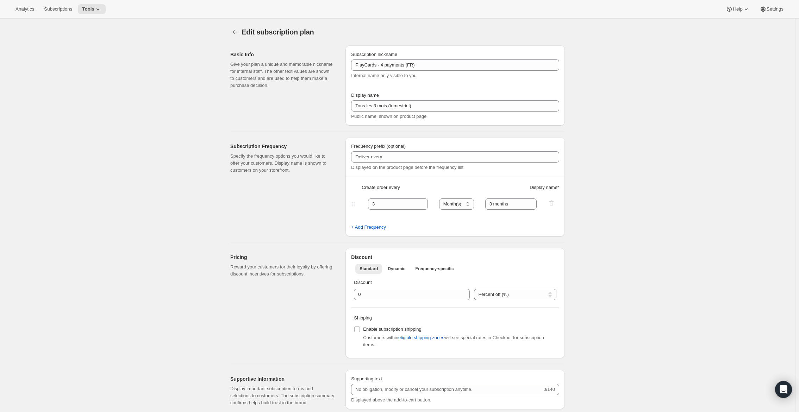
select select "MONTH"
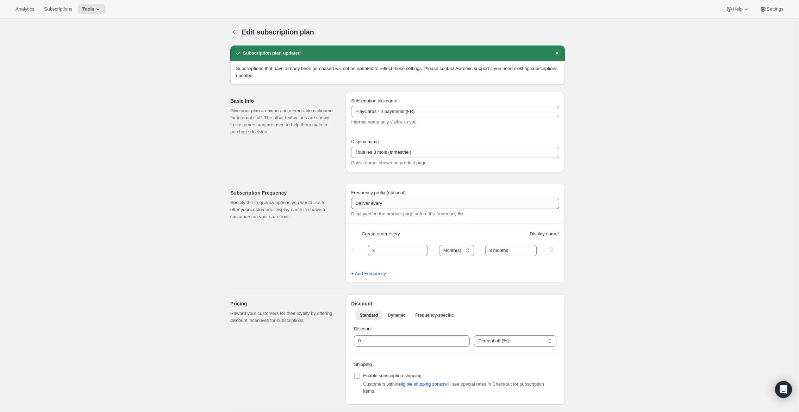
scroll to position [35, 0]
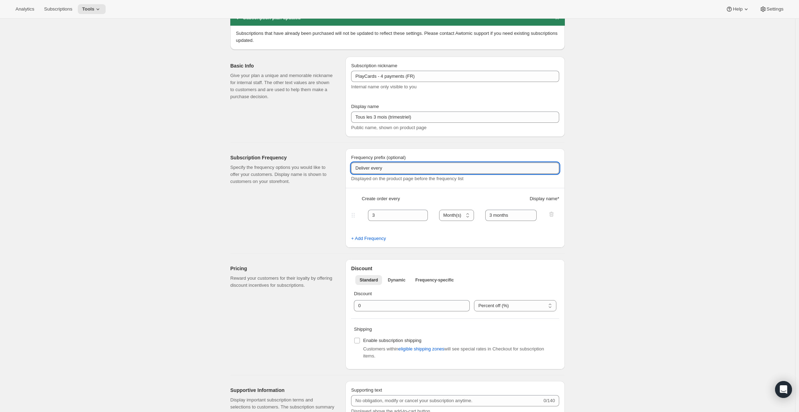
click at [406, 170] on input "Deliver every" at bounding box center [455, 168] width 208 height 11
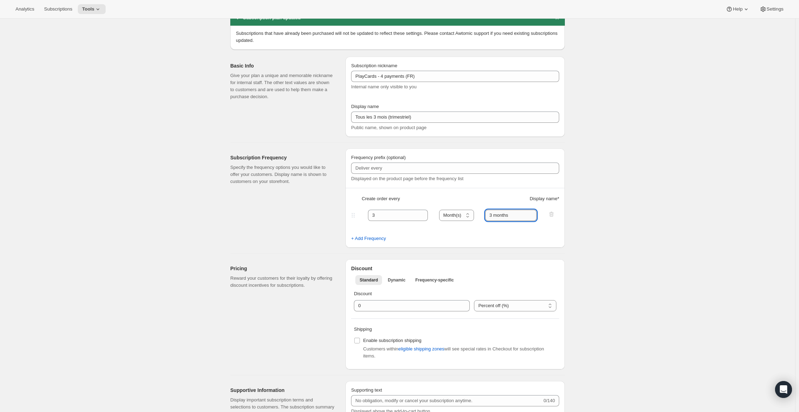
click at [502, 214] on input "3 months" at bounding box center [511, 215] width 52 height 11
paste input "✔️ 3 nouvelles PlayCards tous les 3 mois."
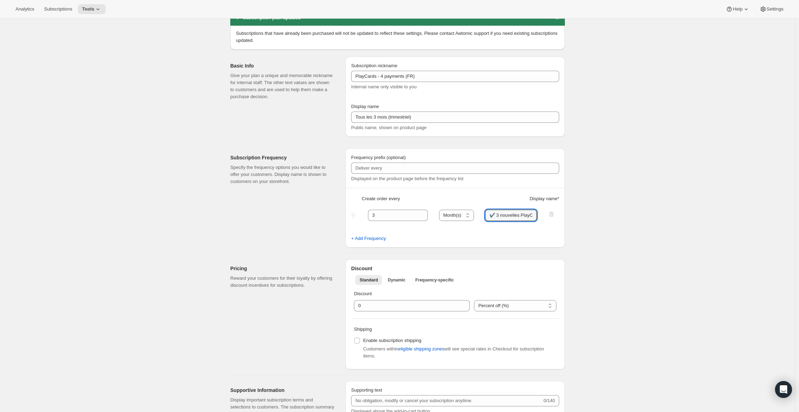
drag, startPoint x: 508, startPoint y: 213, endPoint x: 453, endPoint y: 207, distance: 55.6
click at [453, 207] on div "Frequency prefix (optional) Displayed on the product page before the frequency …" at bounding box center [454, 198] width 219 height 99
type input "✔️ 3 nouvelles PlayCards tous les 3 mois."
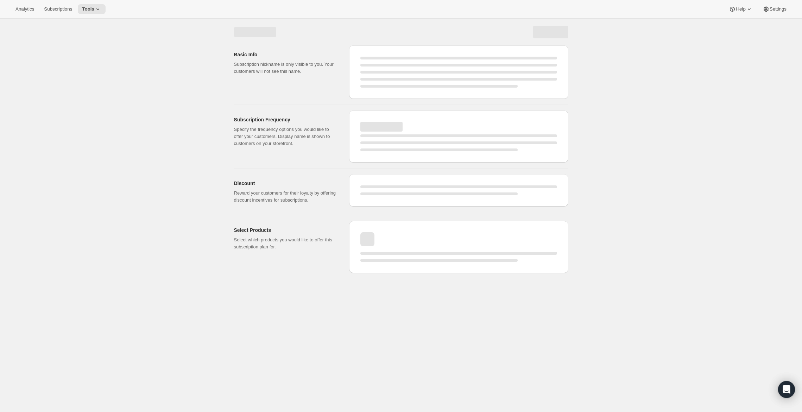
select select "MONTH"
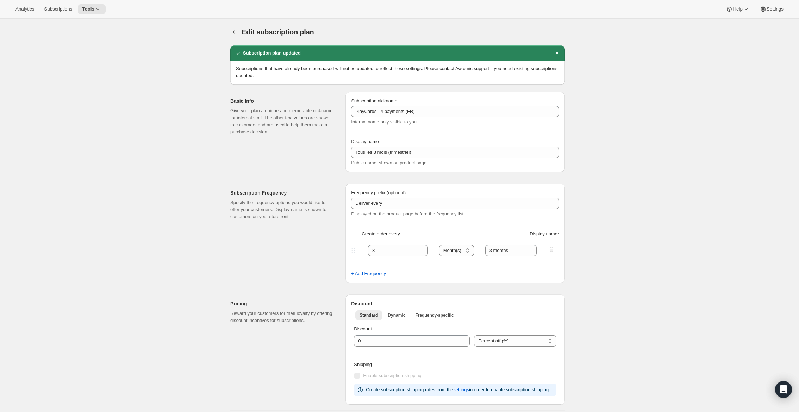
type input "✔️ 3 nouvelles PlayCards tous les 3 mois."
click at [239, 33] on icon "Subscription plans" at bounding box center [235, 32] width 7 height 7
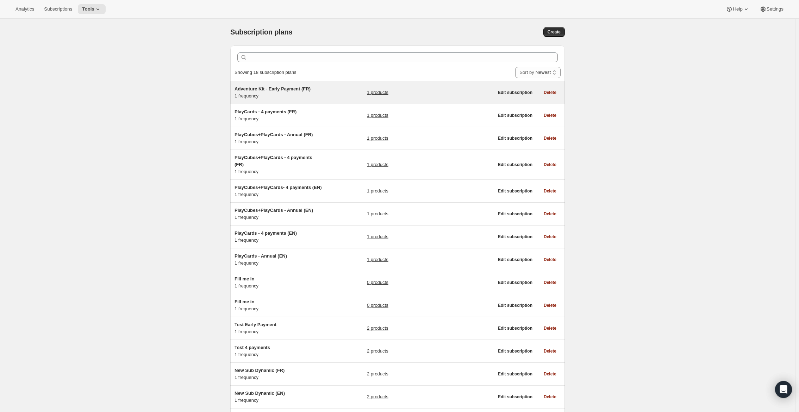
click at [276, 88] on span "Adventure Kit - Early Payment (FR)" at bounding box center [273, 88] width 76 height 5
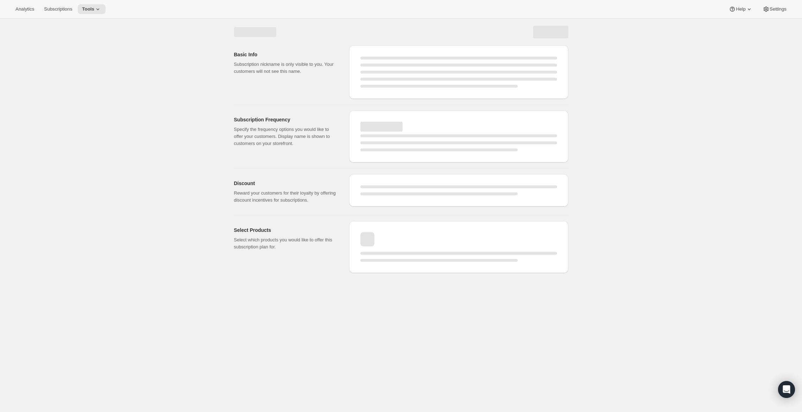
select select "WEEK"
select select "MONTH"
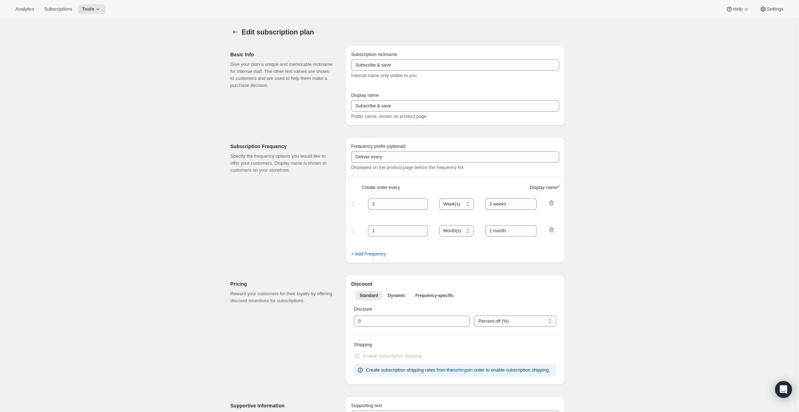
type input "Adventure Kit - Early Payment (FR)"
type input "Adventure Kit - Early Payment"
select select "ENABLED"
select select "MONTH"
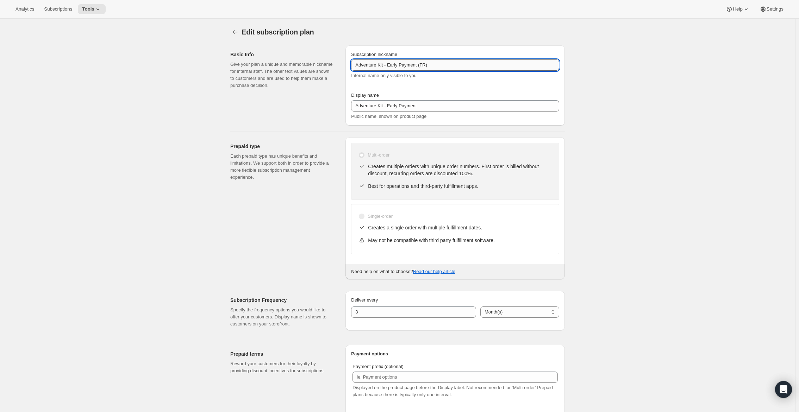
click at [386, 65] on input "Adventure Kit - Early Payment (FR)" at bounding box center [455, 65] width 208 height 11
drag, startPoint x: 387, startPoint y: 65, endPoint x: 343, endPoint y: 58, distance: 45.2
click at [348, 60] on div "Subscription nickname Adventure Kit - Early Payment (FR) Internal name only vis…" at bounding box center [454, 85] width 219 height 80
drag, startPoint x: 386, startPoint y: 65, endPoint x: 415, endPoint y: 66, distance: 29.6
click at [415, 66] on input "PlayCards - Early Payment (FR)" at bounding box center [455, 65] width 208 height 11
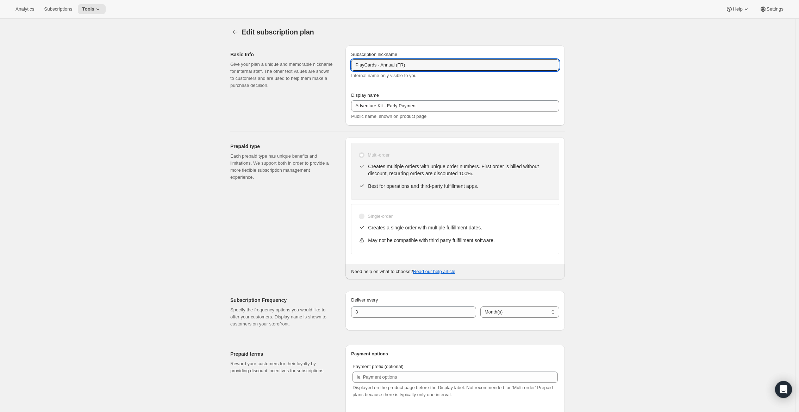
type input "PlayCards - Annual (FR)"
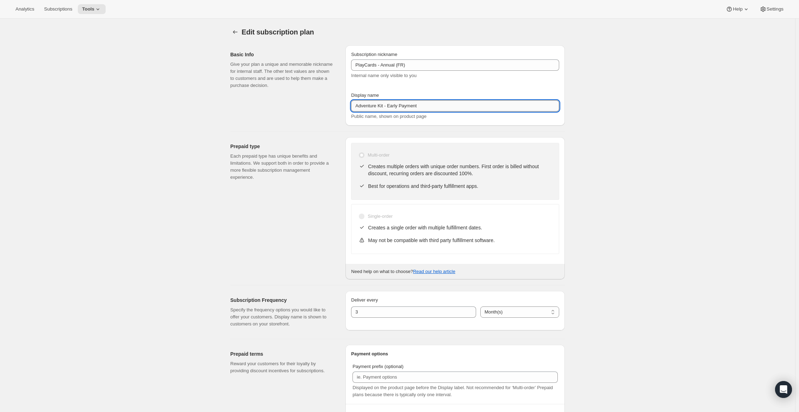
click at [393, 111] on input "Adventure Kit - Early Payment" at bounding box center [455, 105] width 208 height 11
click at [397, 105] on input "Adventure Kit - Early Payment" at bounding box center [455, 105] width 208 height 11
paste input "nnuel (1 paiement pour l’année – ÉCONOMISEZ 25 %)"
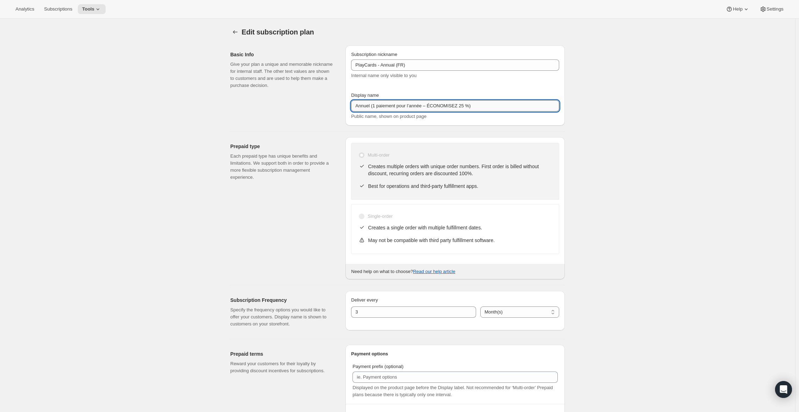
drag, startPoint x: 431, startPoint y: 106, endPoint x: 469, endPoint y: 106, distance: 38.0
click at [469, 106] on input "Annuel (1 paiement pour l’année – ÉCONOMISEZ 25 %)" at bounding box center [455, 105] width 208 height 11
drag, startPoint x: 464, startPoint y: 106, endPoint x: 376, endPoint y: 106, distance: 88.0
click at [376, 106] on input "Annuel (1 paiement pour l’année – ÉCONOMISEZ 25 %)" at bounding box center [455, 105] width 208 height 11
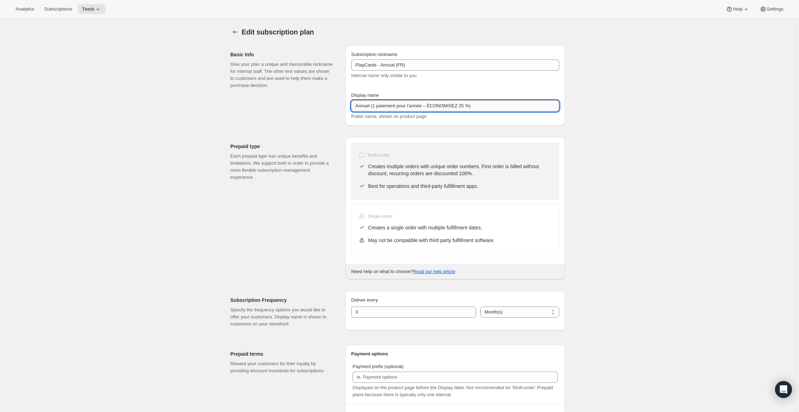
click at [437, 102] on input "Annuel (1 paiement pour l’année – ÉCONOMISEZ 25 %)" at bounding box center [455, 105] width 208 height 11
type input "Annuel (1 paiement pour l’année – ÉCONOMISEZ 25 %)"
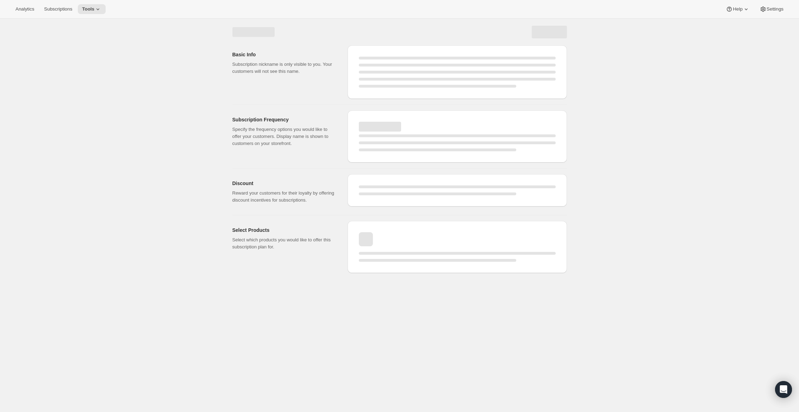
select select "MONTH"
select select "ENABLED"
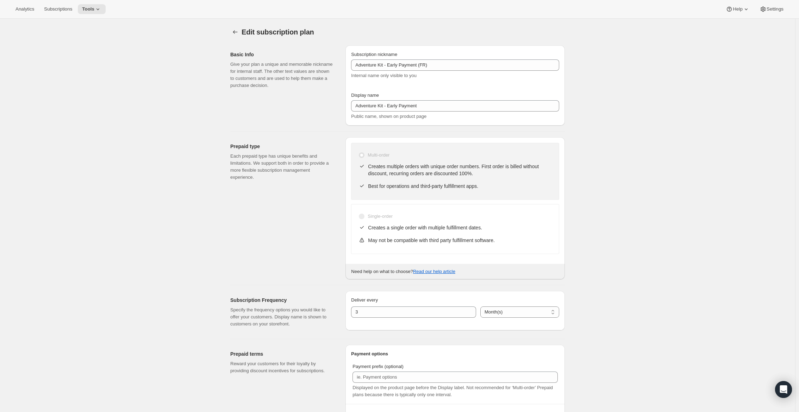
type input "PlayCards - Annual (FR)"
type input "Annuel (1 paiement pour l’année – ÉCONOMISEZ 25 %)"
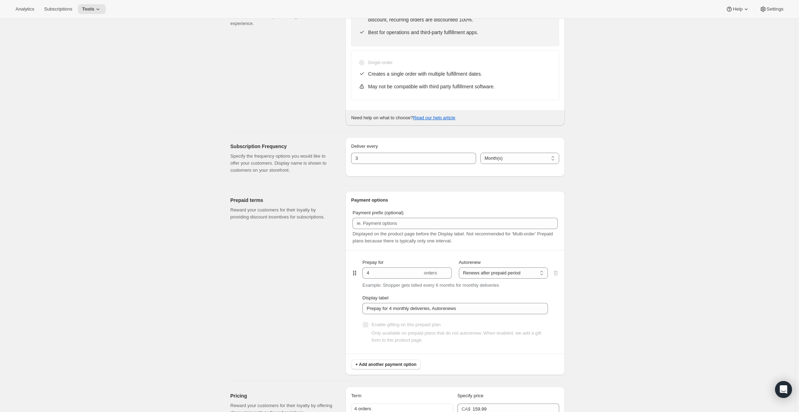
scroll to position [211, 0]
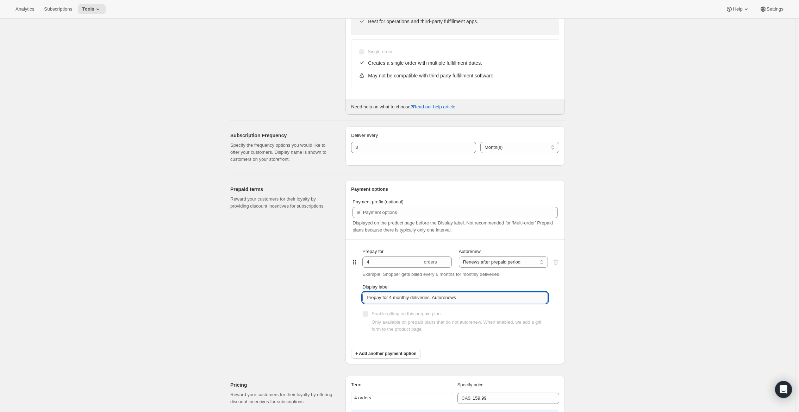
click at [473, 299] on input "Prepay for 4 monthly deliveries, Autorenews" at bounding box center [455, 297] width 186 height 11
paste input "✔️ 3 nouvelles PlayCards tous les 3 mois."
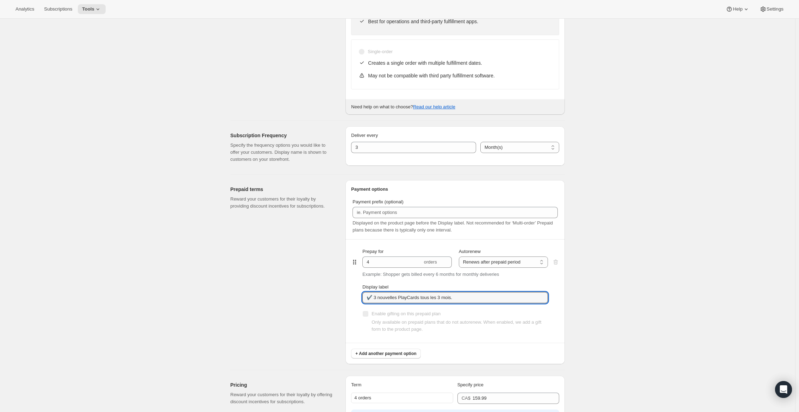
type input "✔️ 3 nouvelles PlayCards tous les 3 mois."
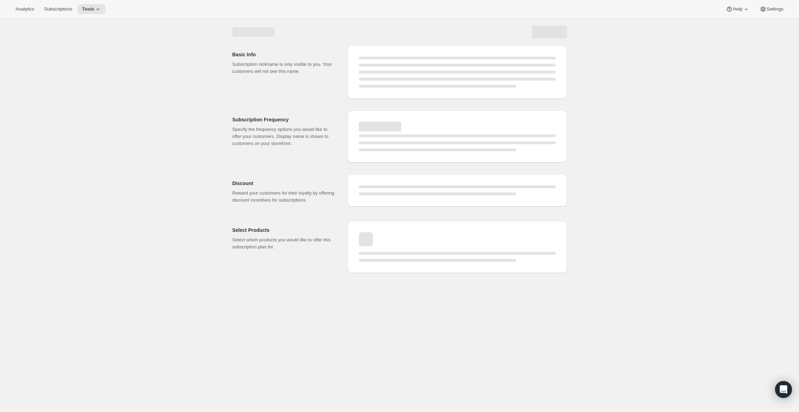
scroll to position [0, 0]
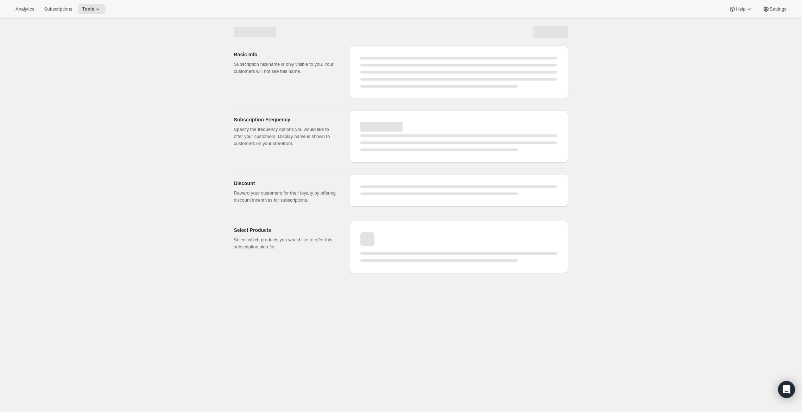
select select "MONTH"
select select "ENABLED"
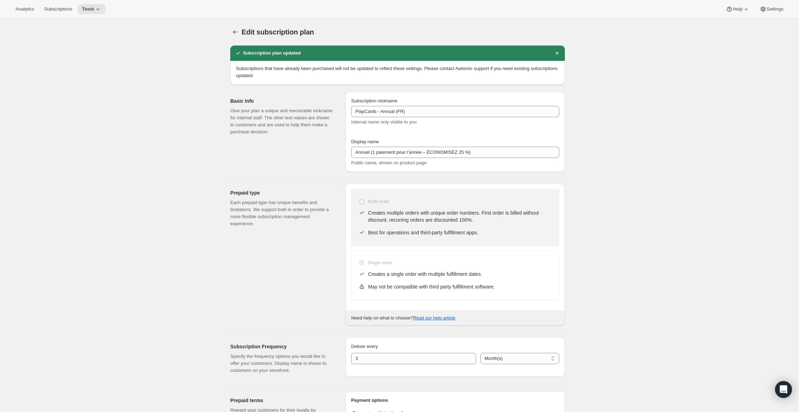
type input "✔️ 3 nouvelles PlayCards tous les 3 mois."
